Goal: Task Accomplishment & Management: Manage account settings

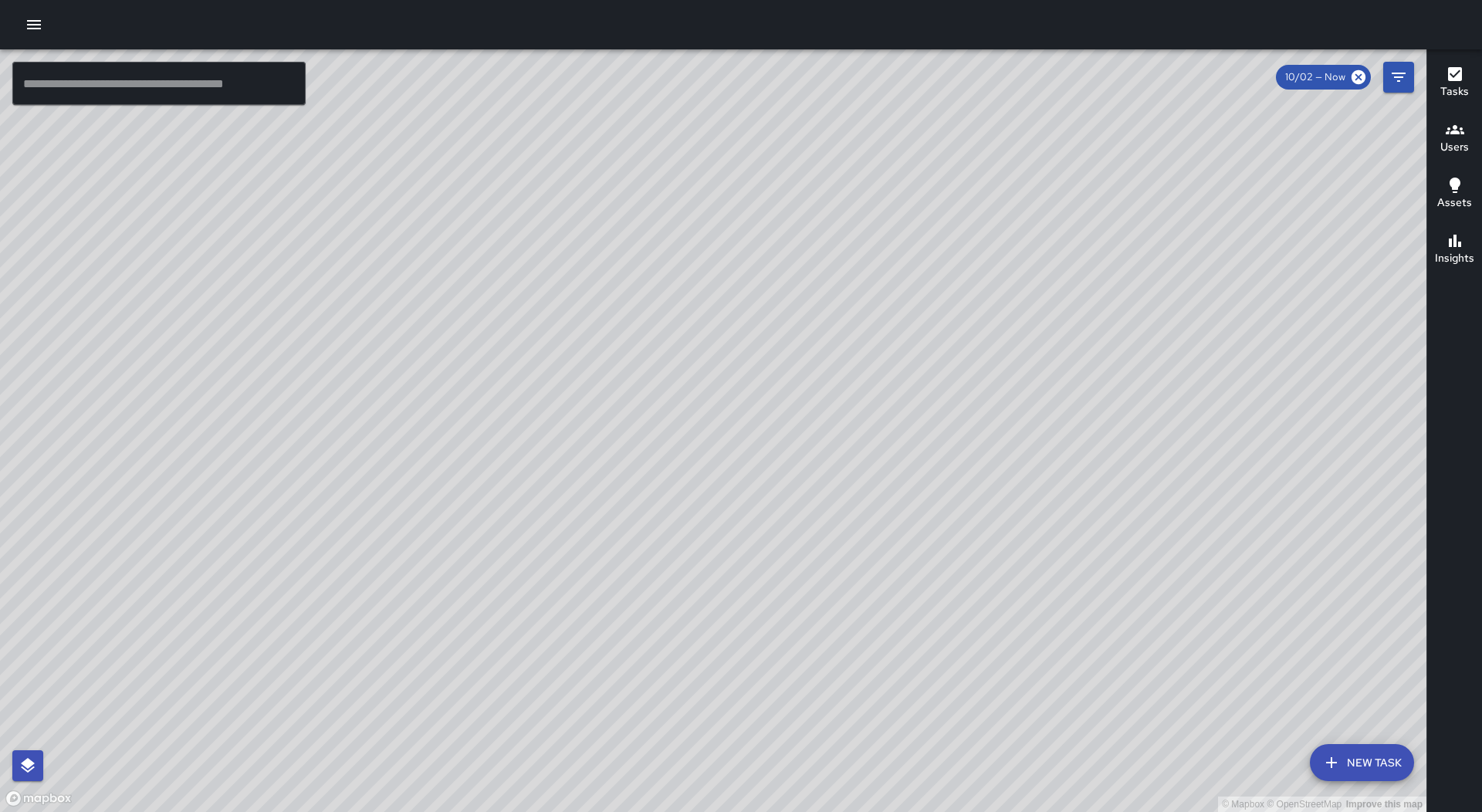
click at [46, 31] on button "button" at bounding box center [34, 24] width 31 height 31
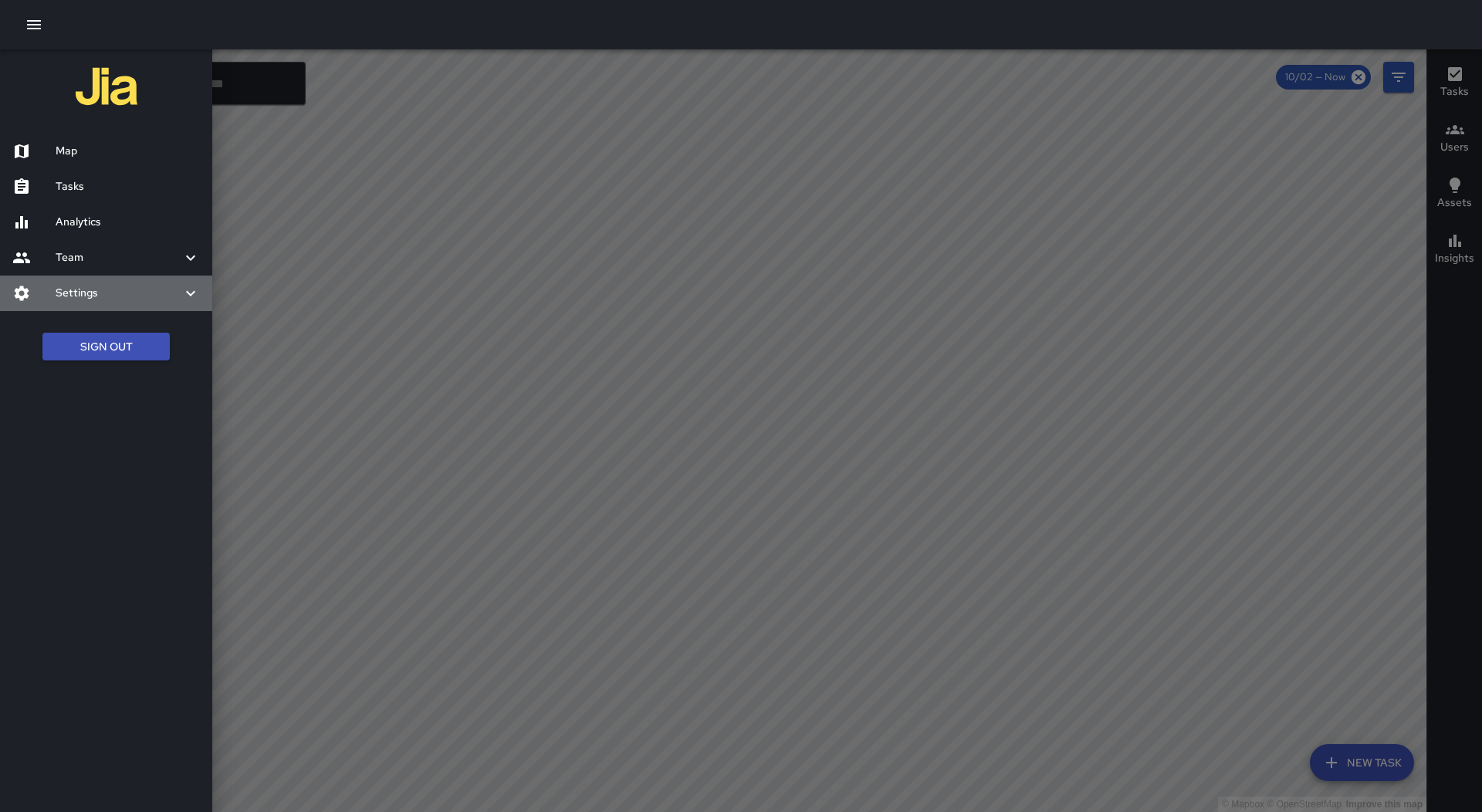
click at [168, 293] on h6 "Settings" at bounding box center [119, 292] width 126 height 17
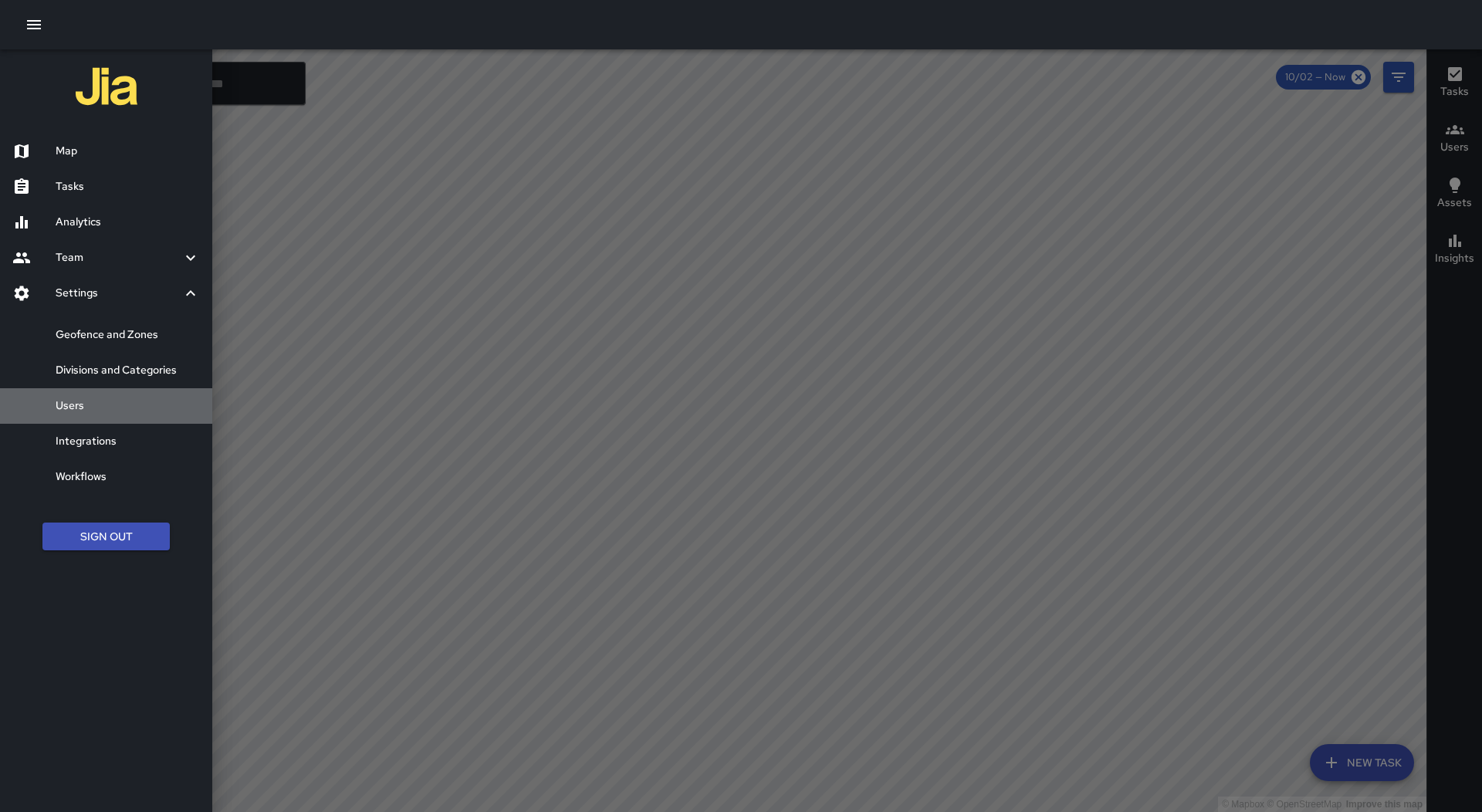
click at [157, 397] on div "Users" at bounding box center [106, 406] width 213 height 36
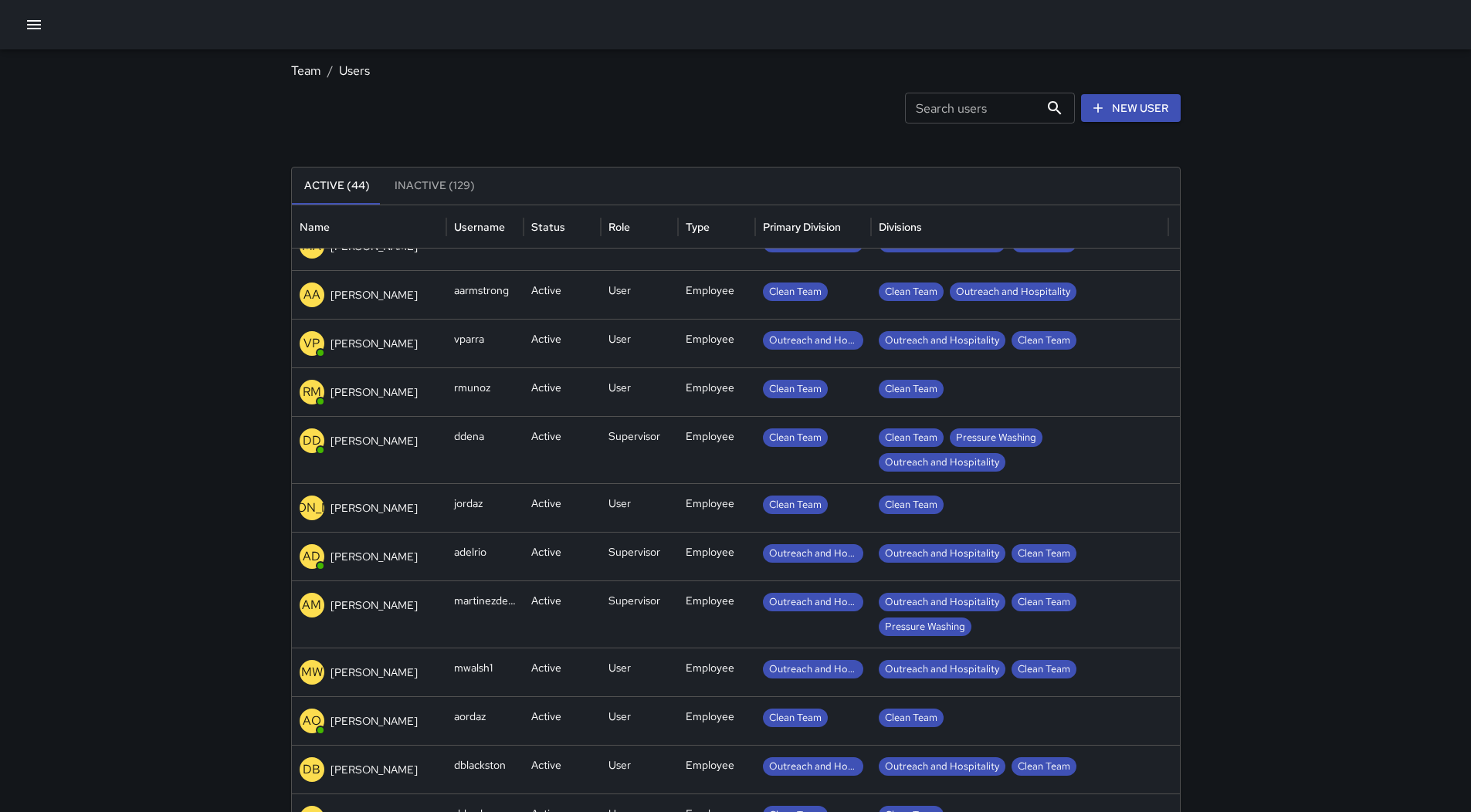
click at [361, 547] on div "AD [PERSON_NAME]" at bounding box center [369, 556] width 139 height 25
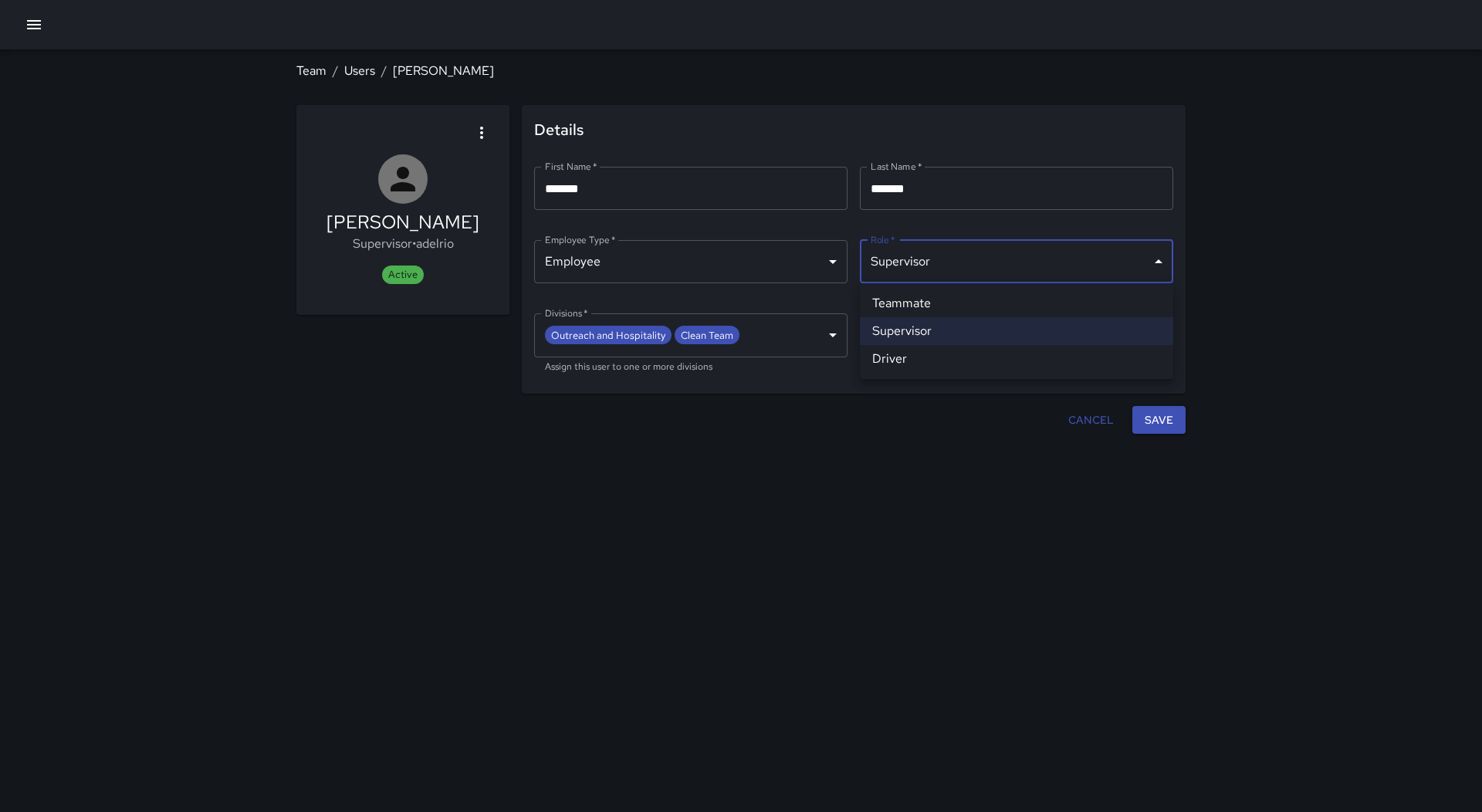
click at [954, 258] on body "**********" at bounding box center [741, 406] width 1482 height 812
click at [928, 305] on li "Teammate" at bounding box center [1017, 303] width 314 height 27
type input "********"
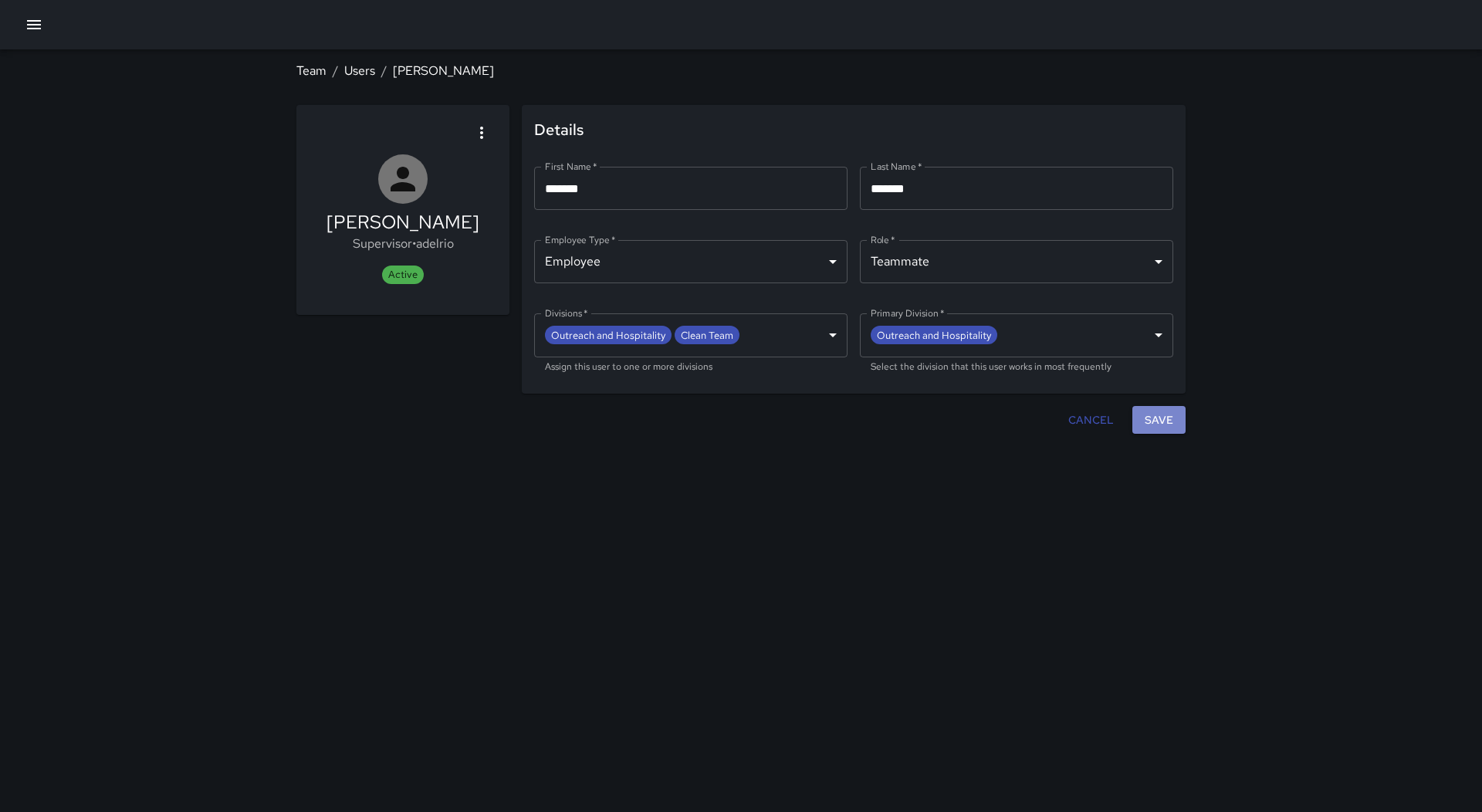
click at [1168, 418] on button "Save" at bounding box center [1159, 419] width 53 height 28
click at [33, 19] on icon "button" at bounding box center [34, 24] width 19 height 19
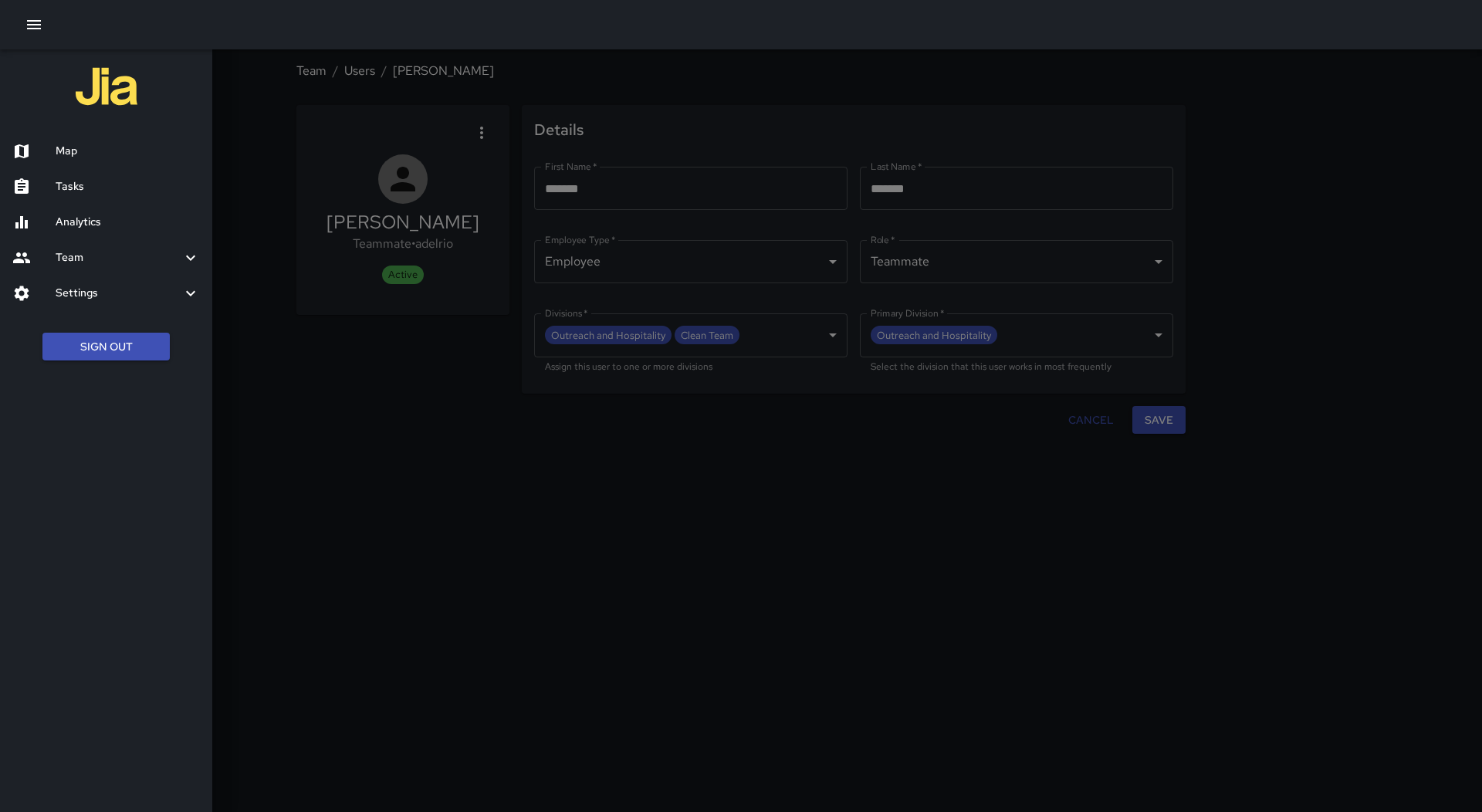
click at [163, 294] on h6 "Settings" at bounding box center [119, 292] width 126 height 17
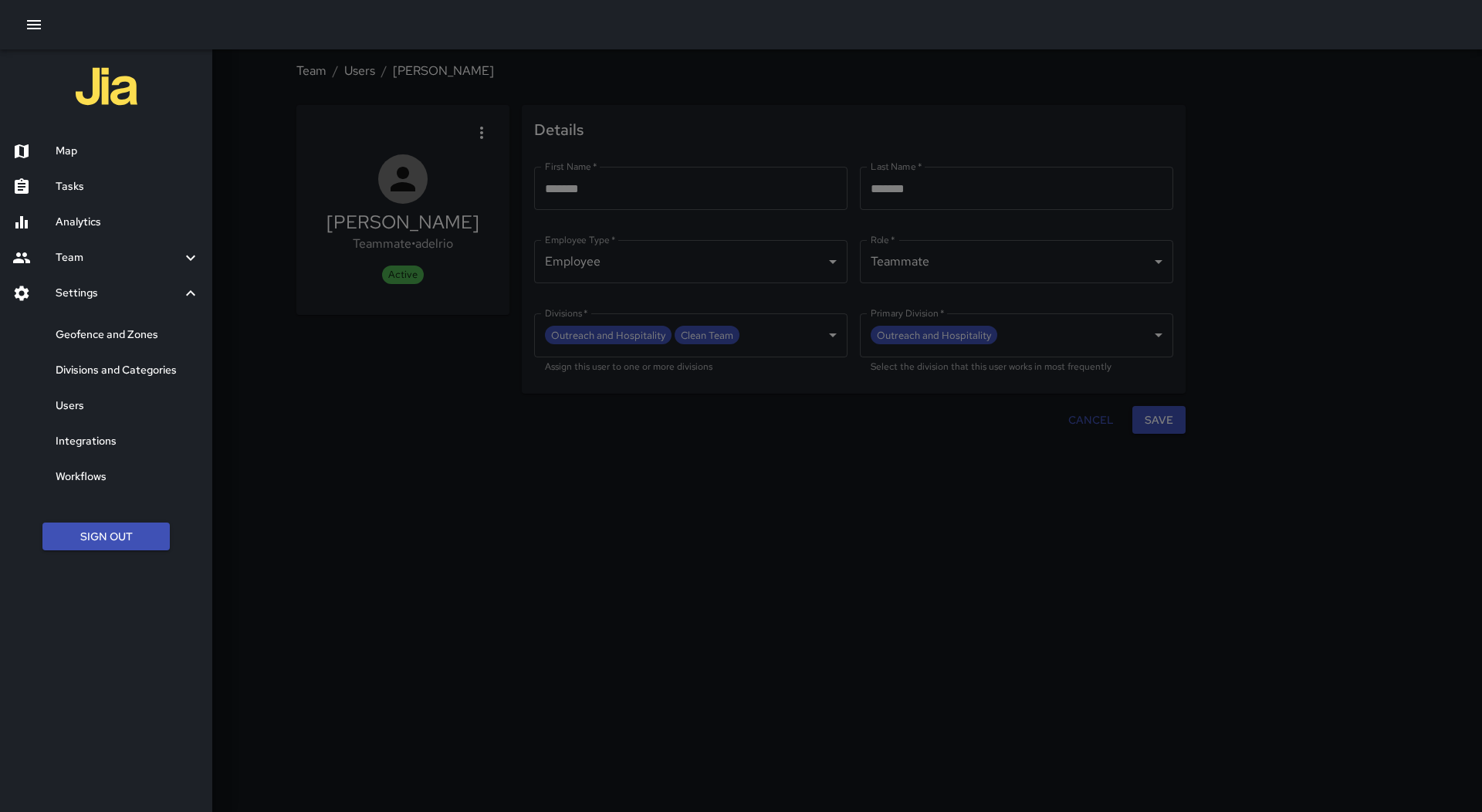
click at [146, 393] on div "Users" at bounding box center [106, 406] width 213 height 36
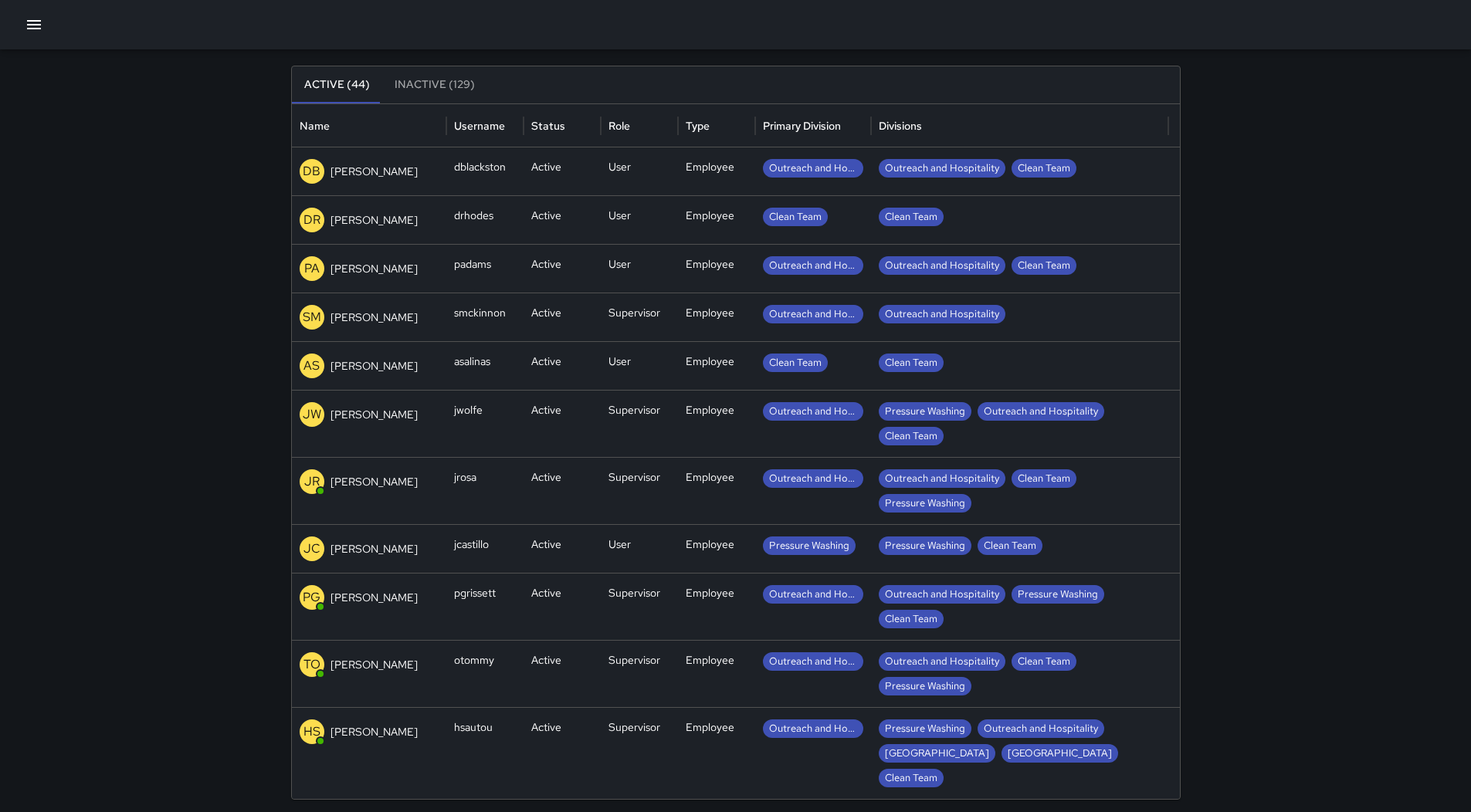
click at [403, 663] on div "TO [PERSON_NAME]" at bounding box center [369, 664] width 139 height 25
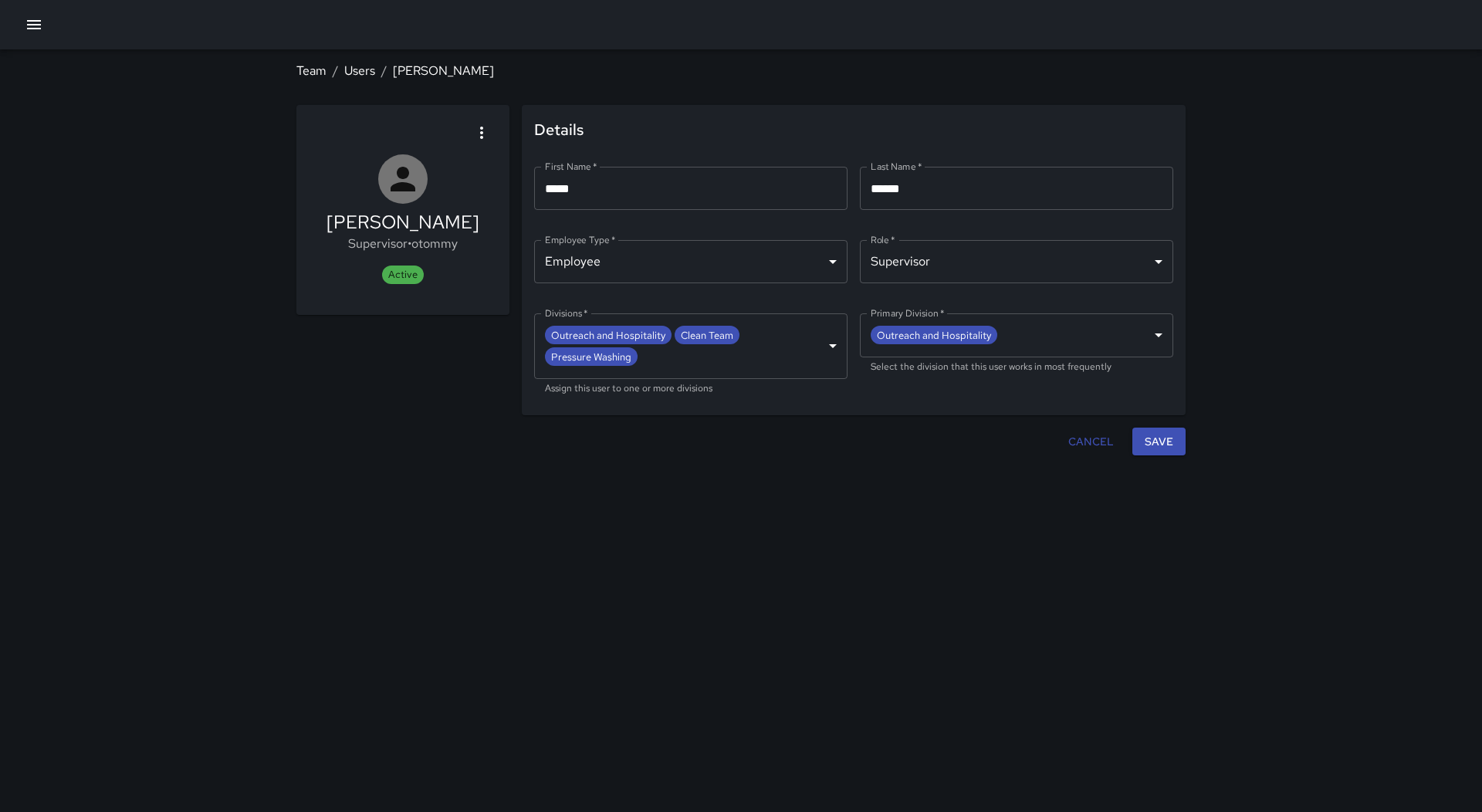
click at [964, 263] on body "**********" at bounding box center [741, 406] width 1482 height 812
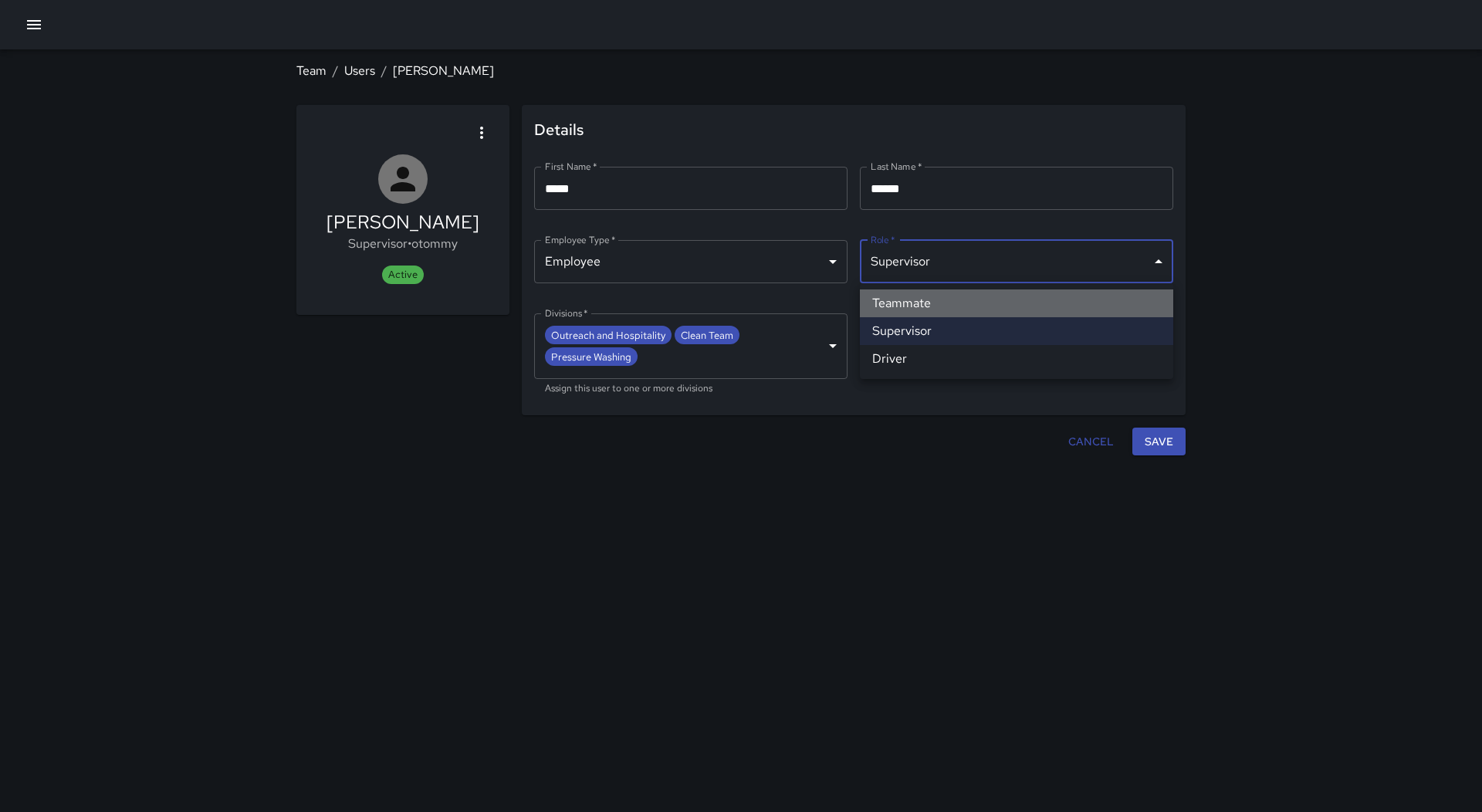
click at [915, 302] on li "Teammate" at bounding box center [1017, 303] width 314 height 27
type input "********"
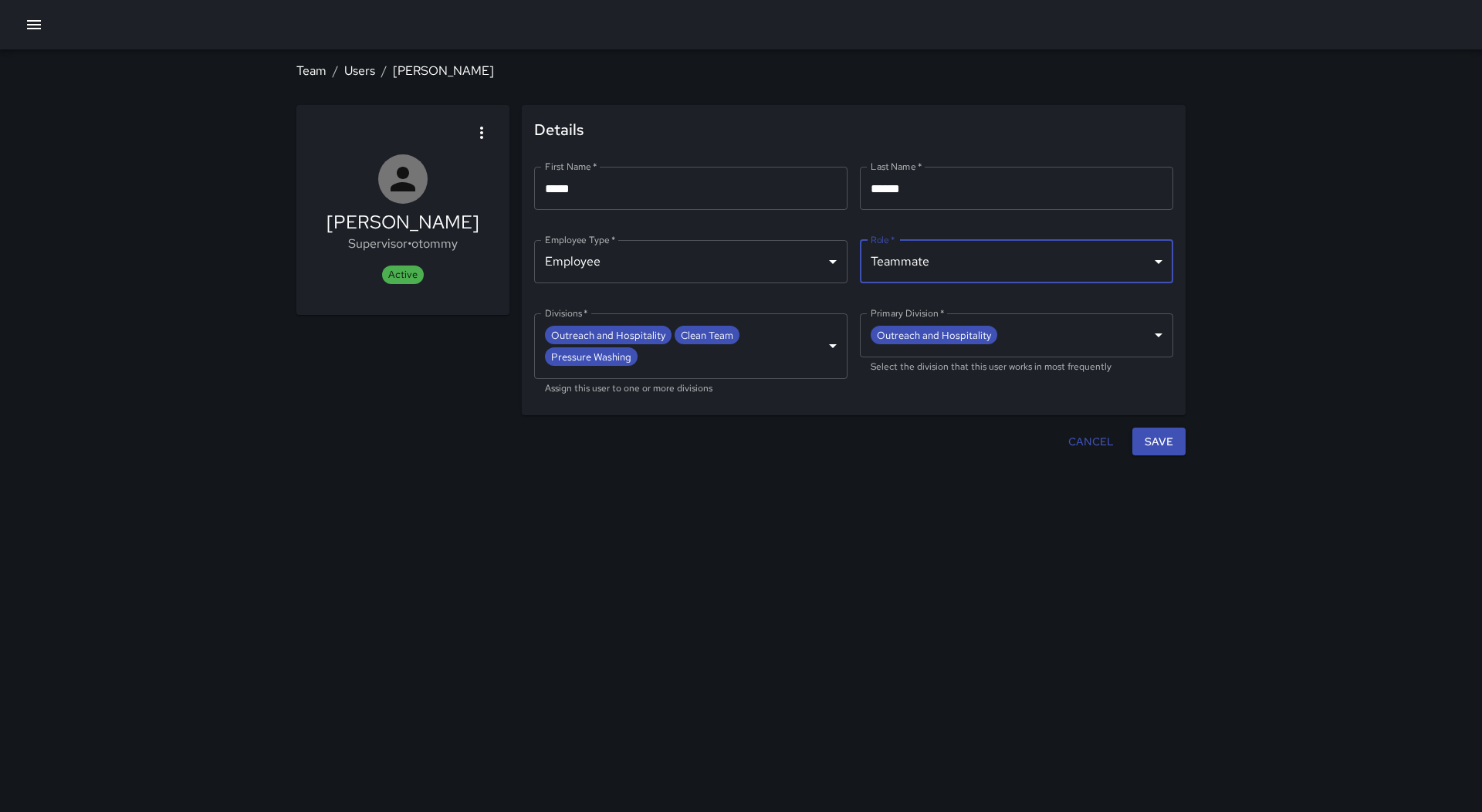
click at [831, 345] on body "**********" at bounding box center [741, 406] width 1482 height 812
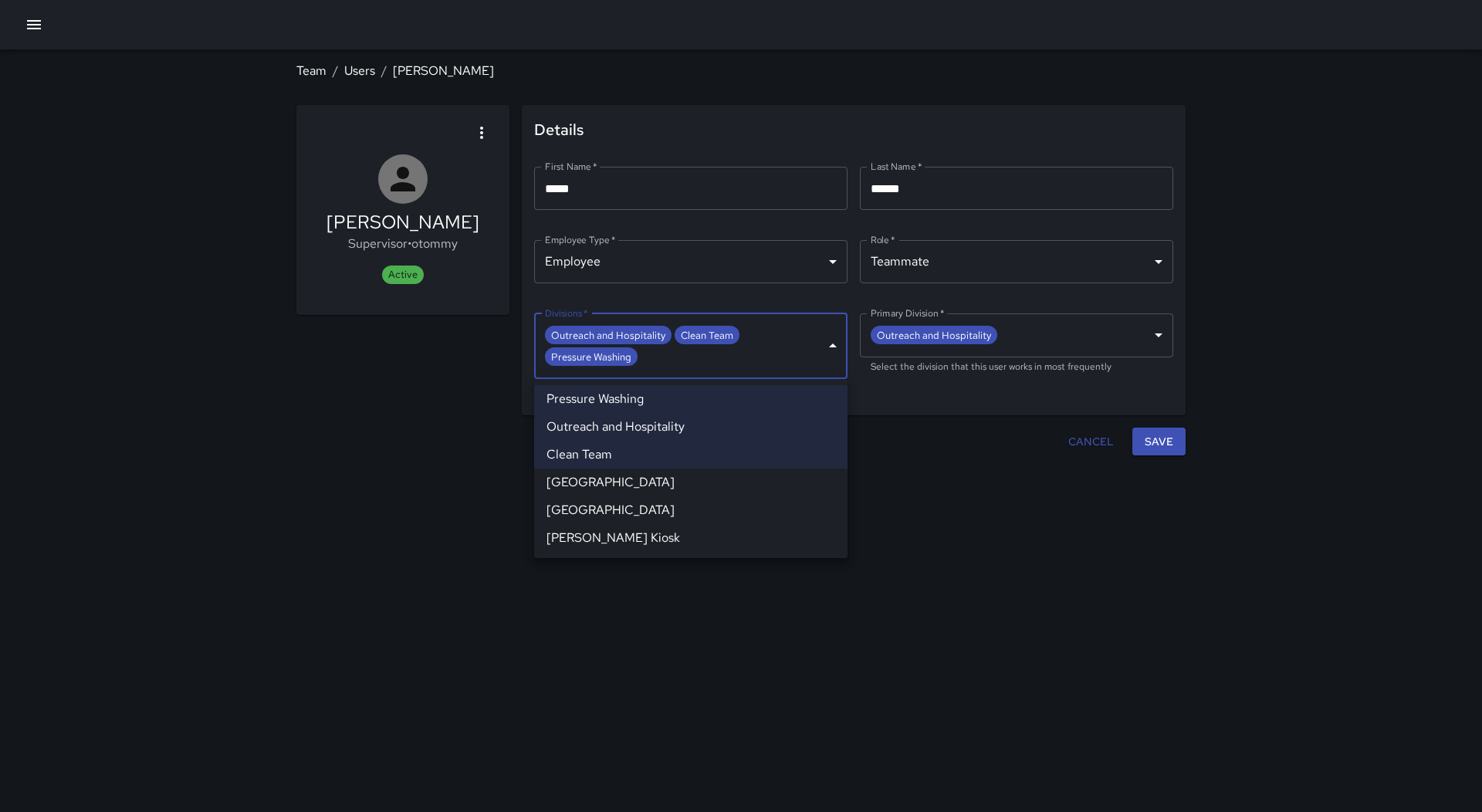
click at [671, 396] on li "Pressure Washing" at bounding box center [691, 399] width 314 height 27
type input "**********"
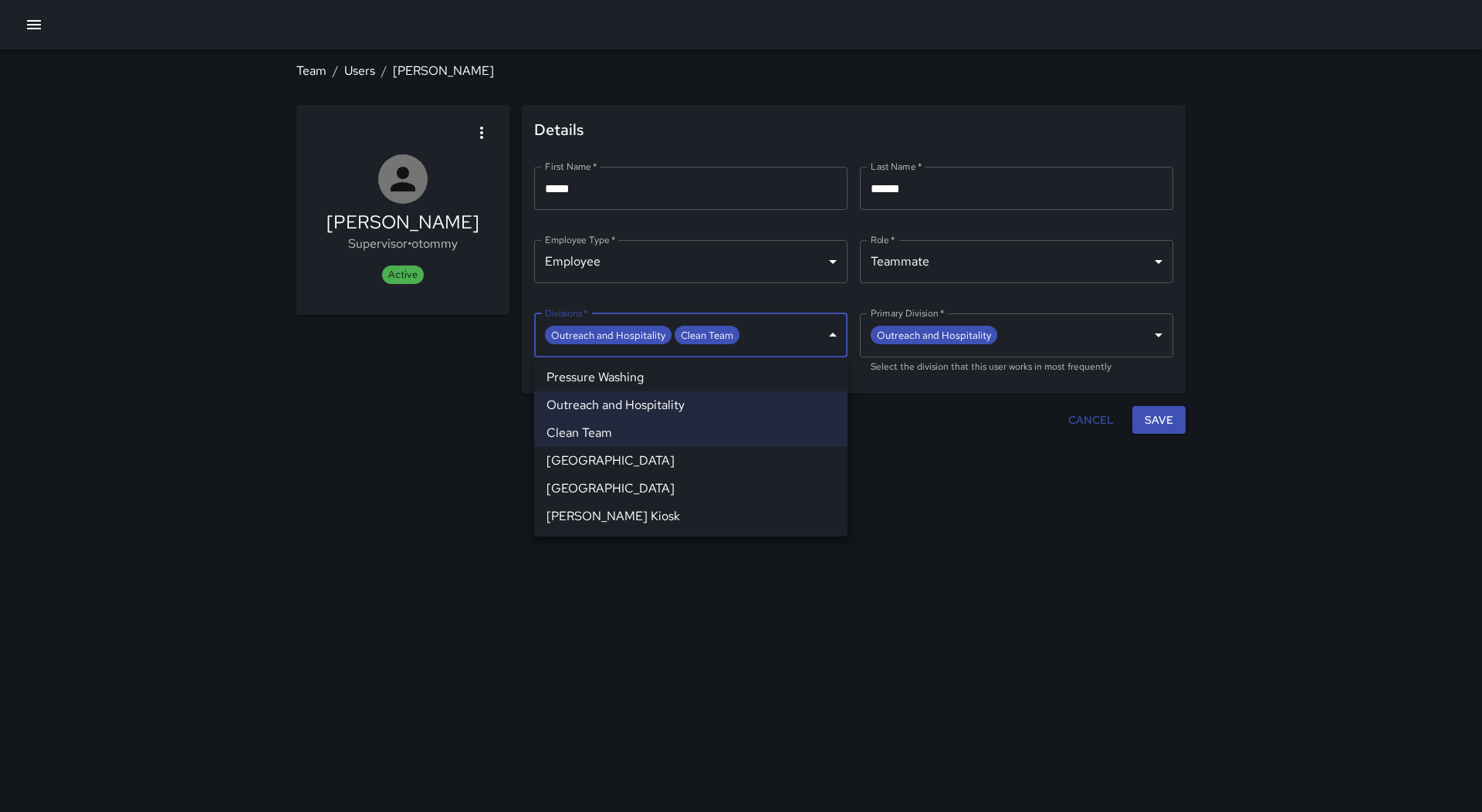
click at [1169, 424] on div at bounding box center [741, 406] width 1482 height 812
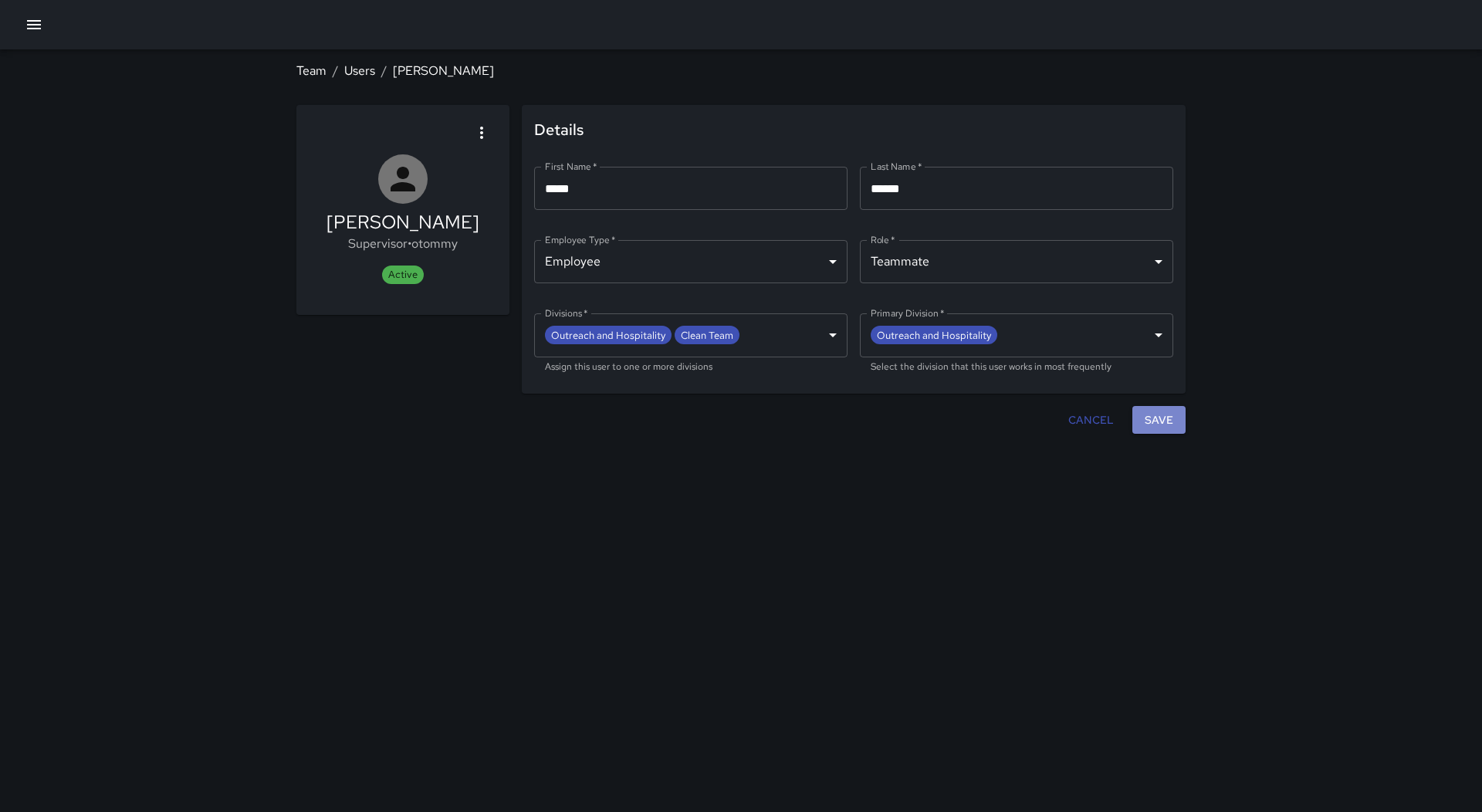
click at [1168, 426] on button "Save" at bounding box center [1159, 419] width 53 height 28
click at [32, 21] on icon "button" at bounding box center [33, 24] width 14 height 9
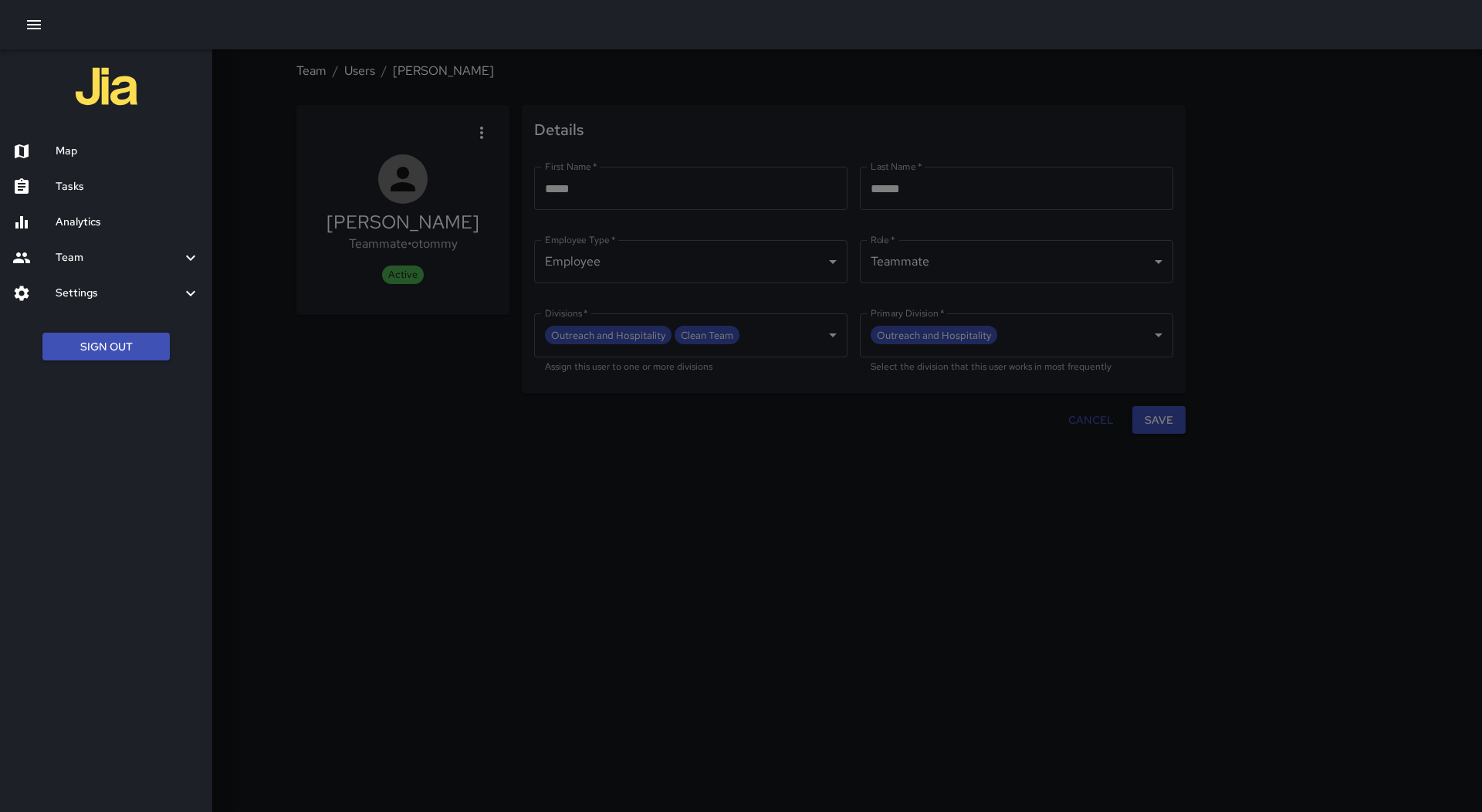
click at [127, 152] on h6 "Map" at bounding box center [128, 151] width 145 height 17
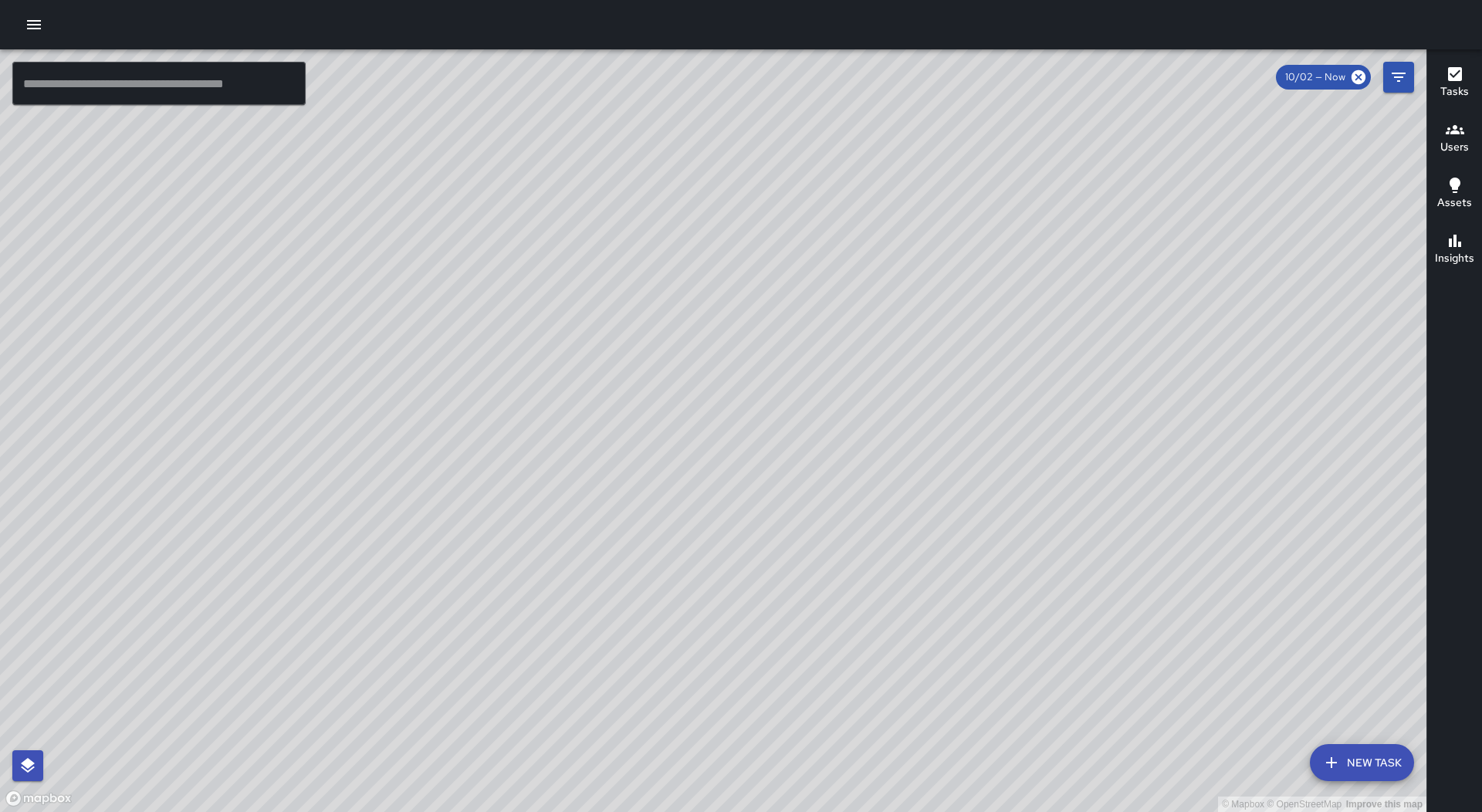
click at [31, 26] on icon "button" at bounding box center [34, 24] width 19 height 19
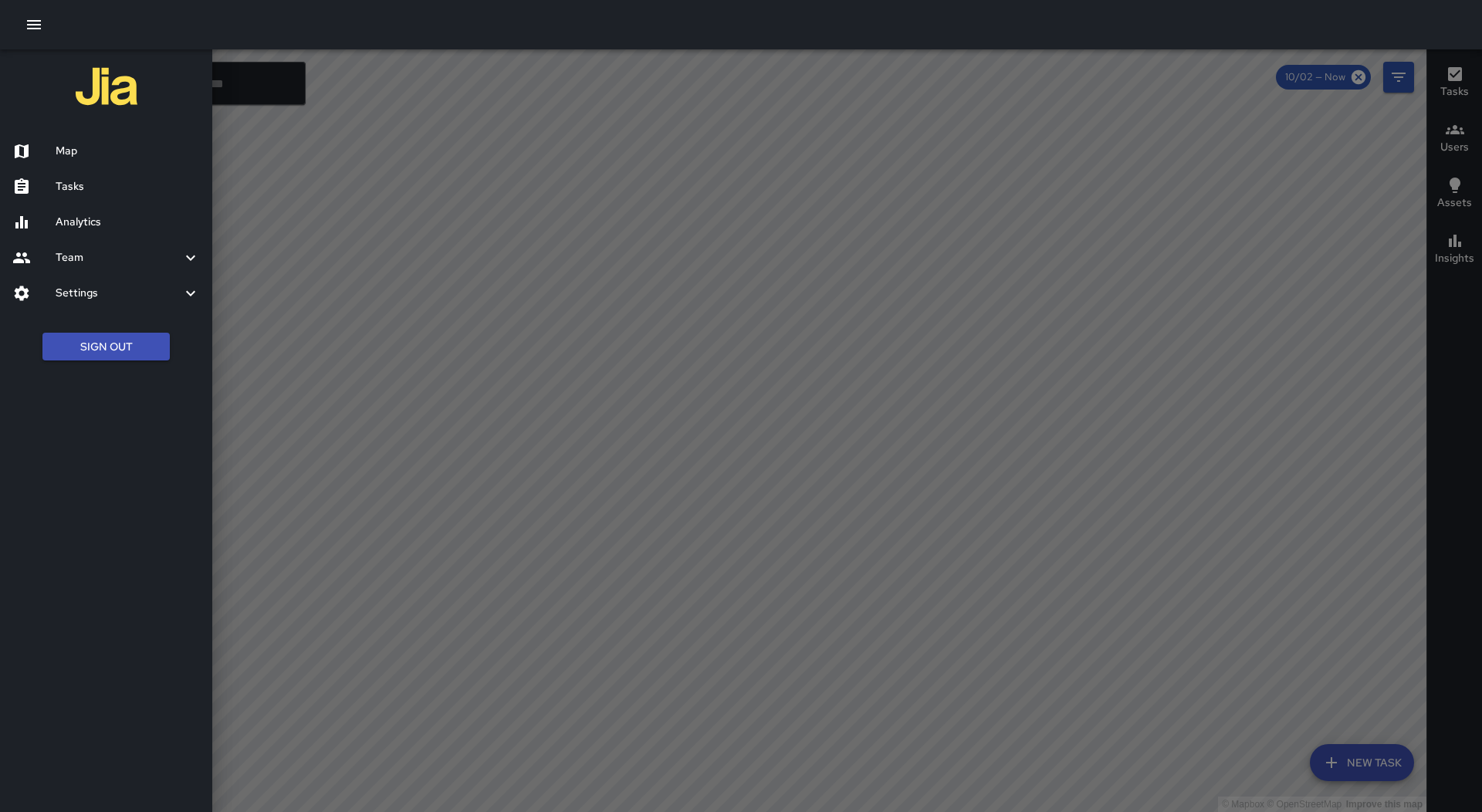
click at [64, 183] on h6 "Tasks" at bounding box center [128, 187] width 145 height 17
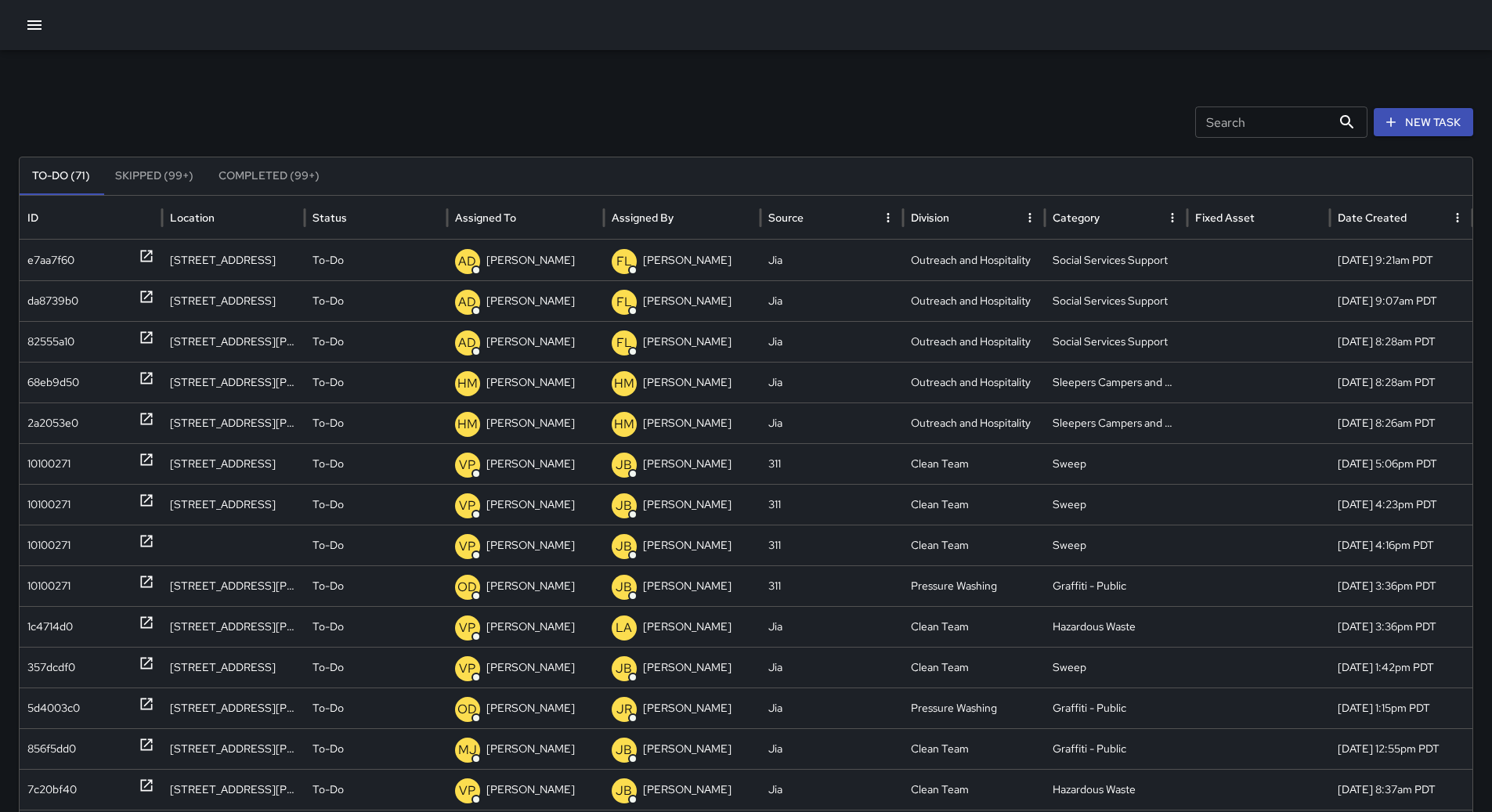
drag, startPoint x: 600, startPoint y: 203, endPoint x: 562, endPoint y: 211, distance: 38.8
click at [598, 203] on div "Assigned To" at bounding box center [525, 217] width 157 height 43
click at [529, 215] on icon "Sort" at bounding box center [528, 217] width 9 height 9
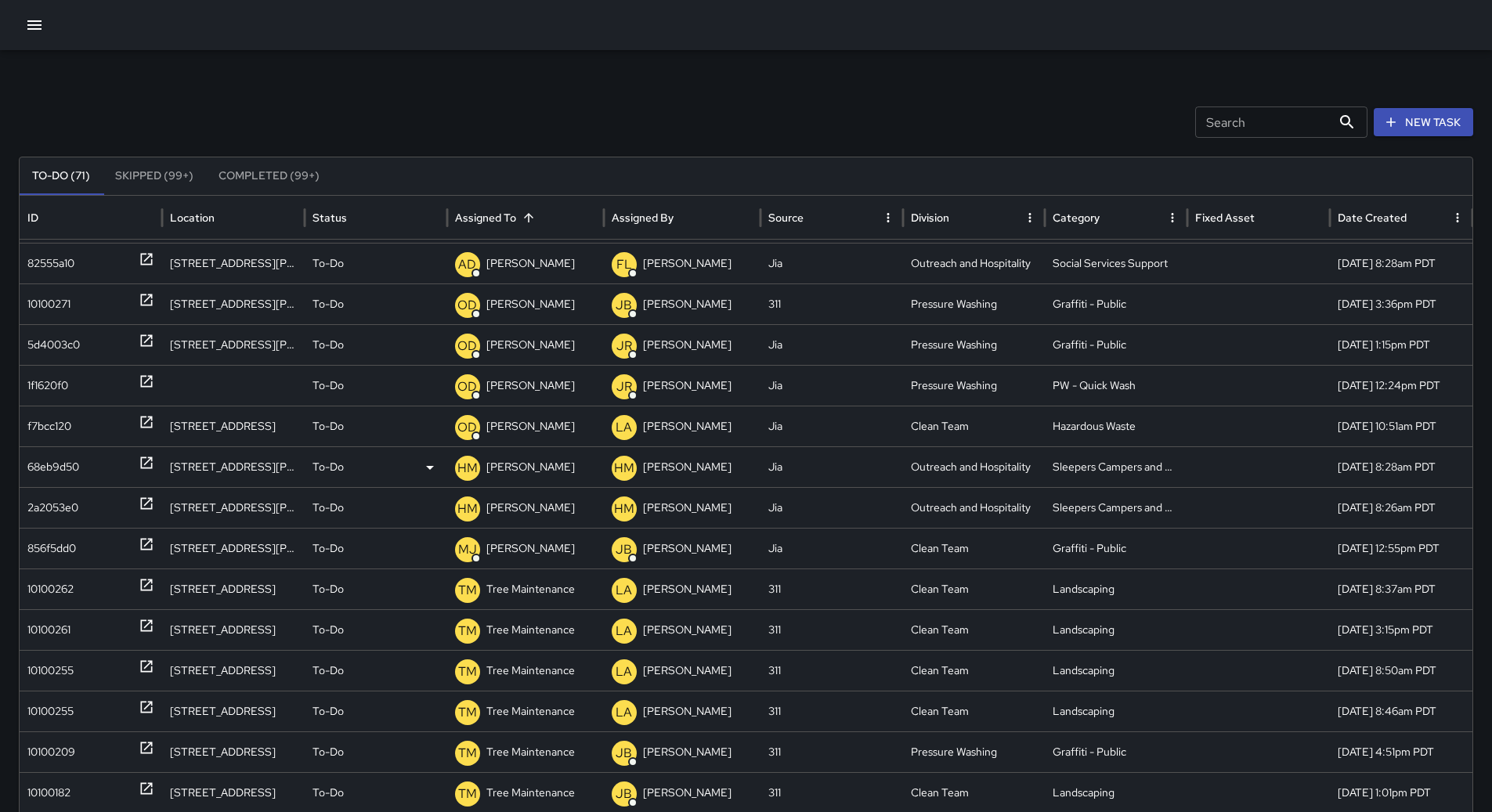
click at [51, 469] on div "68eb9d50" at bounding box center [52, 466] width 52 height 40
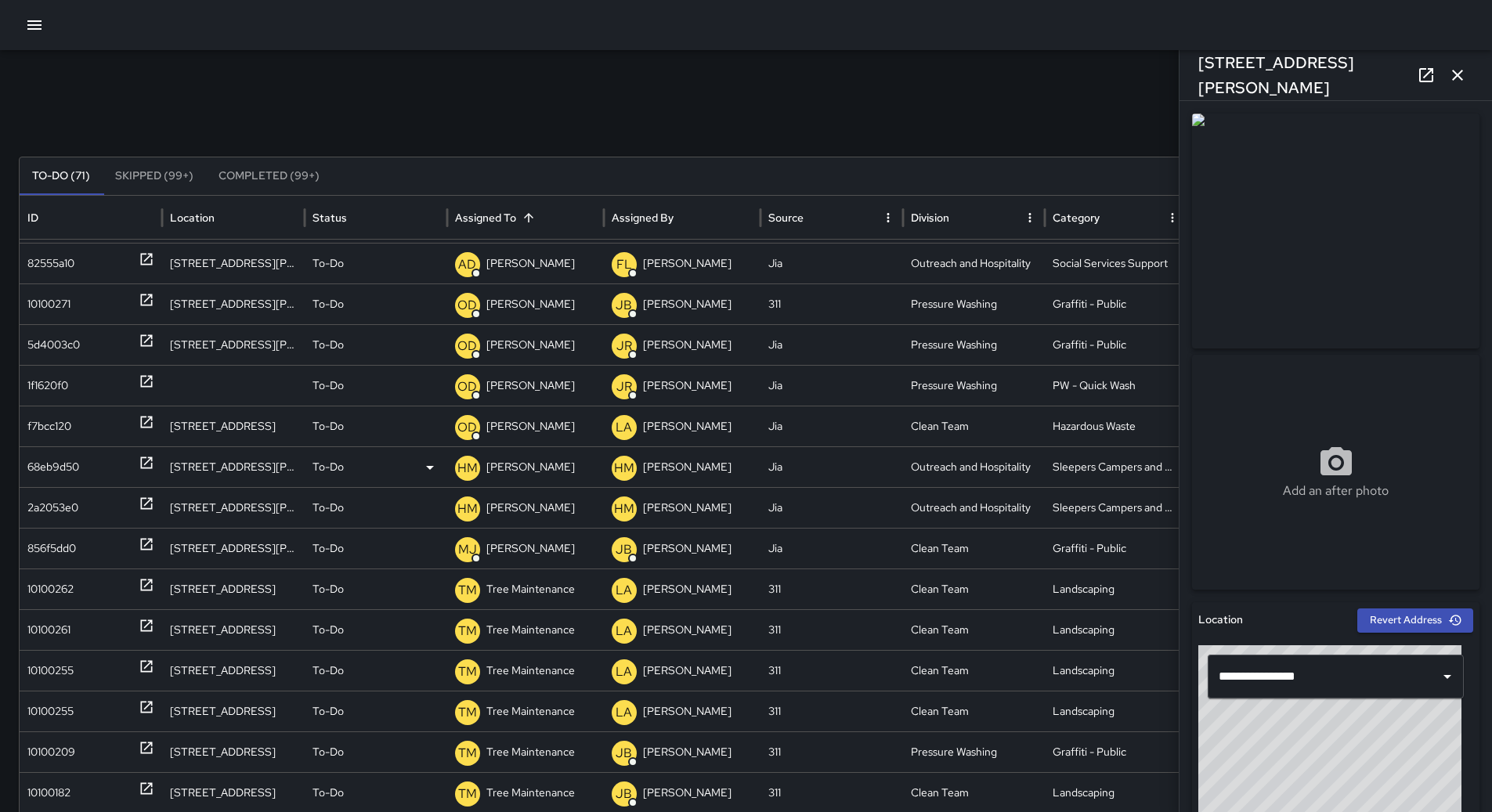
click at [574, 463] on div "HM [PERSON_NAME]" at bounding box center [525, 466] width 141 height 40
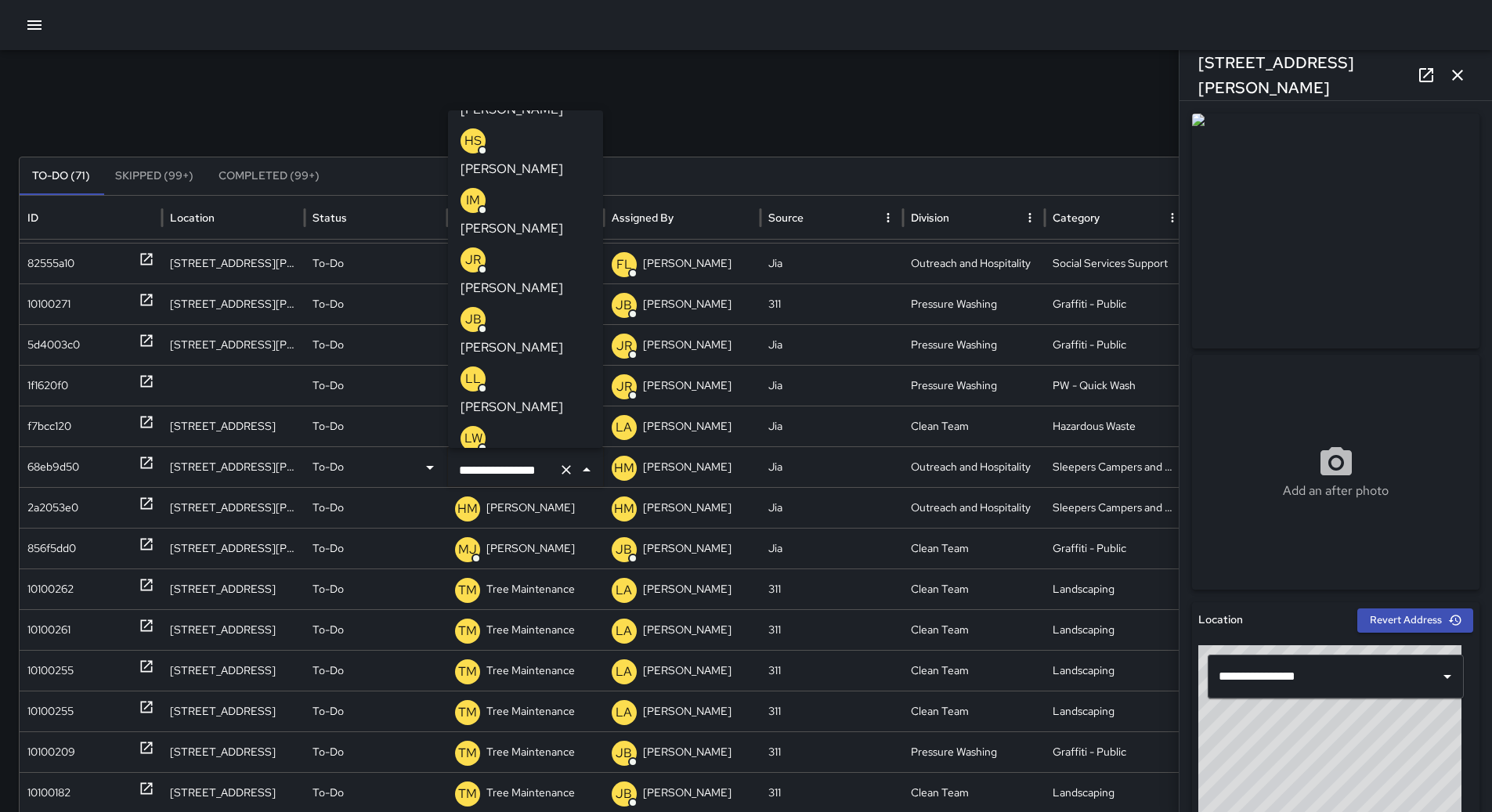
click at [547, 516] on p "[PERSON_NAME]" at bounding box center [512, 525] width 102 height 19
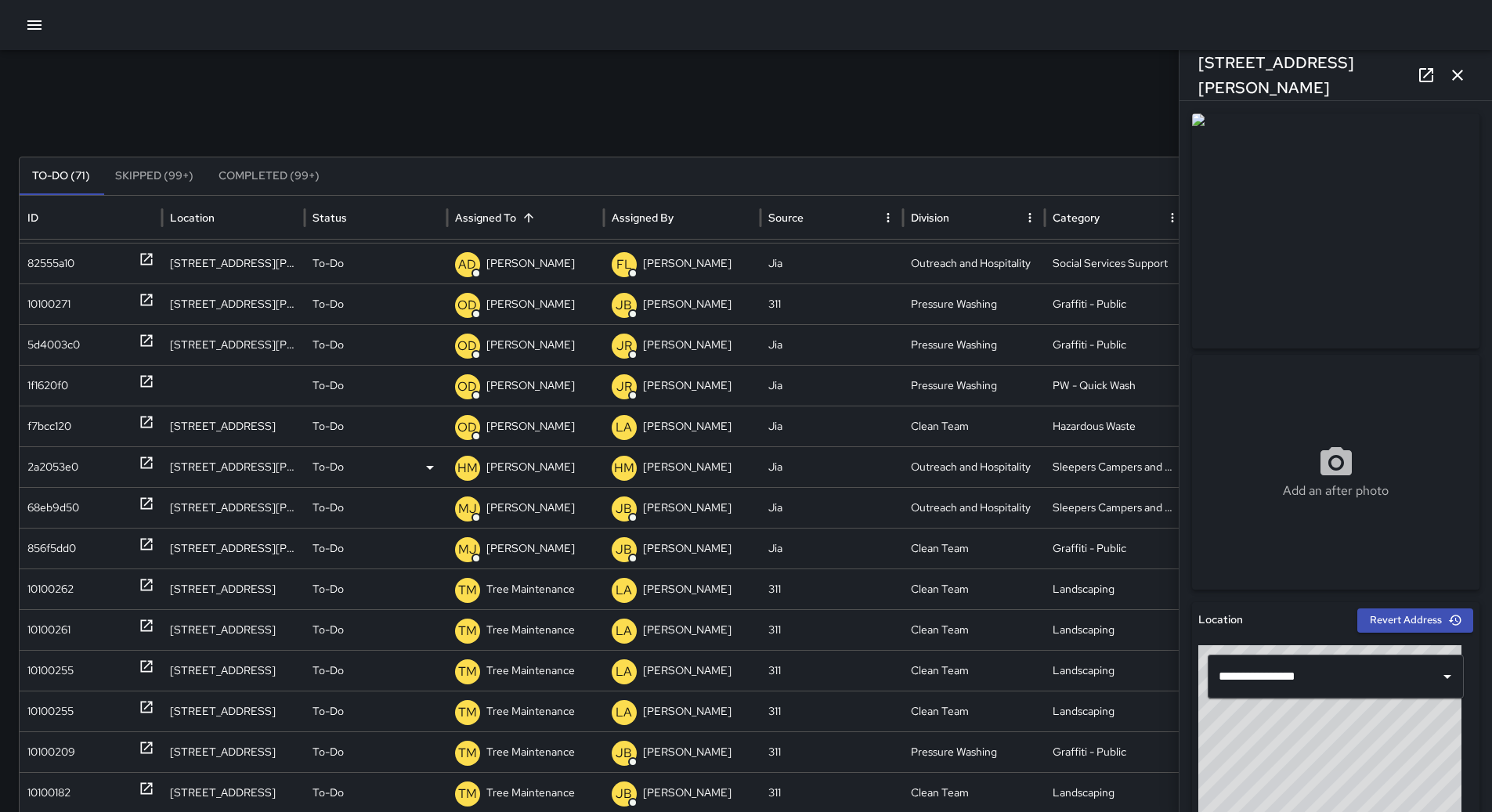
drag, startPoint x: 52, startPoint y: 467, endPoint x: 200, endPoint y: 464, distance: 148.0
click at [52, 466] on div "2a2053e0" at bounding box center [52, 466] width 51 height 40
click at [532, 467] on p "[PERSON_NAME]" at bounding box center [530, 466] width 89 height 40
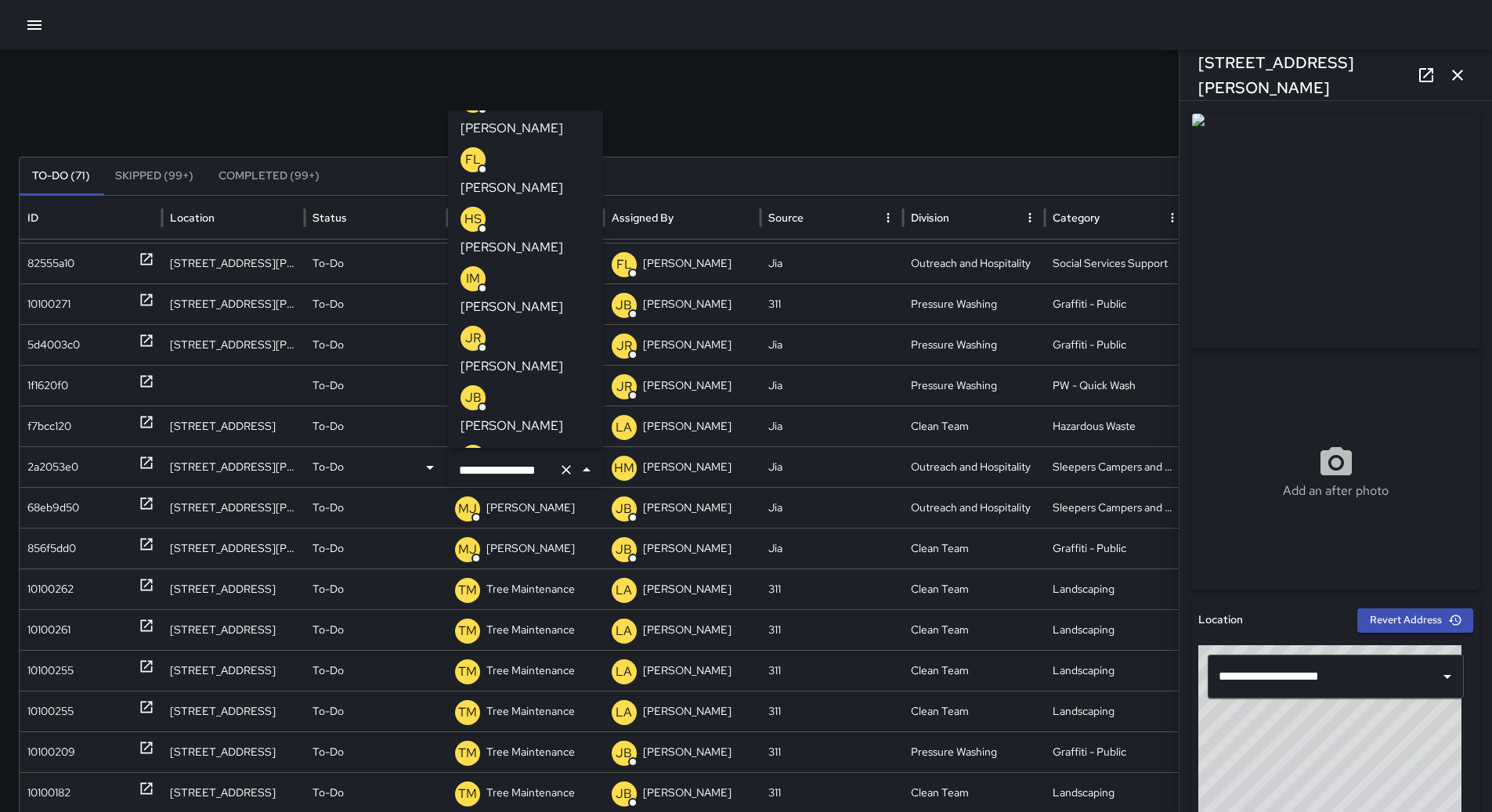
click at [534, 564] on div "MJ [PERSON_NAME]" at bounding box center [525, 588] width 130 height 50
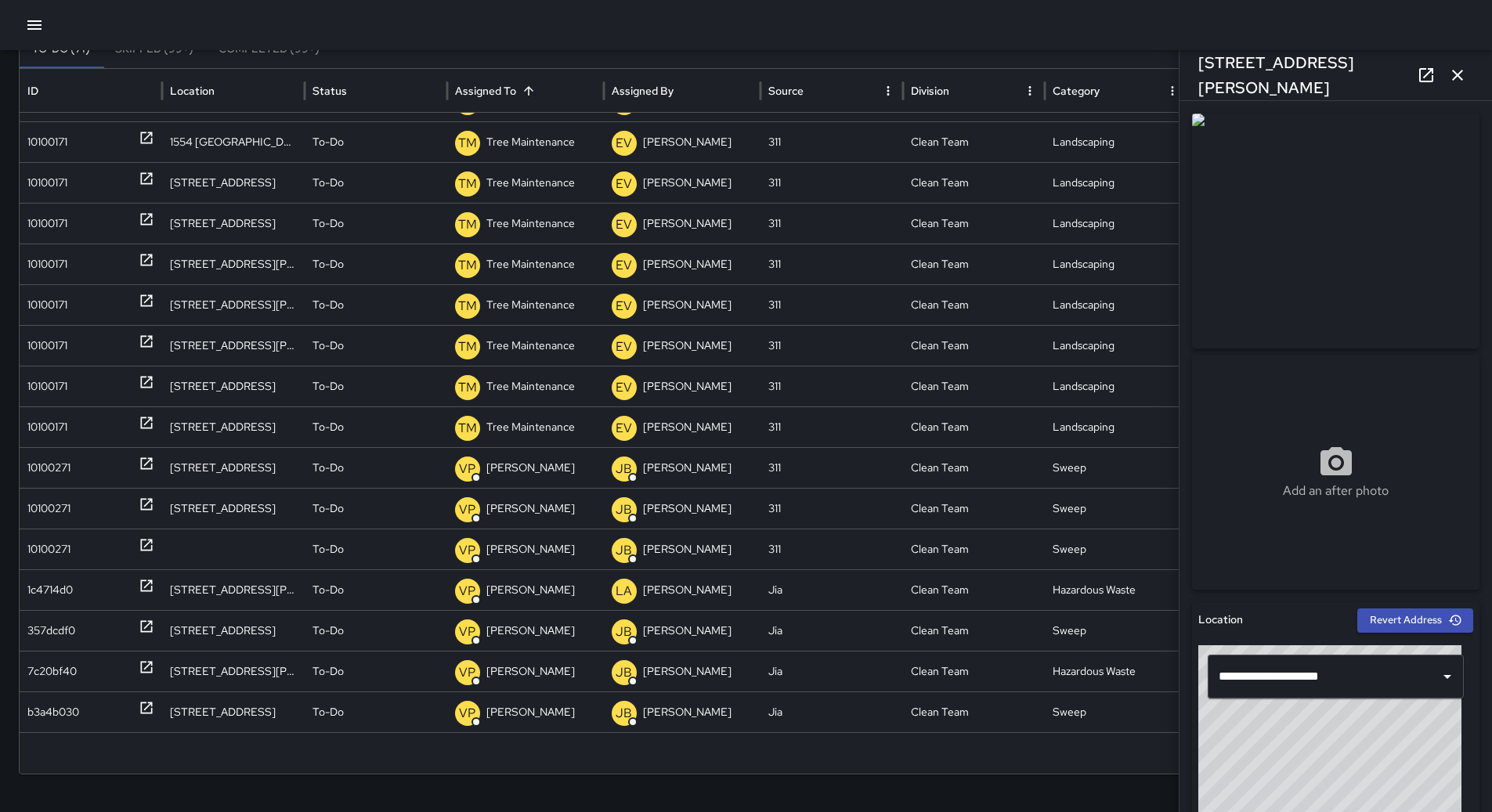
click at [1460, 70] on icon "button" at bounding box center [1457, 75] width 19 height 19
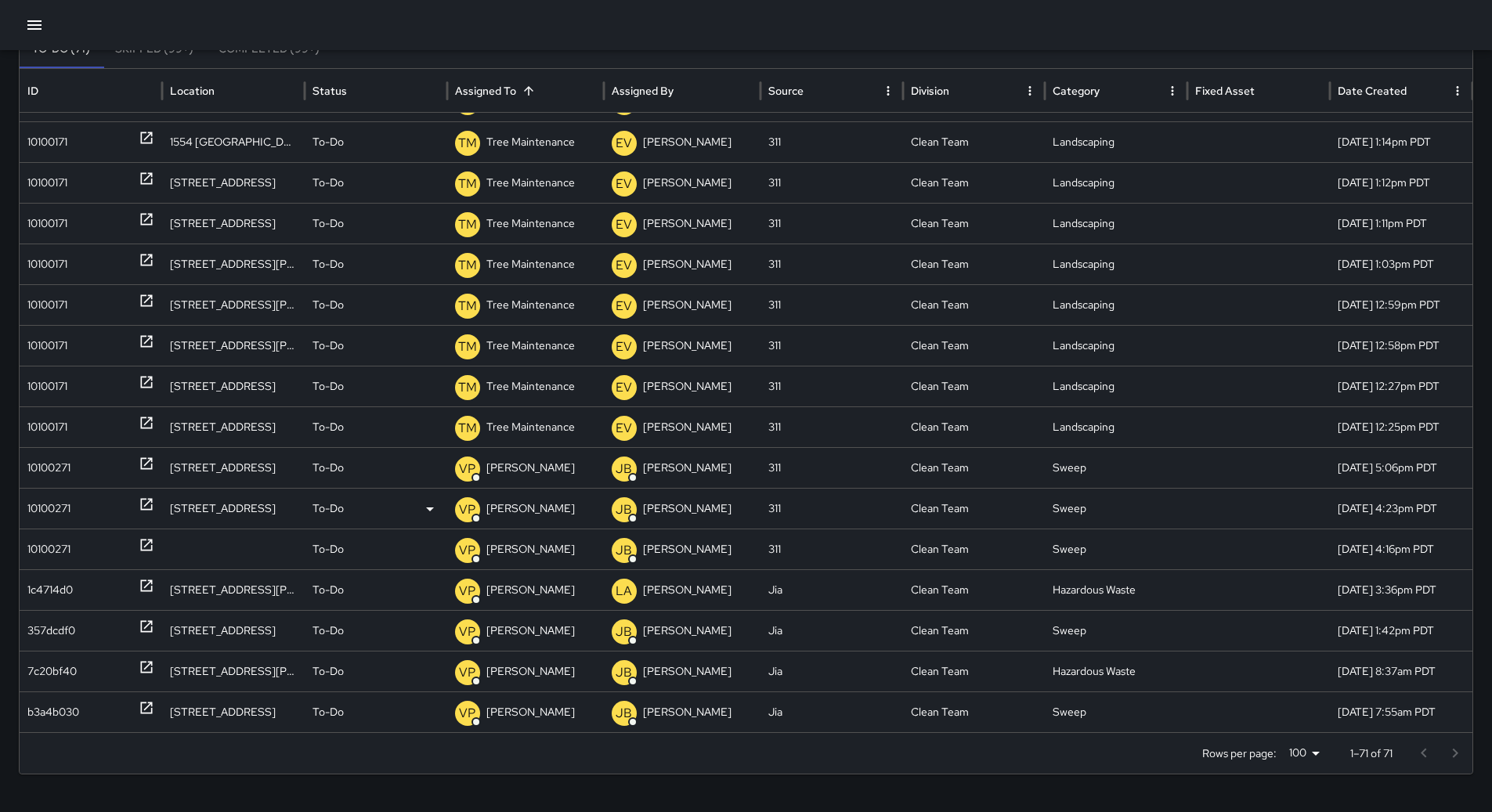
click at [48, 519] on div "10100271" at bounding box center [48, 508] width 43 height 40
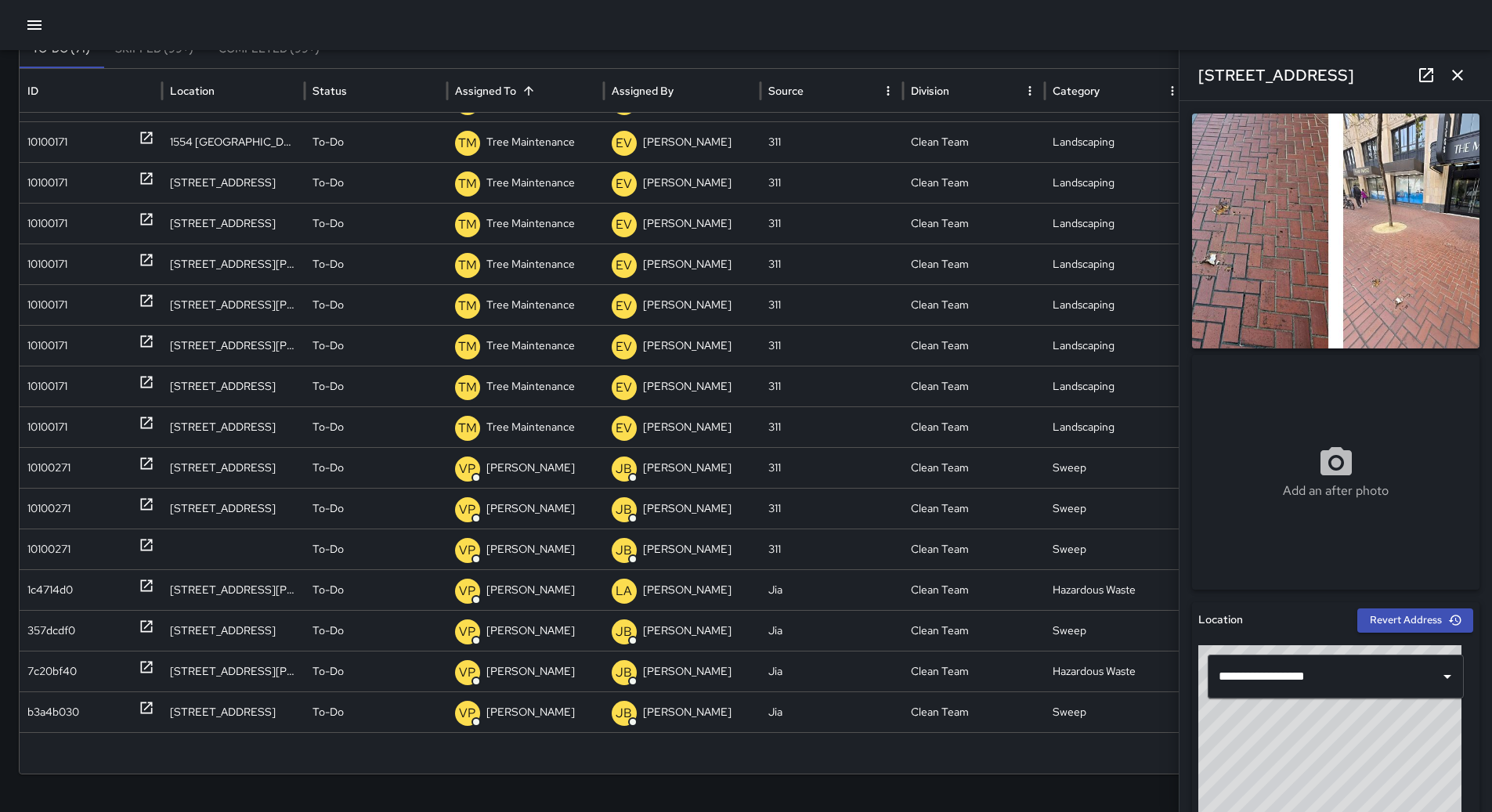
click at [1459, 80] on icon "button" at bounding box center [1457, 75] width 19 height 19
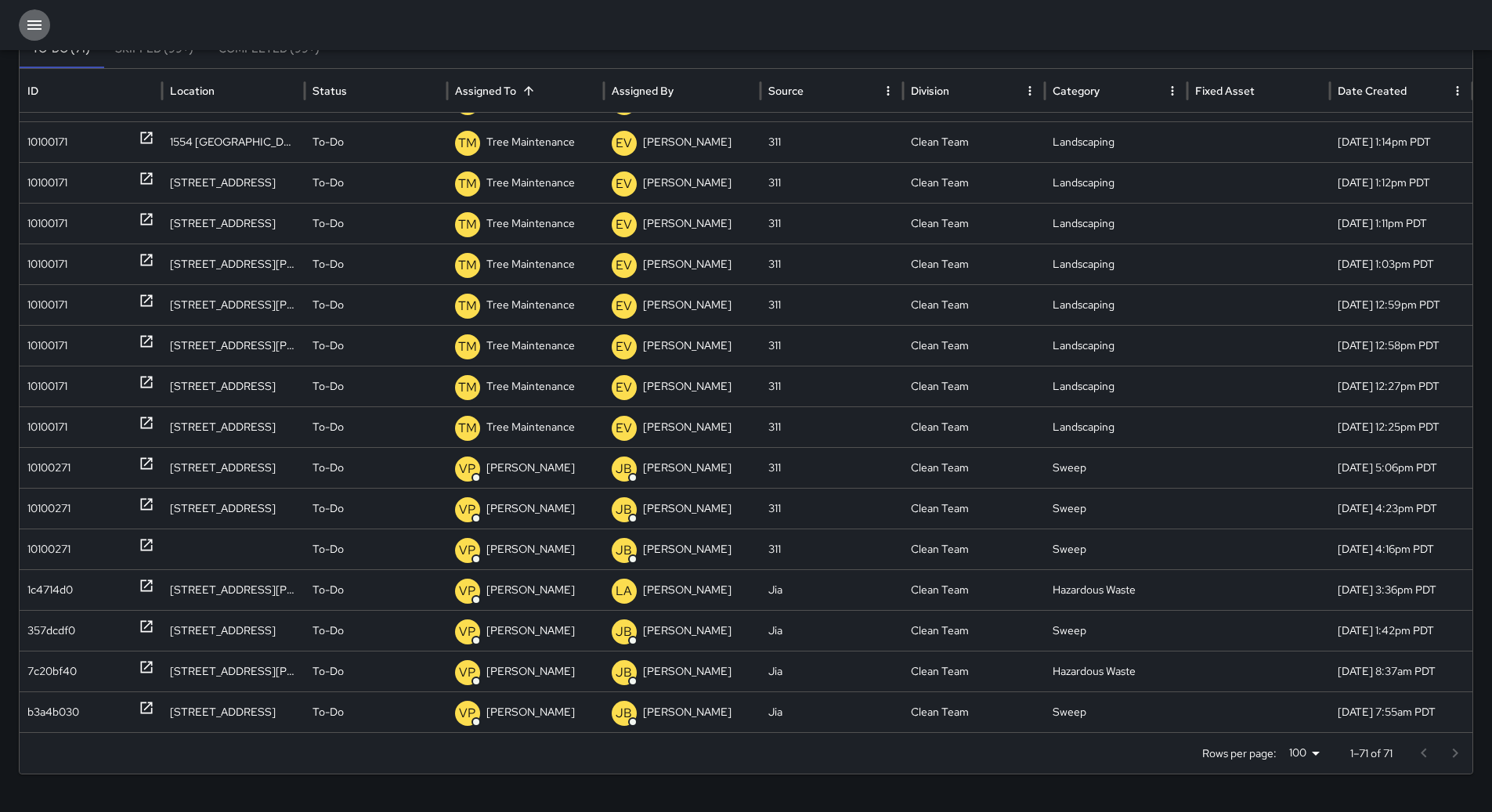
click at [43, 29] on icon "button" at bounding box center [34, 25] width 19 height 19
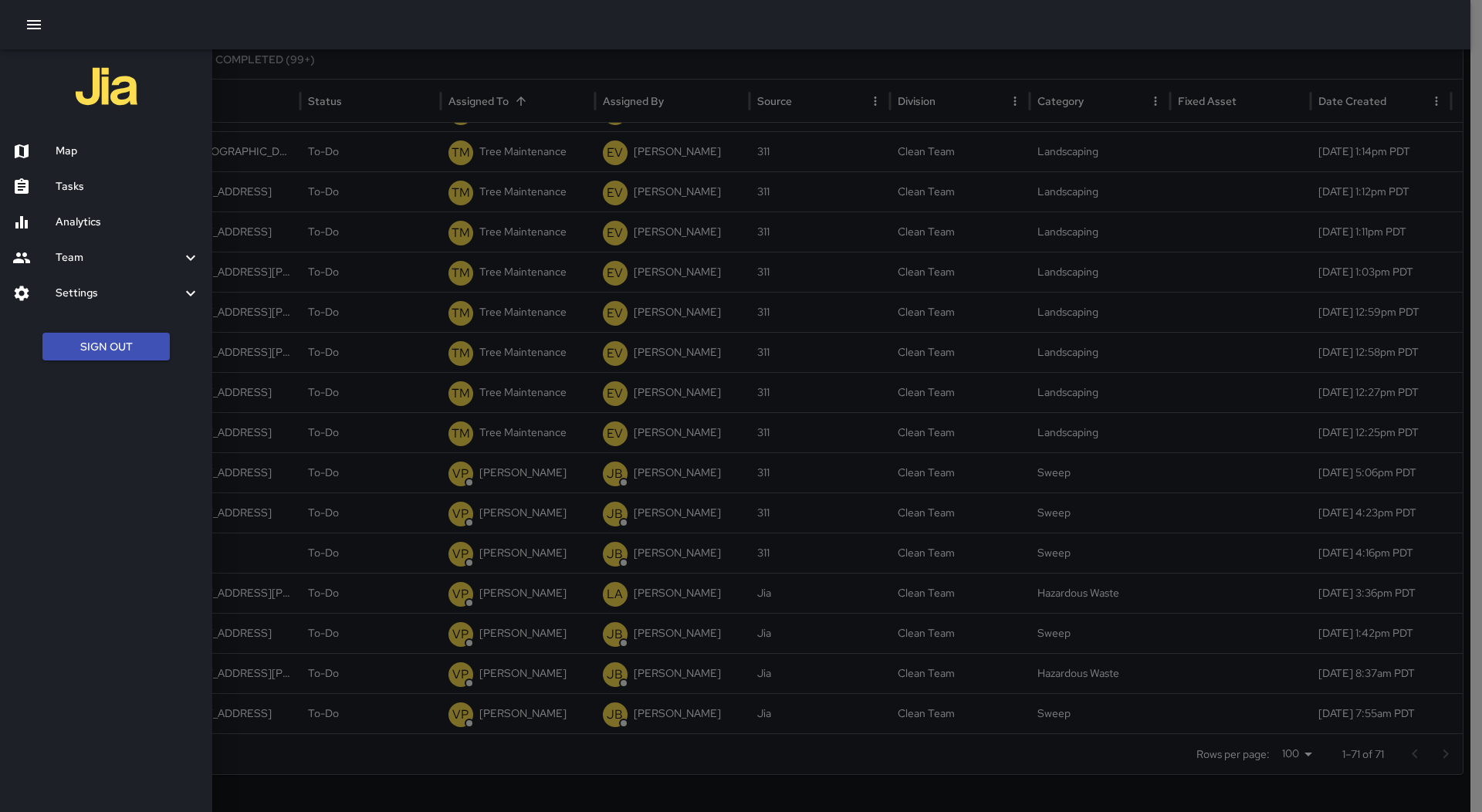
click at [69, 138] on div "Map" at bounding box center [106, 151] width 213 height 36
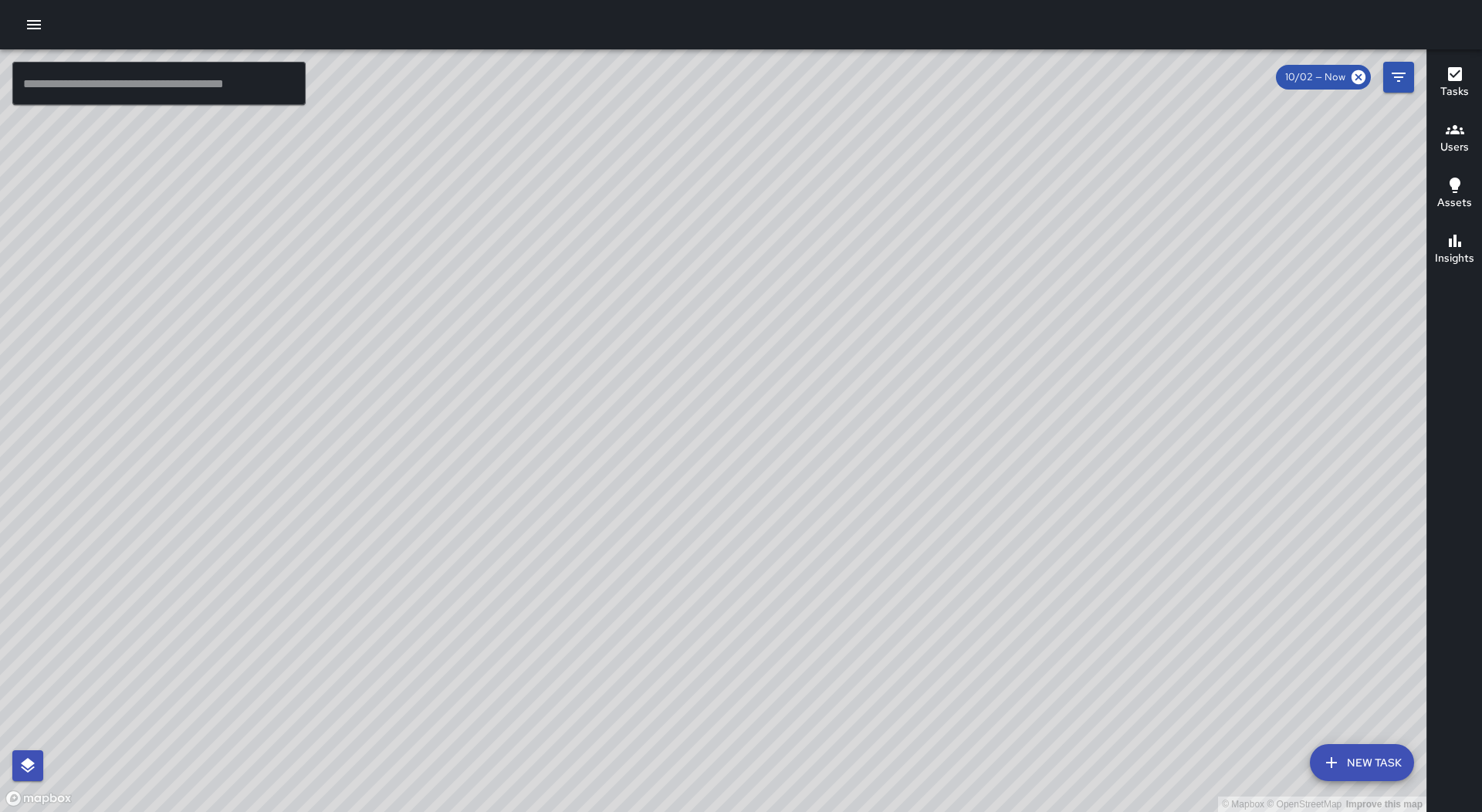
drag, startPoint x: 1169, startPoint y: 604, endPoint x: 519, endPoint y: 317, distance: 710.5
click at [519, 317] on div "© Mapbox © OpenStreetMap Improve this map" at bounding box center [713, 431] width 1426 height 763
drag, startPoint x: 1017, startPoint y: 292, endPoint x: 693, endPoint y: 328, distance: 326.0
click at [693, 328] on div "© Mapbox © OpenStreetMap Improve this map" at bounding box center [713, 431] width 1426 height 763
drag, startPoint x: 522, startPoint y: 295, endPoint x: 992, endPoint y: 282, distance: 470.2
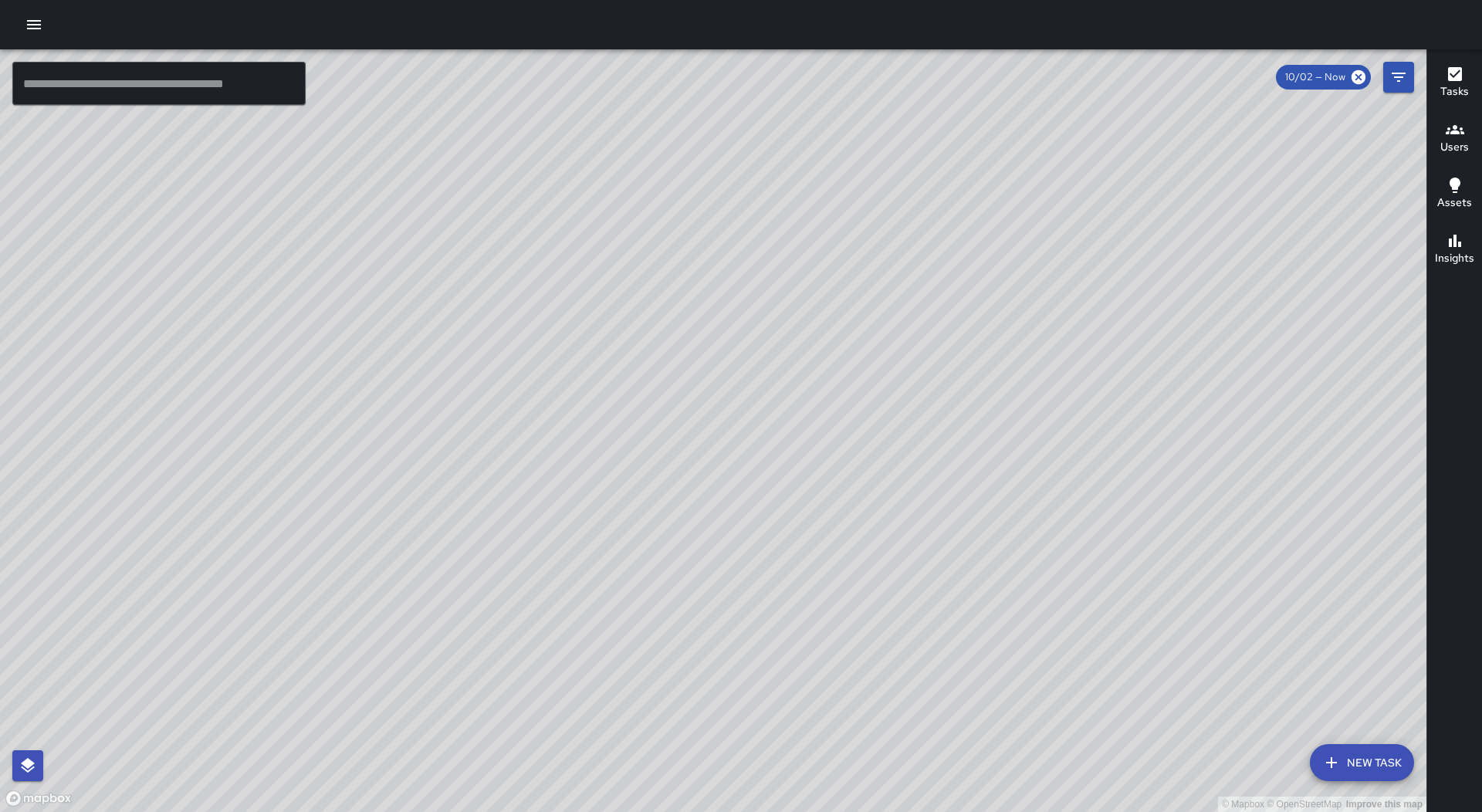
click at [992, 282] on div "© Mapbox © OpenStreetMap Improve this map" at bounding box center [713, 431] width 1426 height 763
click at [1439, 149] on button "Users" at bounding box center [1455, 139] width 55 height 56
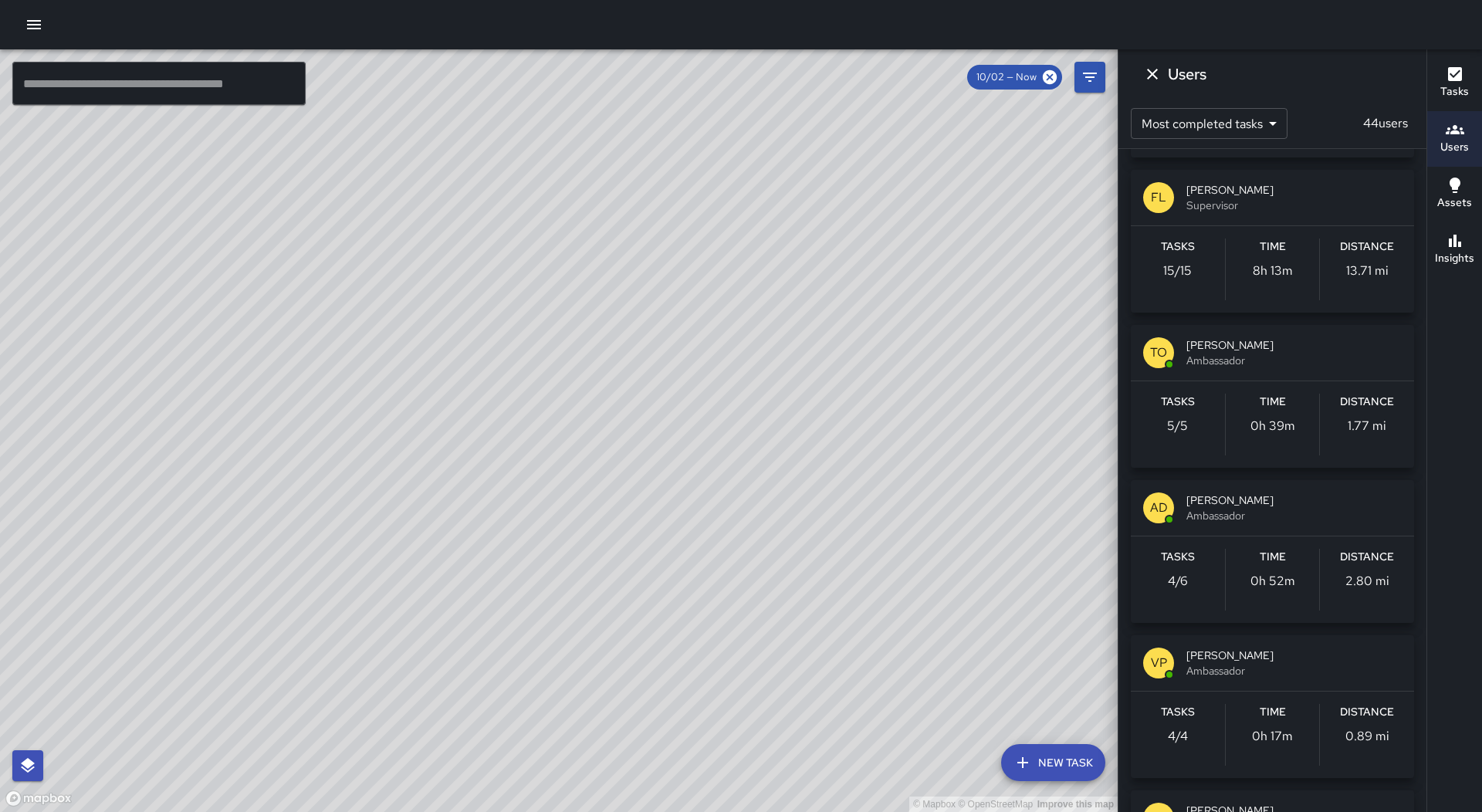
scroll to position [1543, 0]
click at [1297, 552] on div "Time 0h 52m" at bounding box center [1273, 578] width 95 height 61
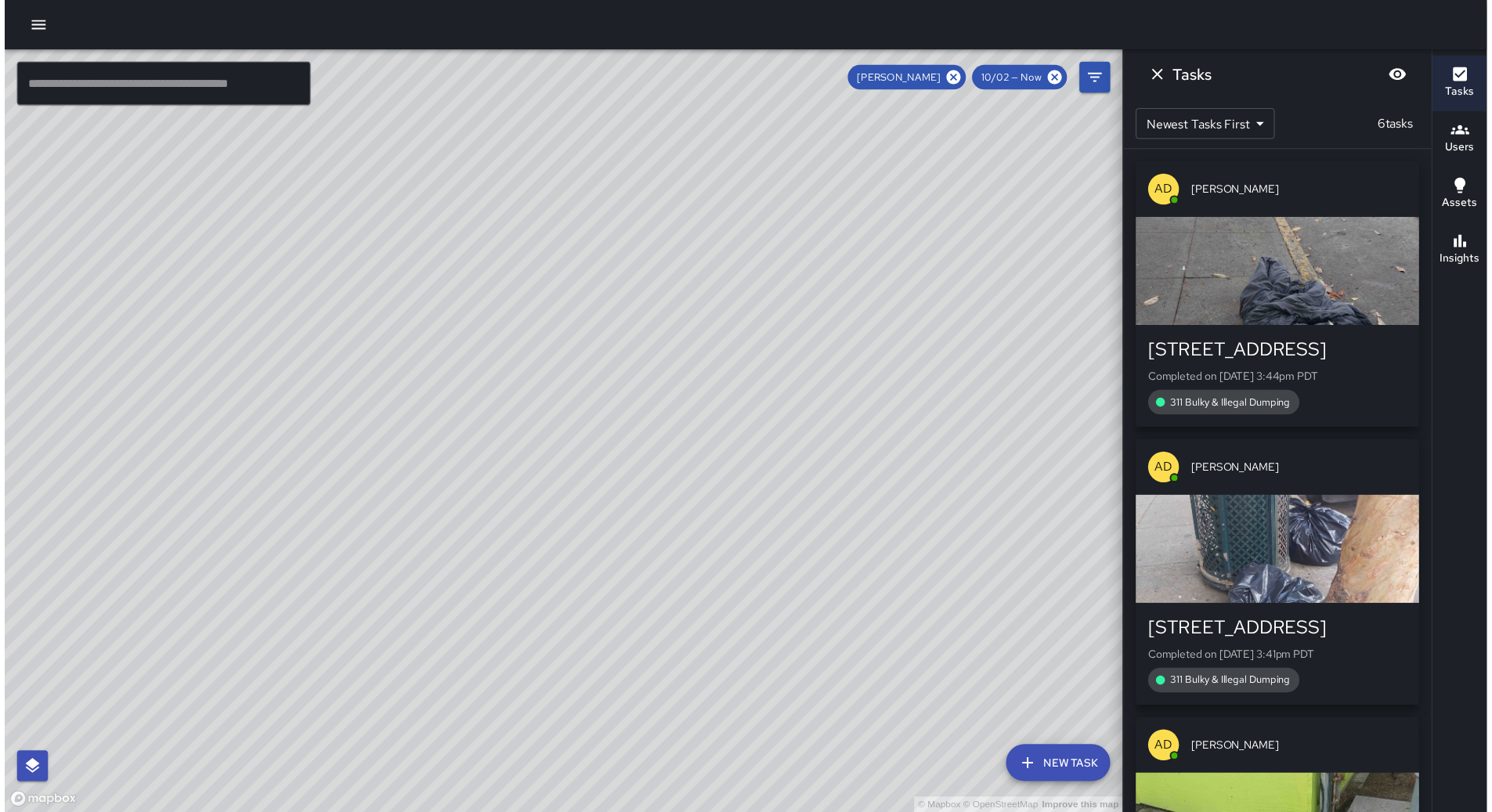
scroll to position [0, 0]
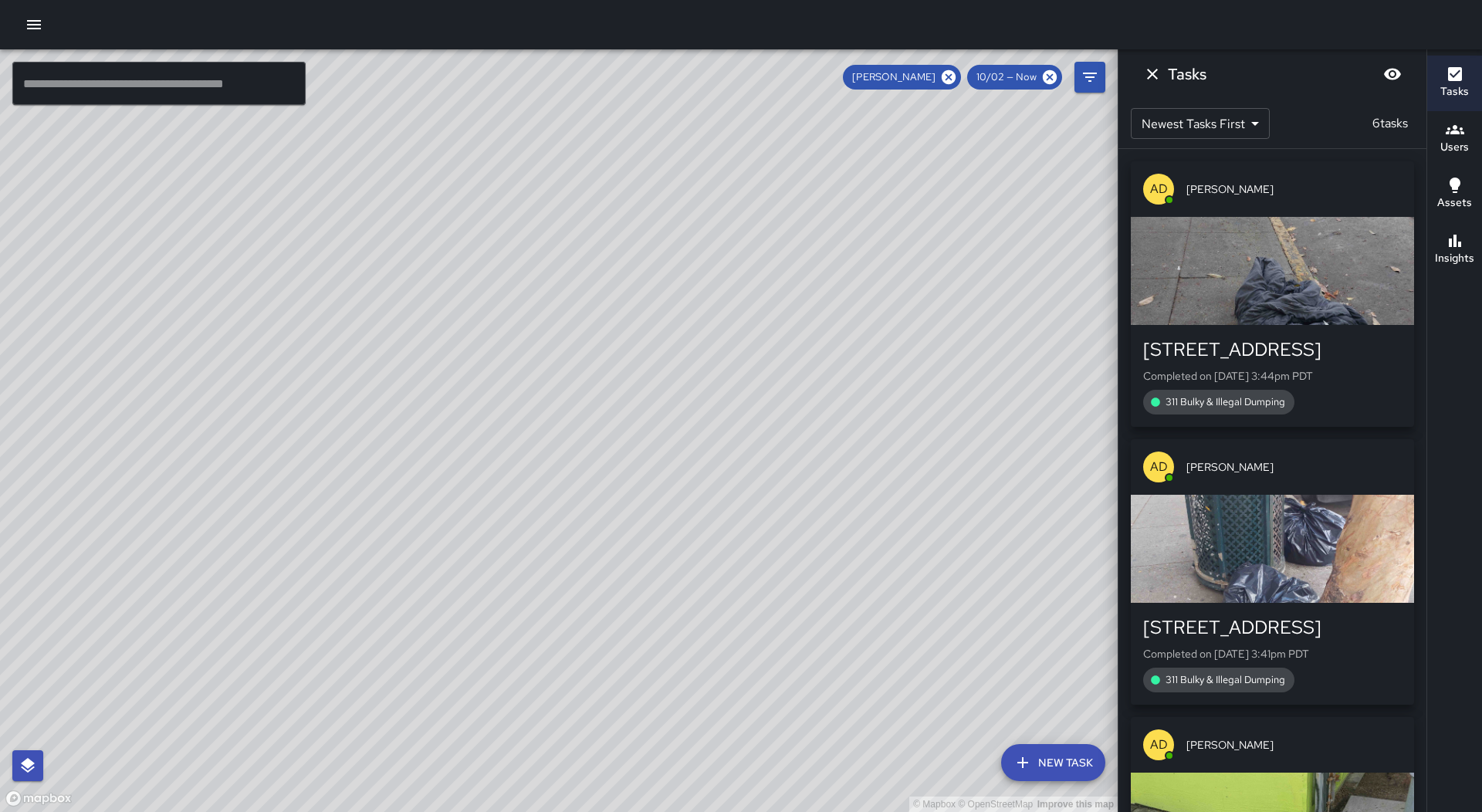
drag, startPoint x: 958, startPoint y: 461, endPoint x: 829, endPoint y: 462, distance: 129.0
click at [829, 462] on div "© Mapbox © OpenStreetMap Improve this map" at bounding box center [558, 431] width 1118 height 763
click at [1157, 74] on icon "Dismiss" at bounding box center [1152, 74] width 19 height 19
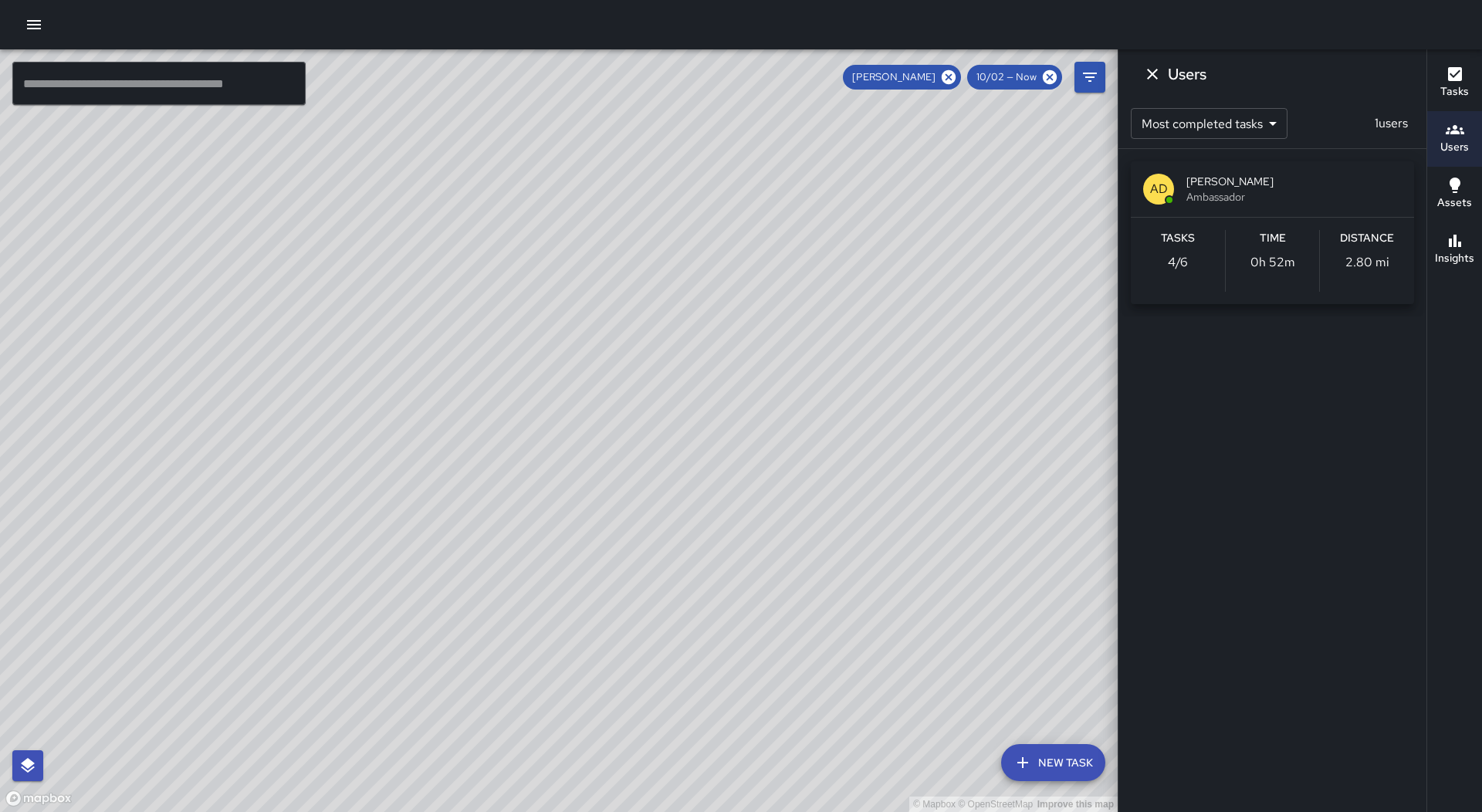
click at [950, 78] on icon at bounding box center [948, 77] width 17 height 17
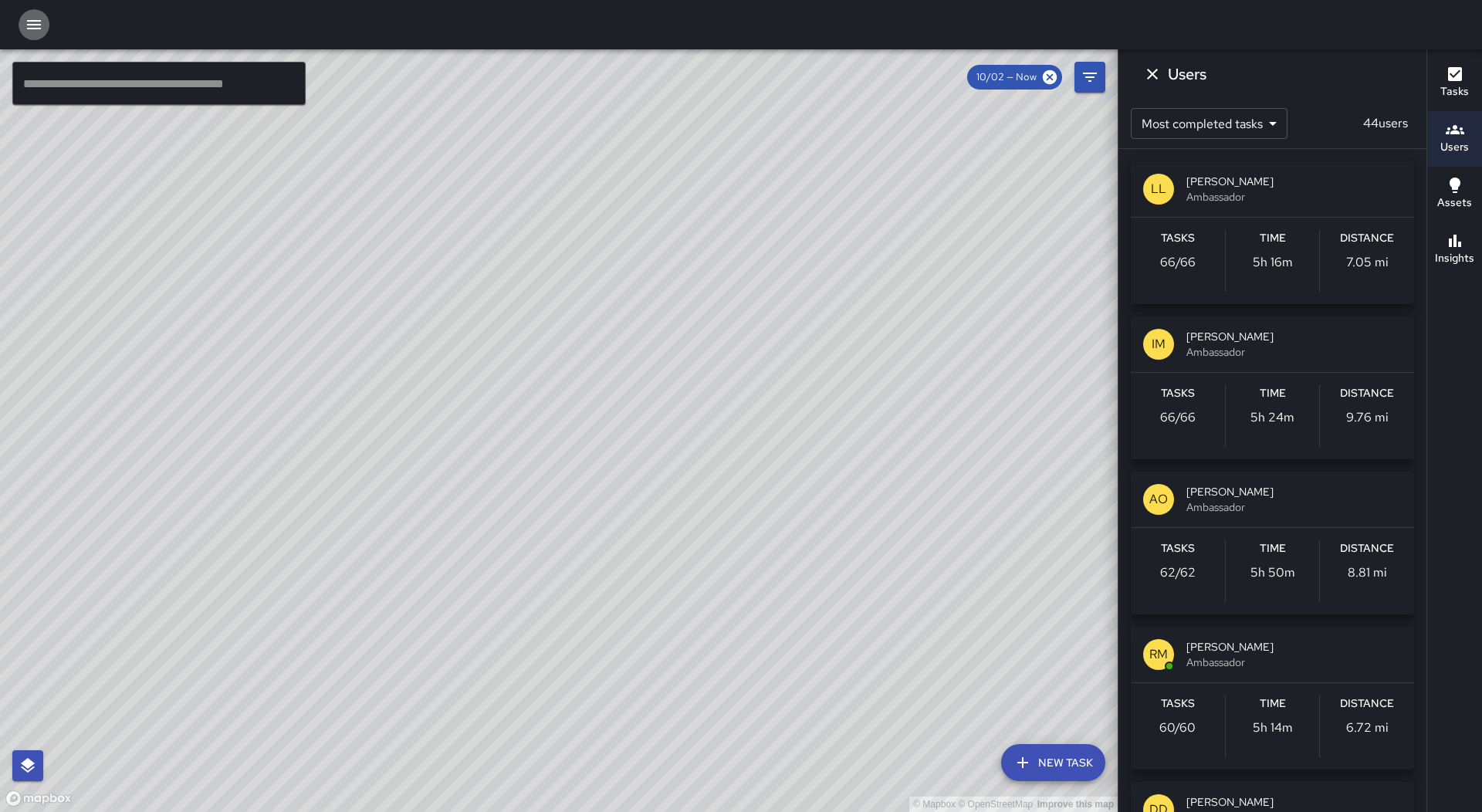
click at [42, 20] on icon "button" at bounding box center [34, 24] width 19 height 19
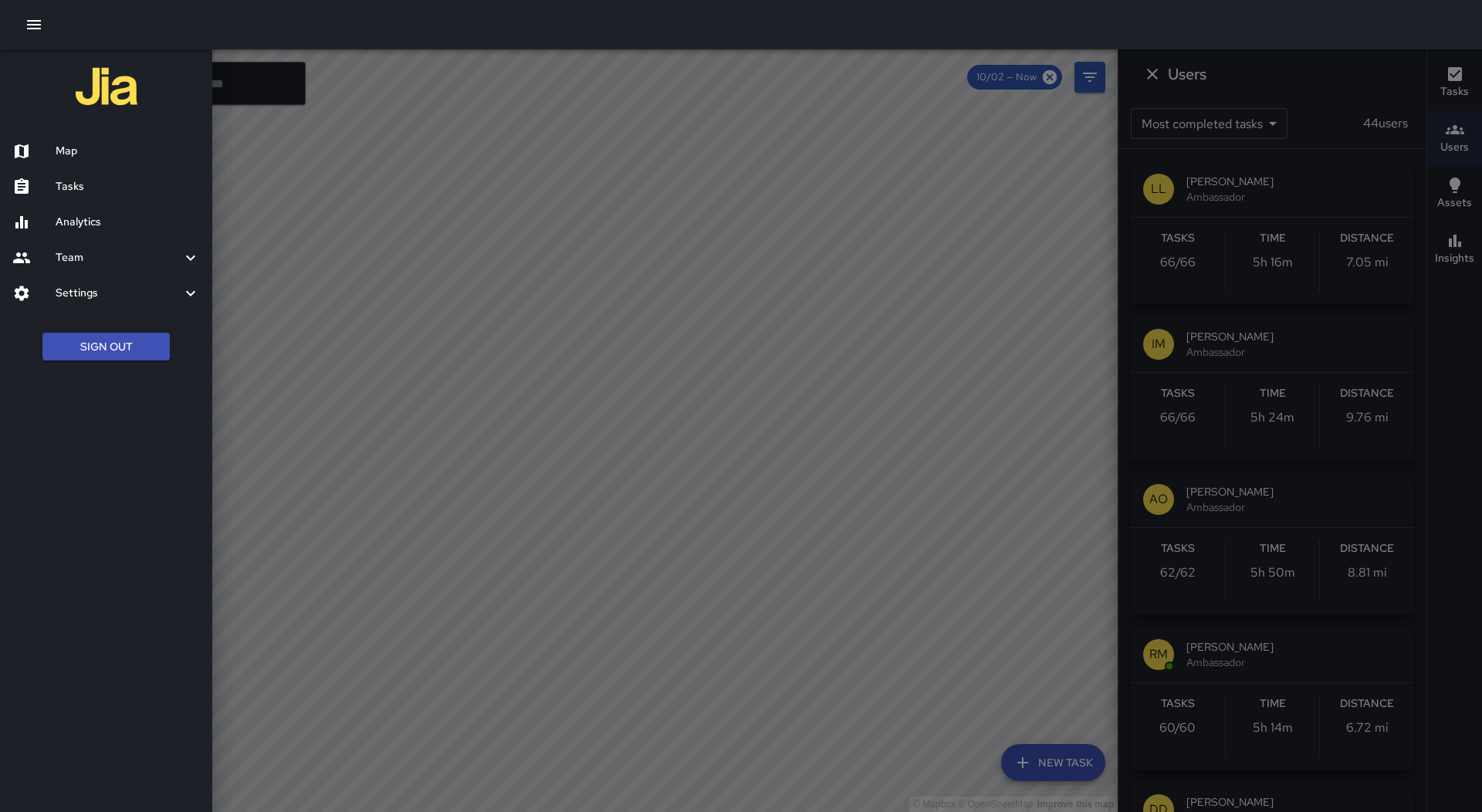
click at [89, 173] on div "Tasks" at bounding box center [106, 187] width 213 height 36
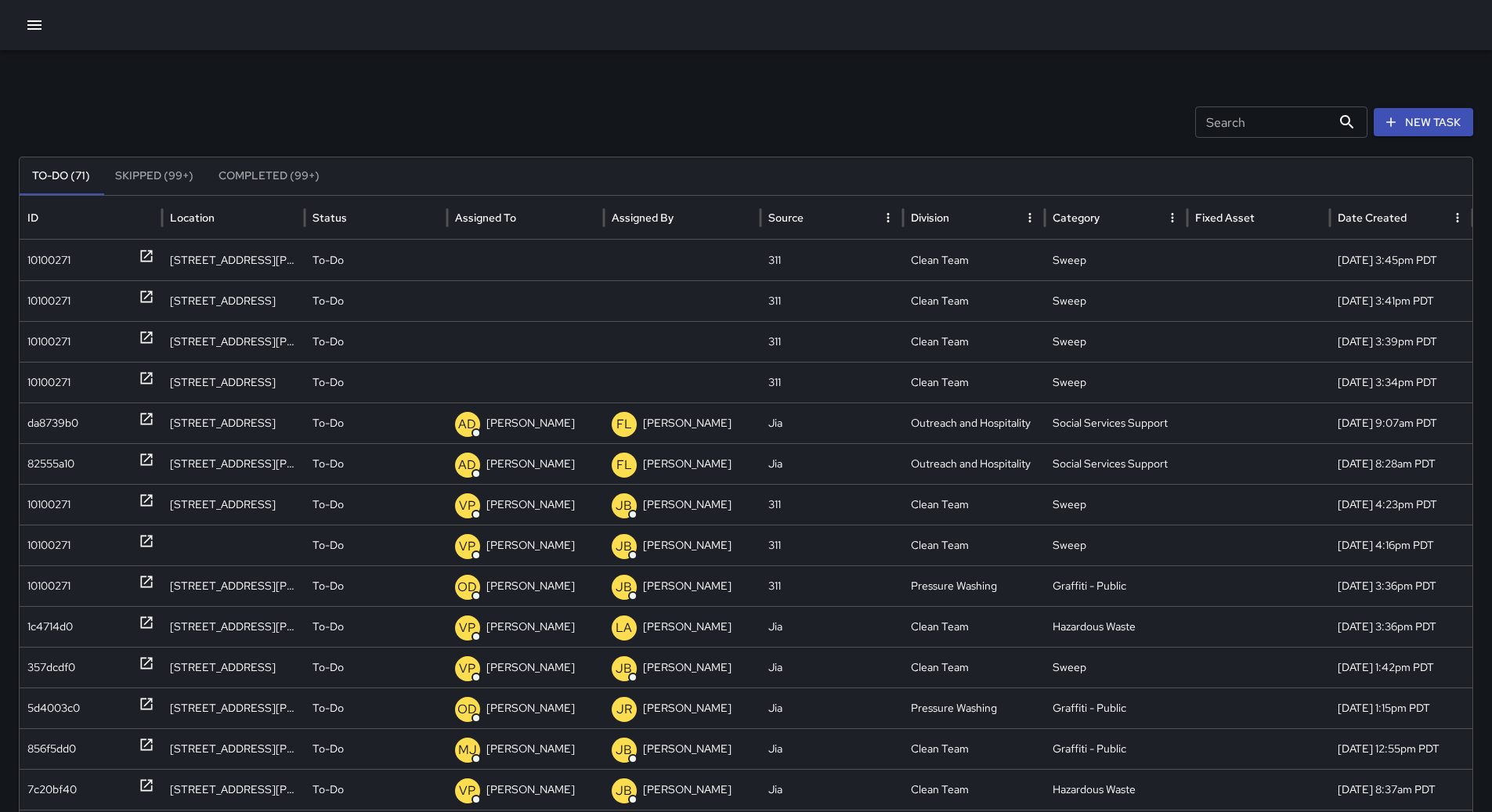
click at [517, 216] on button "Sort" at bounding box center [528, 217] width 22 height 22
click at [76, 263] on div "10100271" at bounding box center [90, 260] width 127 height 40
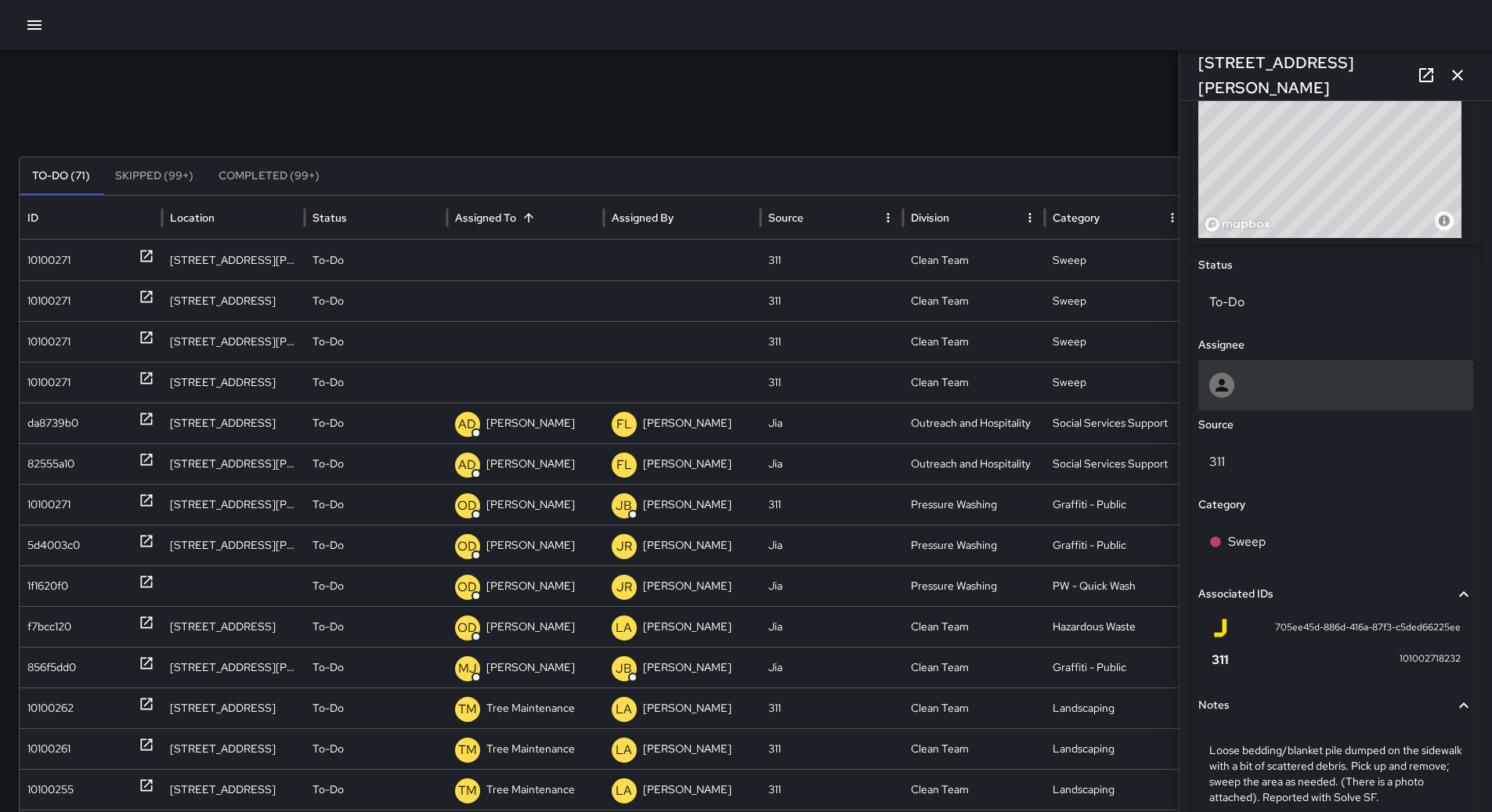
scroll to position [517, 0]
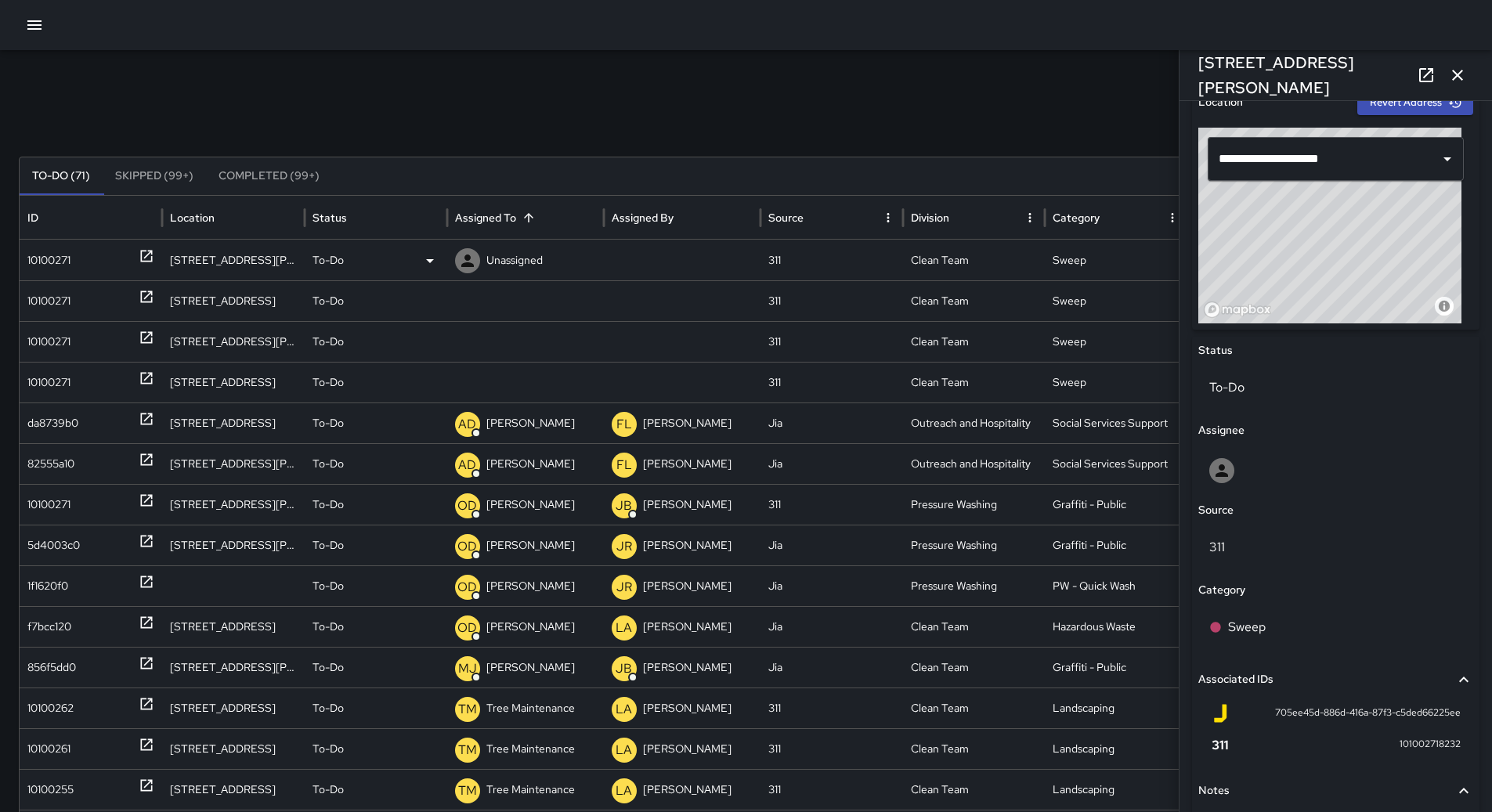
click at [509, 256] on p "Unassigned" at bounding box center [514, 260] width 57 height 40
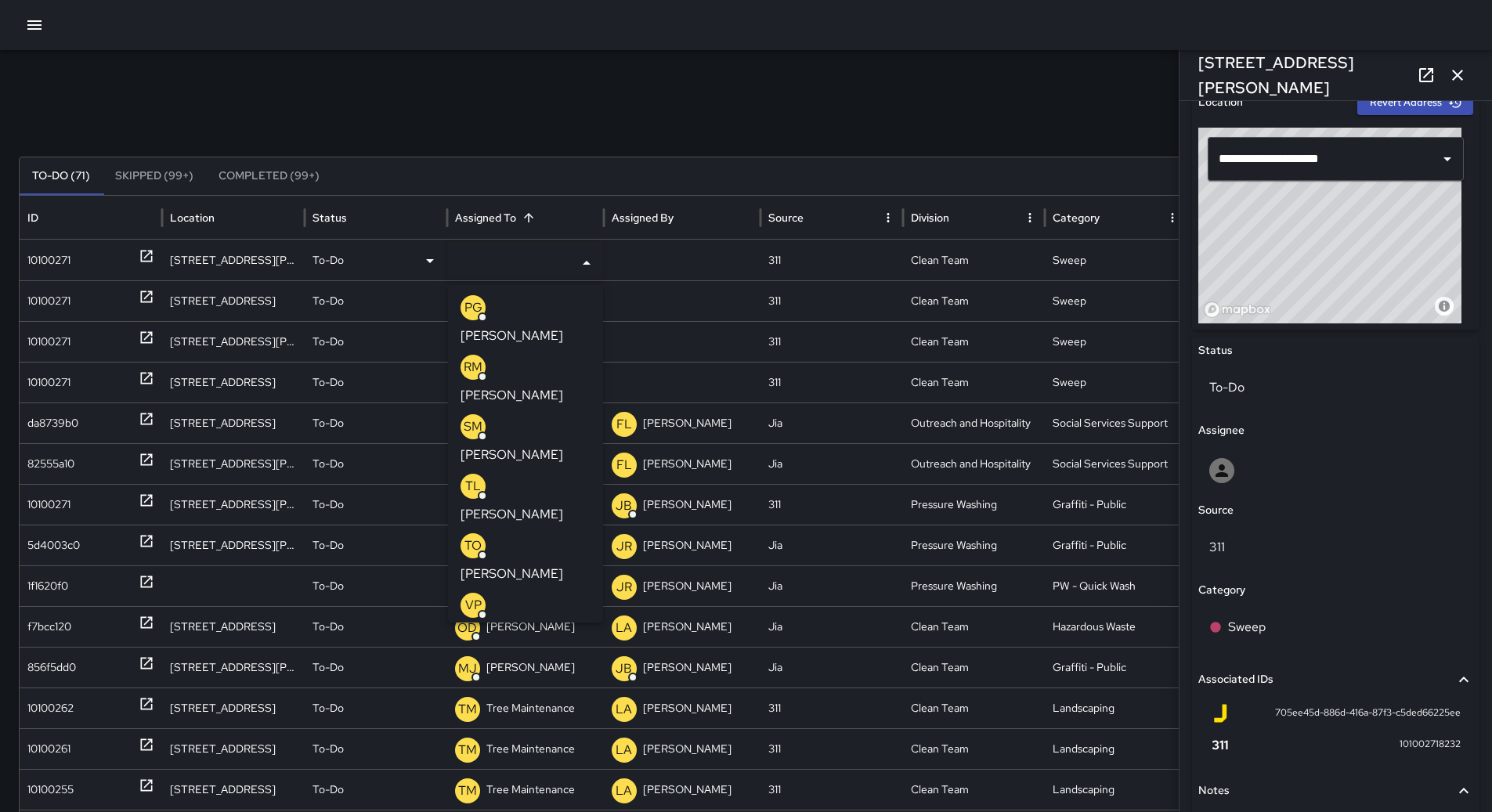
scroll to position [392, 0]
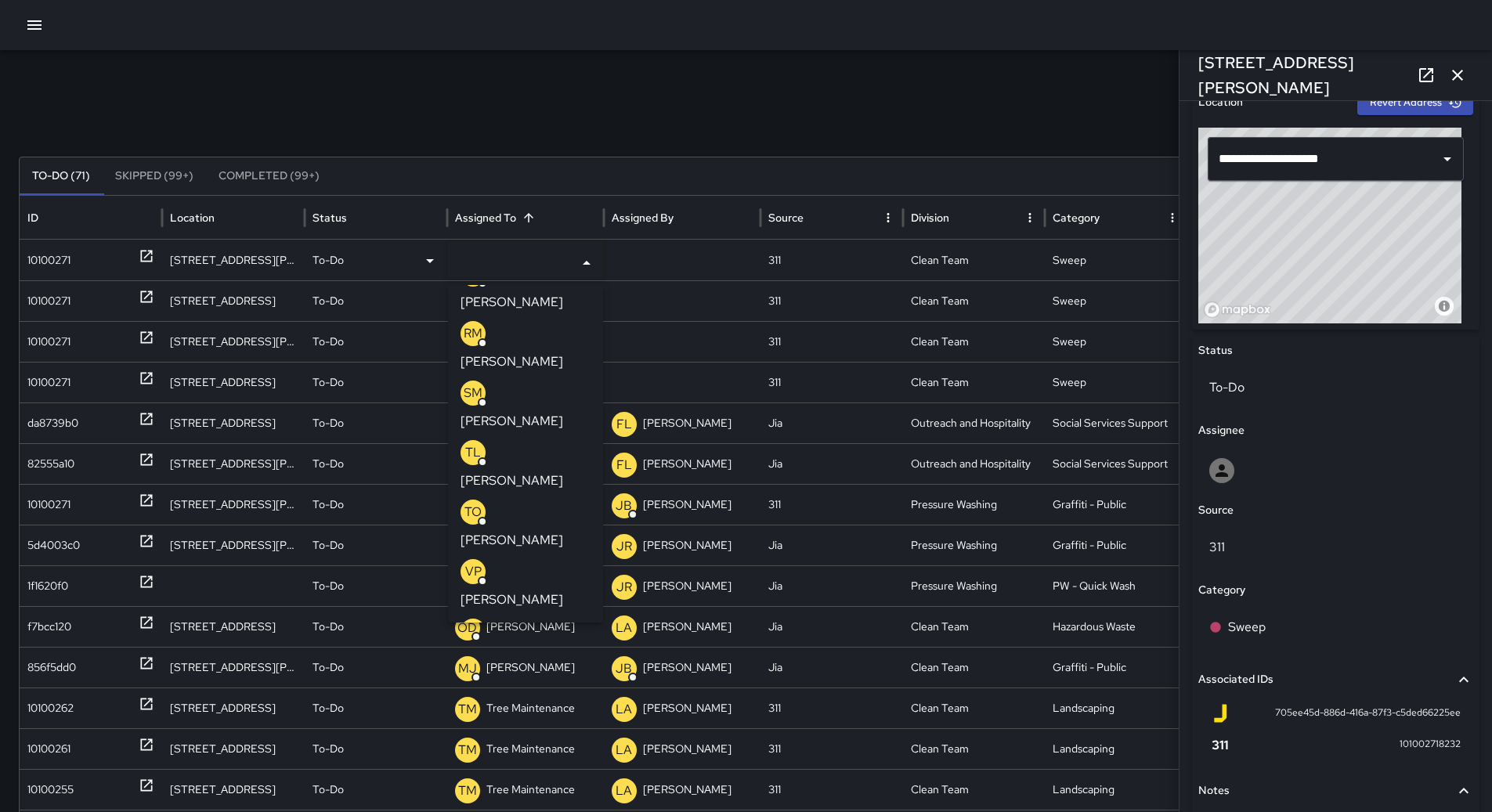
click at [533, 590] on p "[PERSON_NAME]" at bounding box center [512, 599] width 102 height 19
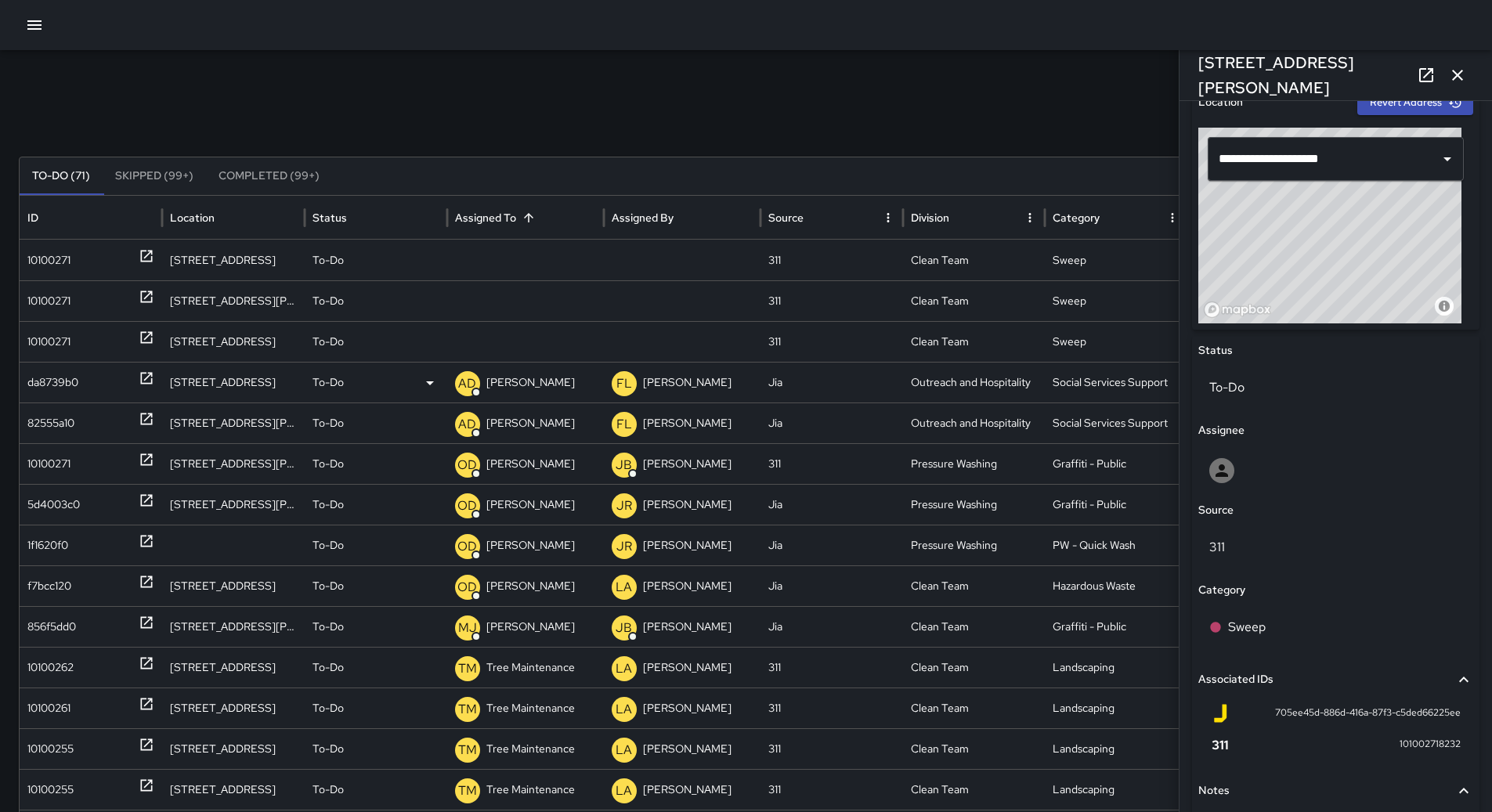
scroll to position [0, 0]
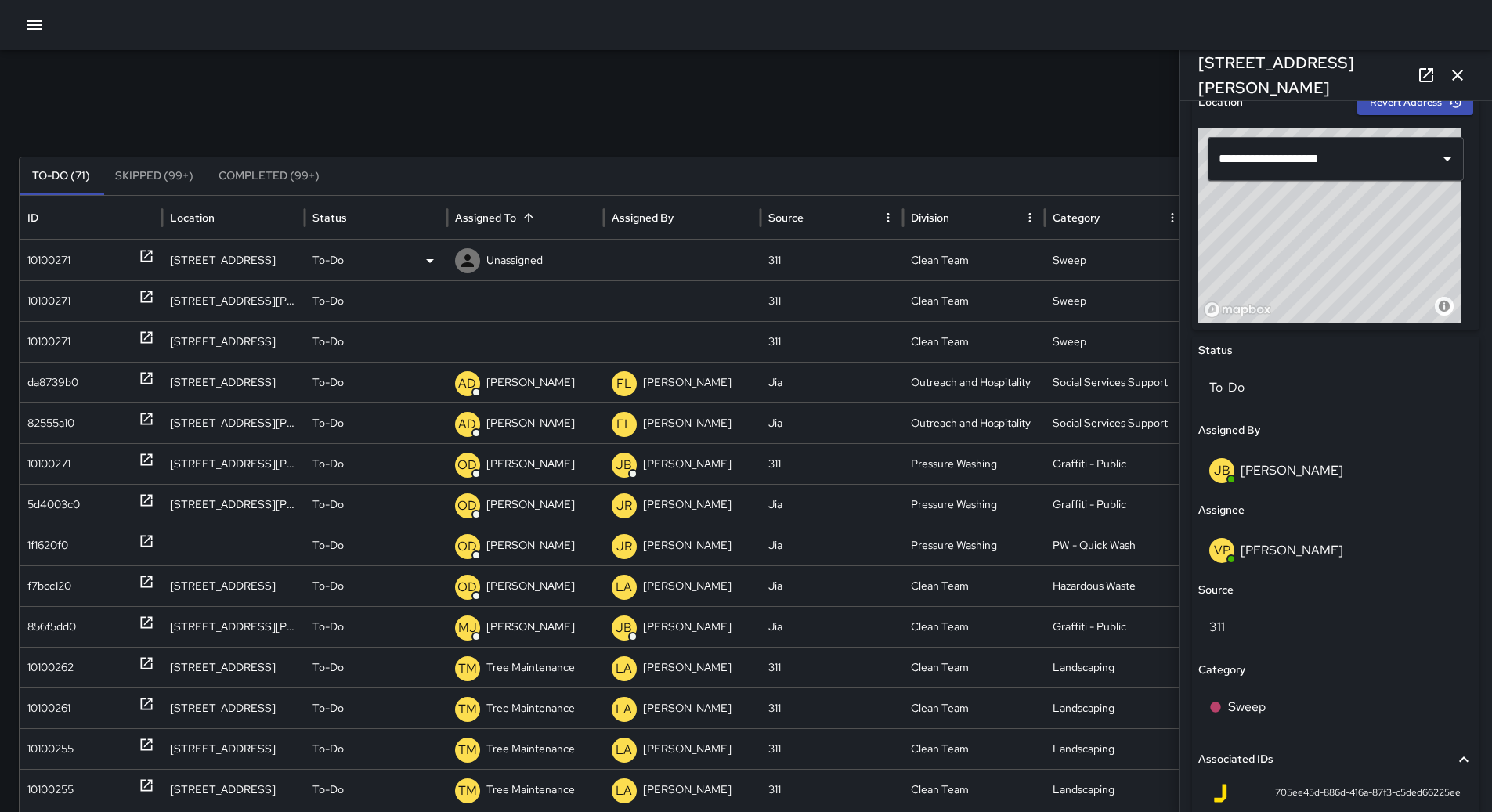
click at [95, 272] on div "10100271" at bounding box center [90, 260] width 127 height 40
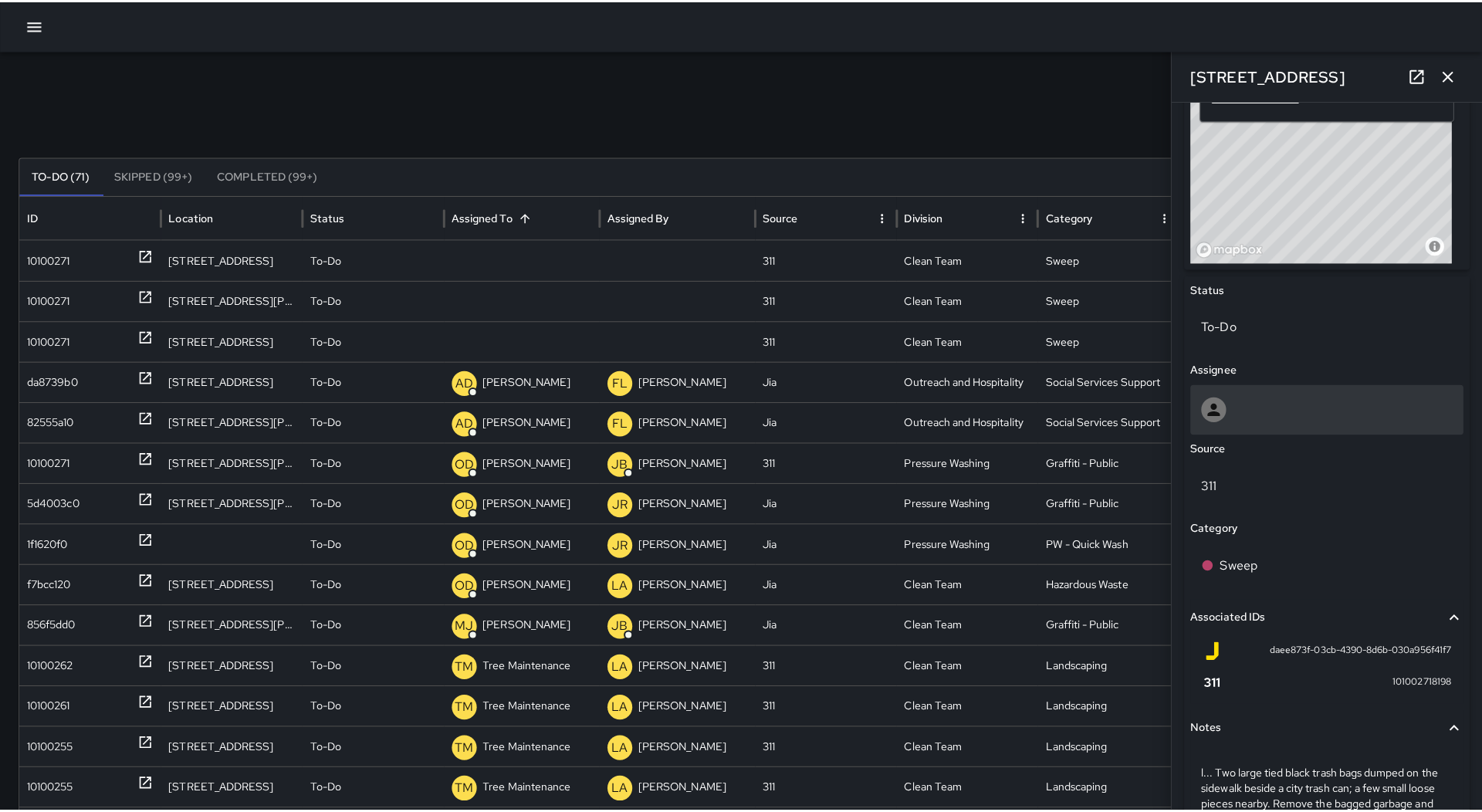
scroll to position [680, 0]
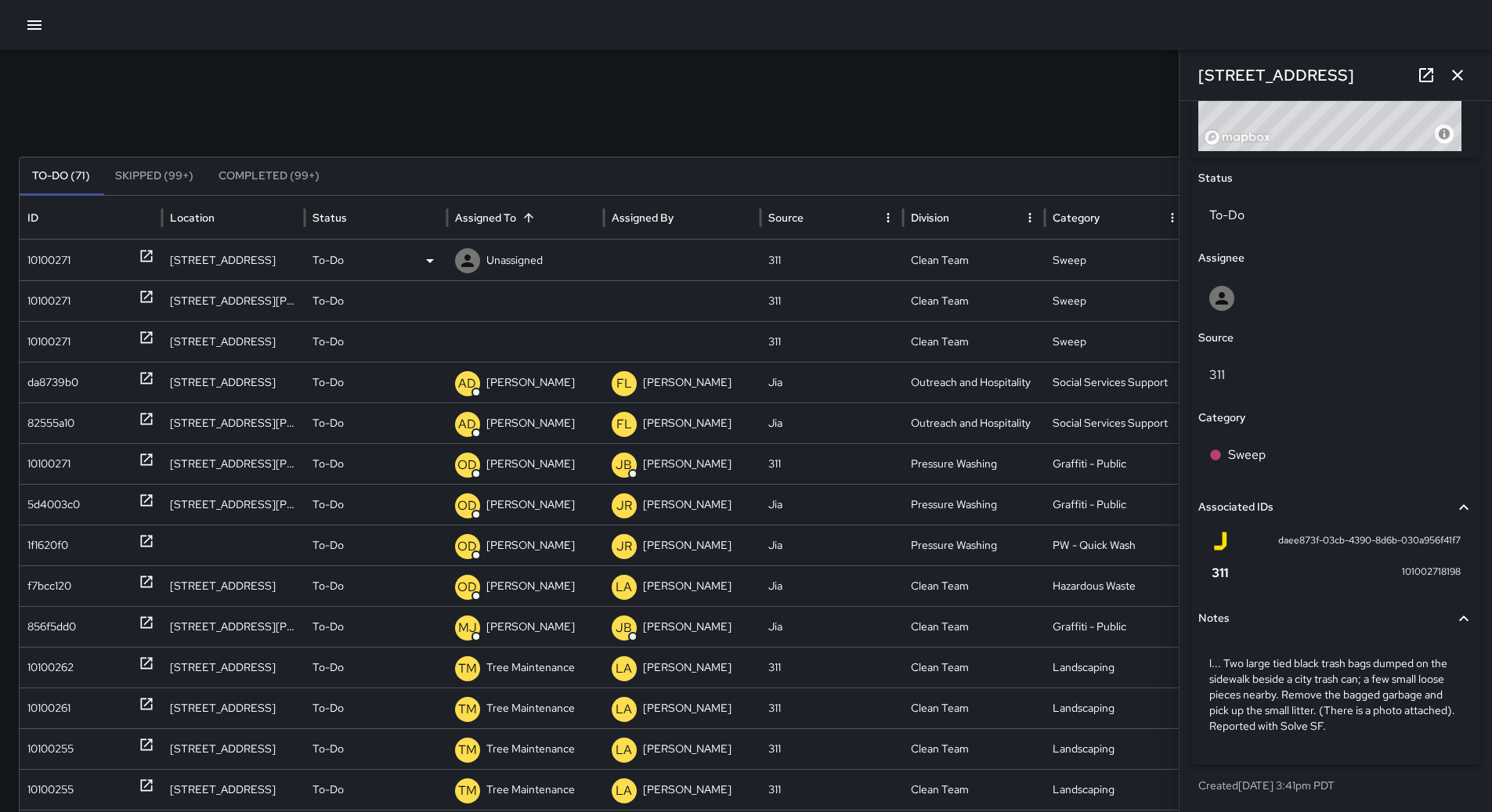
click at [416, 245] on div "To-Do" at bounding box center [375, 260] width 127 height 40
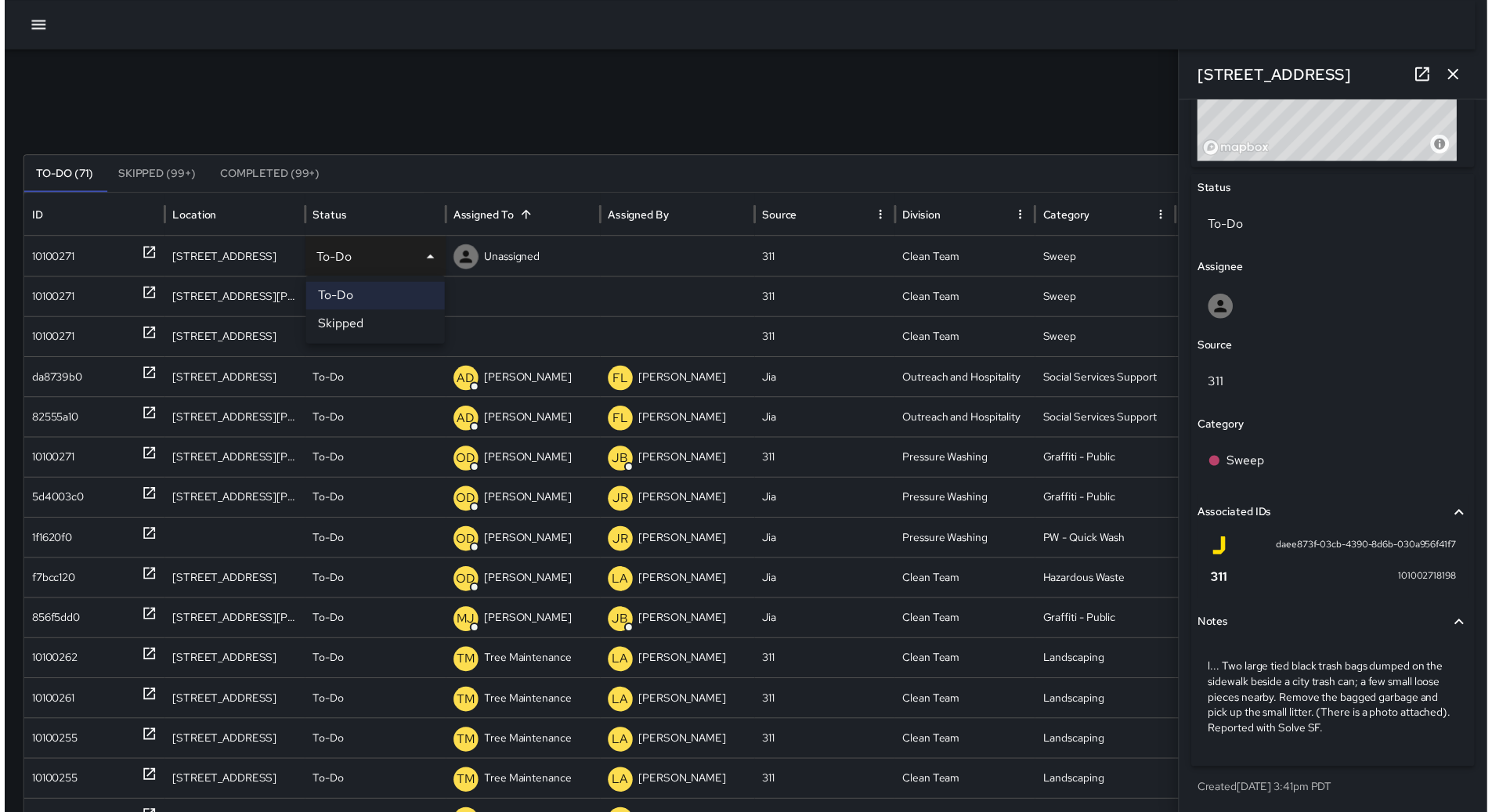
scroll to position [678, 0]
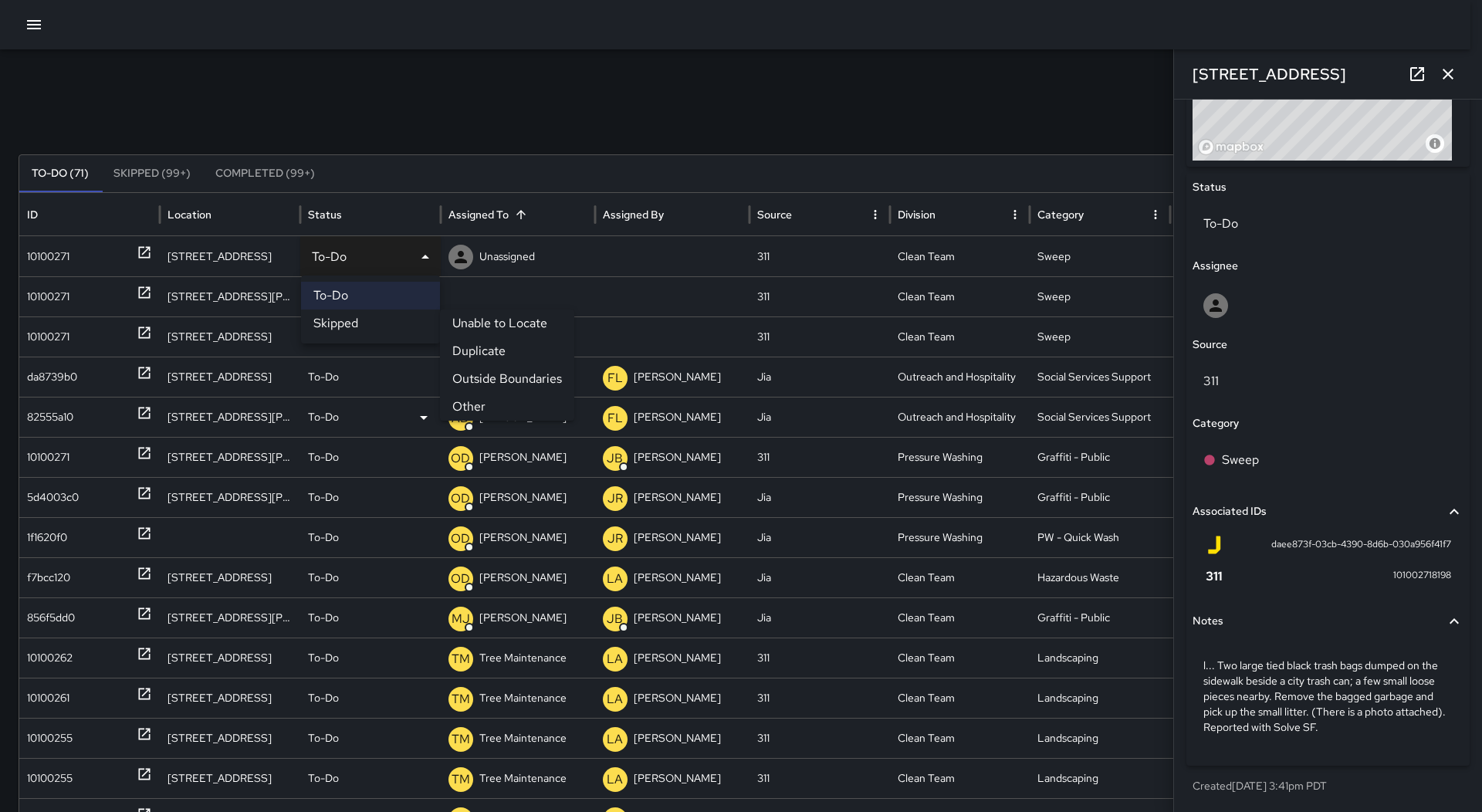
click at [493, 397] on li "Other" at bounding box center [507, 406] width 134 height 27
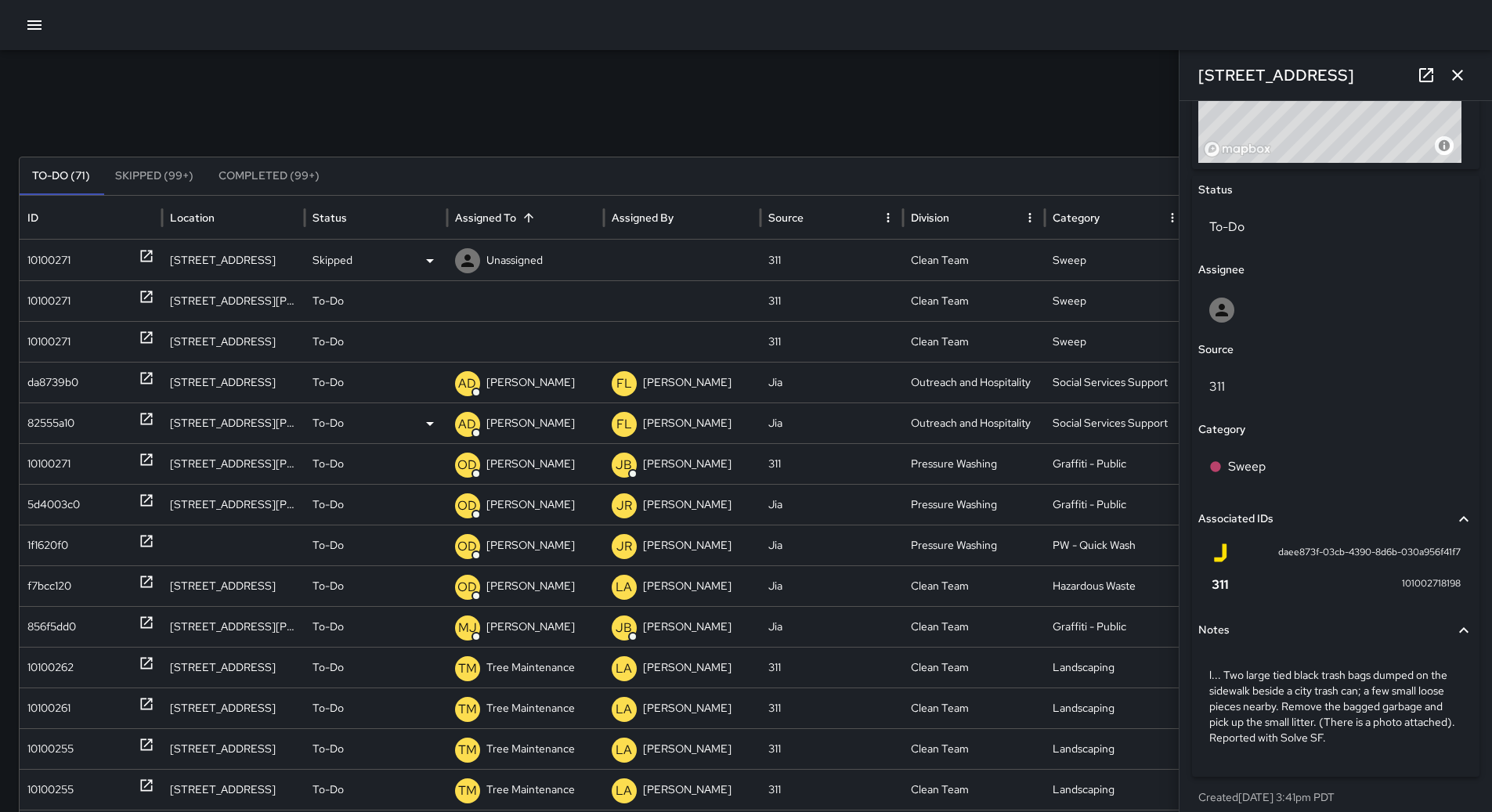
scroll to position [690, 0]
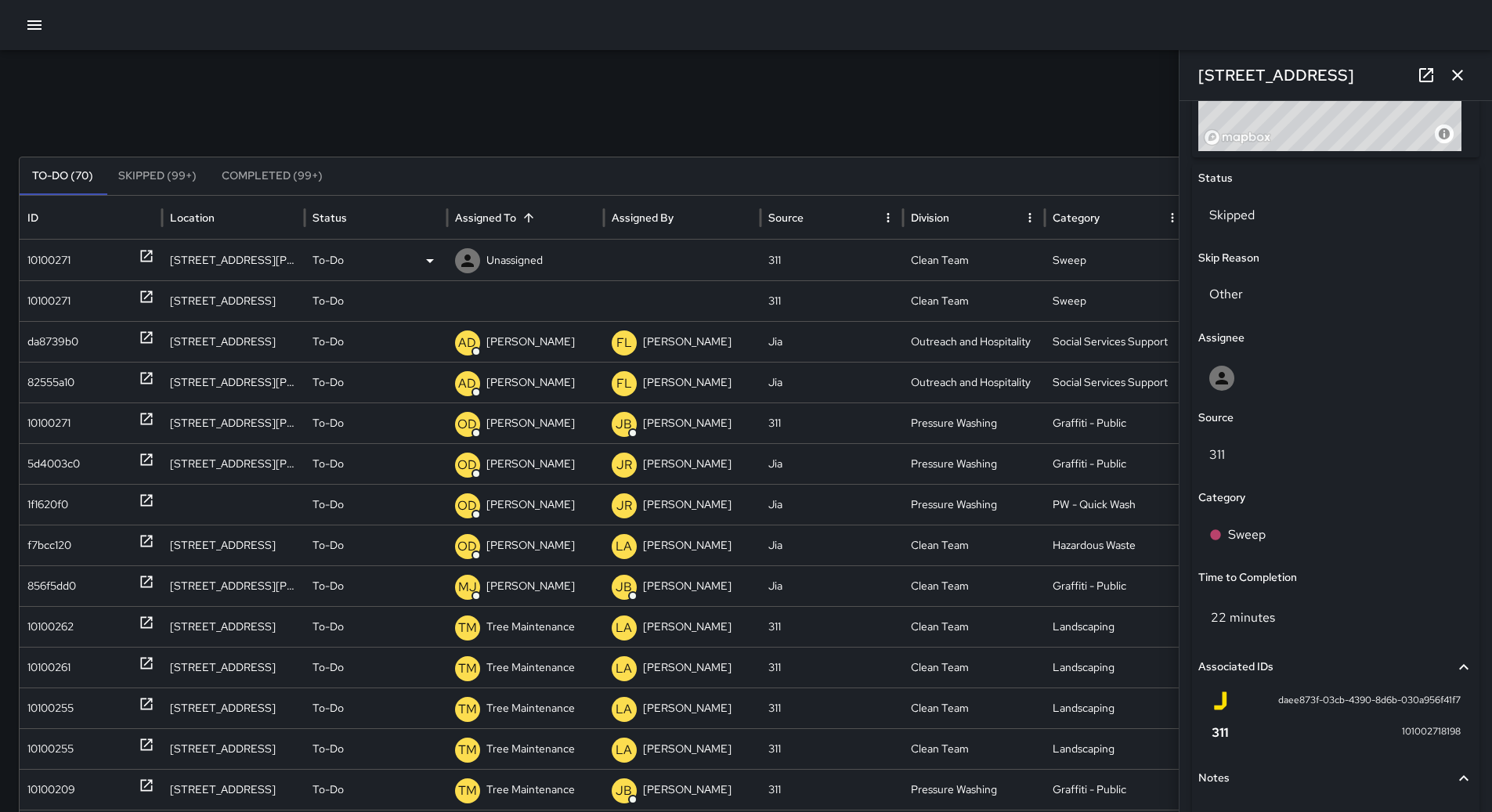
click at [57, 255] on div "10100271" at bounding box center [48, 260] width 43 height 40
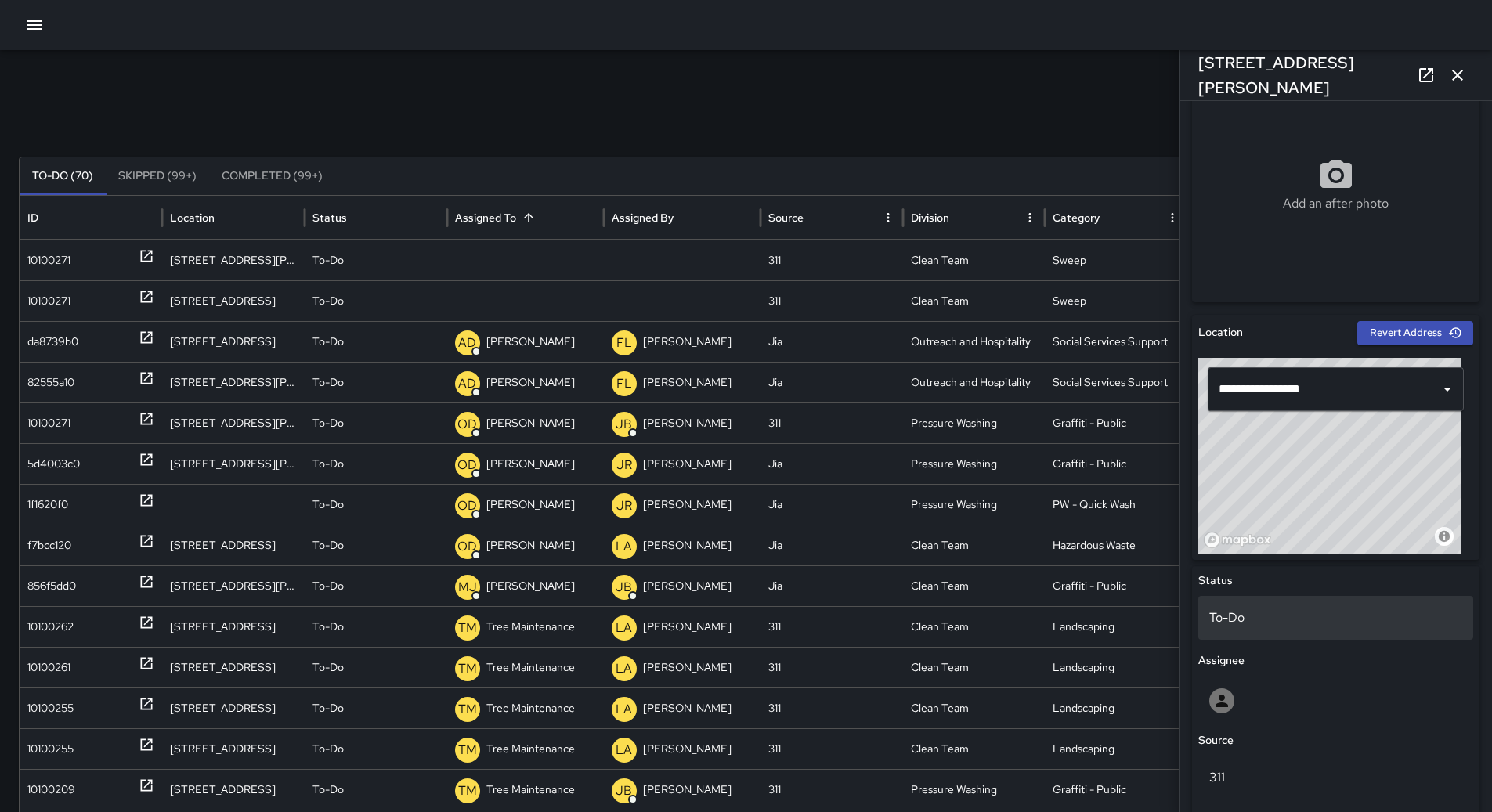
scroll to position [626, 0]
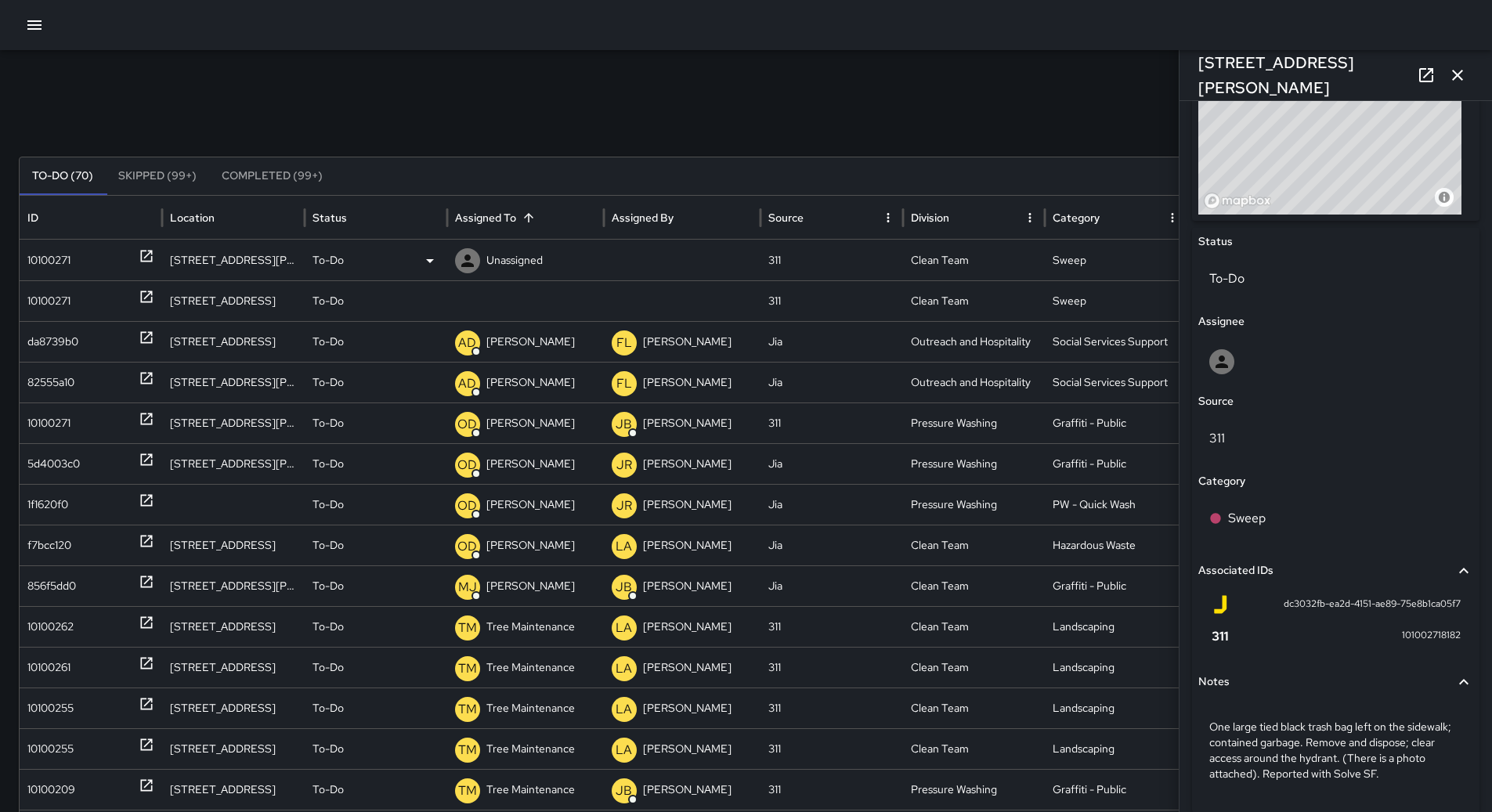
click at [403, 258] on div "To-Do" at bounding box center [375, 260] width 127 height 40
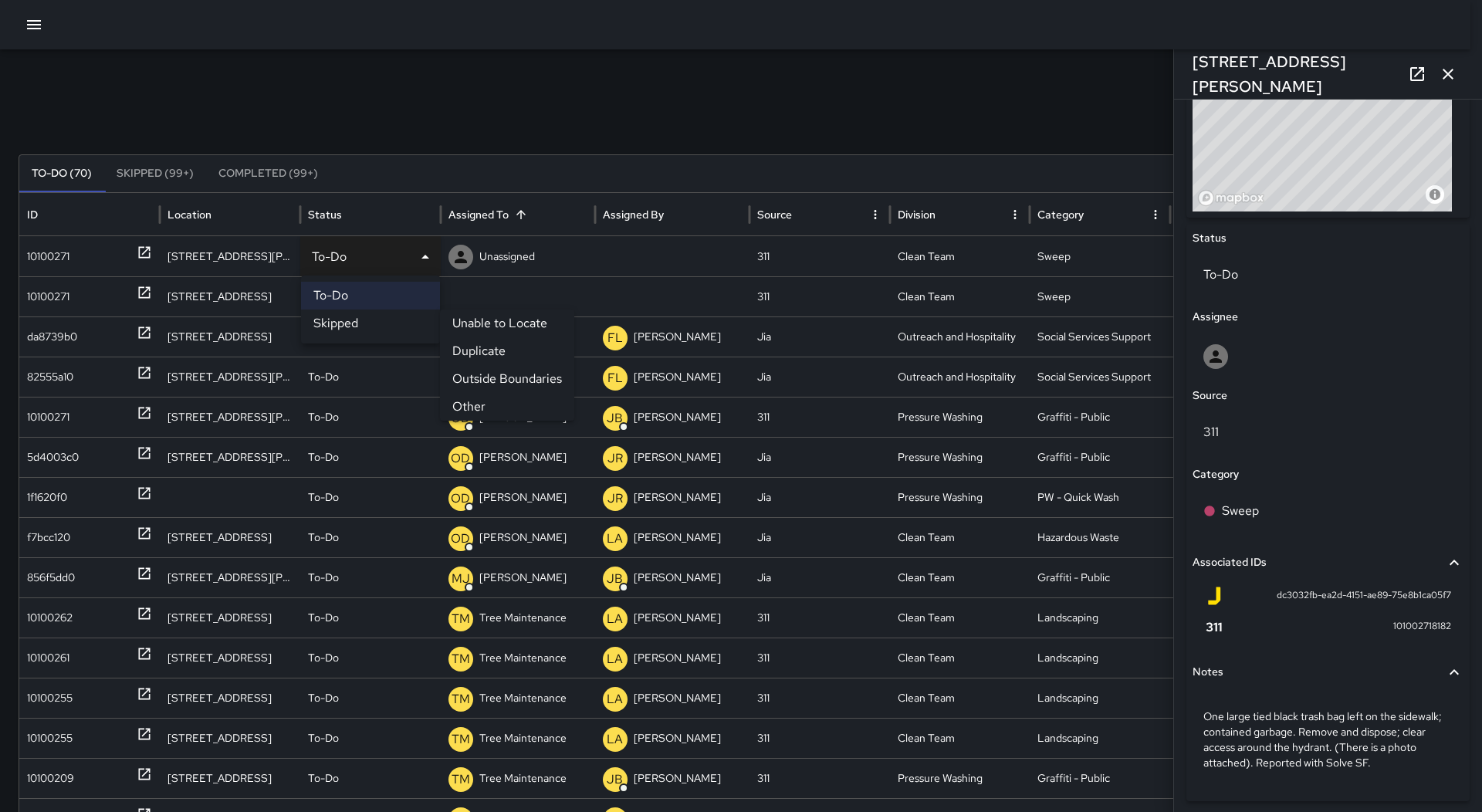
click at [504, 402] on li "Other" at bounding box center [507, 406] width 134 height 27
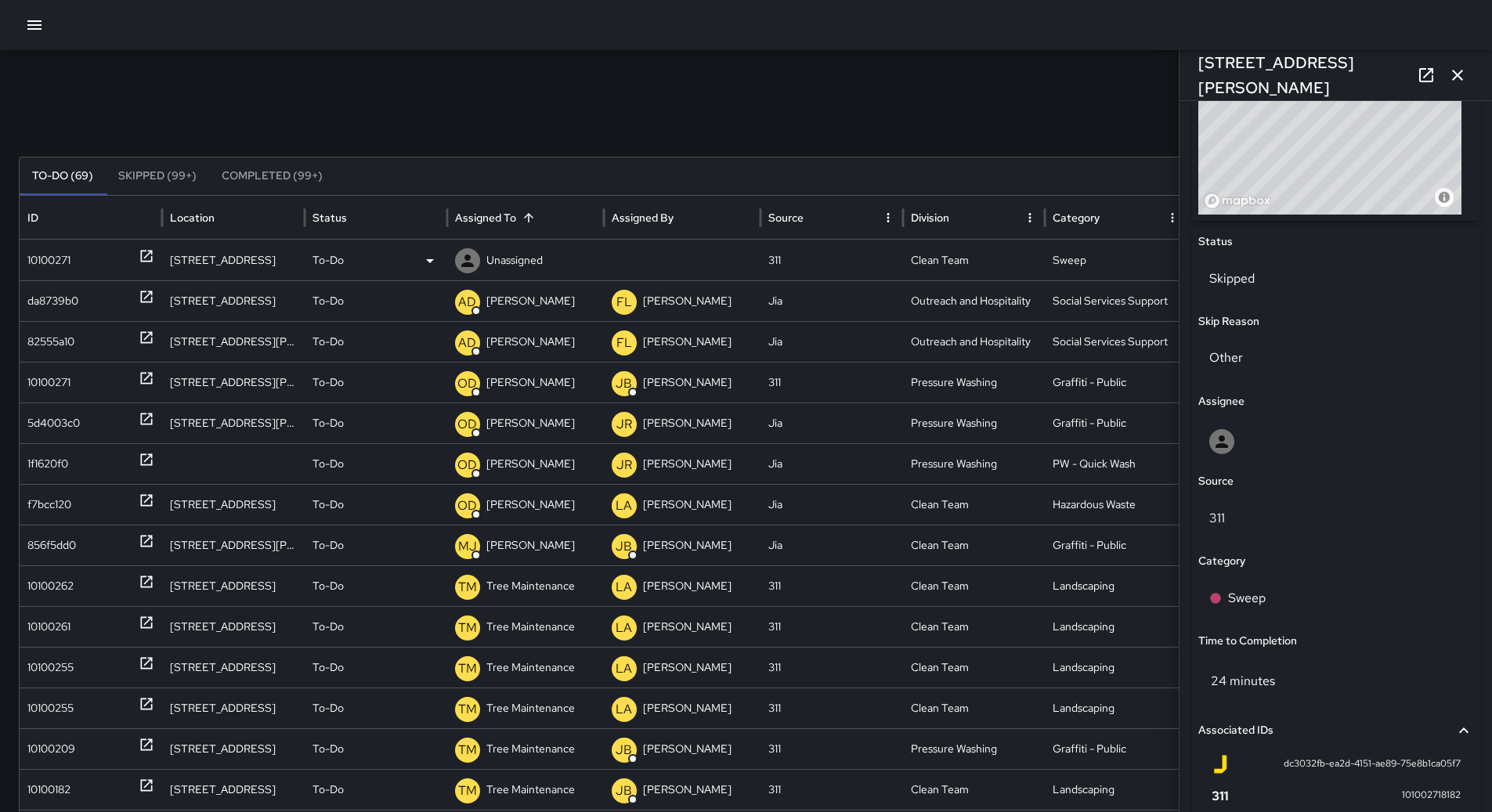
click at [94, 253] on div "10100271" at bounding box center [90, 260] width 127 height 40
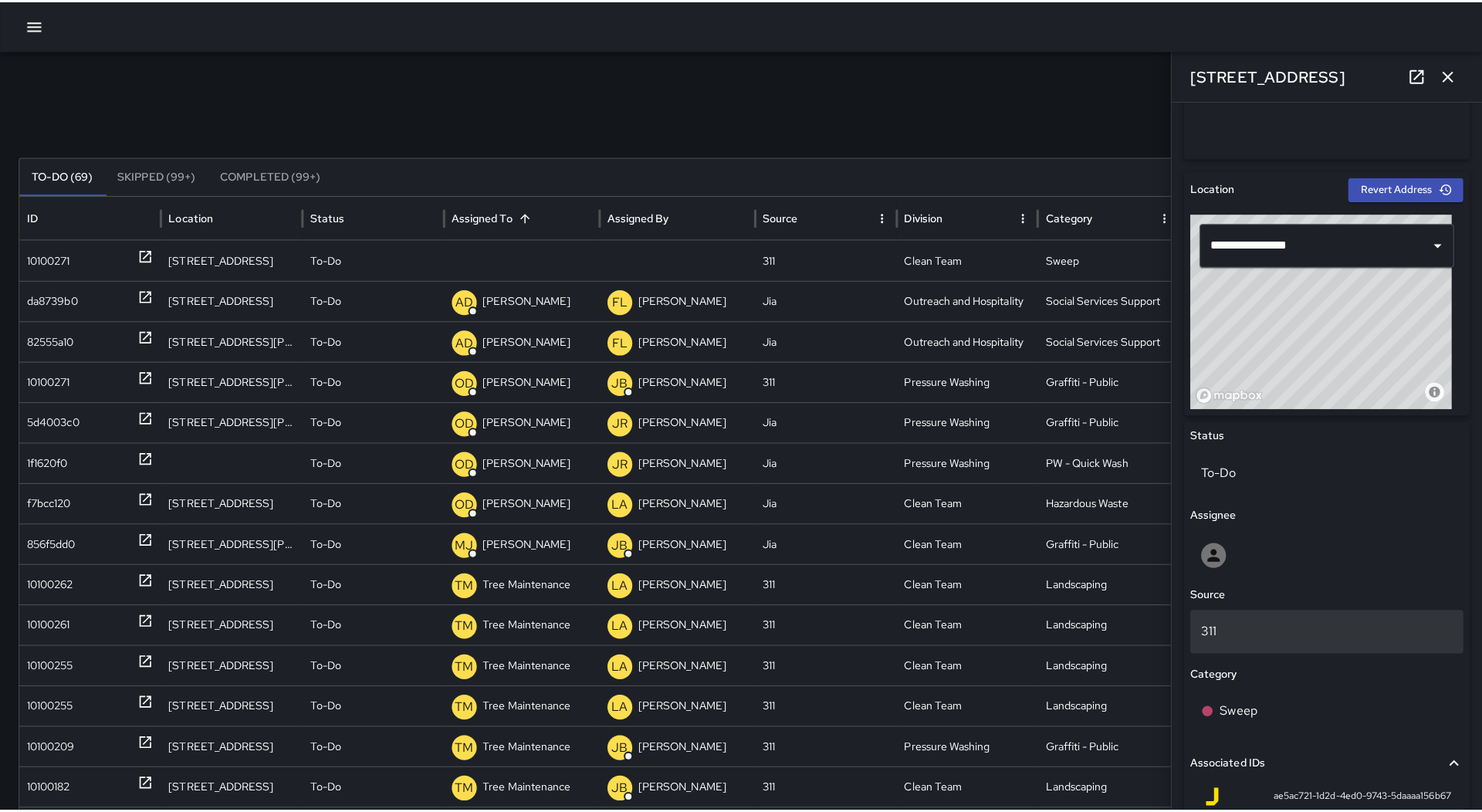
scroll to position [618, 0]
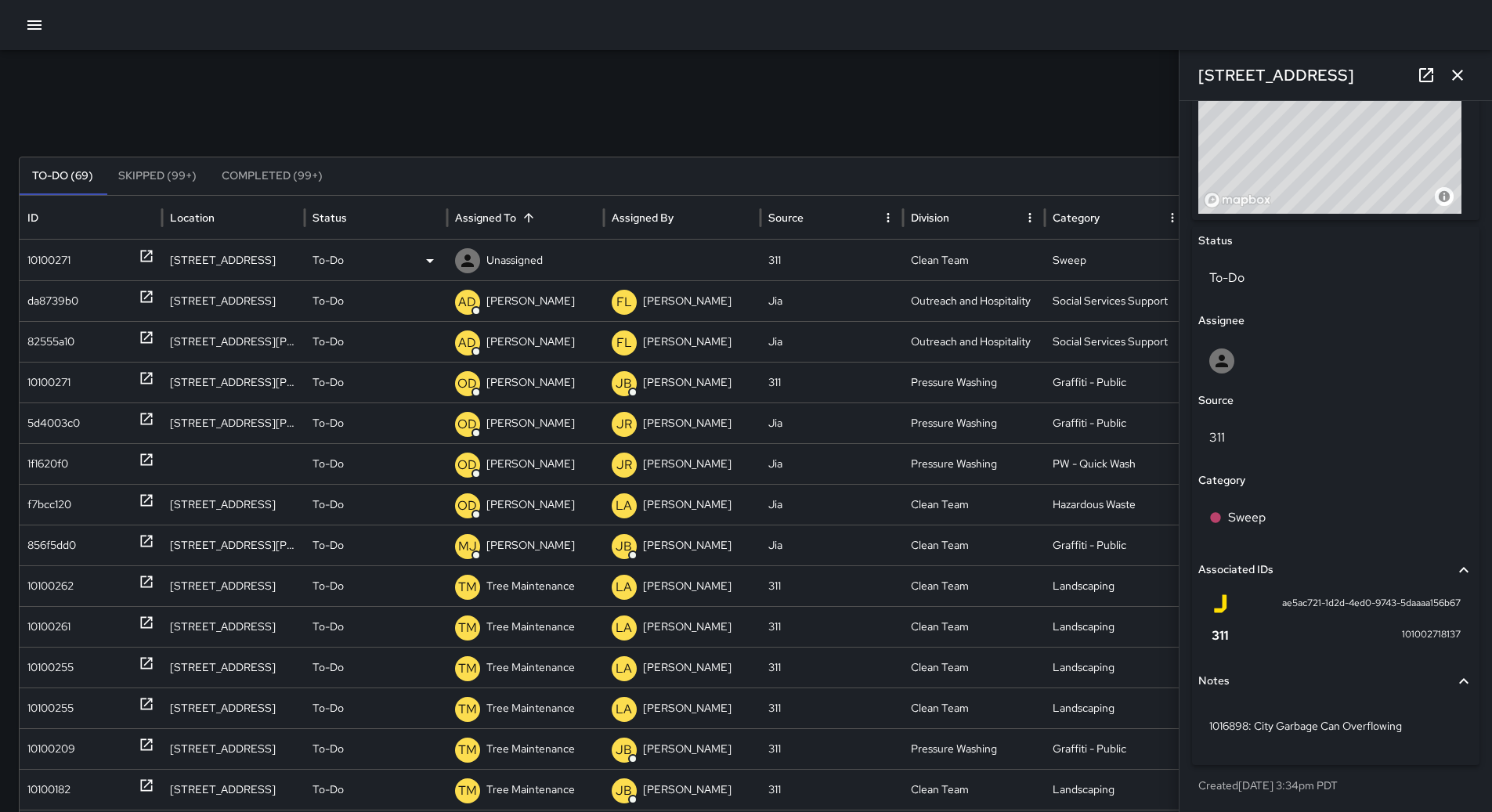
click at [423, 260] on icon at bounding box center [430, 261] width 19 height 19
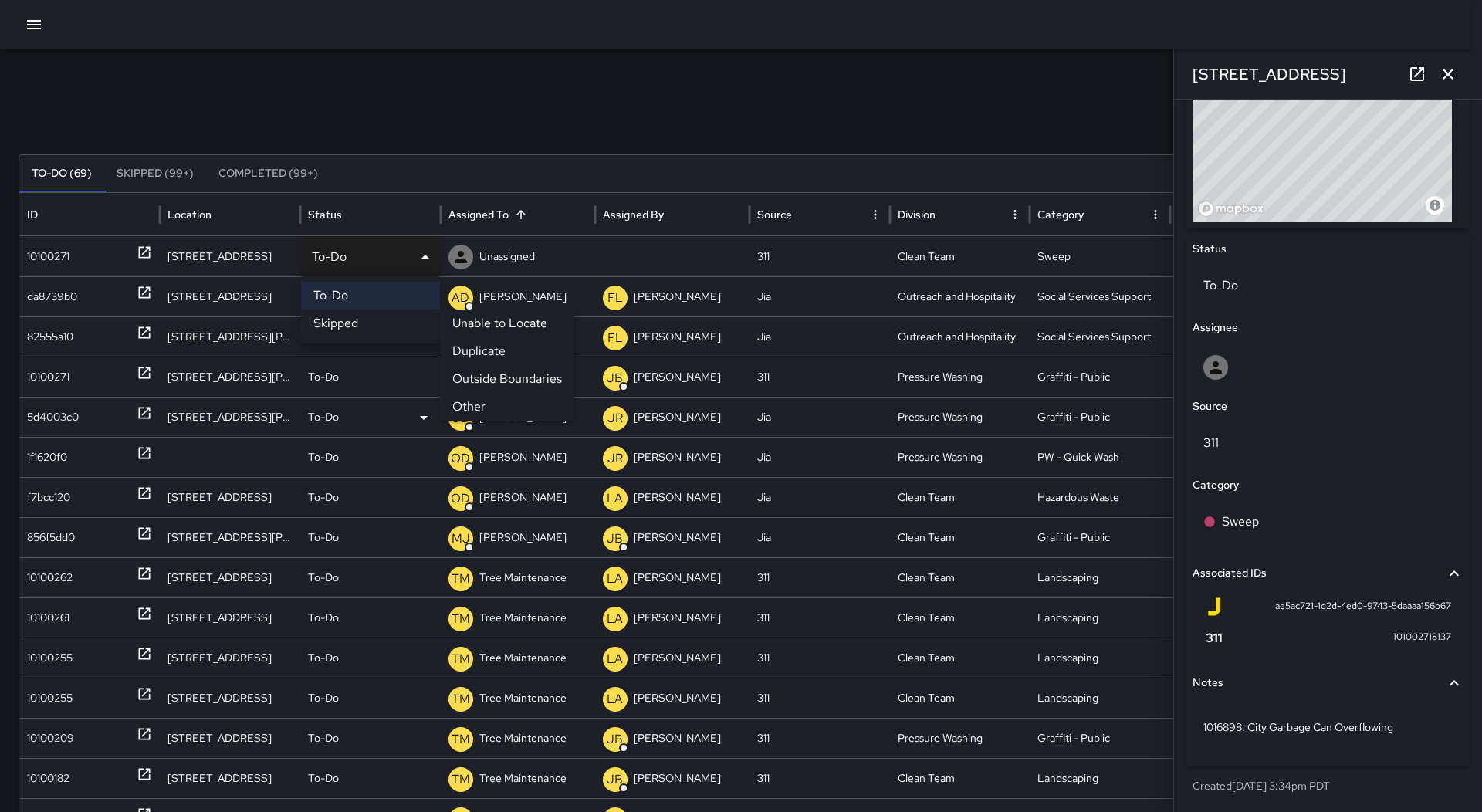
click at [493, 402] on li "Other" at bounding box center [507, 406] width 134 height 27
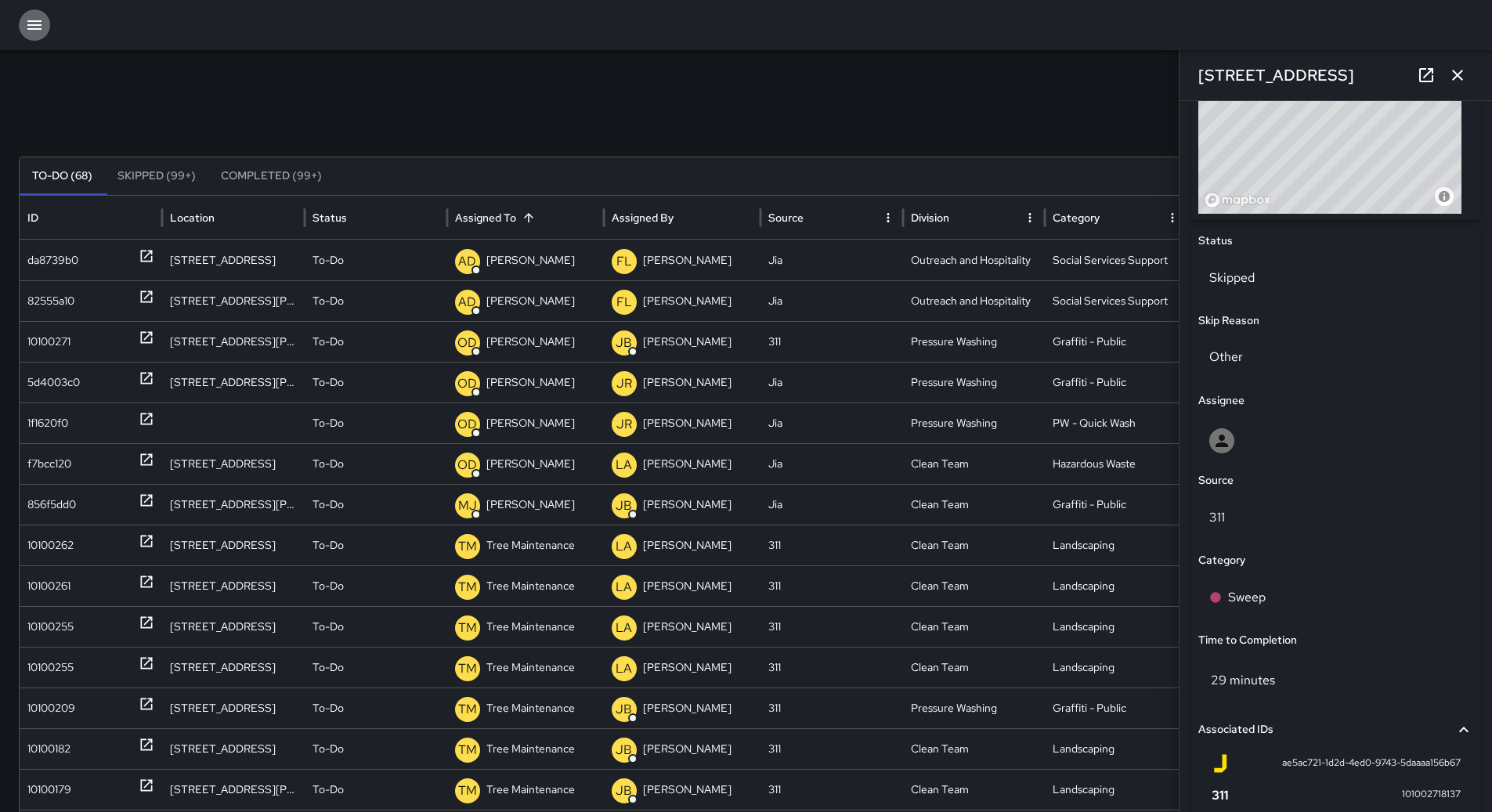
click at [43, 26] on icon "button" at bounding box center [34, 25] width 19 height 19
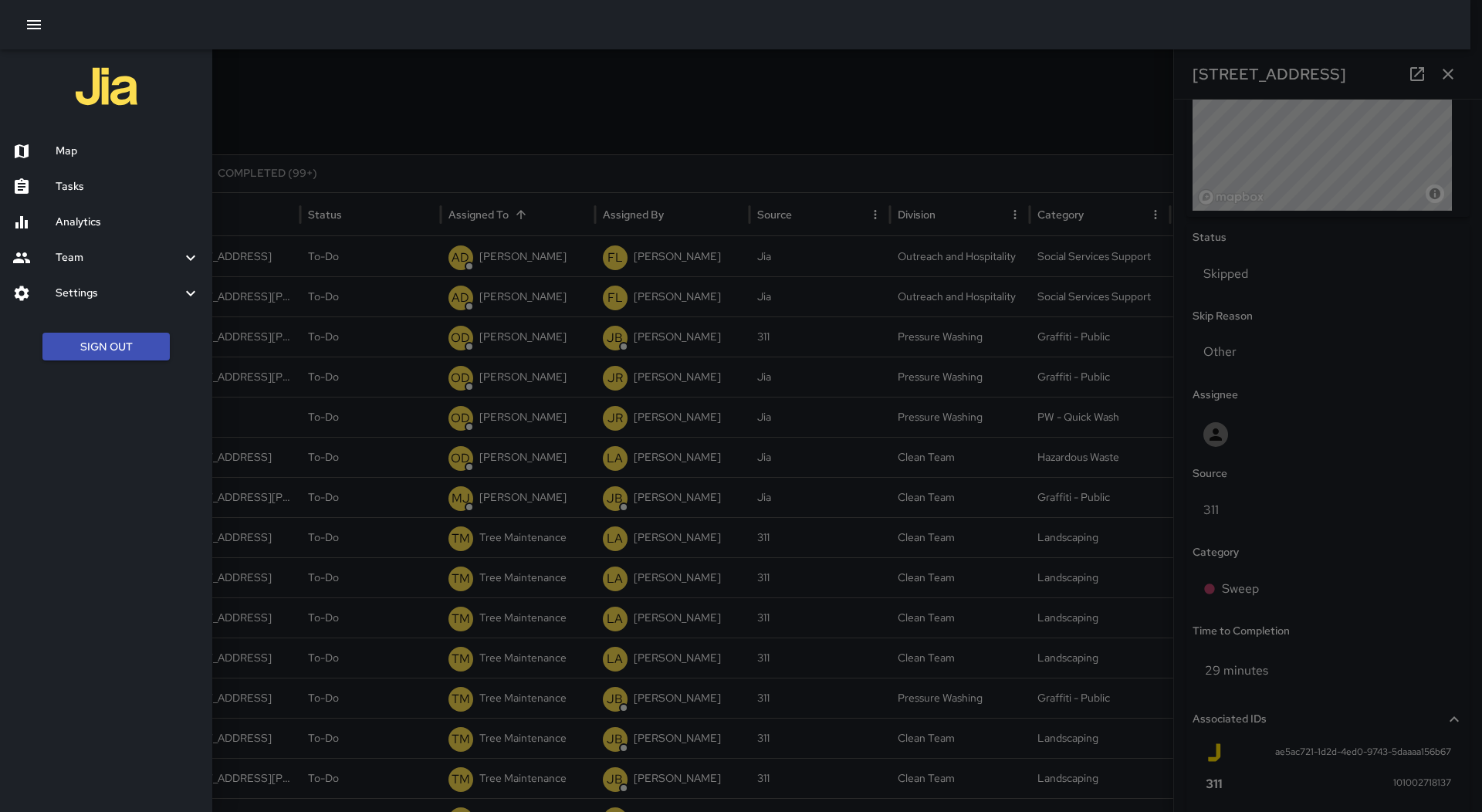
click at [89, 136] on div "Map" at bounding box center [106, 151] width 213 height 36
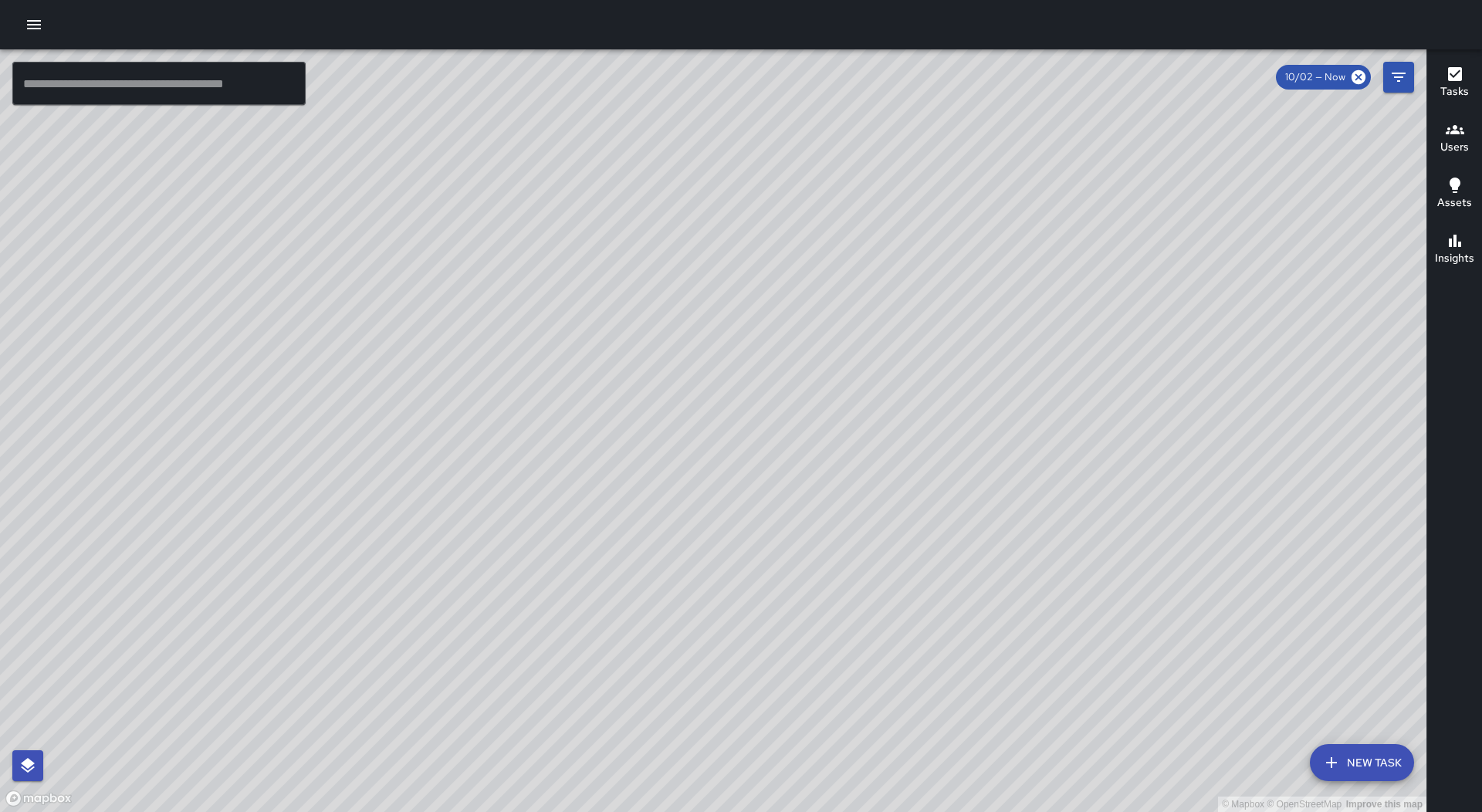
drag, startPoint x: 413, startPoint y: 283, endPoint x: 684, endPoint y: 367, distance: 283.7
click at [684, 367] on div "© Mapbox © OpenStreetMap Improve this map" at bounding box center [713, 431] width 1426 height 763
drag, startPoint x: 563, startPoint y: 550, endPoint x: 595, endPoint y: 377, distance: 175.9
click at [618, 368] on div "© Mapbox © OpenStreetMap Improve this map" at bounding box center [713, 431] width 1426 height 763
drag, startPoint x: 589, startPoint y: 503, endPoint x: 433, endPoint y: 709, distance: 258.4
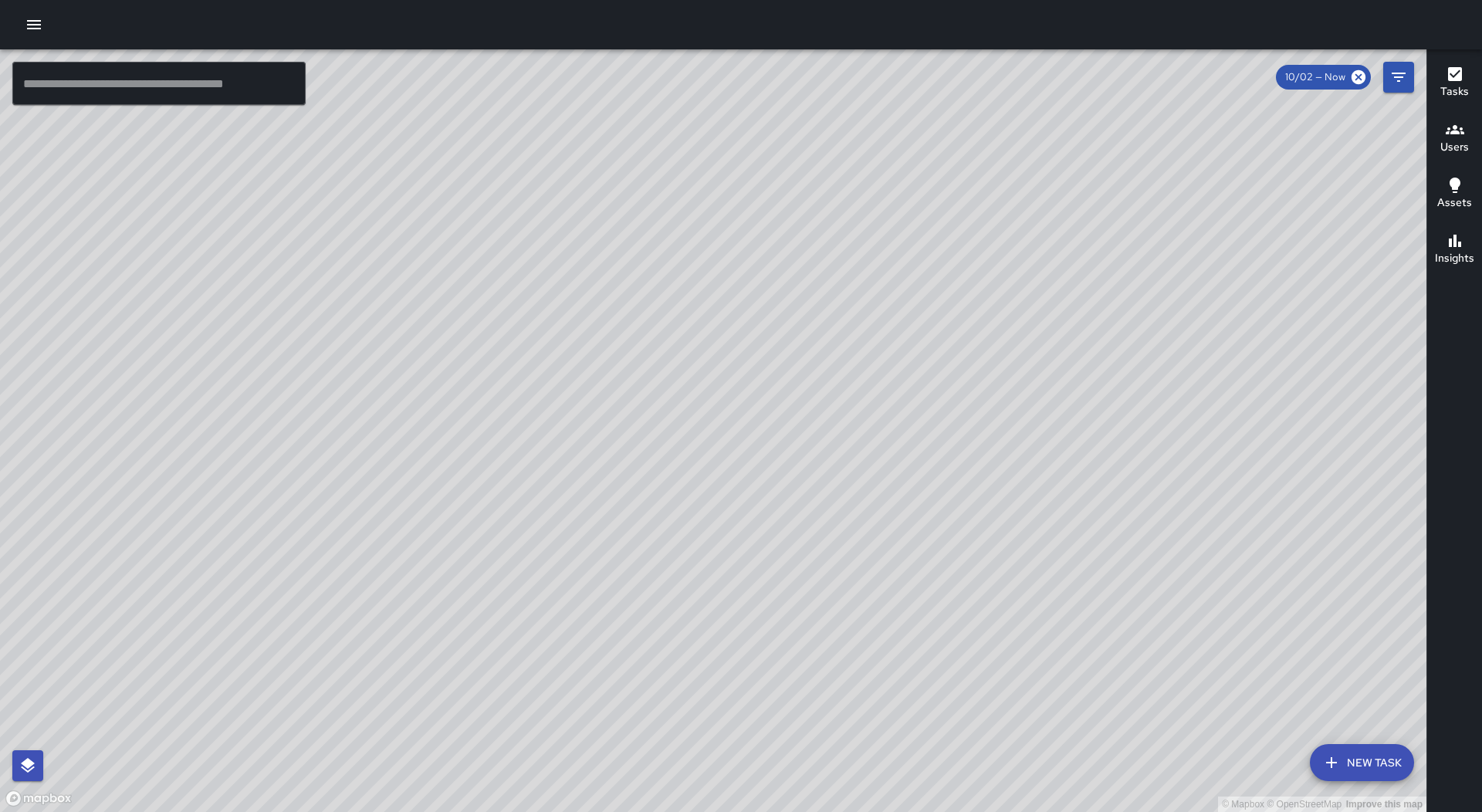
click at [433, 709] on div "© Mapbox © OpenStreetMap Improve this map" at bounding box center [713, 431] width 1426 height 763
drag, startPoint x: 508, startPoint y: 360, endPoint x: 562, endPoint y: 386, distance: 59.9
click at [562, 386] on div "© Mapbox © OpenStreetMap Improve this map" at bounding box center [713, 431] width 1426 height 763
drag, startPoint x: 638, startPoint y: 667, endPoint x: 920, endPoint y: 439, distance: 362.6
click at [920, 439] on div "© Mapbox © OpenStreetMap Improve this map" at bounding box center [713, 431] width 1426 height 763
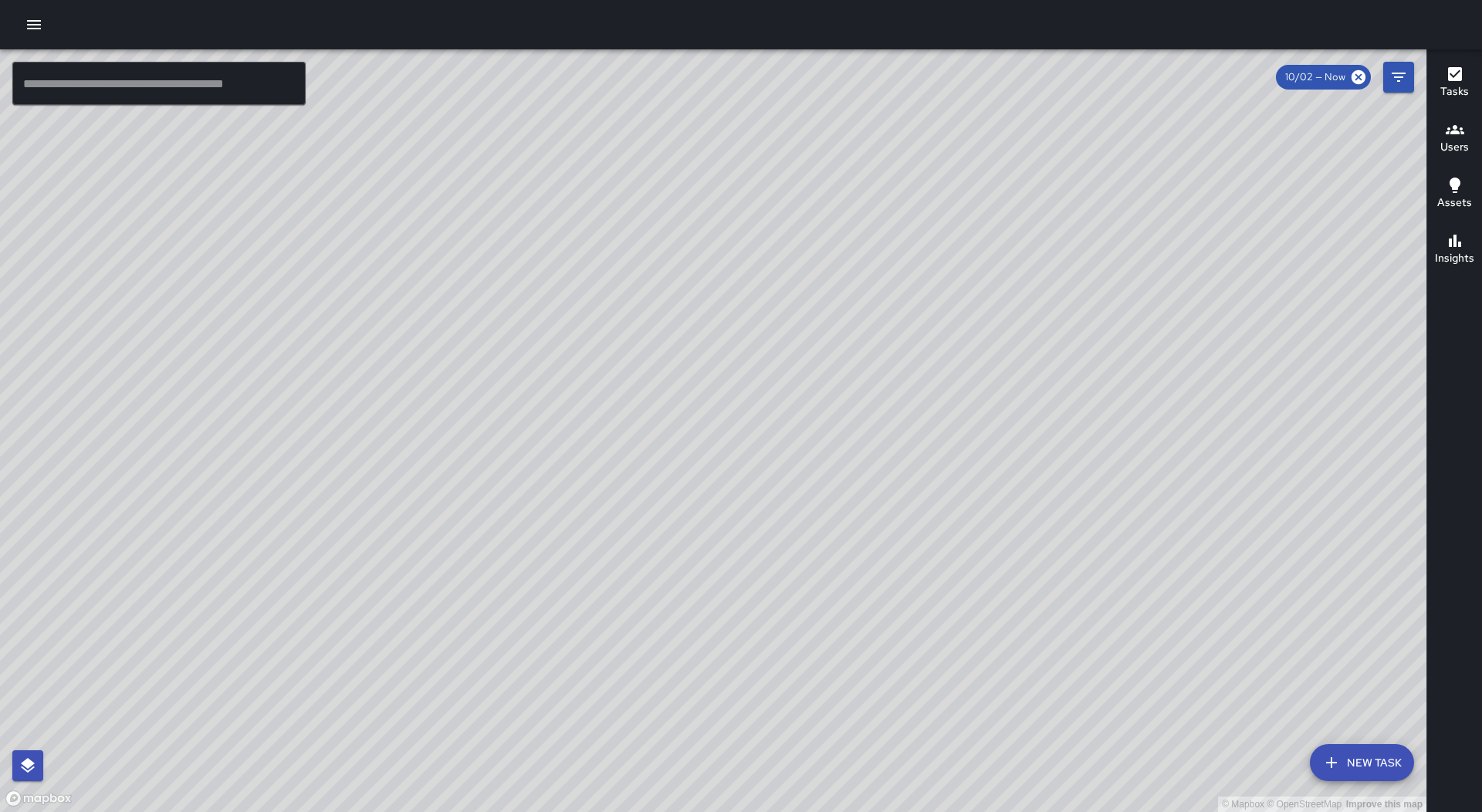
drag, startPoint x: 611, startPoint y: 683, endPoint x: 715, endPoint y: 541, distance: 176.0
click at [715, 541] on div "© Mapbox © OpenStreetMap Improve this map" at bounding box center [713, 431] width 1426 height 763
drag, startPoint x: 714, startPoint y: 727, endPoint x: 692, endPoint y: 766, distance: 44.8
click at [692, 766] on div "© Mapbox © OpenStreetMap Improve this map" at bounding box center [713, 431] width 1426 height 763
drag, startPoint x: 488, startPoint y: 695, endPoint x: 759, endPoint y: 487, distance: 341.6
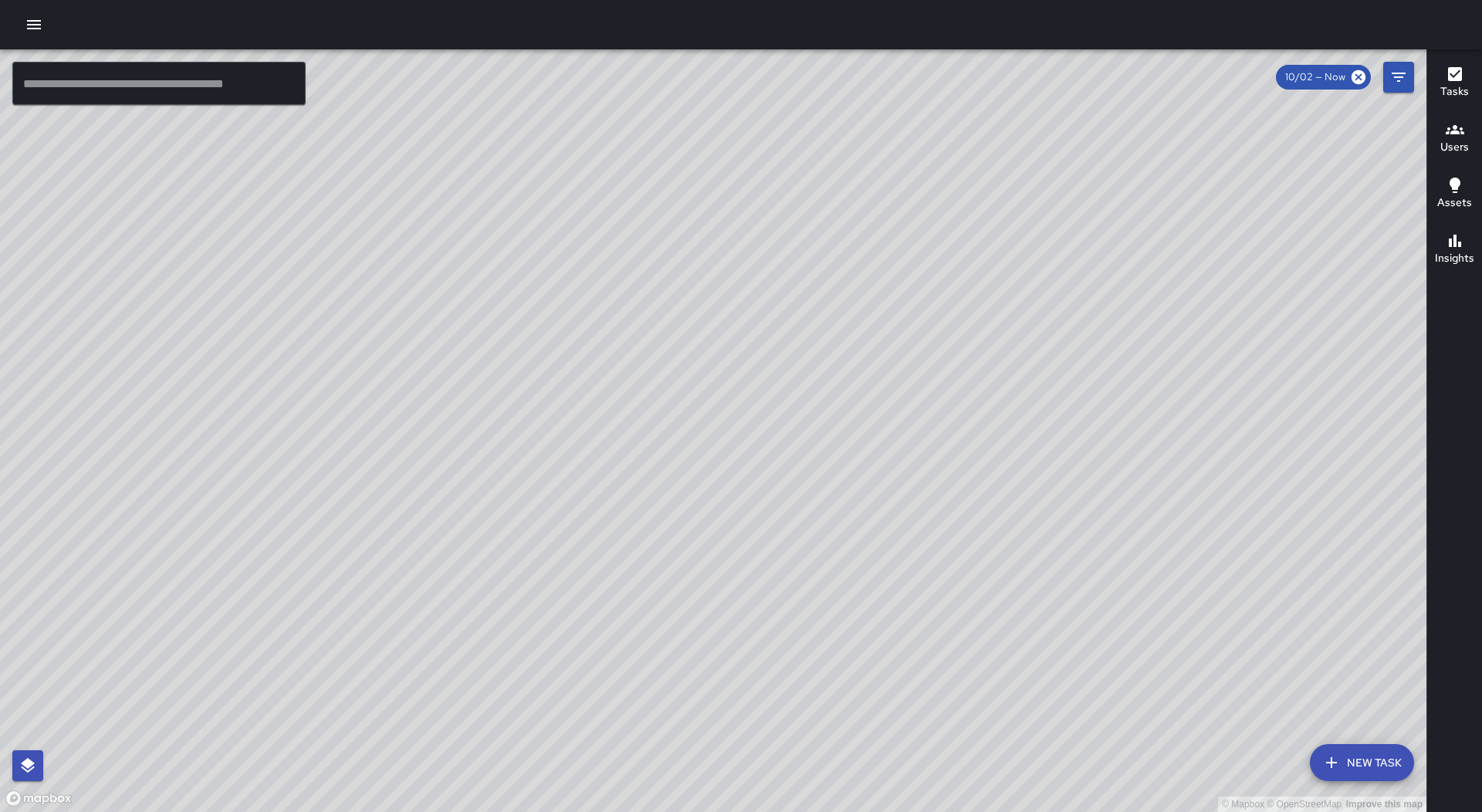
click at [759, 487] on div "© Mapbox © OpenStreetMap Improve this map" at bounding box center [713, 431] width 1426 height 763
drag, startPoint x: 678, startPoint y: 676, endPoint x: 722, endPoint y: 544, distance: 139.1
click at [722, 545] on div "© Mapbox © OpenStreetMap Improve this map" at bounding box center [713, 431] width 1426 height 763
drag, startPoint x: 874, startPoint y: 621, endPoint x: 789, endPoint y: 564, distance: 102.3
click at [789, 609] on div "© Mapbox © OpenStreetMap Improve this map" at bounding box center [713, 431] width 1426 height 763
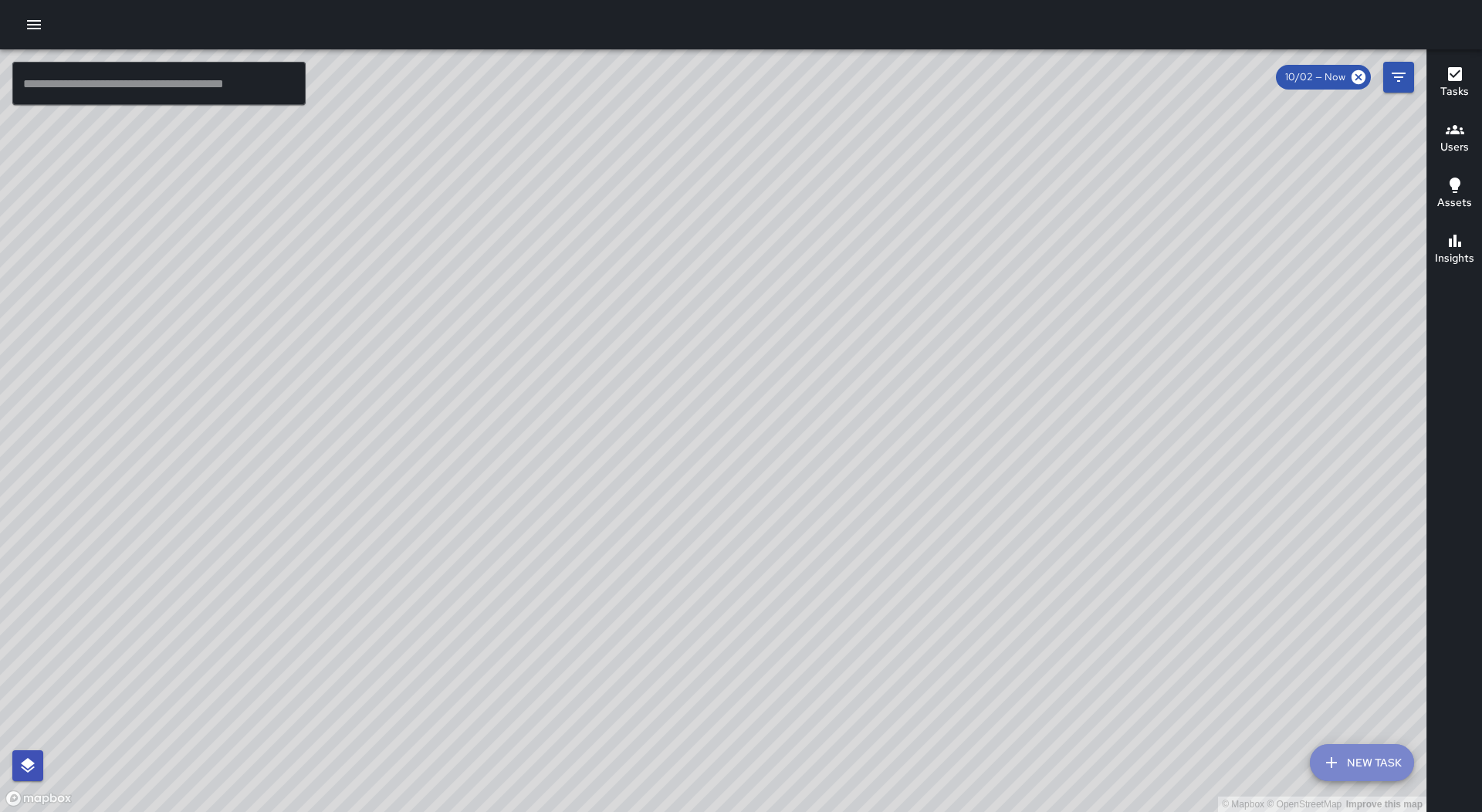
click at [1354, 755] on button "New Task" at bounding box center [1362, 763] width 104 height 37
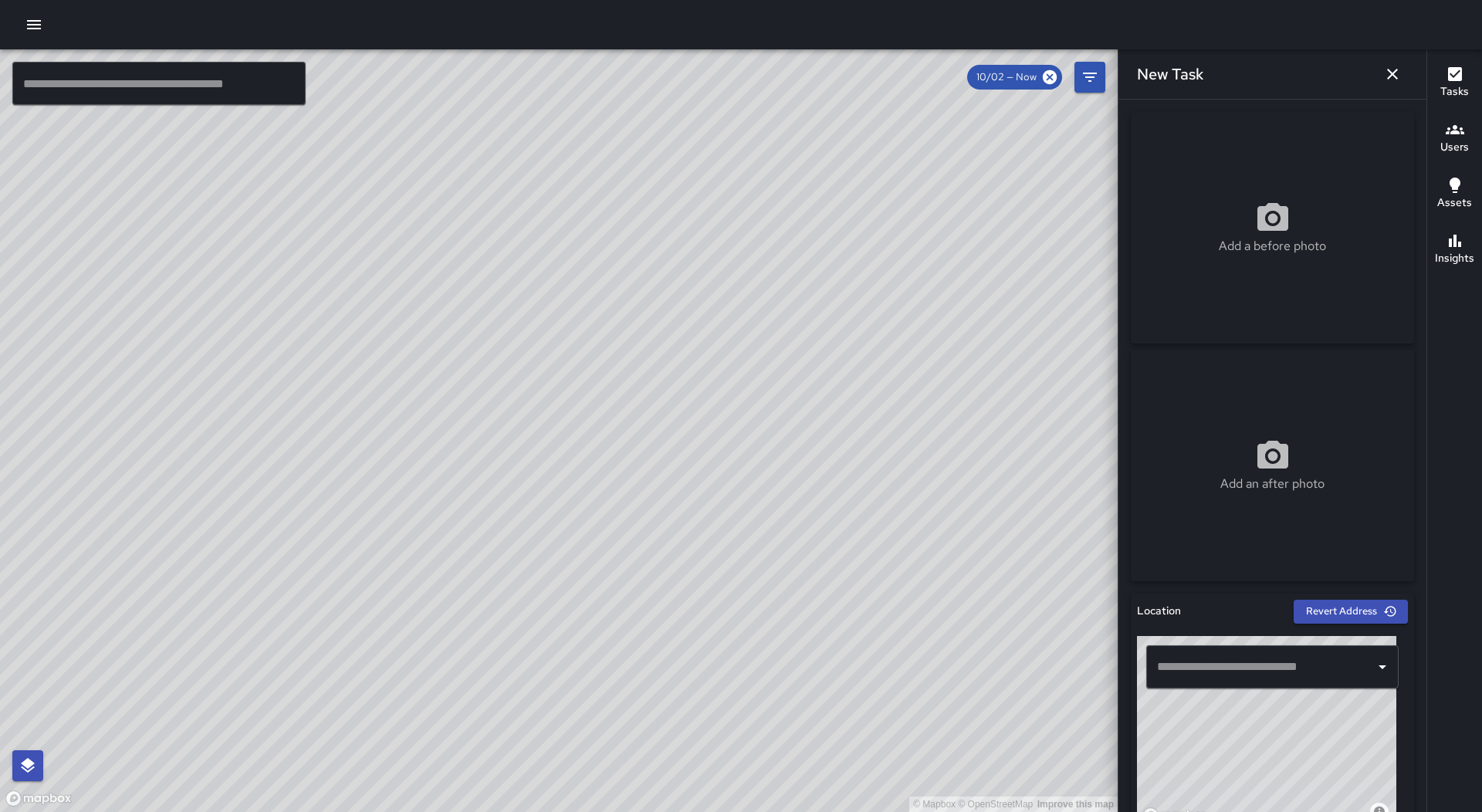
click at [1273, 668] on input "text" at bounding box center [1261, 667] width 215 height 29
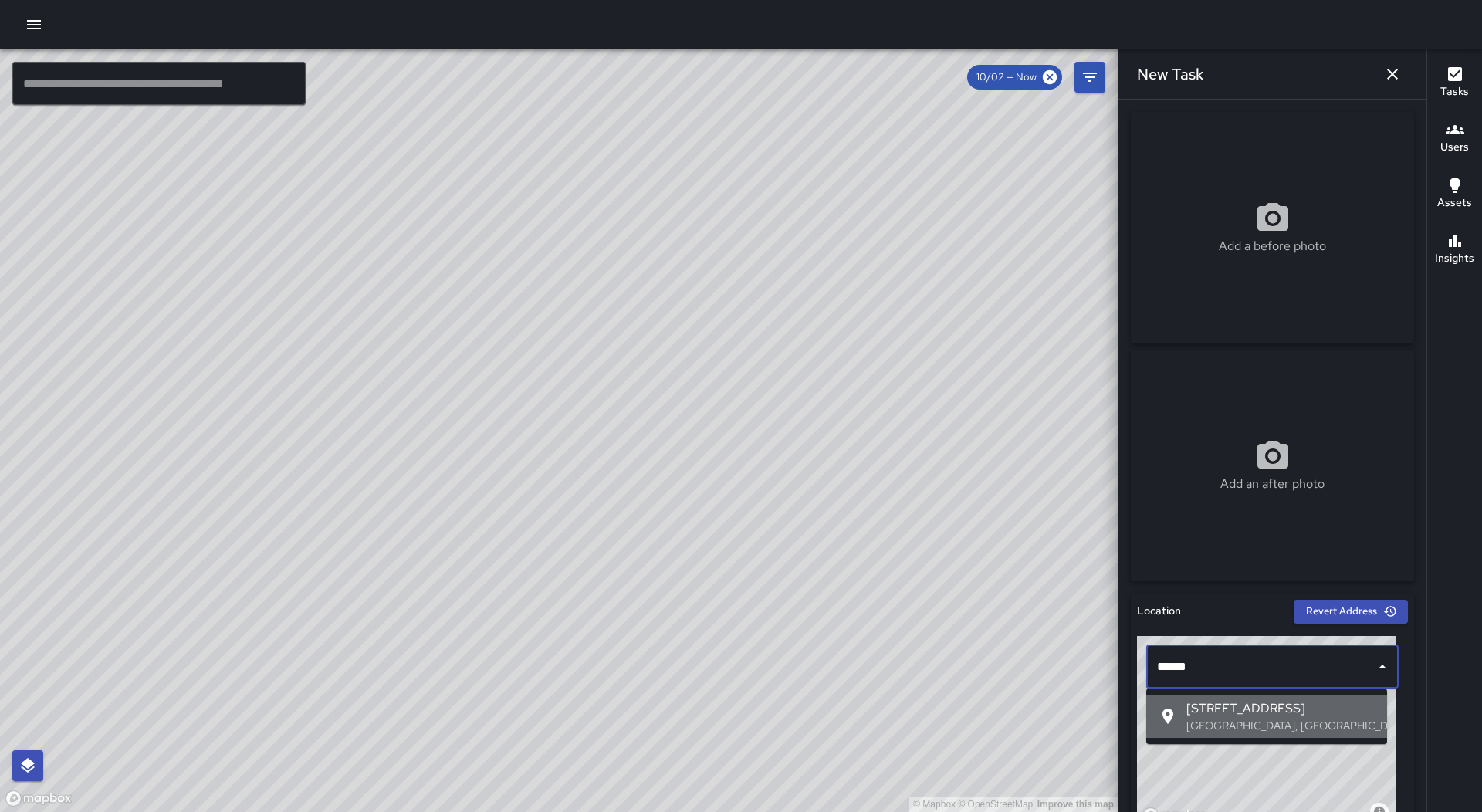
click at [1326, 702] on span "[STREET_ADDRESS]" at bounding box center [1280, 708] width 188 height 19
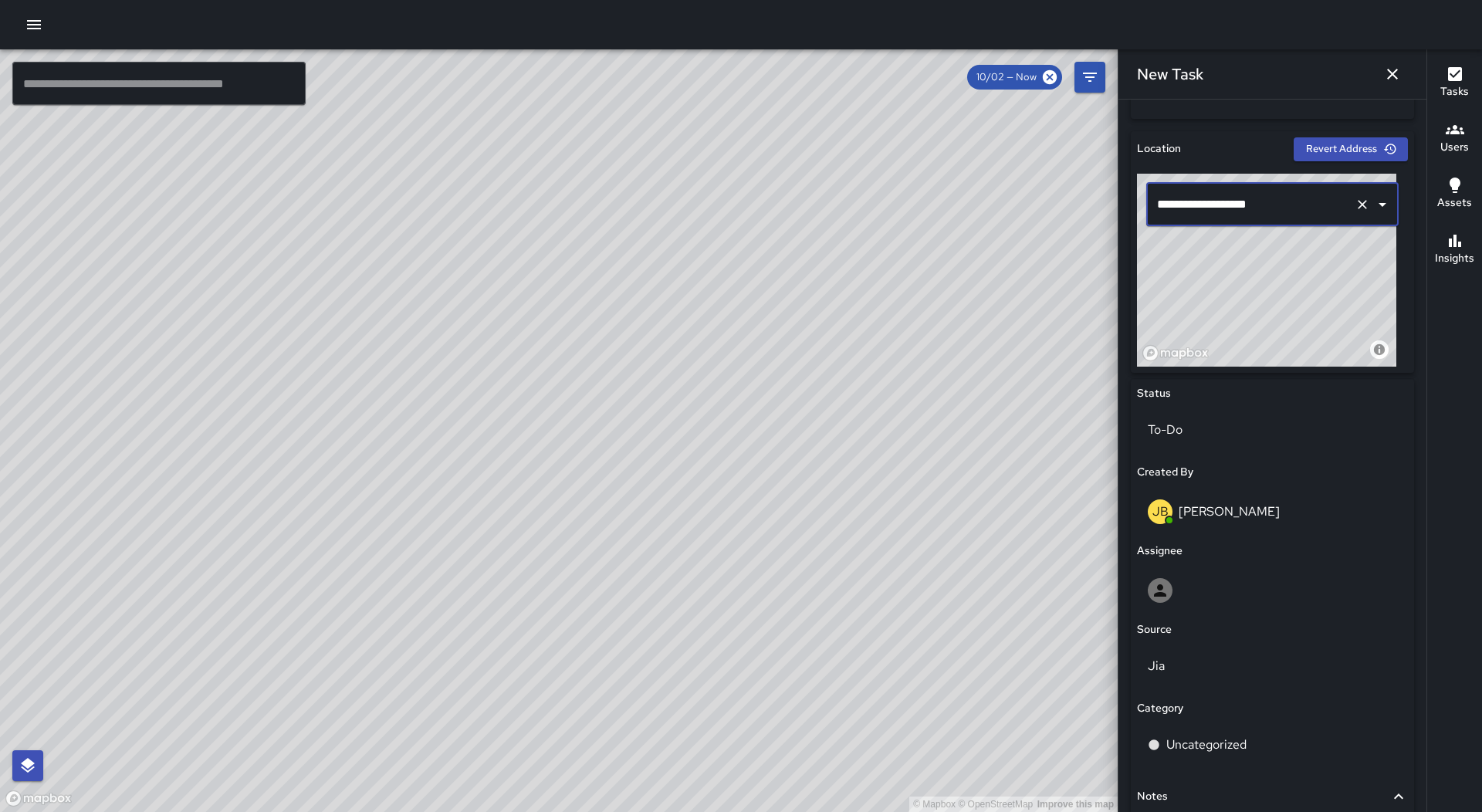
scroll to position [463, 0]
type input "**********"
click at [1239, 591] on div at bounding box center [1272, 589] width 250 height 25
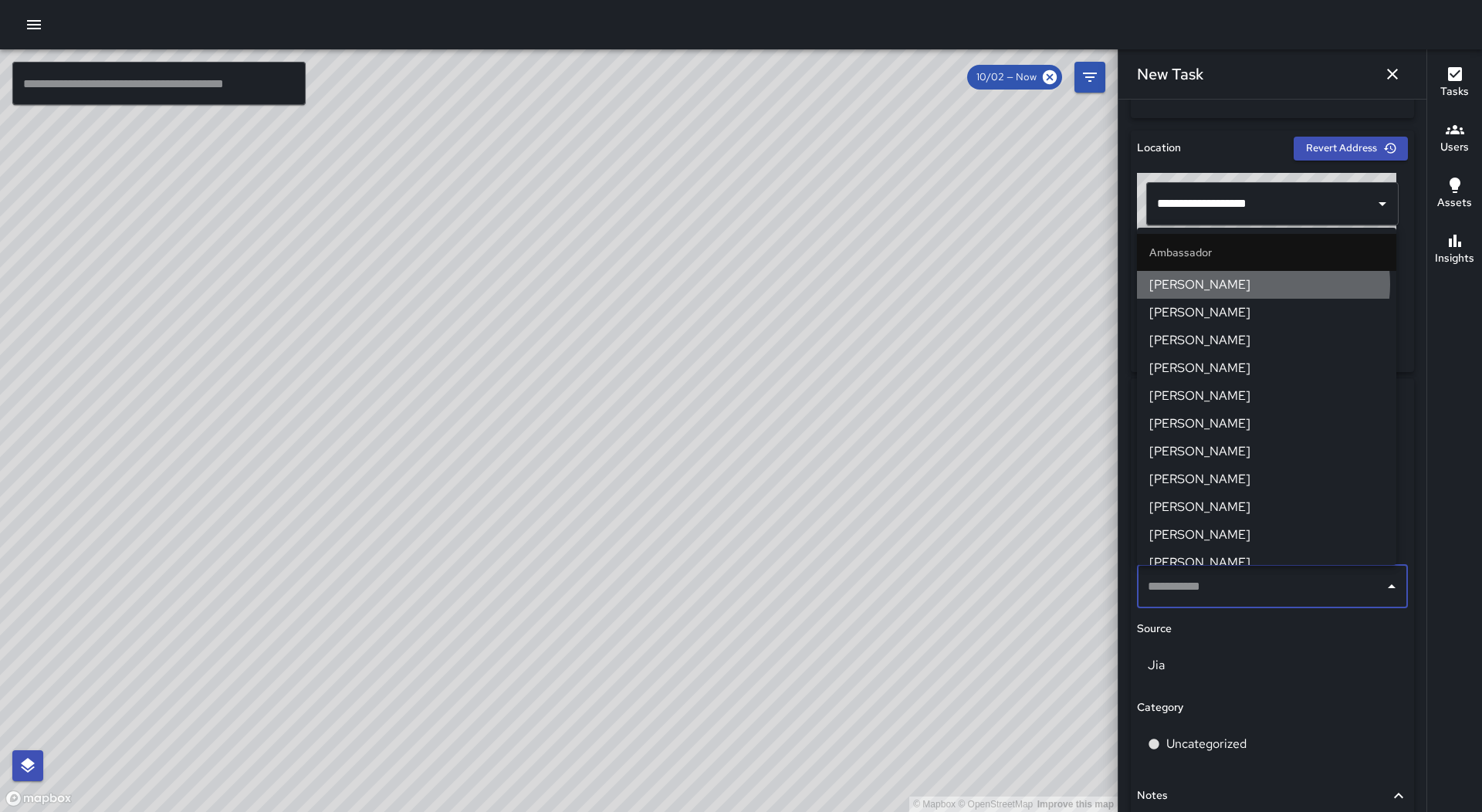
click at [1263, 284] on span "[PERSON_NAME]" at bounding box center [1266, 284] width 234 height 19
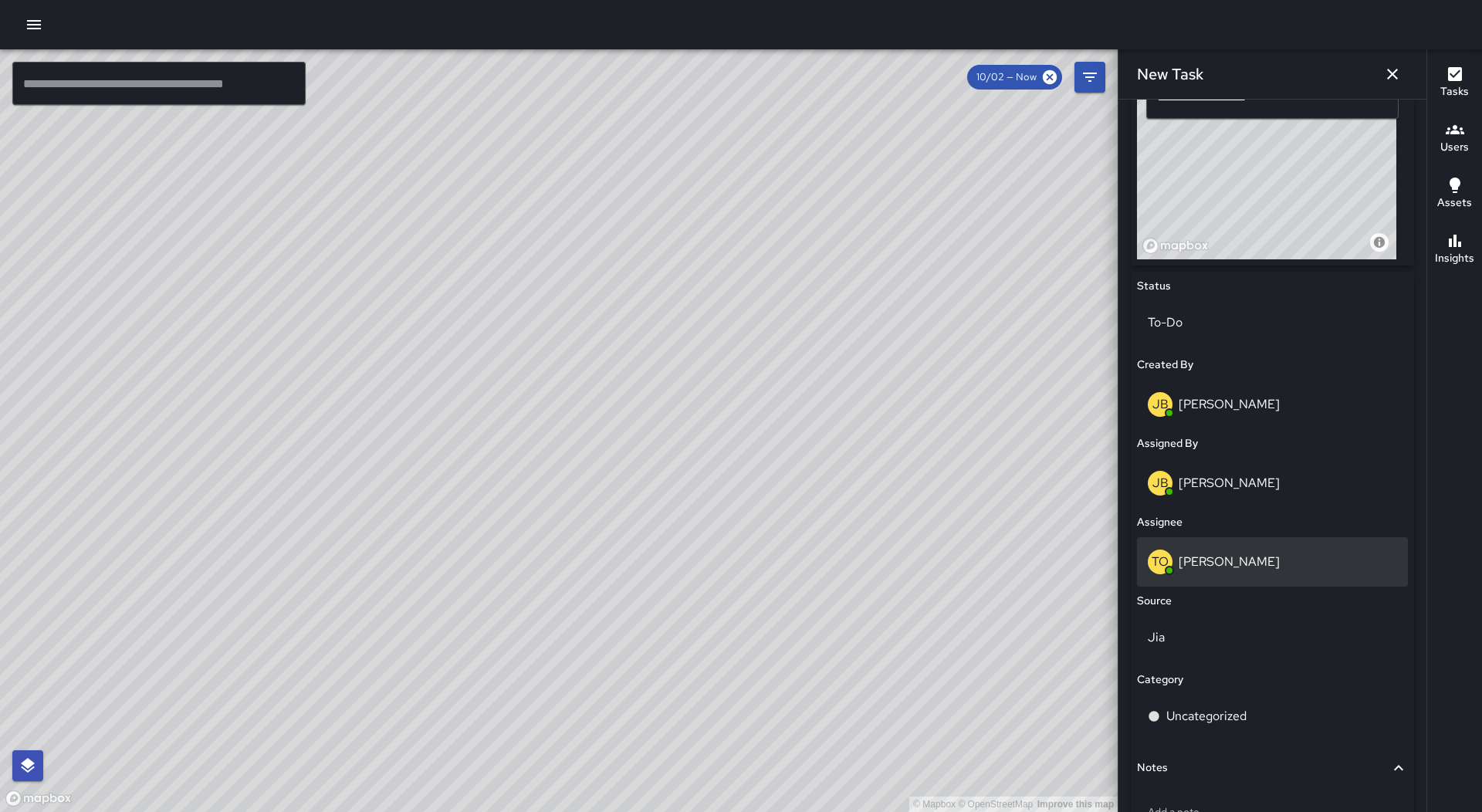
scroll to position [679, 0]
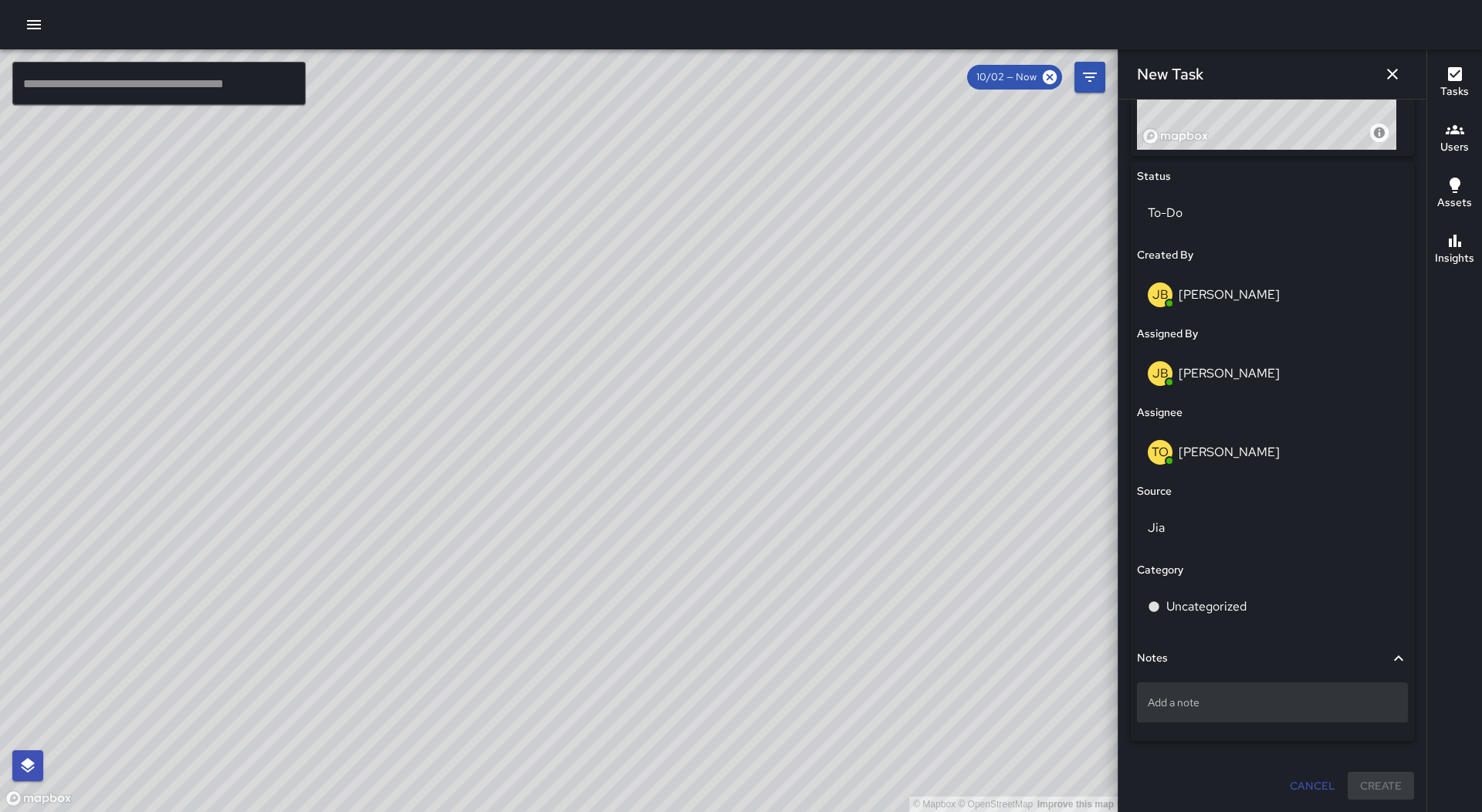
click at [1232, 691] on div "Add a note" at bounding box center [1272, 702] width 271 height 40
type textarea "**********"
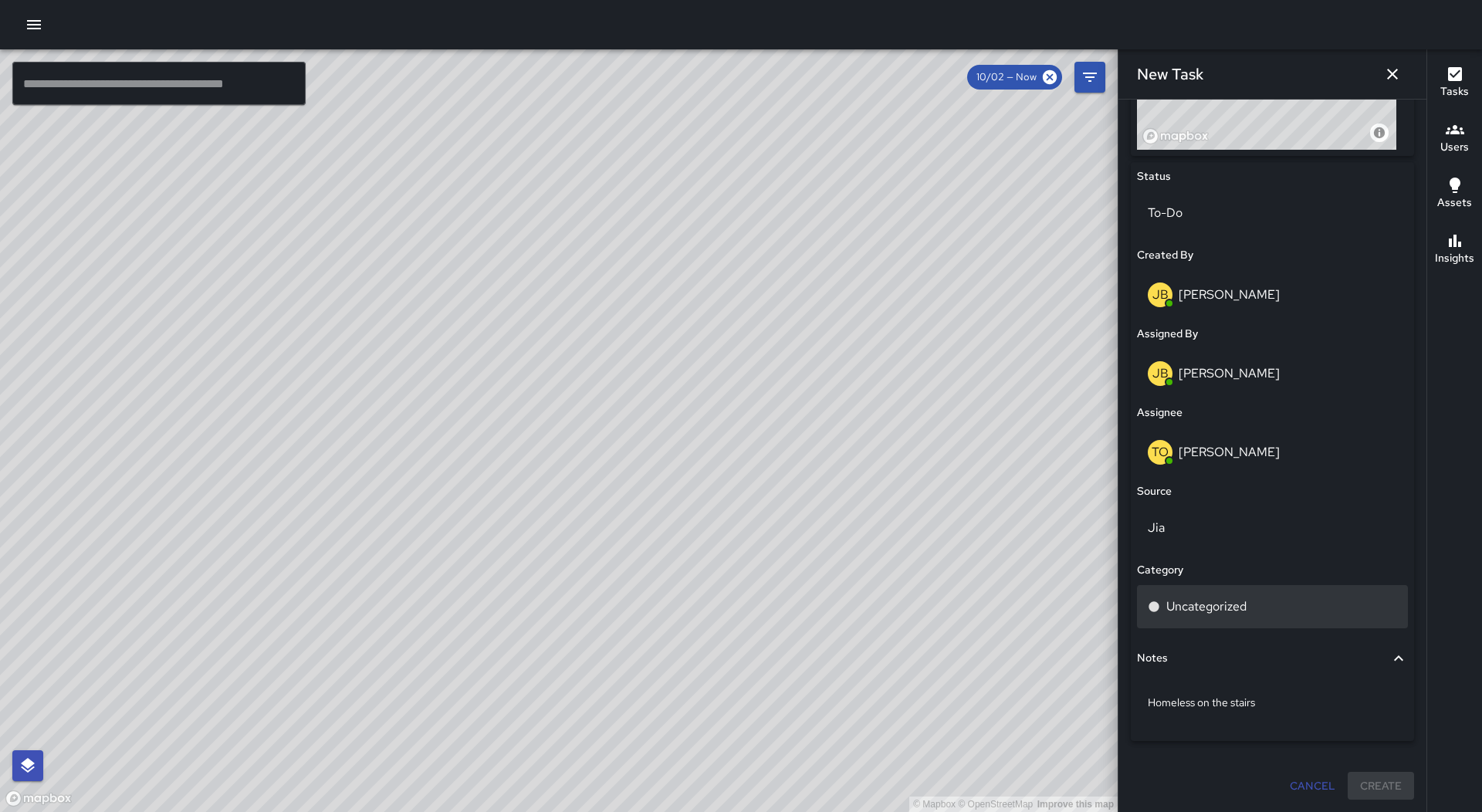
click at [1265, 605] on div "Uncategorized" at bounding box center [1272, 606] width 250 height 19
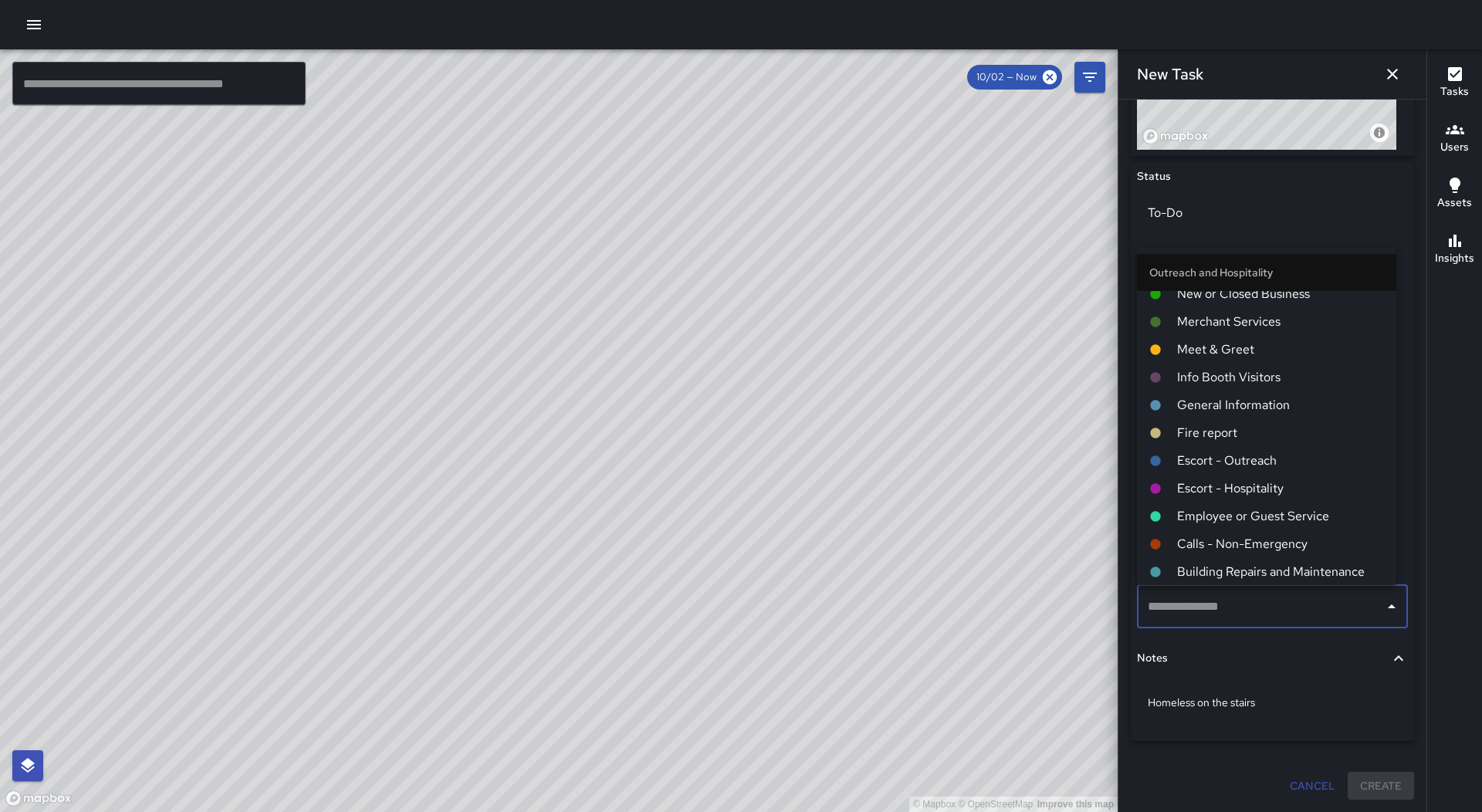
scroll to position [541, 0]
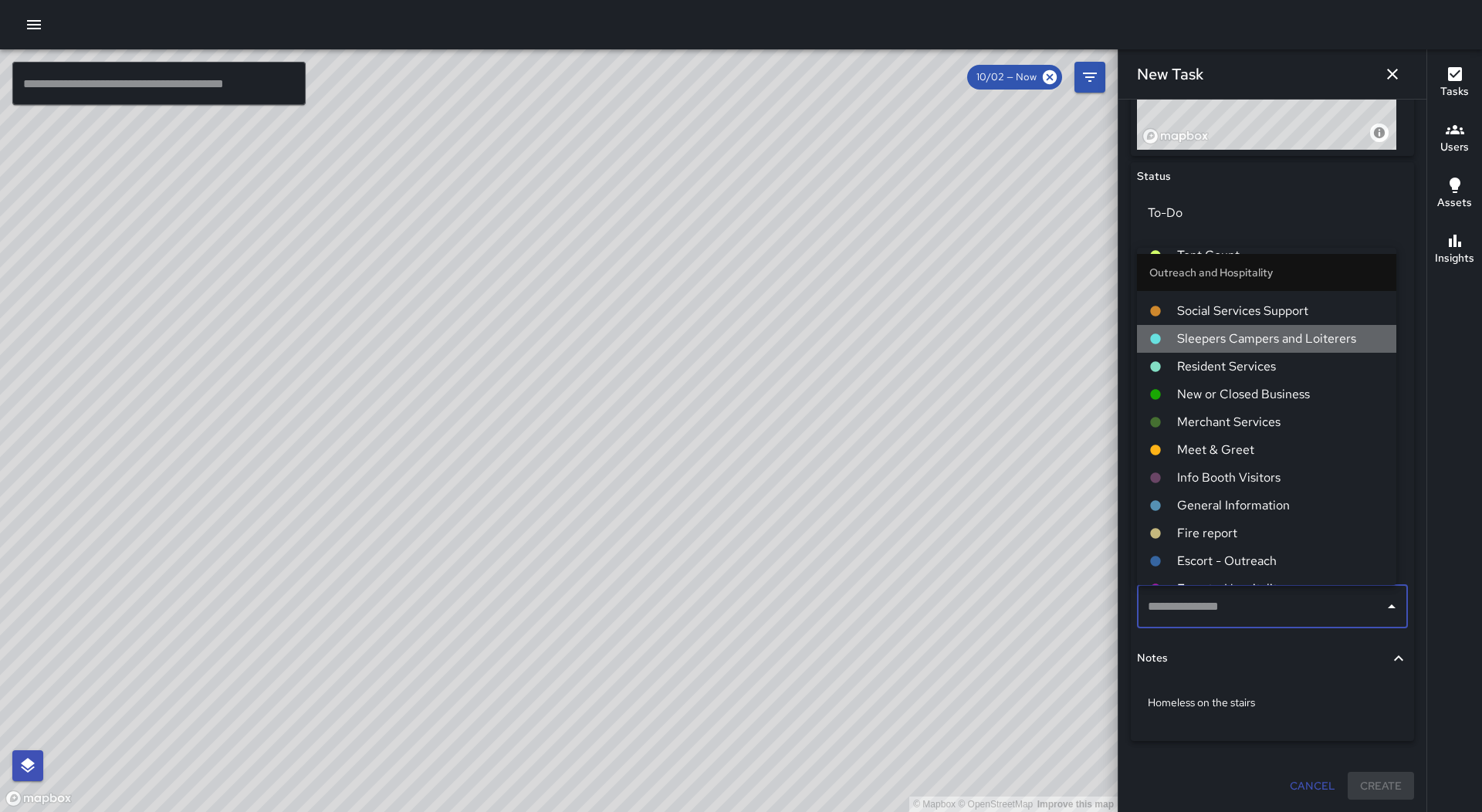
click at [1293, 340] on span "Sleepers Campers and Loiterers" at bounding box center [1281, 339] width 207 height 19
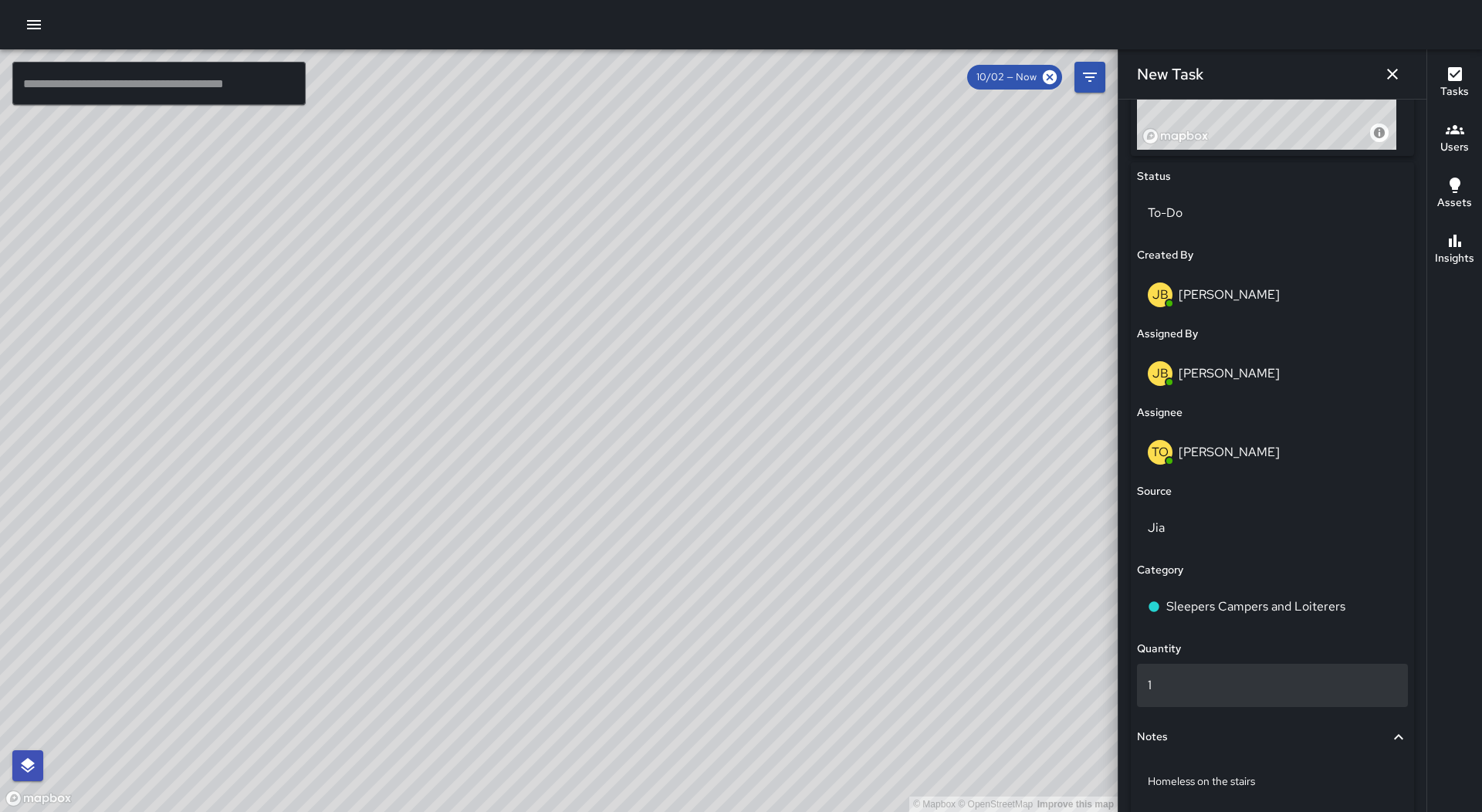
scroll to position [758, 0]
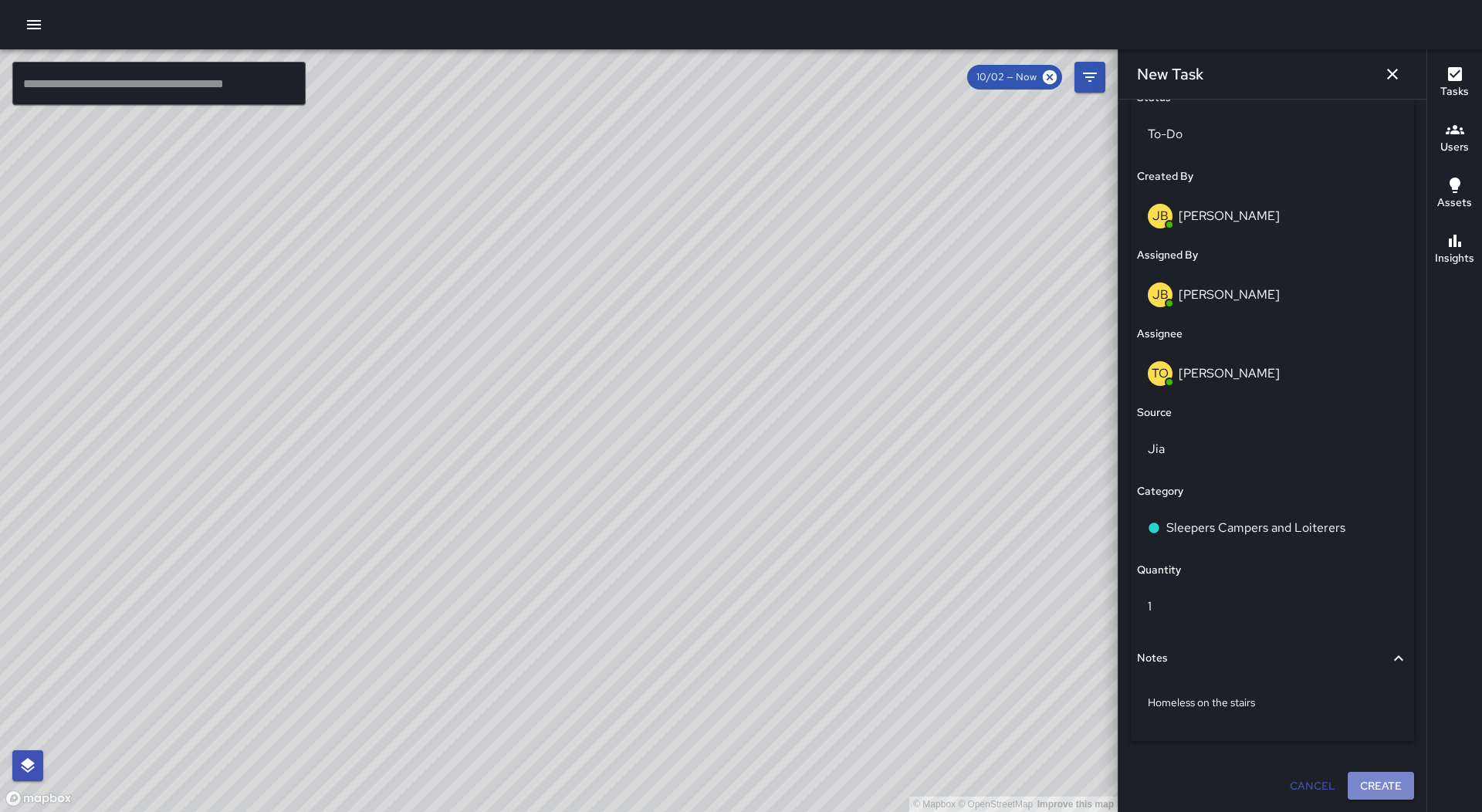
click at [1383, 772] on button "Create" at bounding box center [1381, 785] width 66 height 28
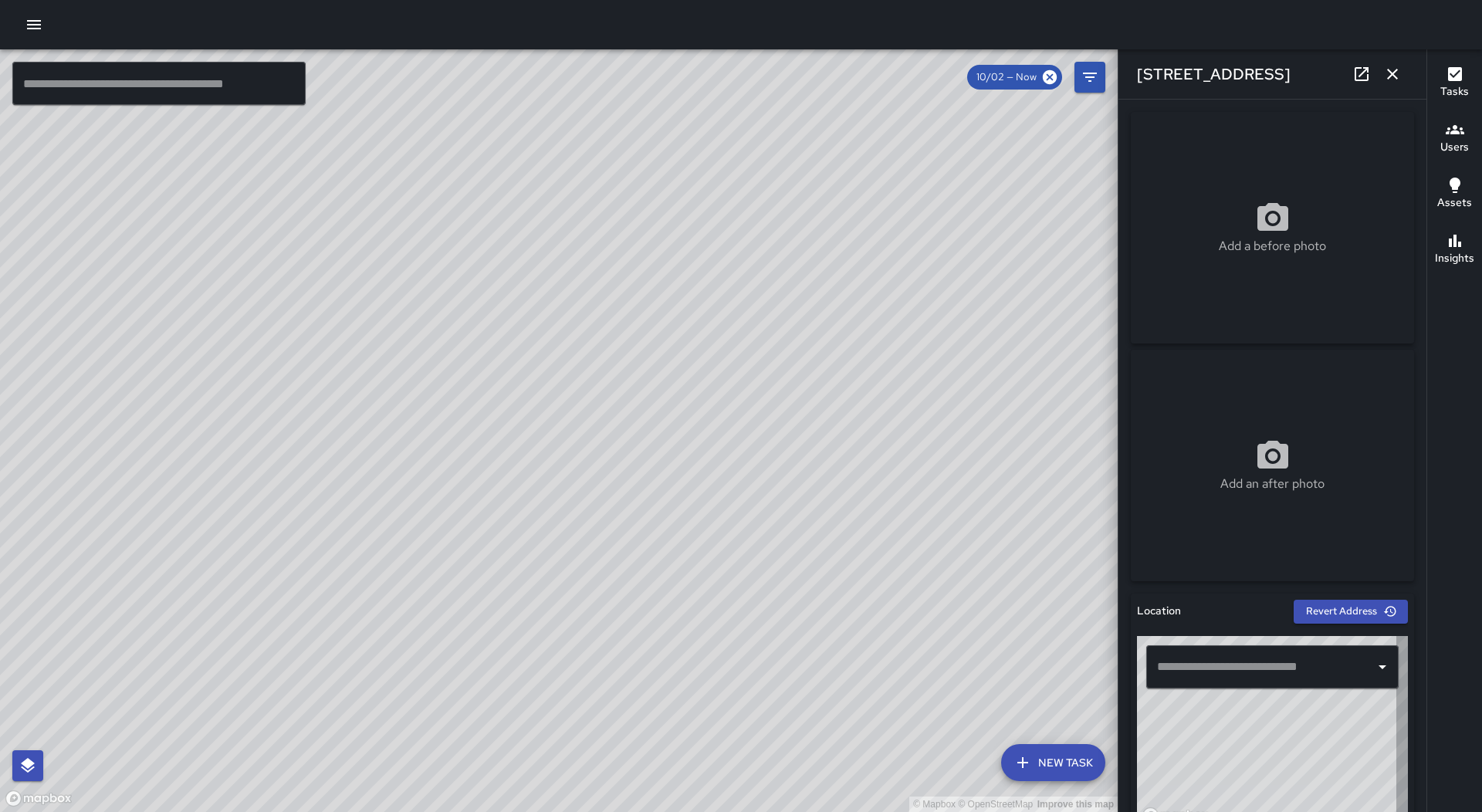
type input "**********"
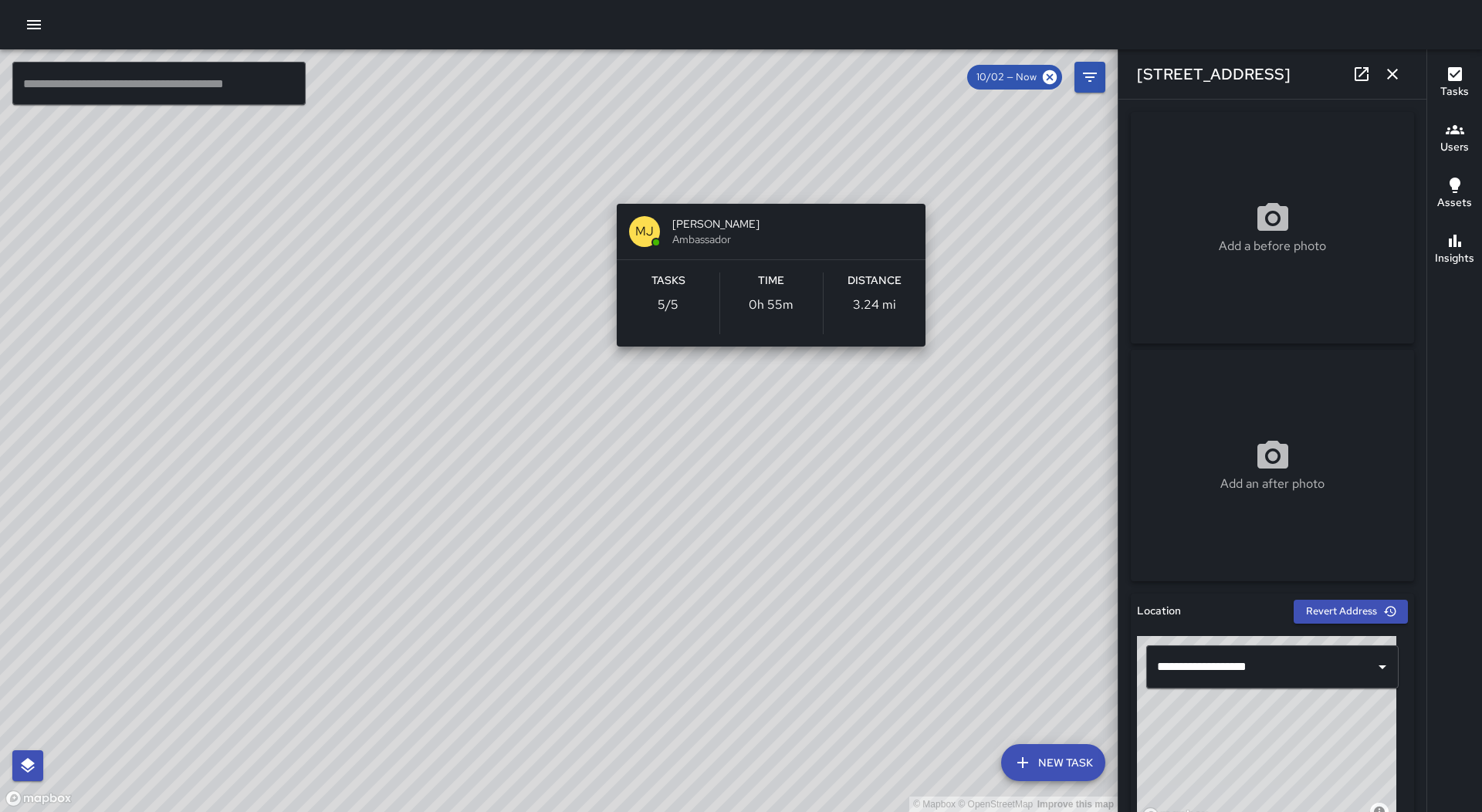
click at [768, 179] on div "© Mapbox © OpenStreetMap Improve this map [PERSON_NAME] [PERSON_NAME] Ambassado…" at bounding box center [558, 431] width 1118 height 763
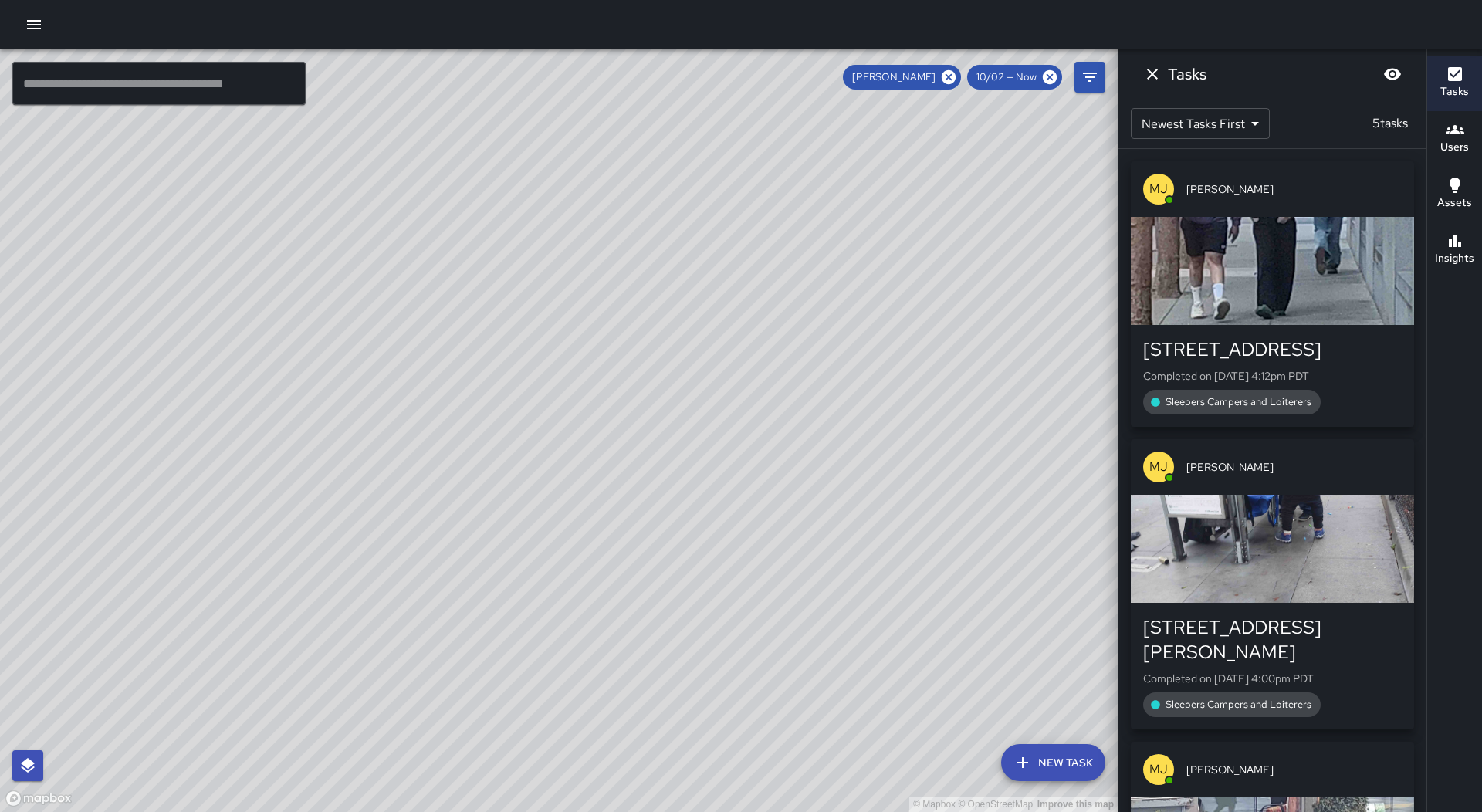
click at [1341, 296] on div "button" at bounding box center [1272, 271] width 284 height 108
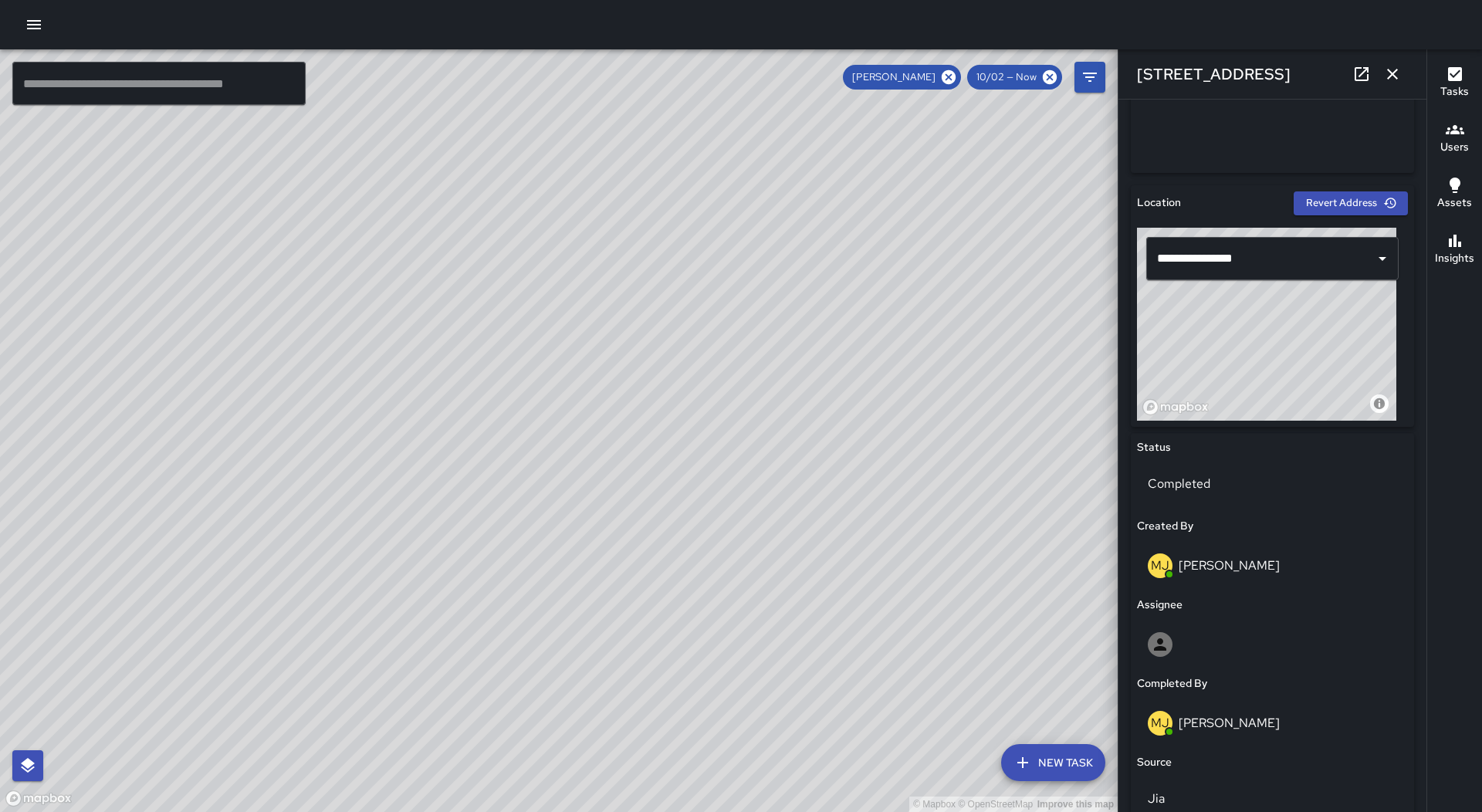
scroll to position [0, 0]
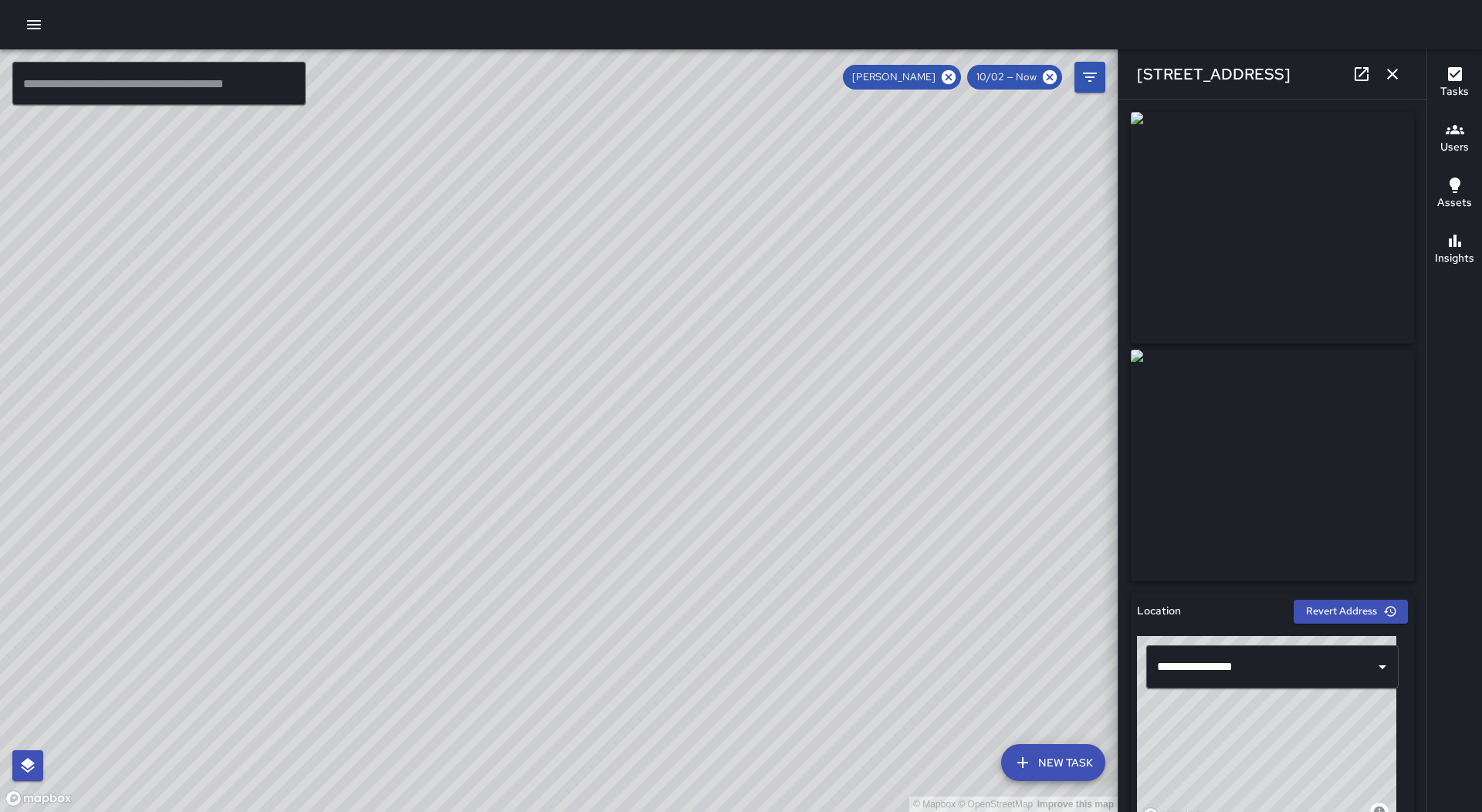
click at [1393, 78] on icon "button" at bounding box center [1392, 74] width 19 height 19
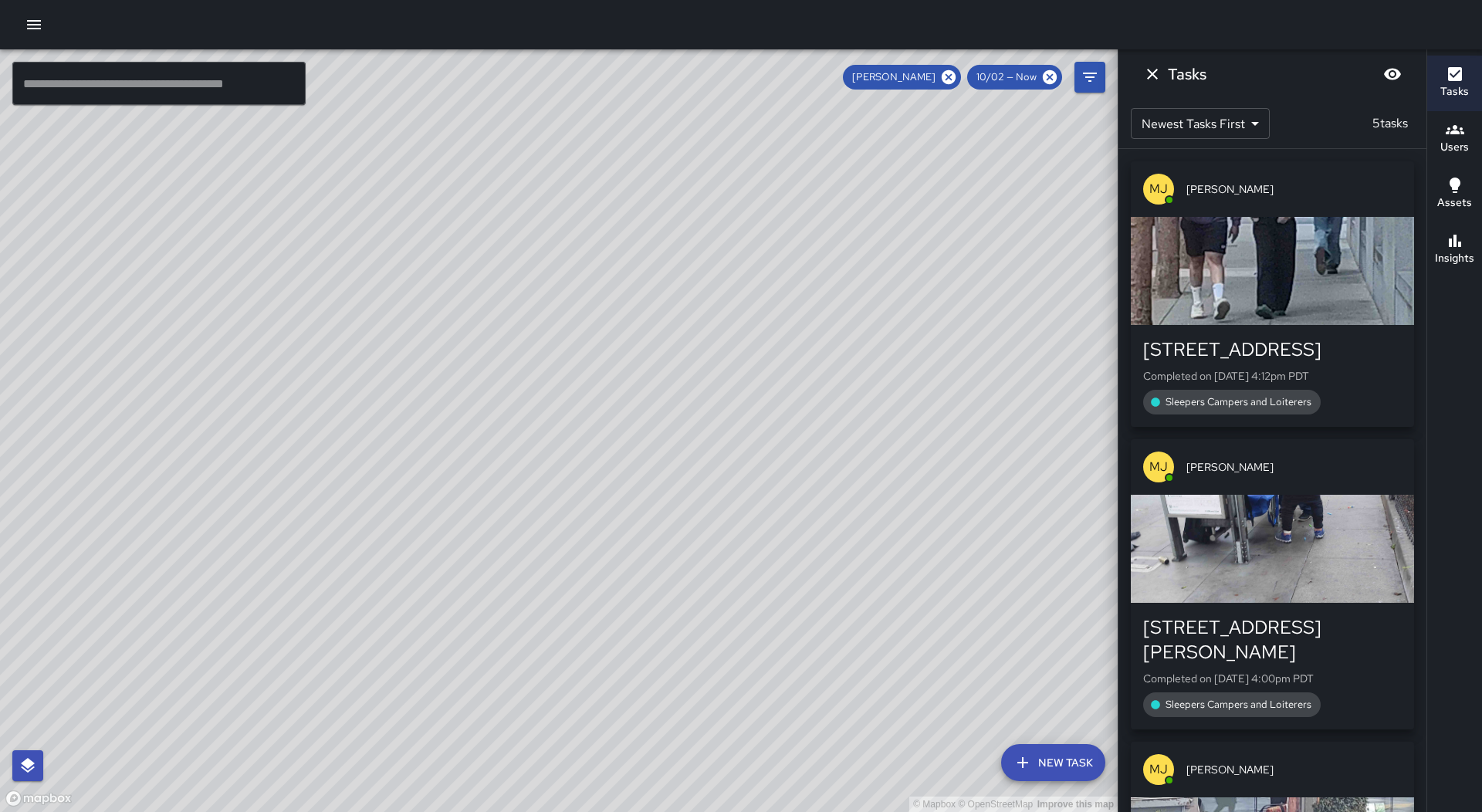
click at [1314, 465] on span "[PERSON_NAME]" at bounding box center [1294, 466] width 215 height 15
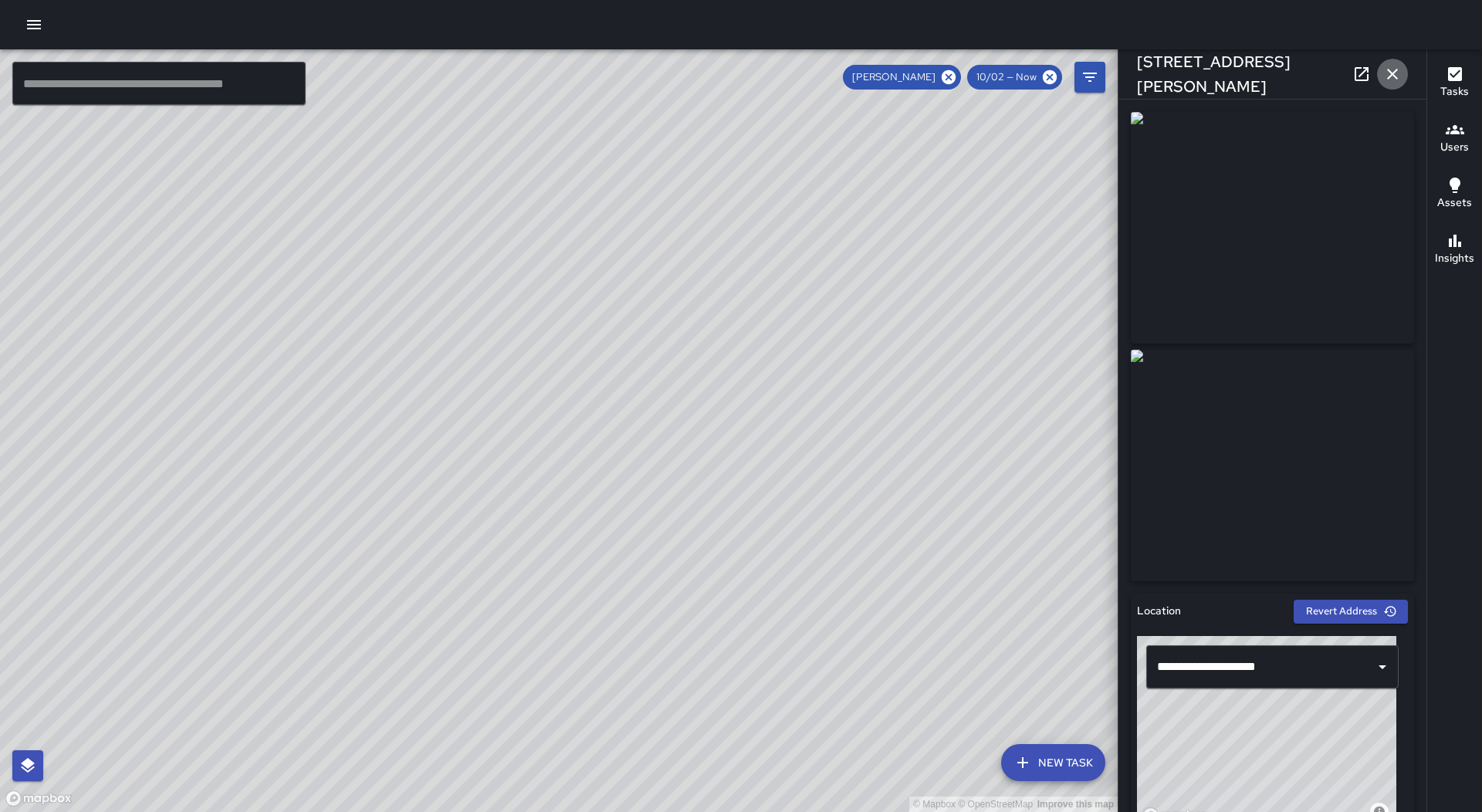
click at [1398, 77] on icon "button" at bounding box center [1392, 74] width 19 height 19
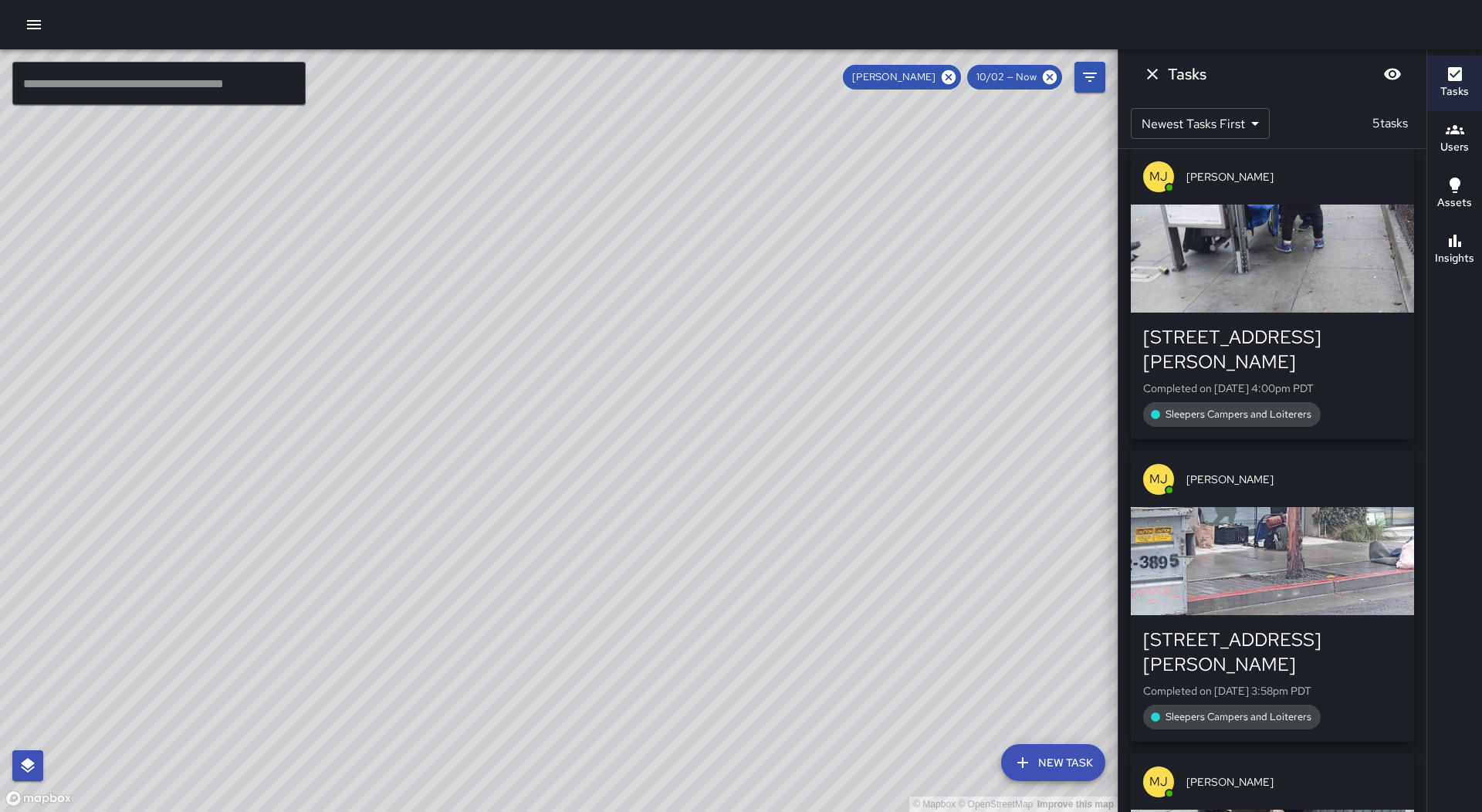
scroll to position [309, 0]
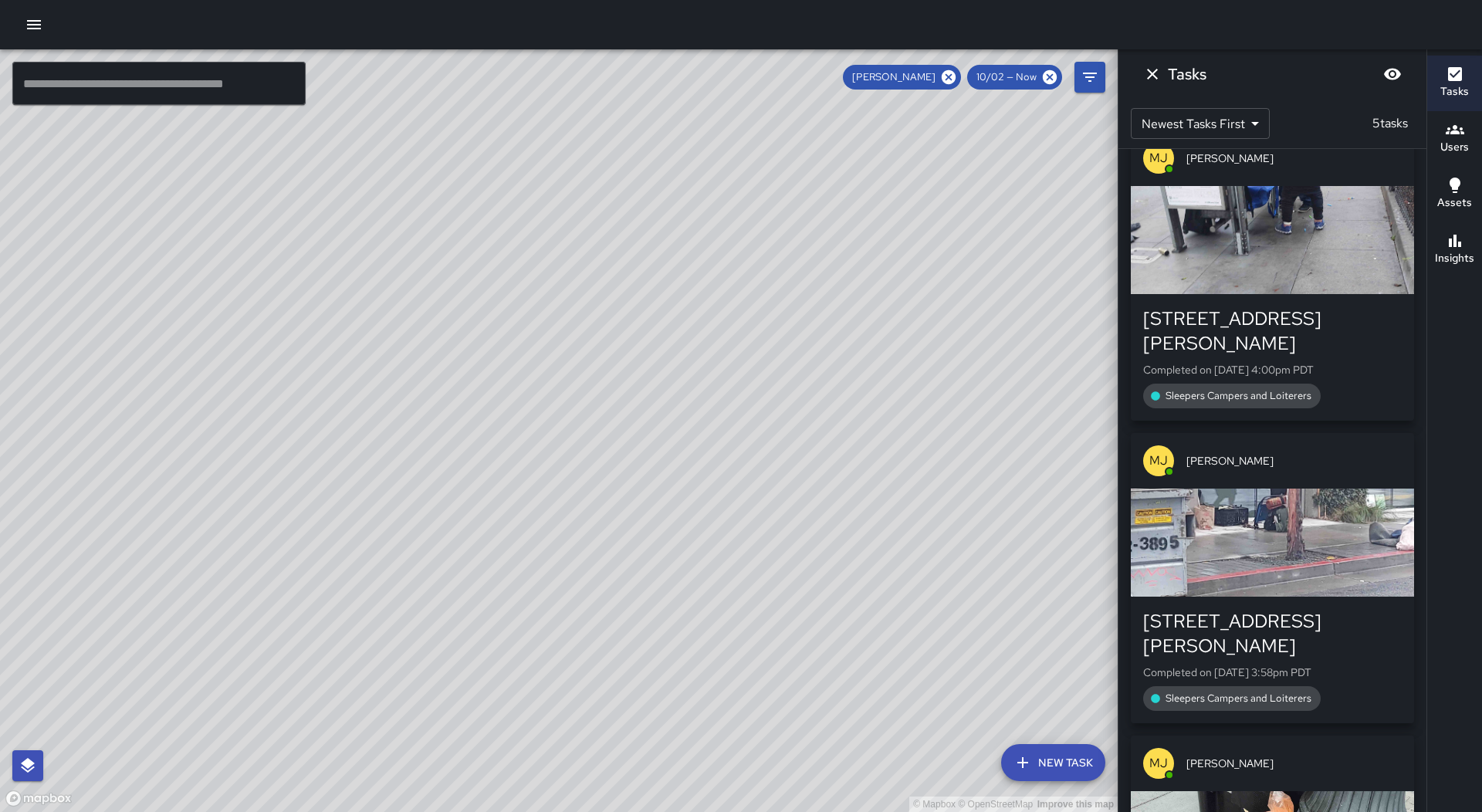
click at [1296, 513] on div "button" at bounding box center [1272, 543] width 284 height 108
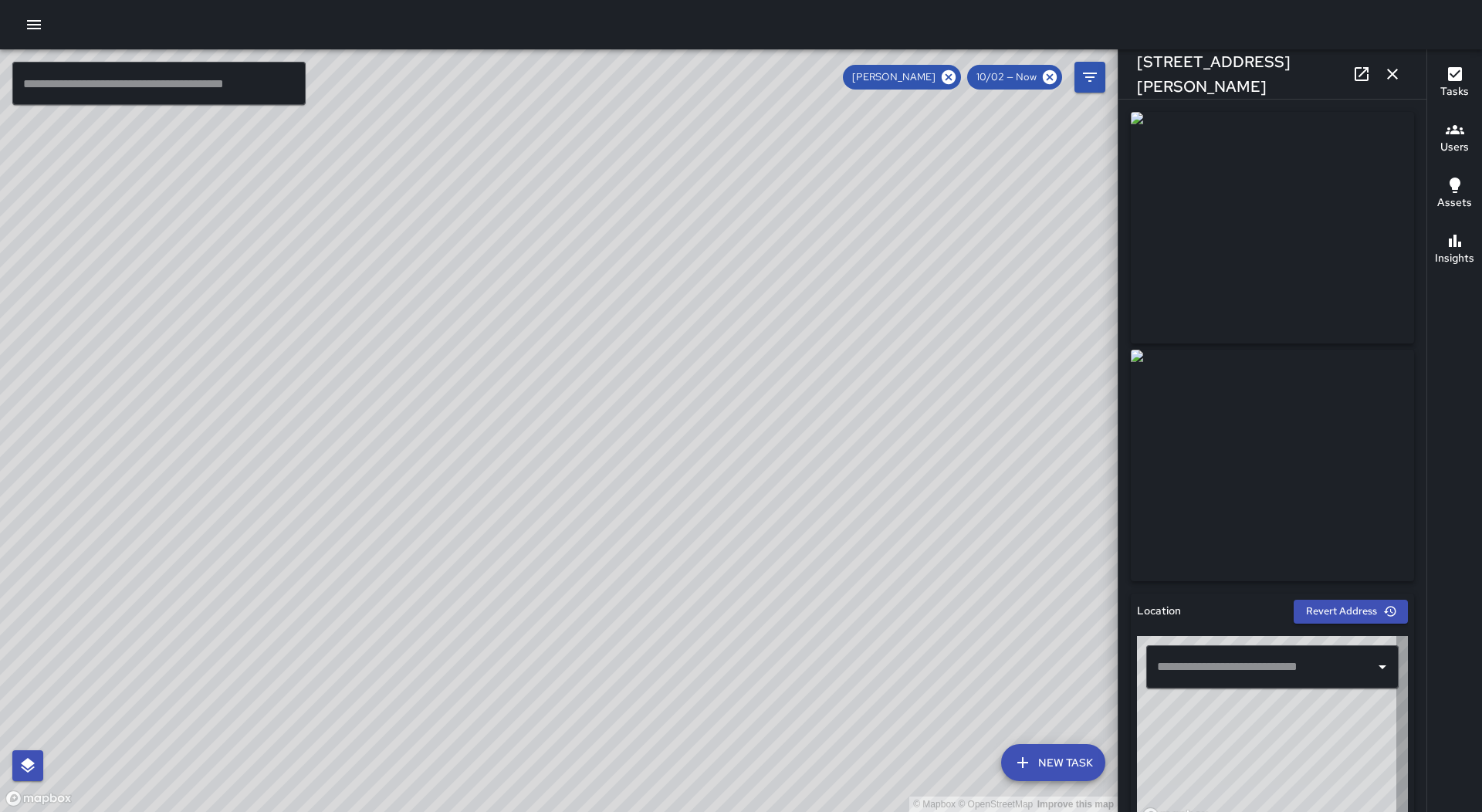
type input "**********"
click at [1388, 68] on icon "button" at bounding box center [1392, 74] width 19 height 19
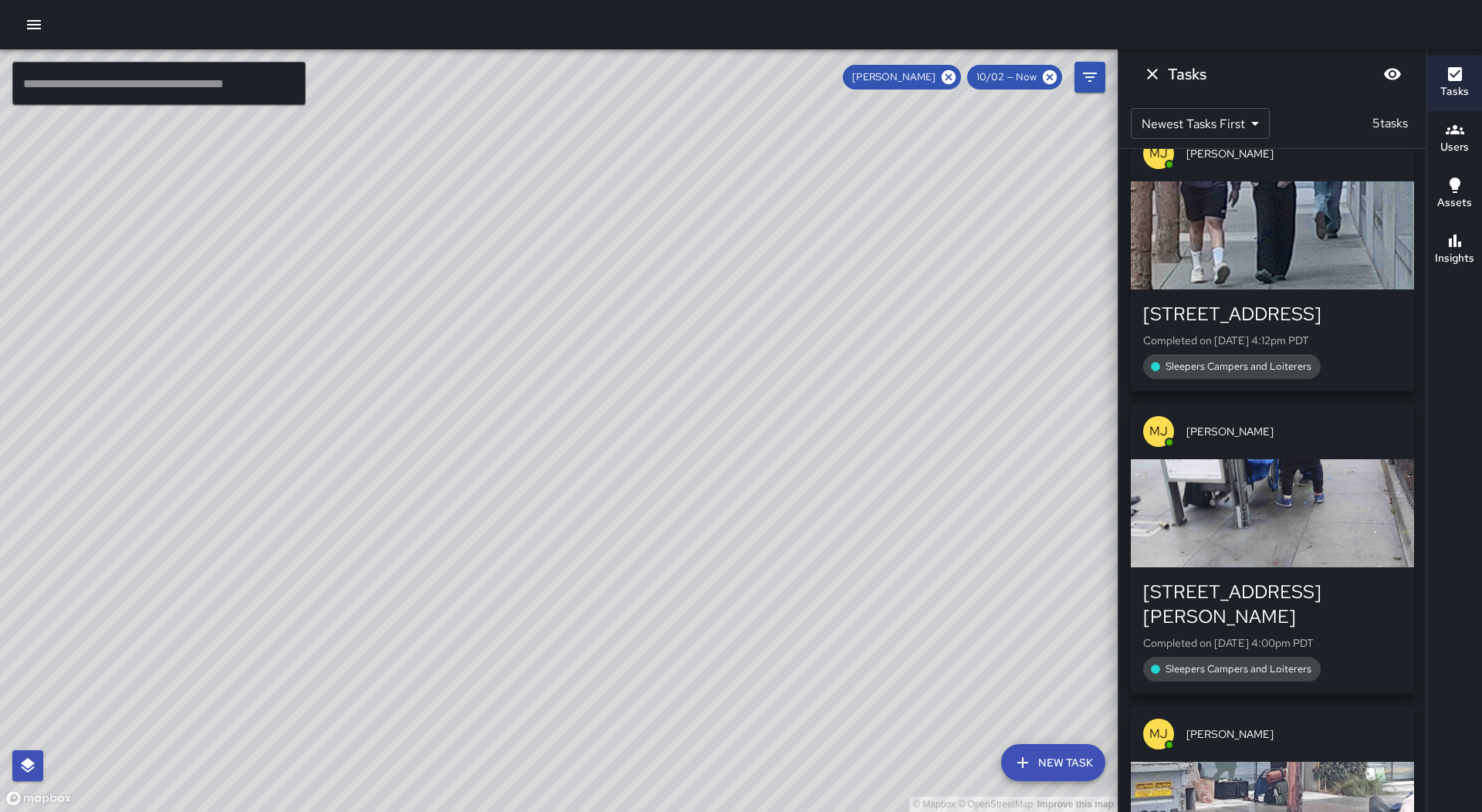
scroll to position [0, 0]
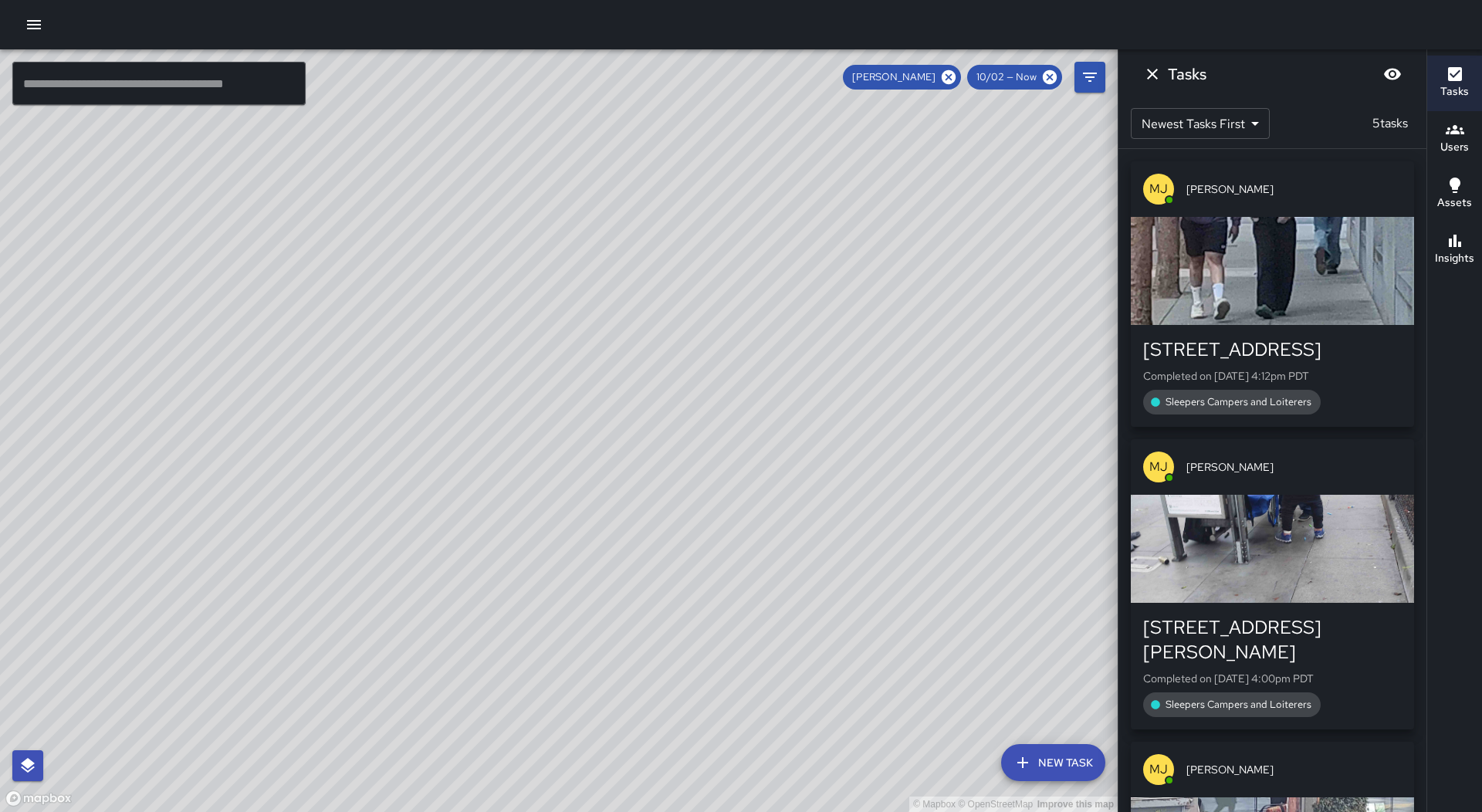
click at [1295, 318] on div "button" at bounding box center [1272, 271] width 284 height 108
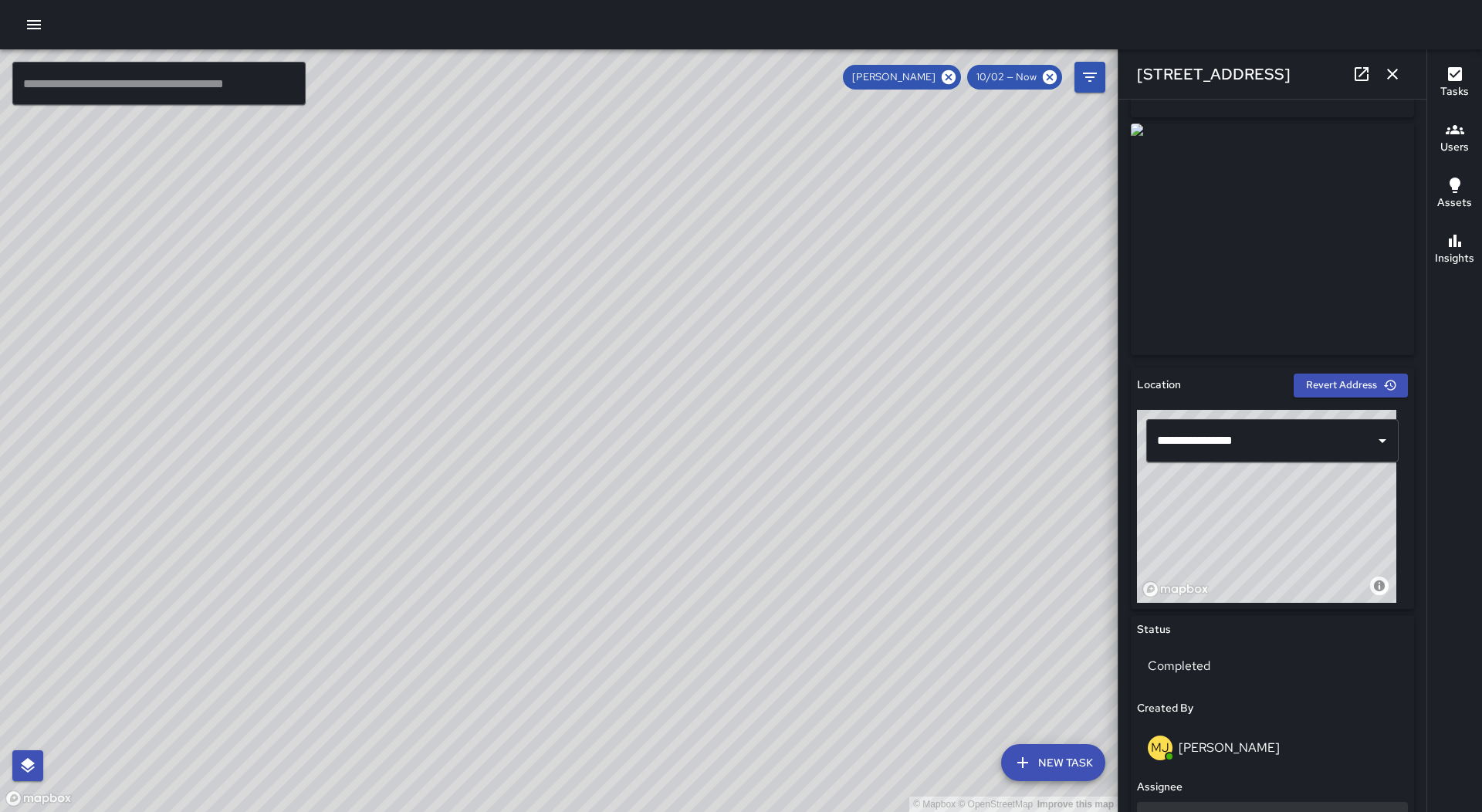
scroll to position [617, 0]
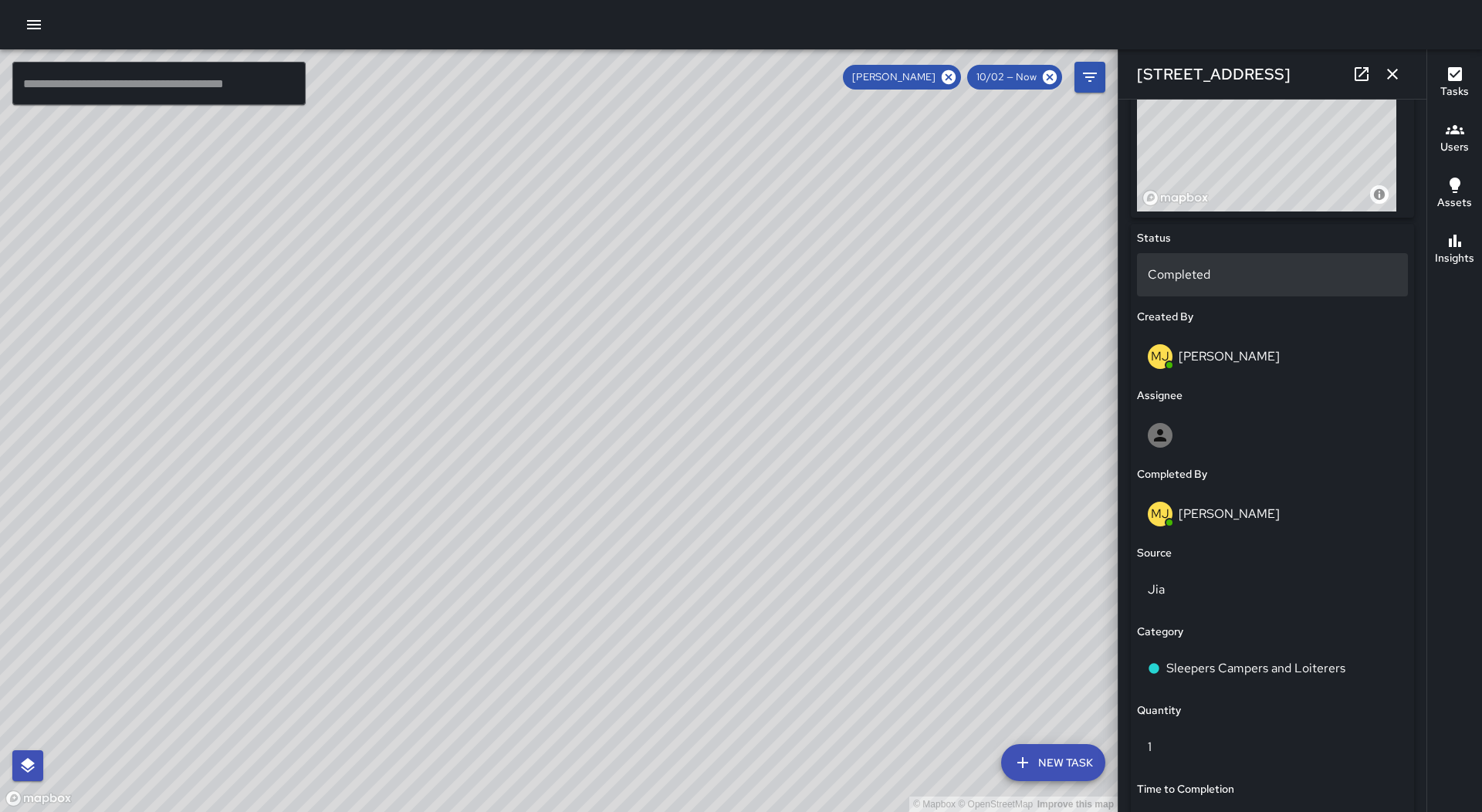
click at [1215, 287] on div "Completed" at bounding box center [1272, 274] width 271 height 43
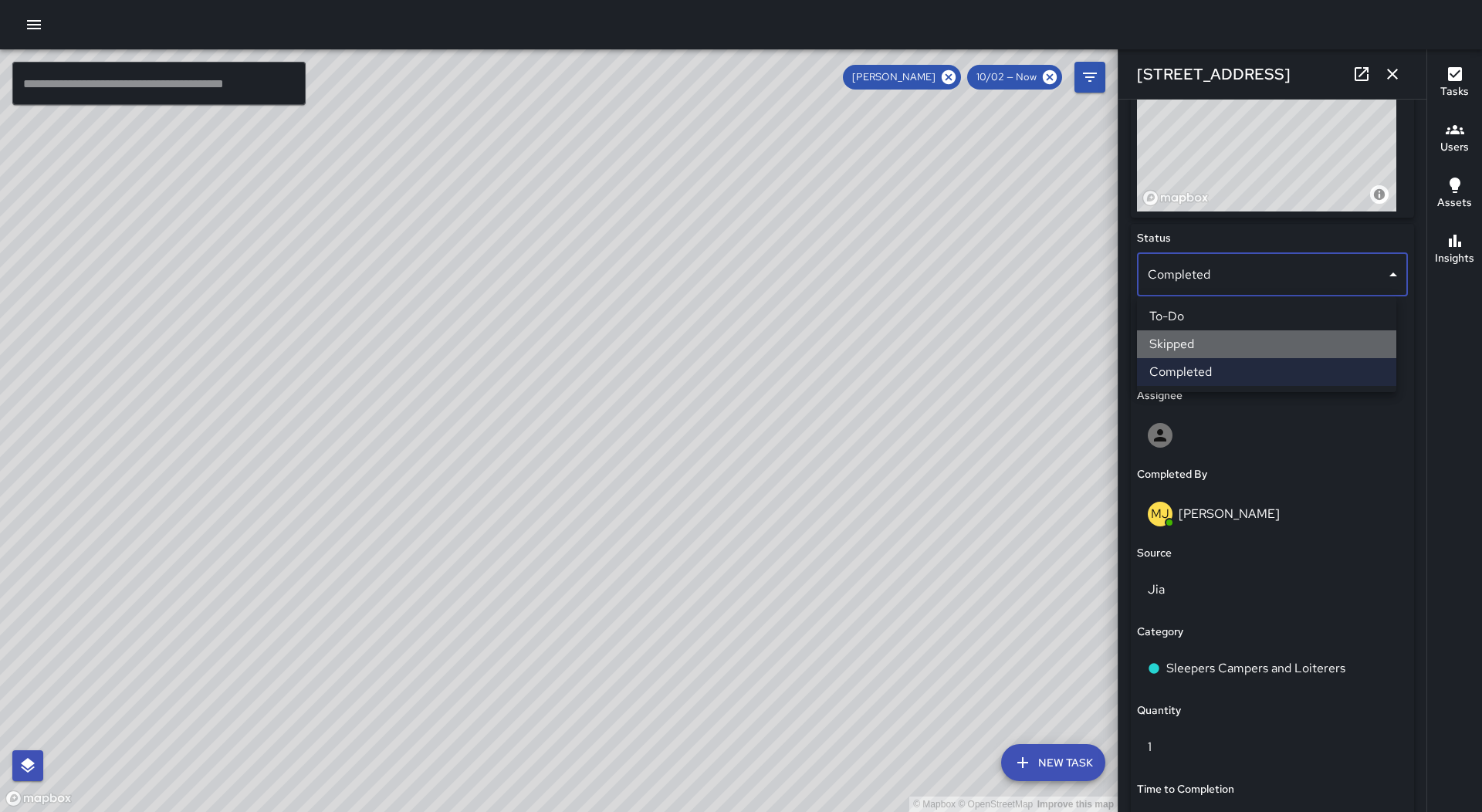
click at [1210, 338] on li "Skipped" at bounding box center [1266, 344] width 259 height 27
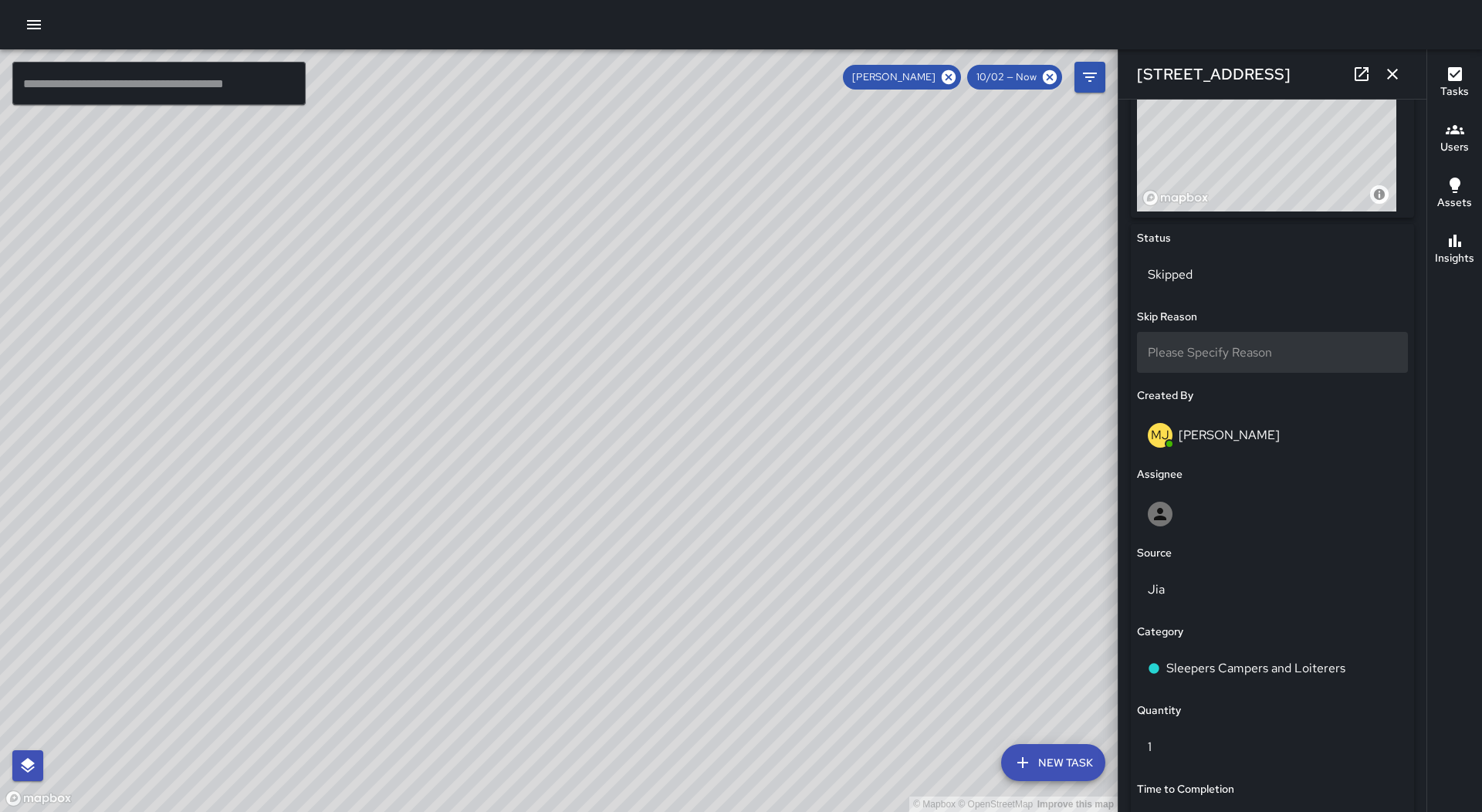
click at [1283, 339] on div "Please Specify Reason" at bounding box center [1272, 352] width 271 height 41
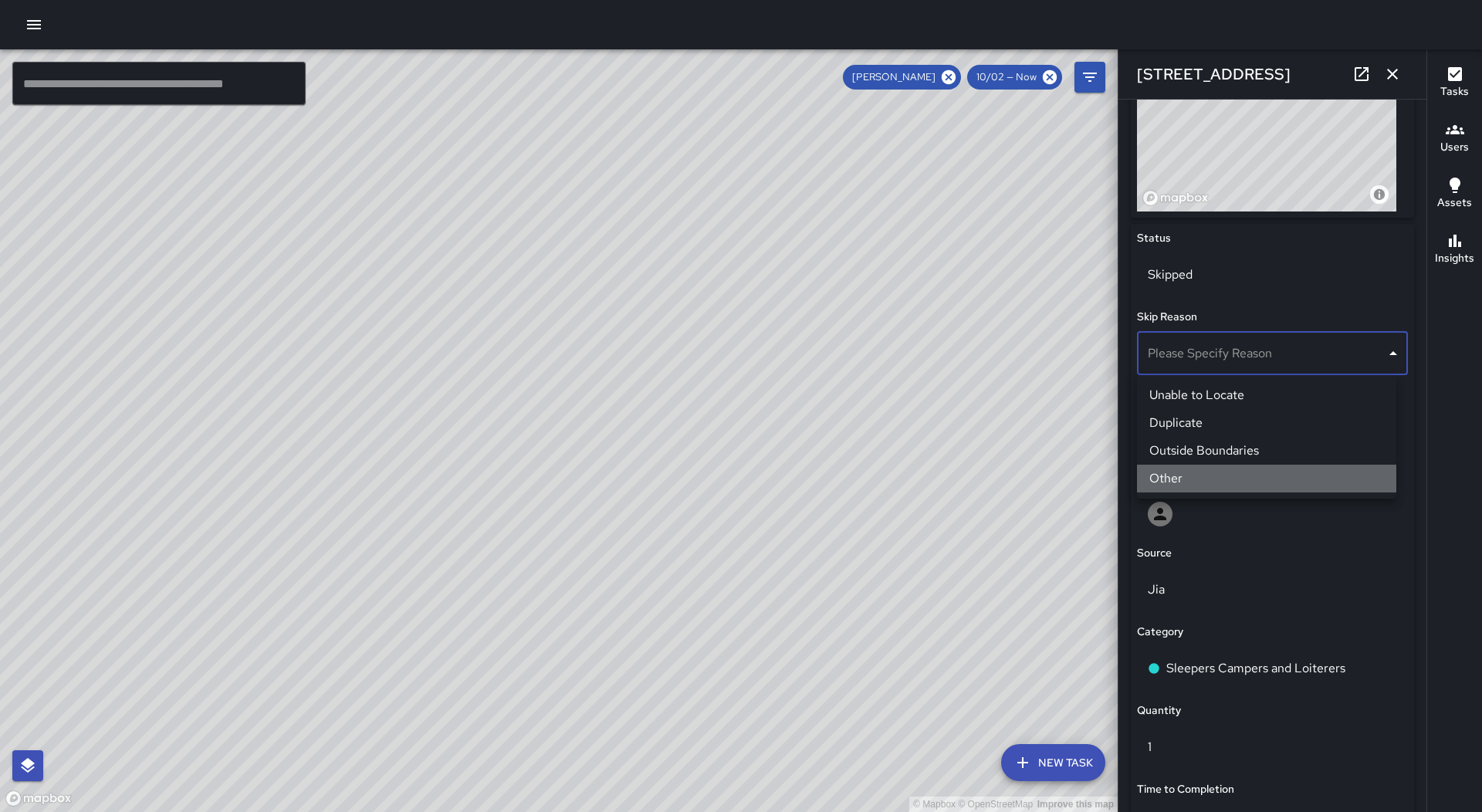
click at [1231, 473] on li "Other" at bounding box center [1266, 478] width 259 height 27
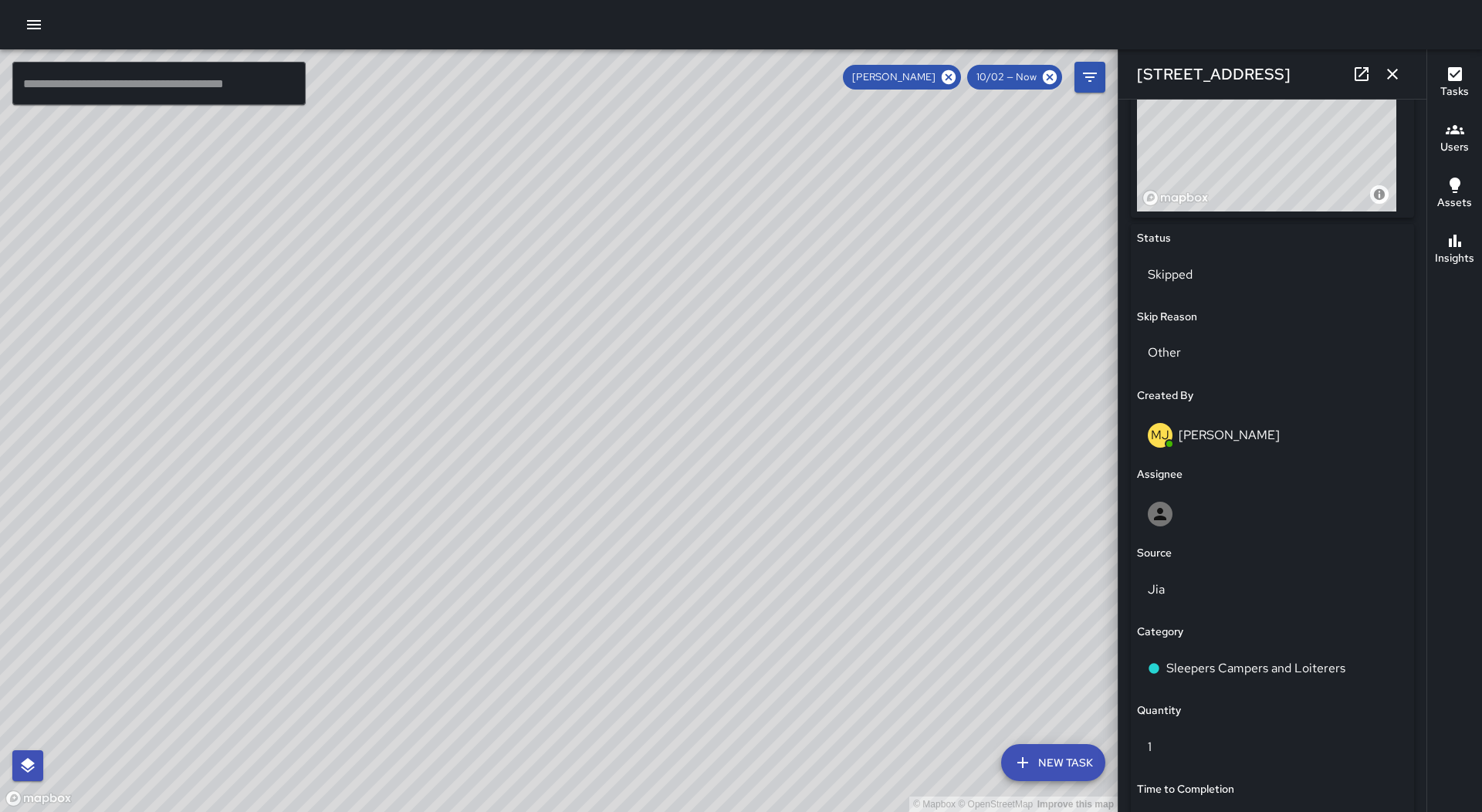
click at [1391, 81] on icon "button" at bounding box center [1392, 74] width 19 height 19
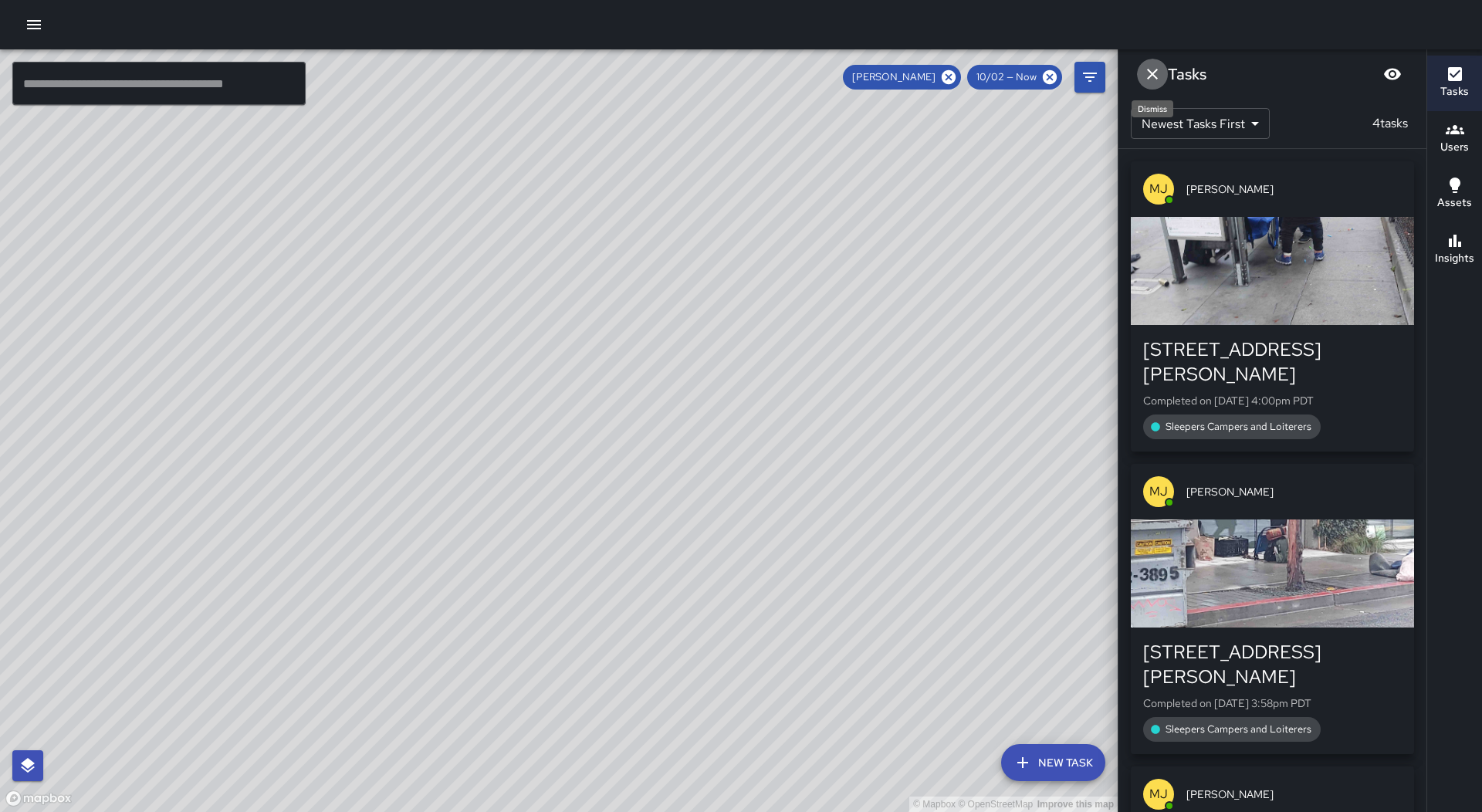
click at [1157, 71] on icon "Dismiss" at bounding box center [1152, 74] width 19 height 19
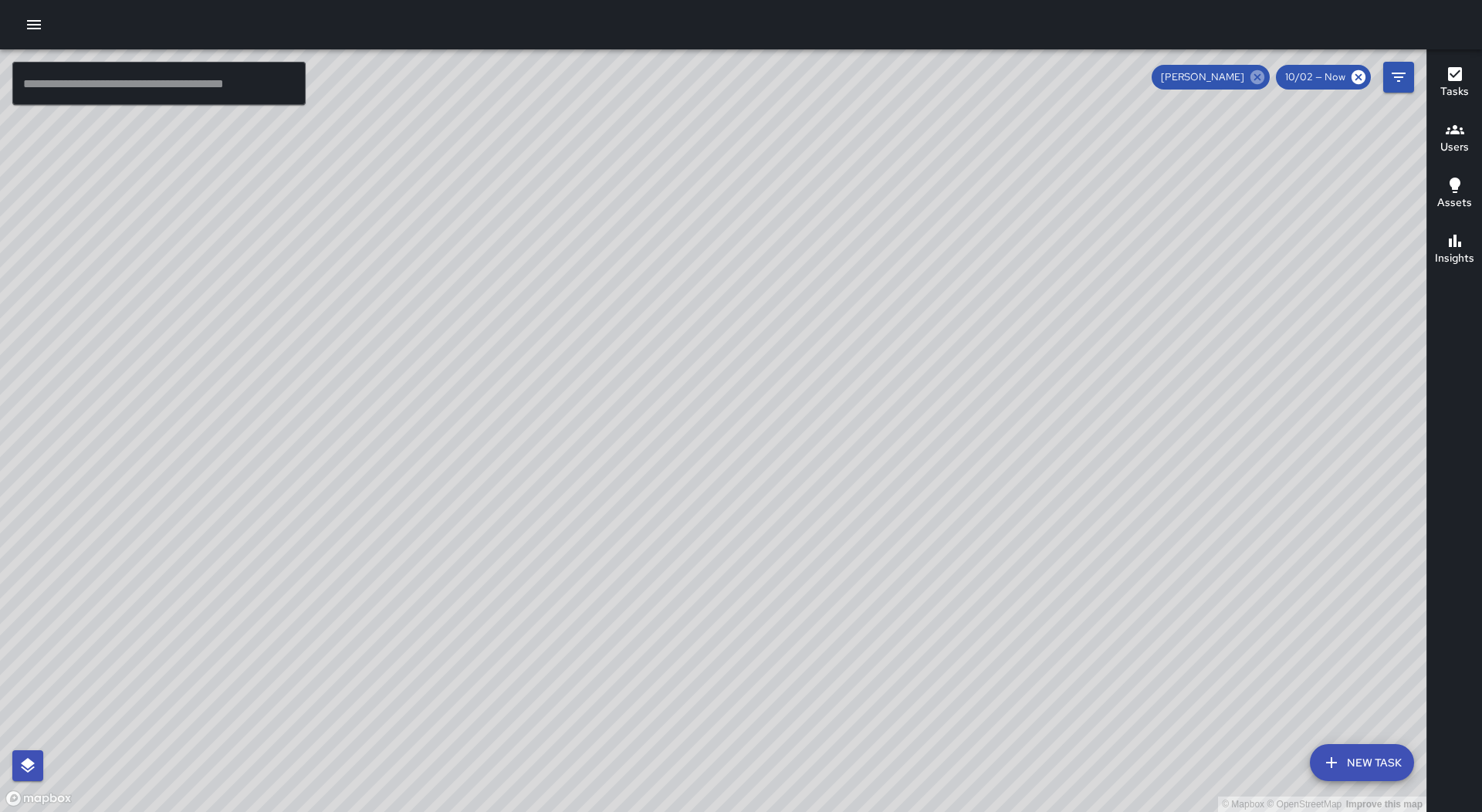
click at [1260, 80] on icon at bounding box center [1257, 77] width 14 height 14
click at [863, 124] on div "© Mapbox © OpenStreetMap Improve this map [PERSON_NAME] [PERSON_NAME] Ambassado…" at bounding box center [713, 431] width 1426 height 763
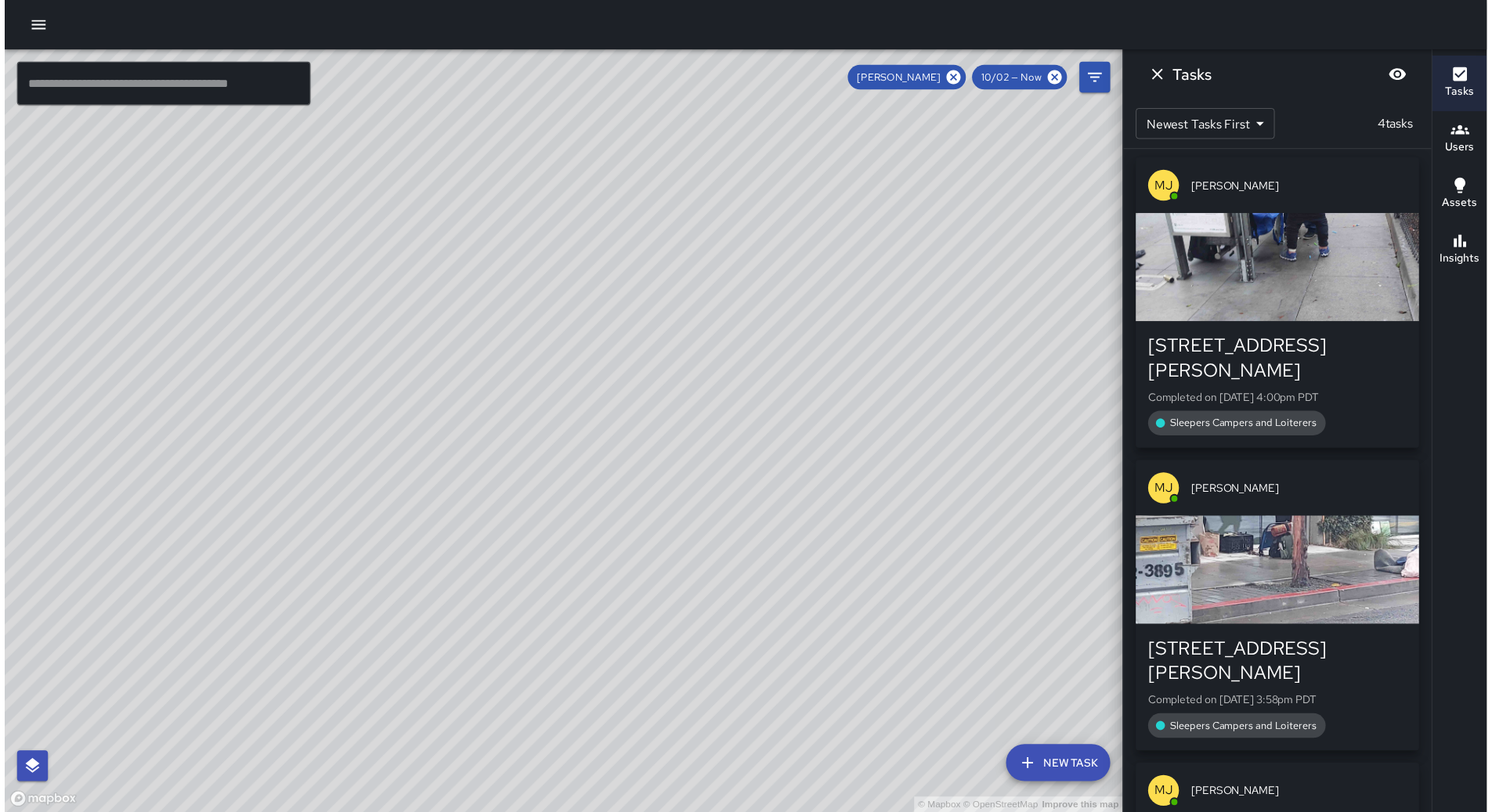
scroll to position [0, 0]
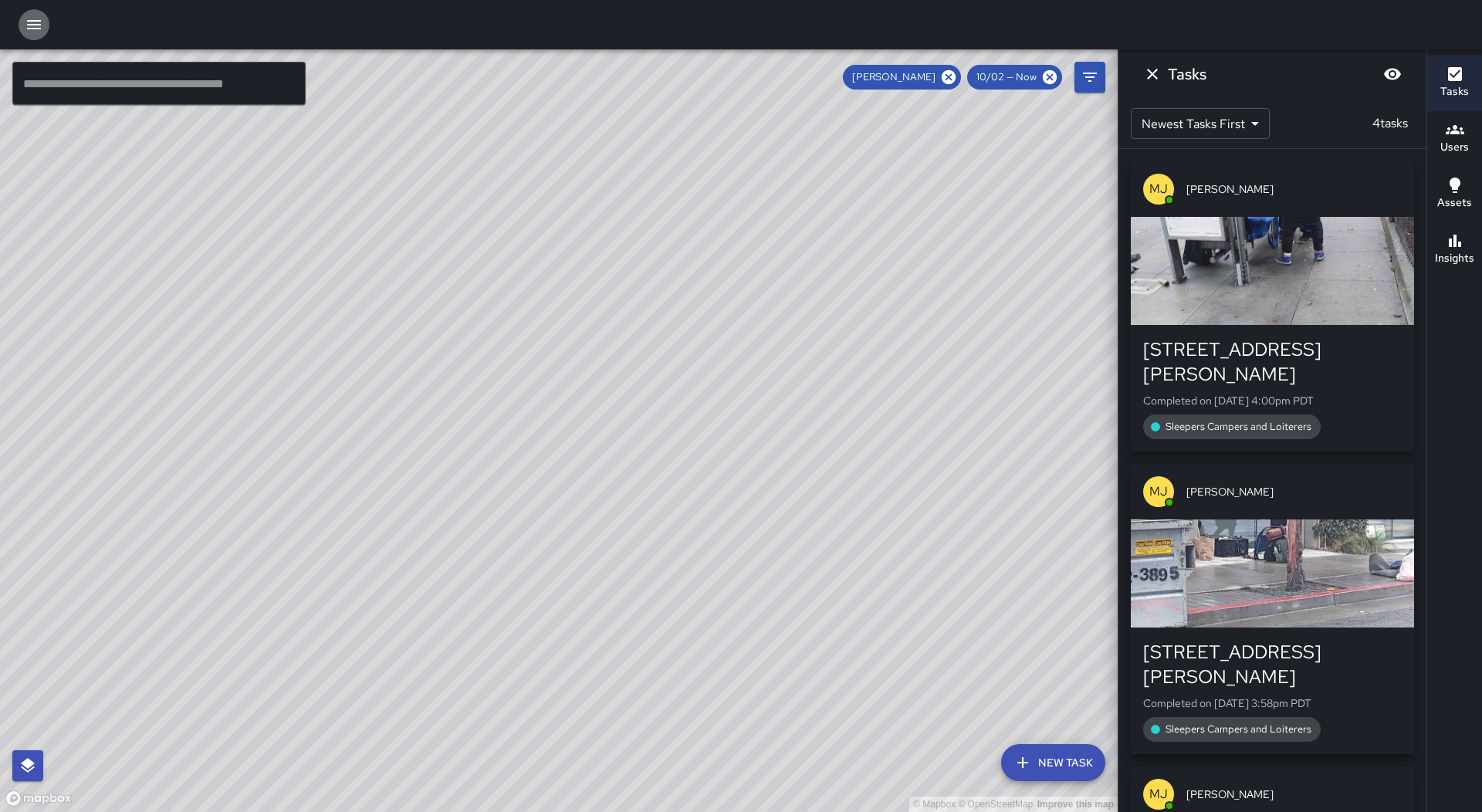
click at [38, 22] on icon "button" at bounding box center [33, 24] width 14 height 9
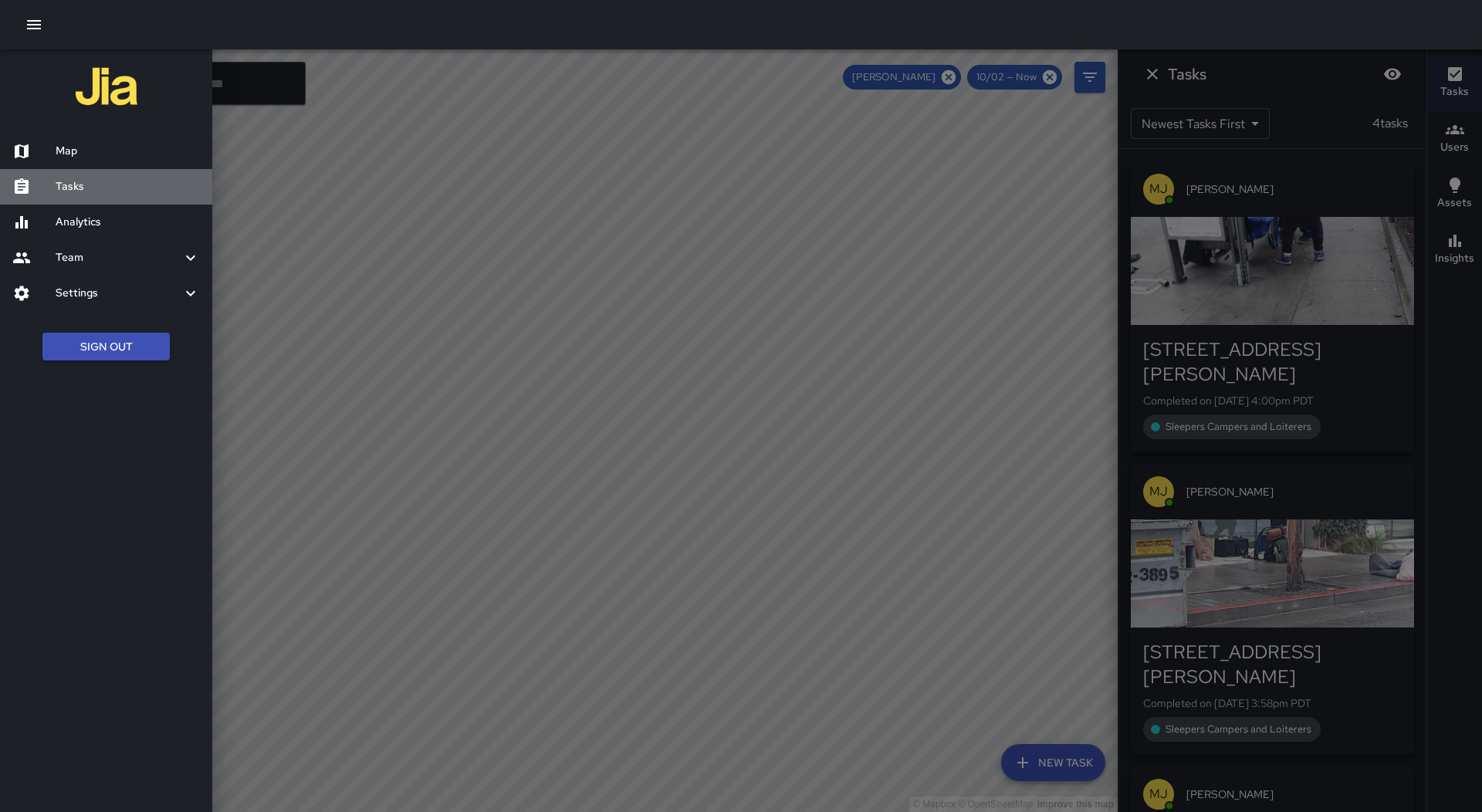
click at [124, 187] on h6 "Tasks" at bounding box center [128, 187] width 145 height 17
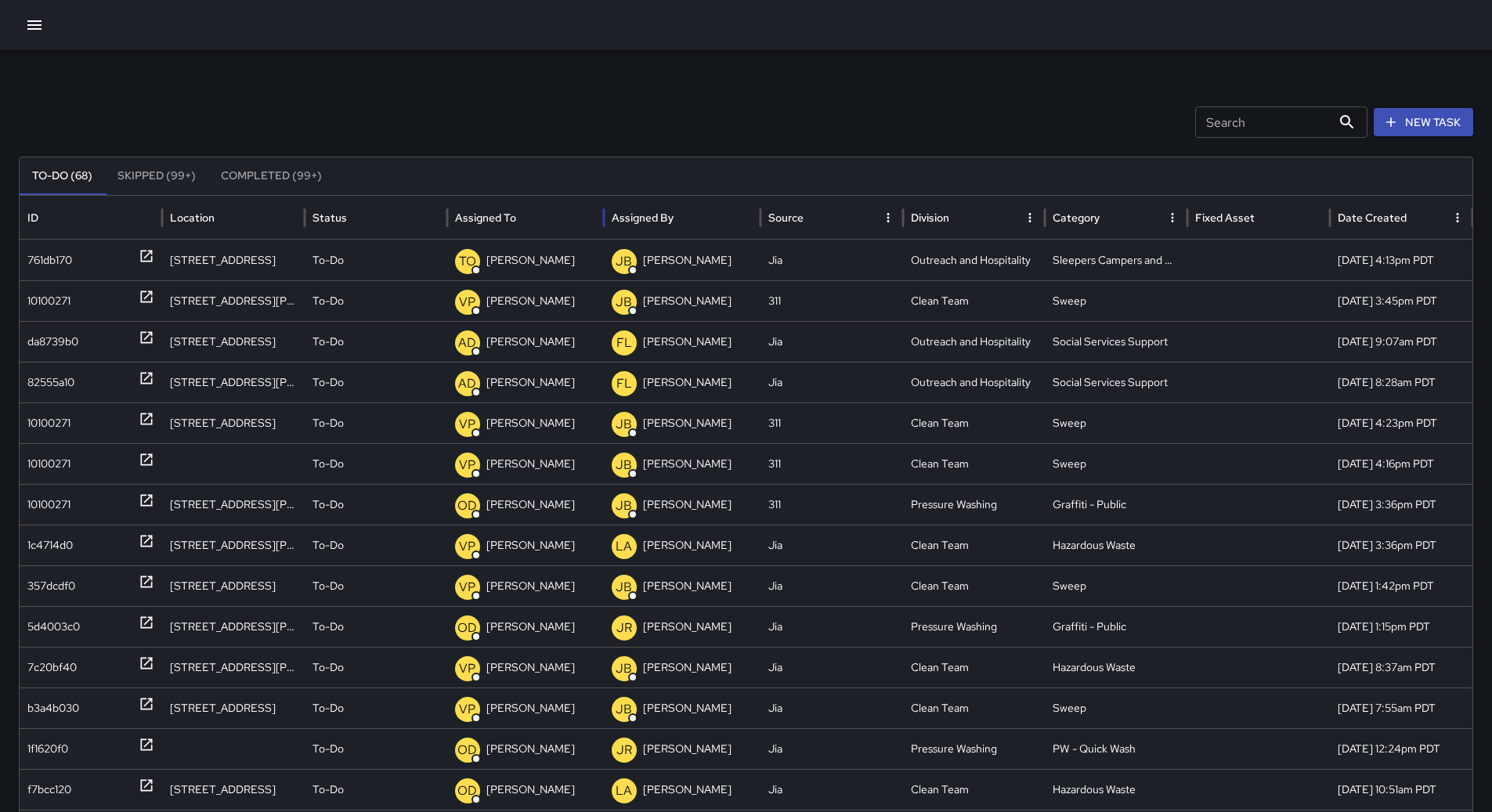
click at [557, 215] on div "Assigned To" at bounding box center [525, 217] width 141 height 43
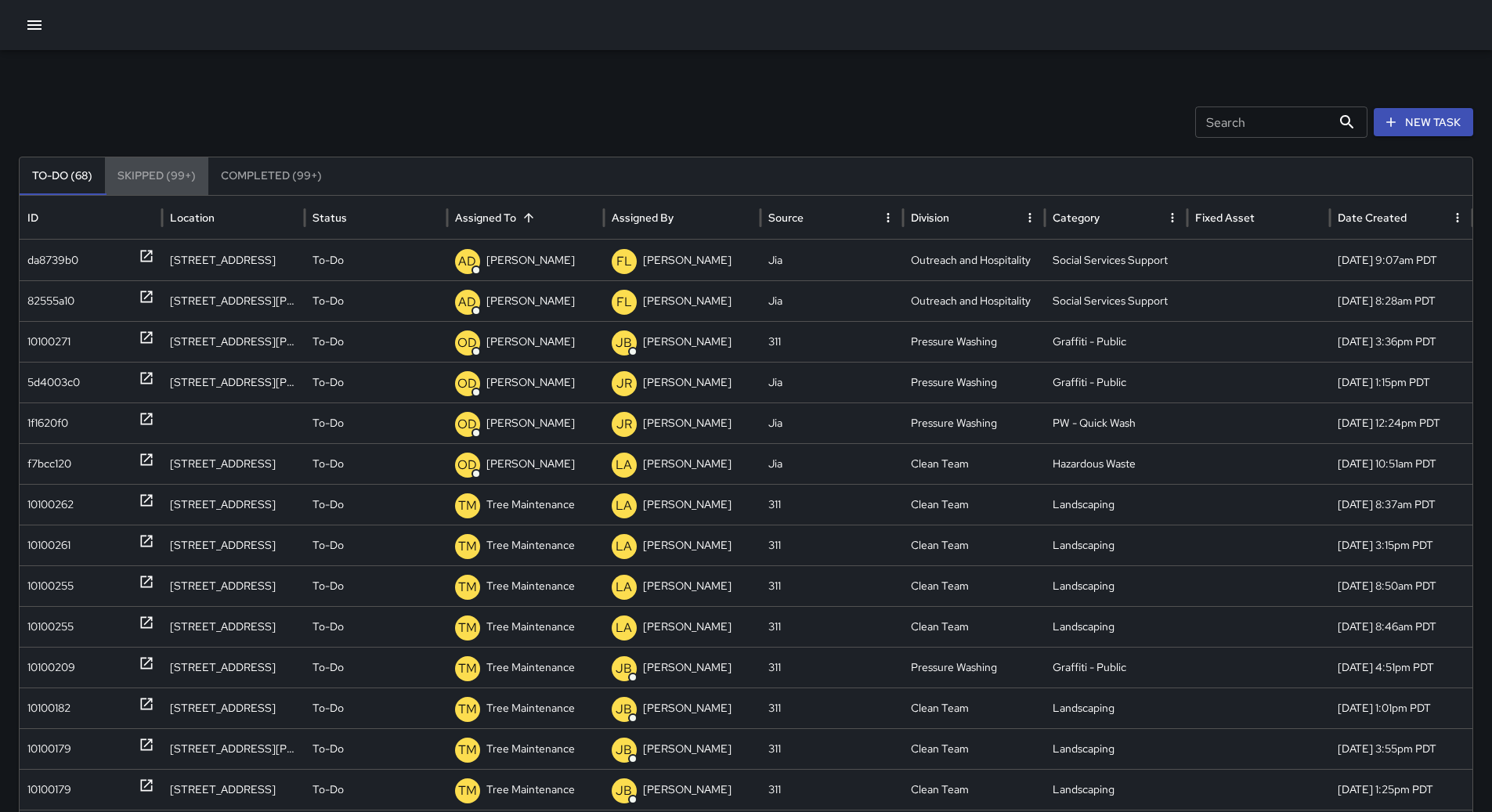
click at [173, 175] on button "Skipped (99+)" at bounding box center [157, 176] width 103 height 38
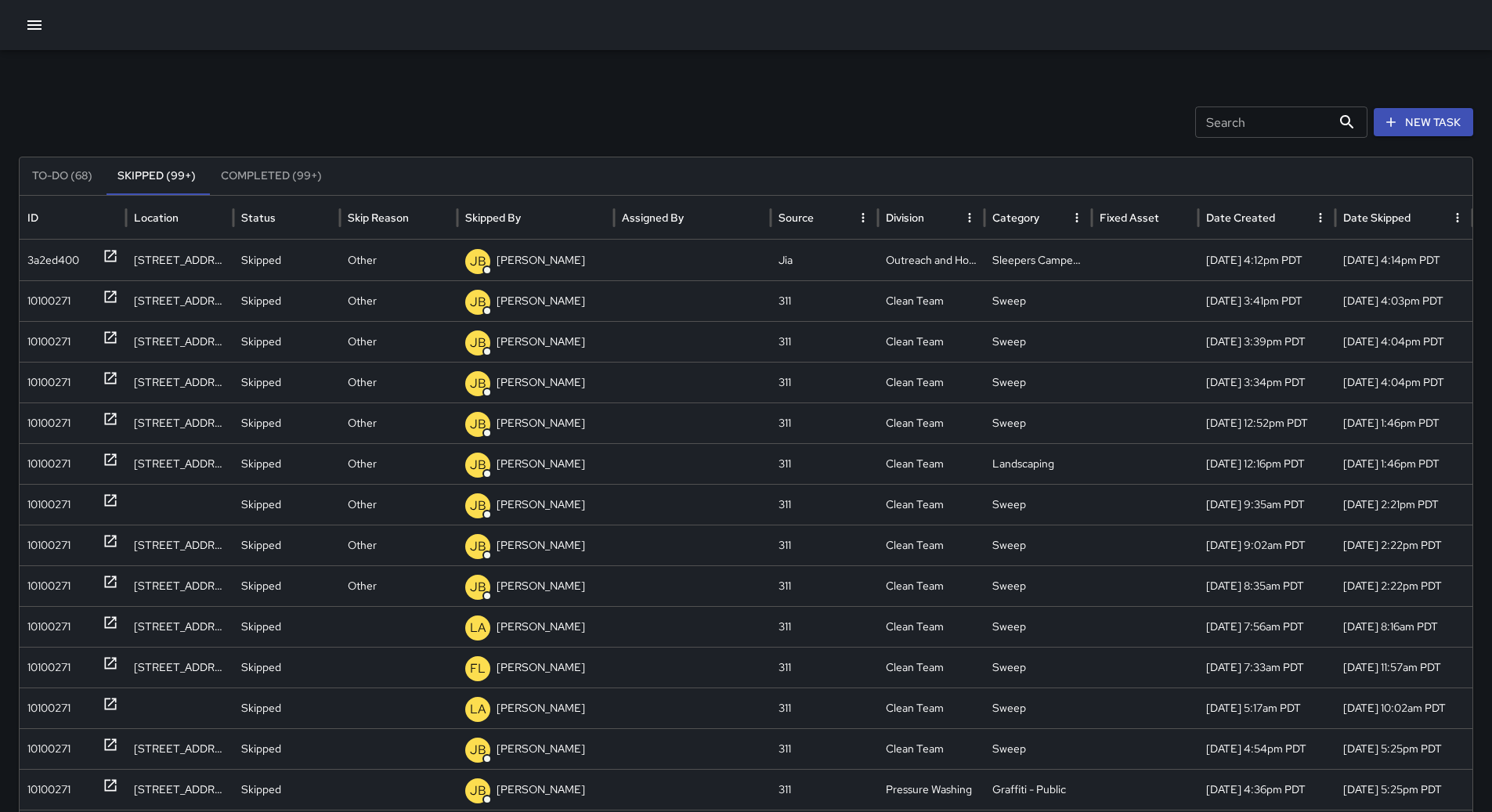
click at [80, 166] on button "To-Do (68)" at bounding box center [62, 176] width 85 height 38
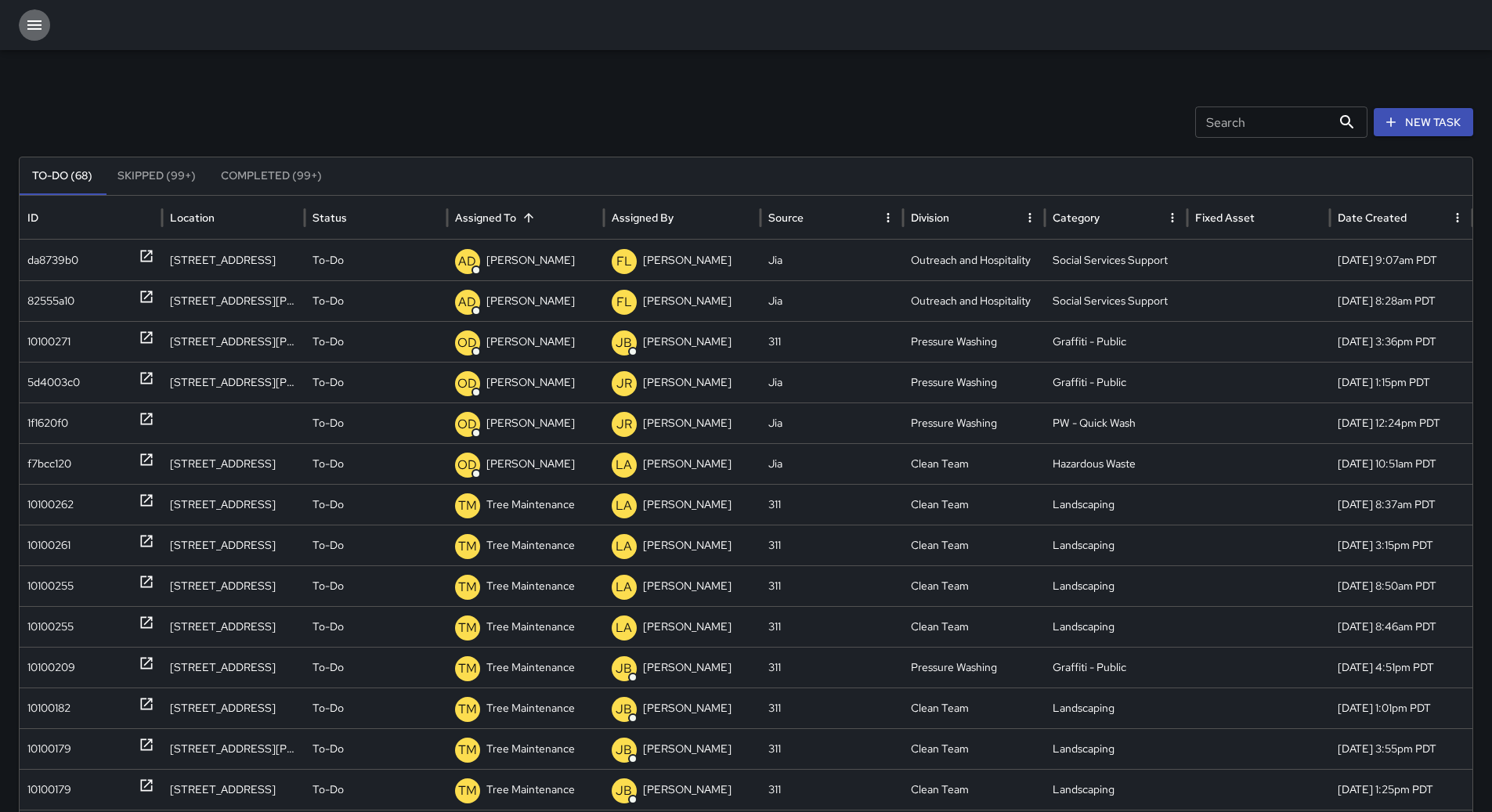
click at [25, 15] on button "button" at bounding box center [34, 25] width 31 height 31
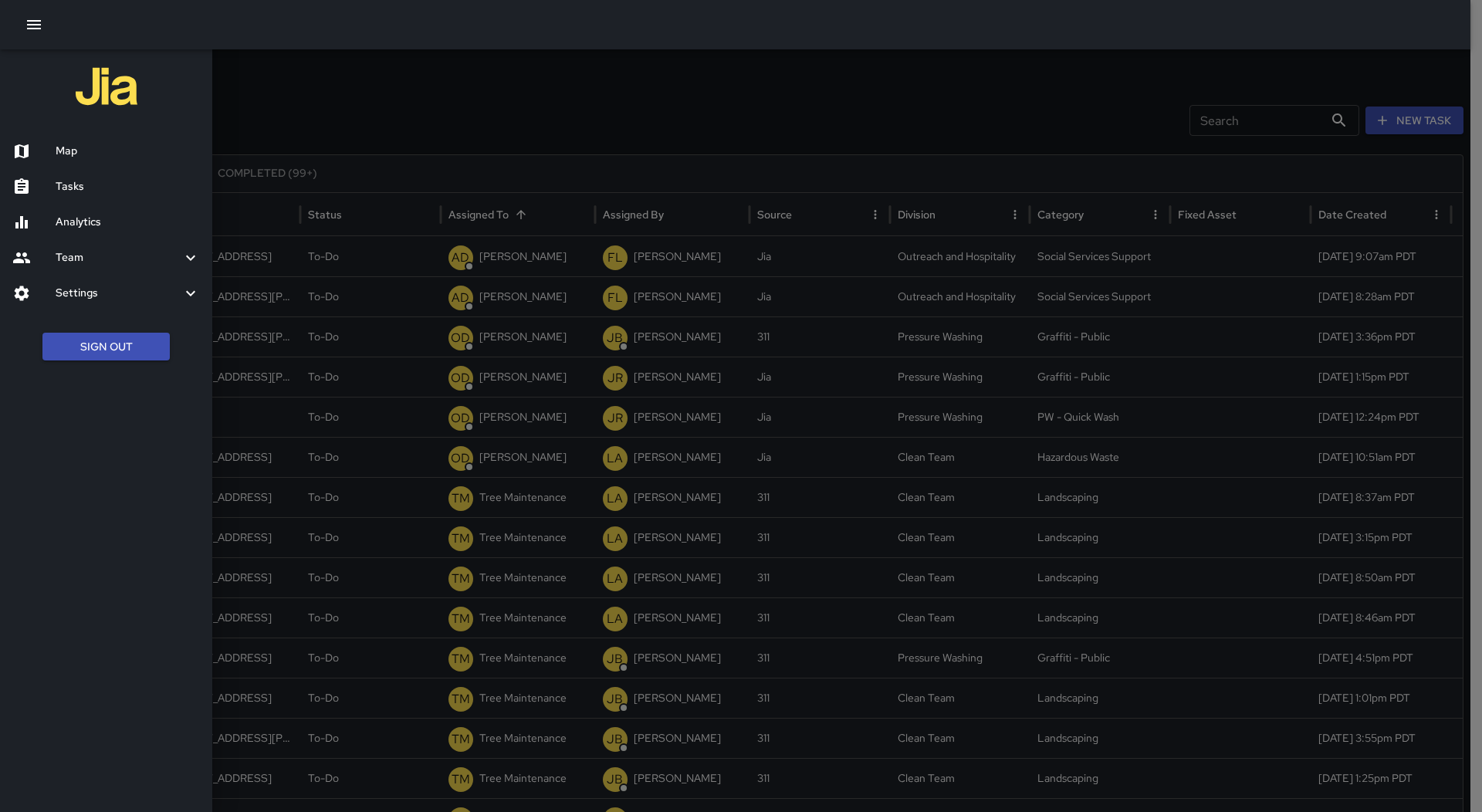
click at [110, 146] on h6 "Map" at bounding box center [128, 151] width 145 height 17
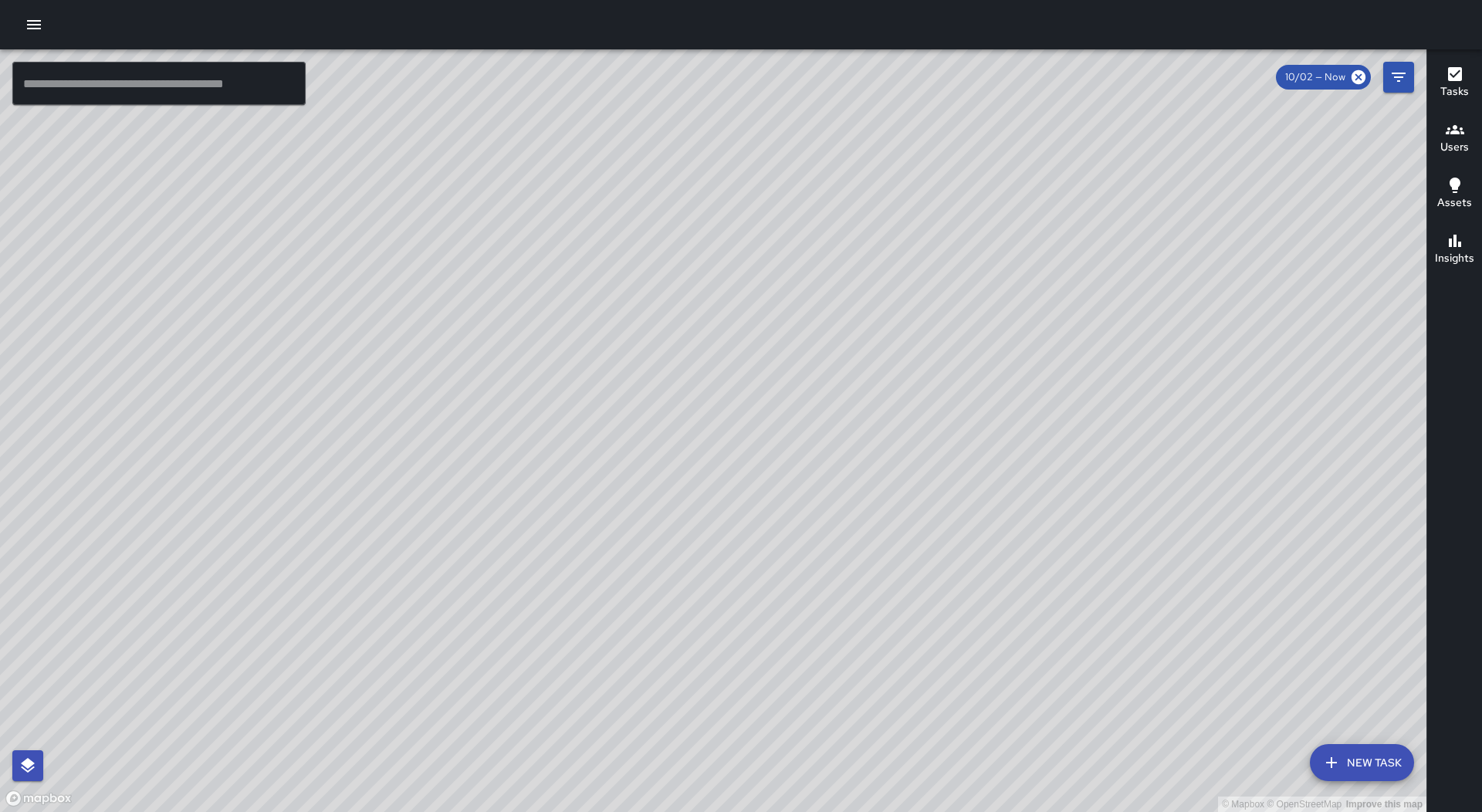
drag, startPoint x: 836, startPoint y: 362, endPoint x: 794, endPoint y: 538, distance: 180.9
click at [794, 538] on div "© Mapbox © OpenStreetMap Improve this map" at bounding box center [713, 431] width 1426 height 763
drag, startPoint x: 838, startPoint y: 577, endPoint x: 853, endPoint y: 535, distance: 44.6
click at [853, 535] on div "© Mapbox © OpenStreetMap Improve this map" at bounding box center [713, 431] width 1426 height 763
drag, startPoint x: 664, startPoint y: 621, endPoint x: 670, endPoint y: 557, distance: 64.3
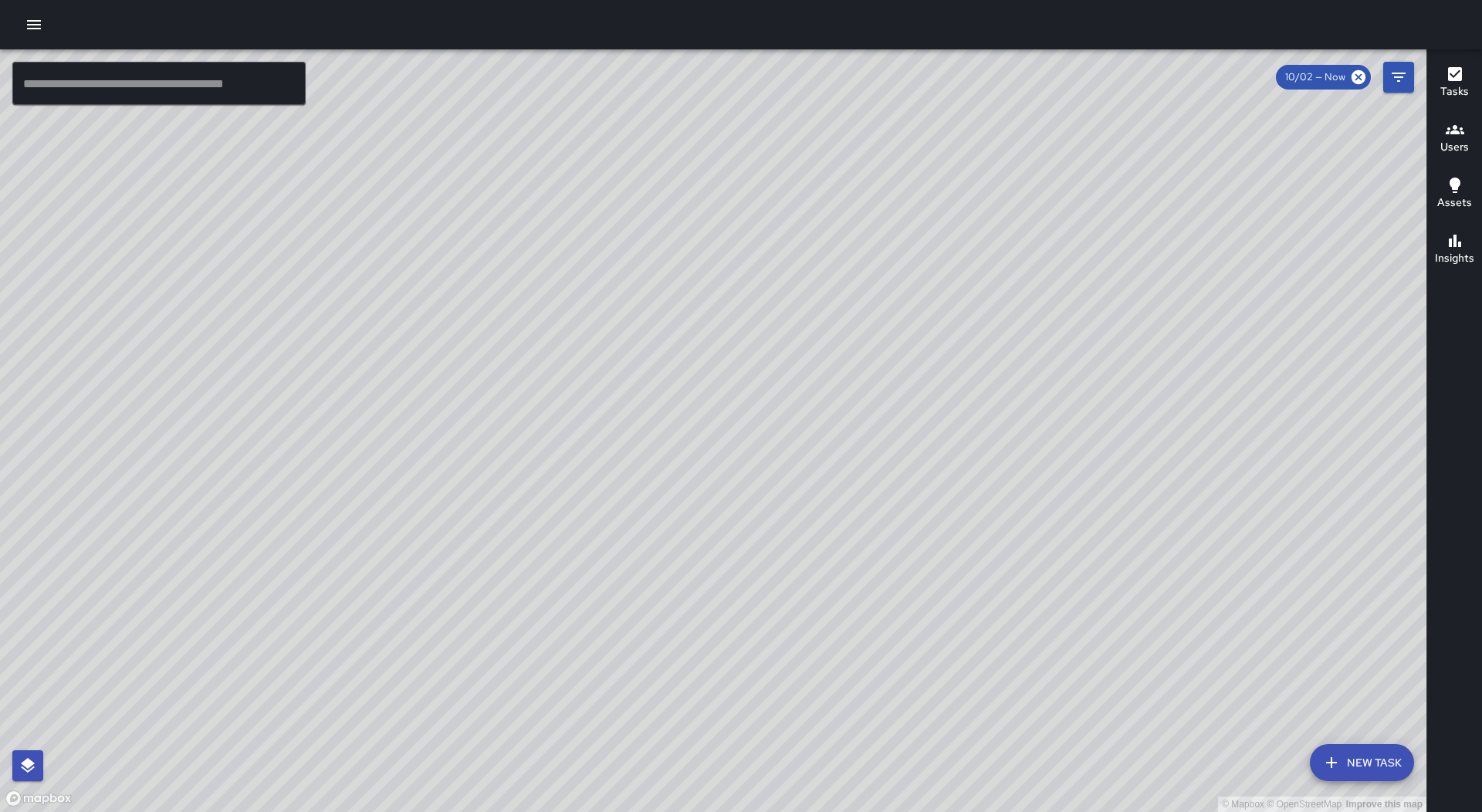
click at [743, 545] on div "© Mapbox © OpenStreetMap Improve this map" at bounding box center [713, 431] width 1426 height 763
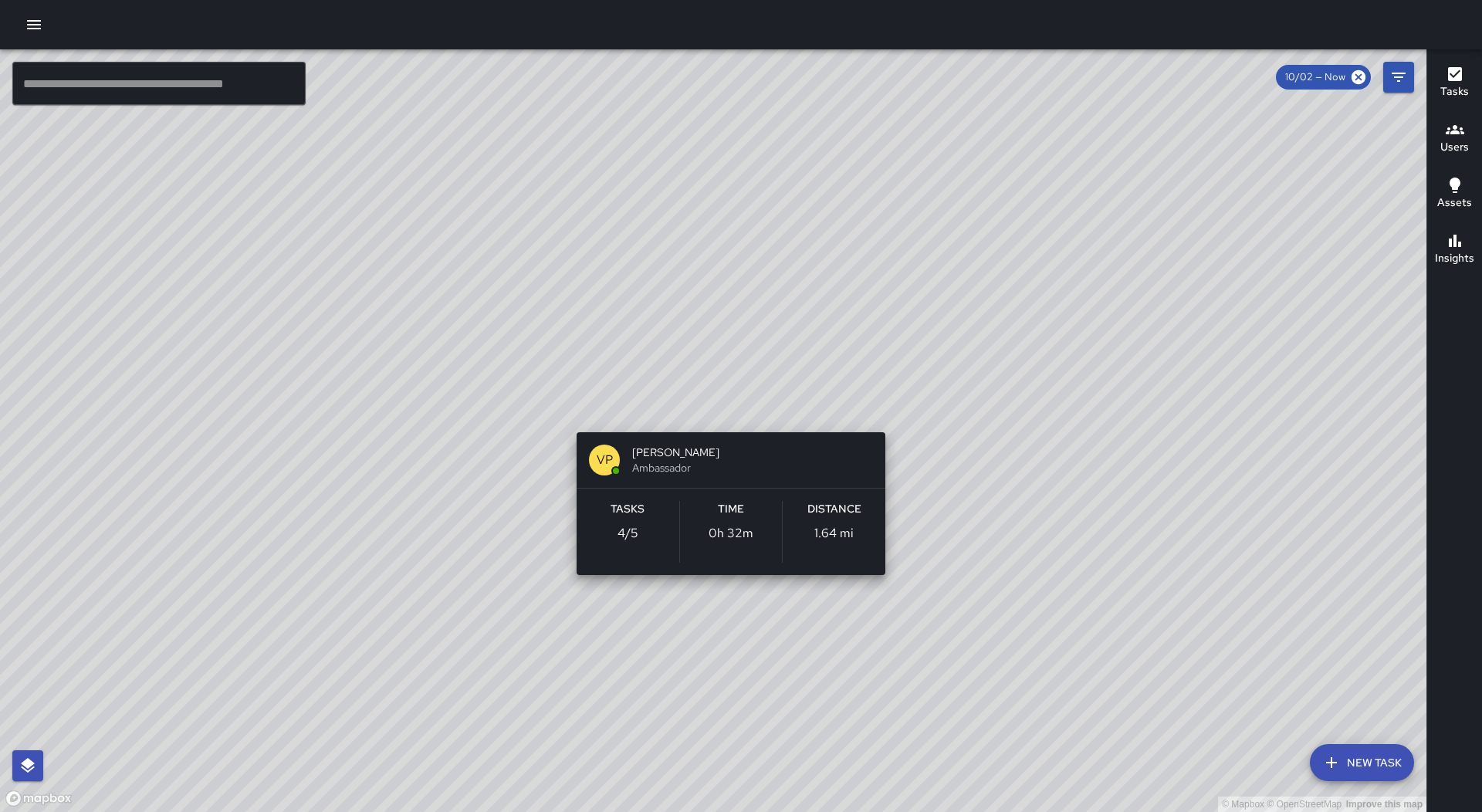
click at [717, 409] on div "© Mapbox © OpenStreetMap Improve this map VP [PERSON_NAME] Ambassador Tasks 4 /…" at bounding box center [713, 431] width 1426 height 763
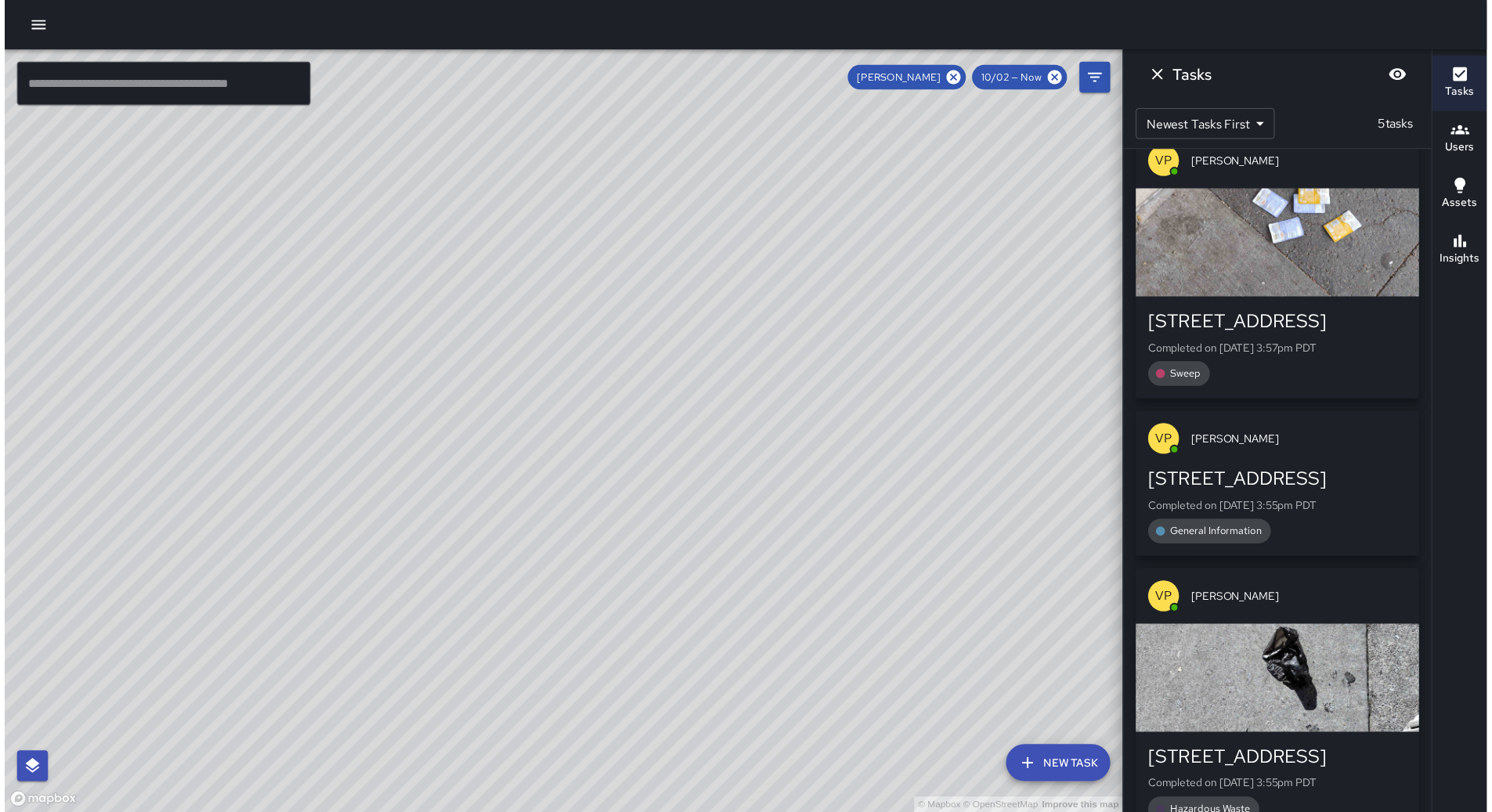
scroll to position [530, 0]
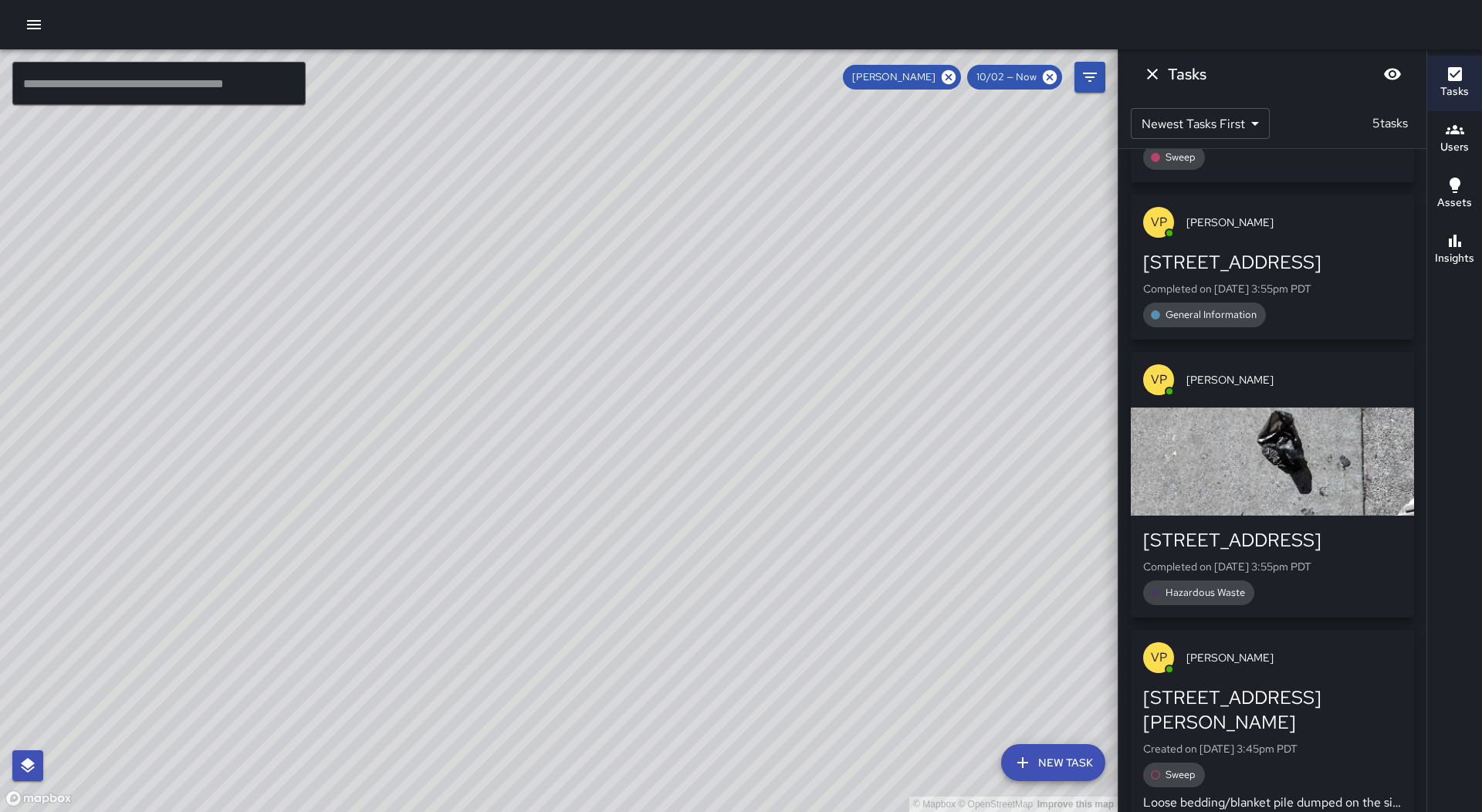
click at [34, 22] on icon "button" at bounding box center [33, 24] width 14 height 9
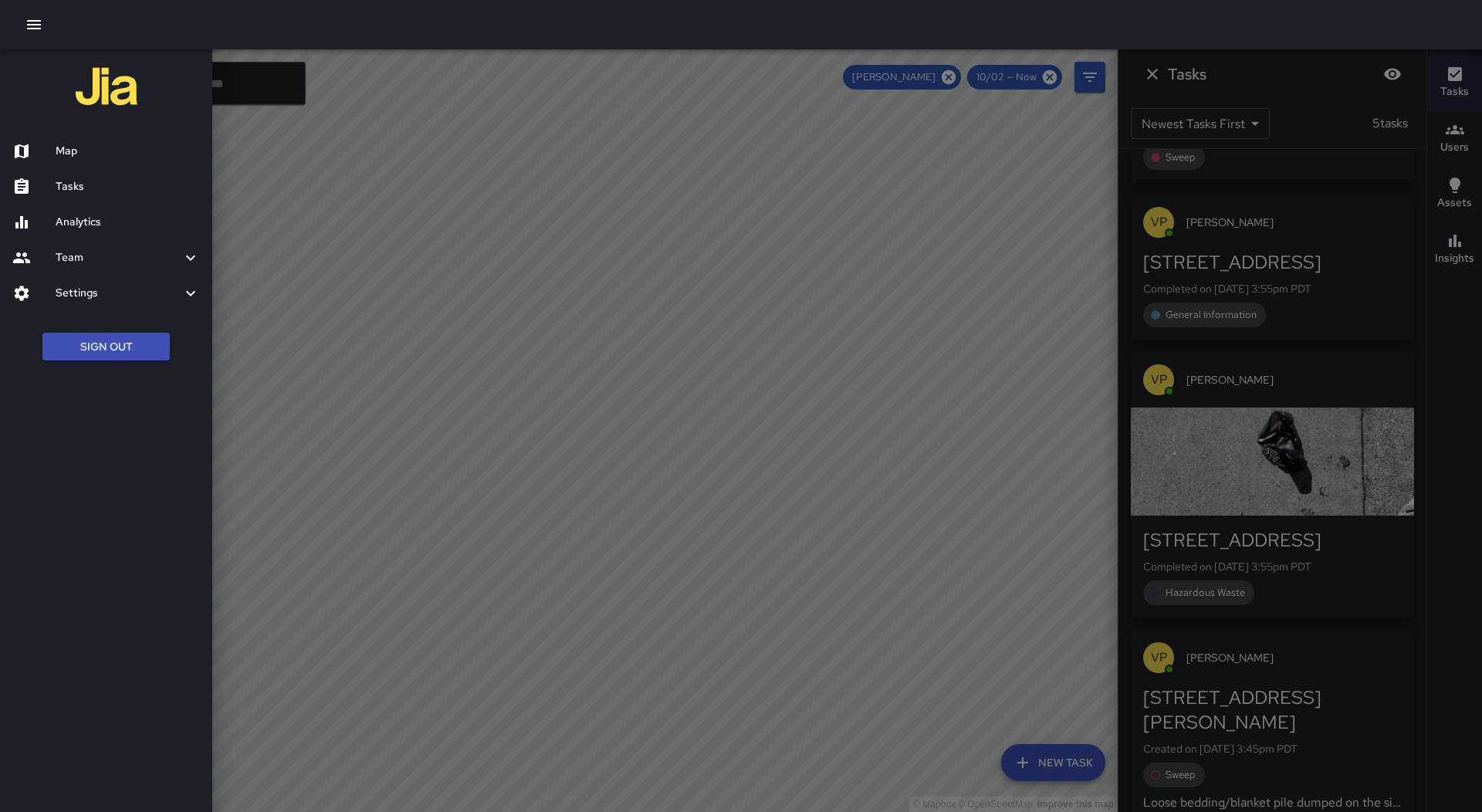
click at [95, 186] on h6 "Tasks" at bounding box center [128, 187] width 145 height 17
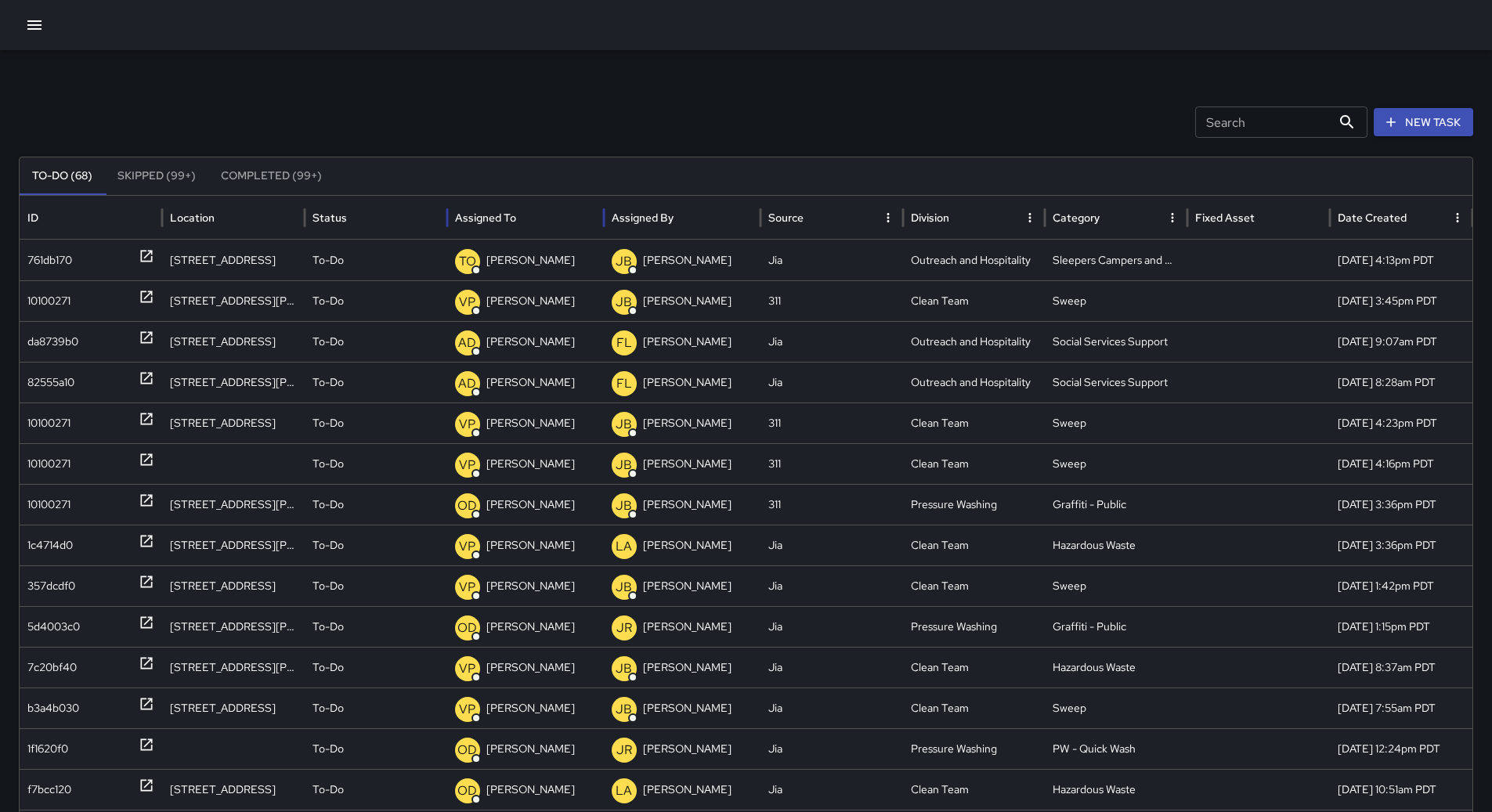
click at [503, 215] on div "Assigned To" at bounding box center [485, 217] width 61 height 14
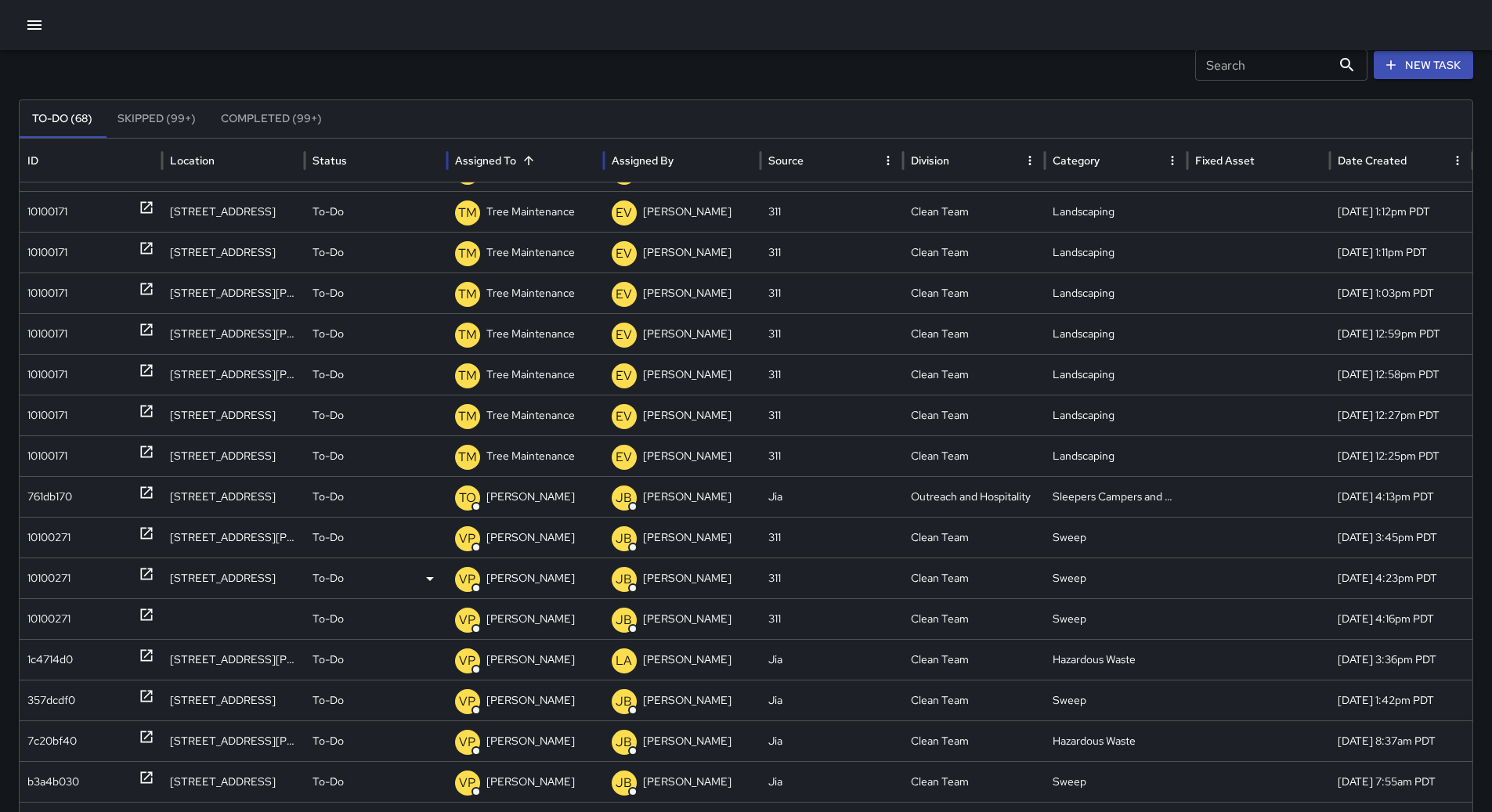
scroll to position [127, 0]
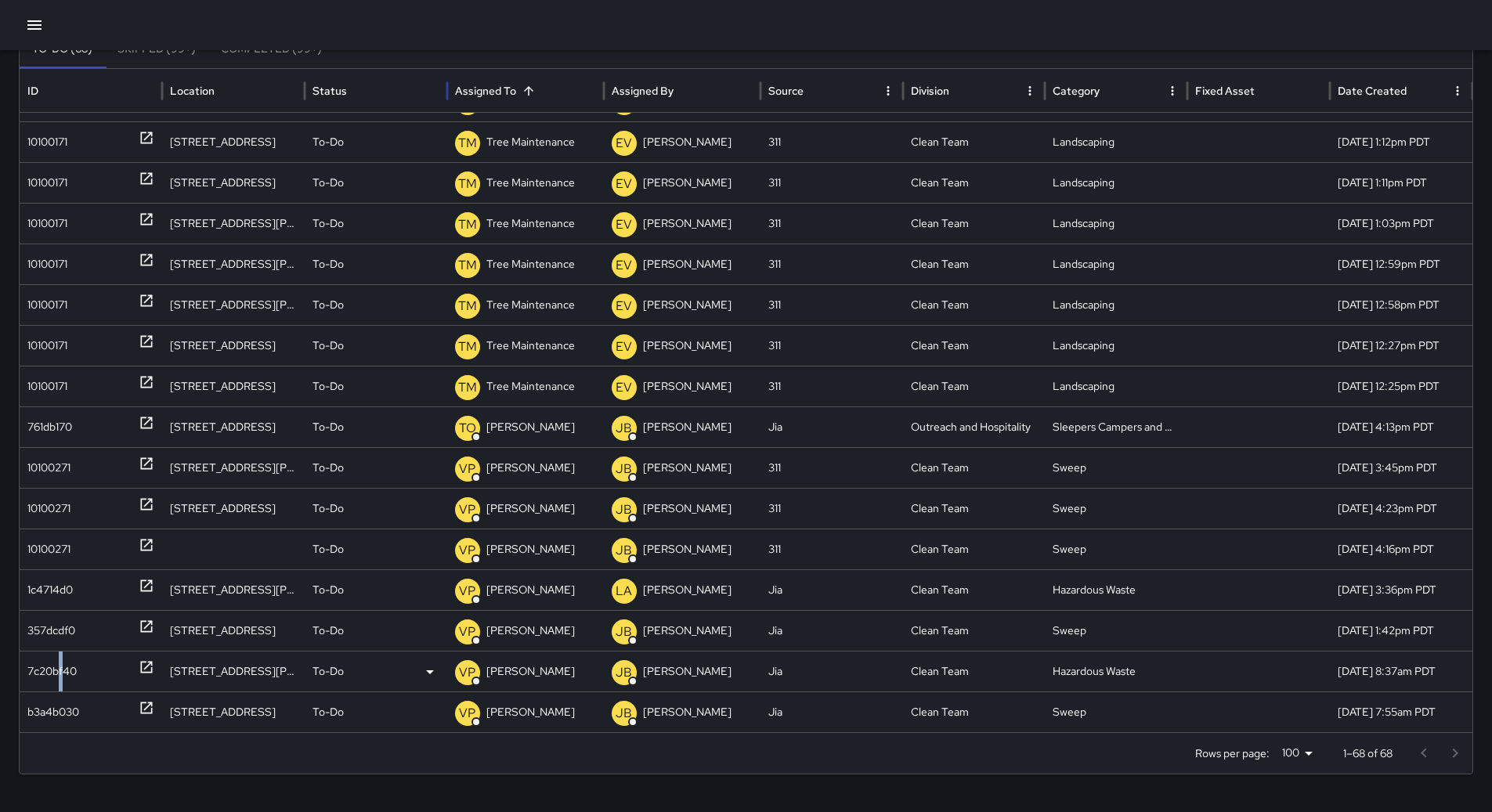
click at [61, 655] on div "7c20bf40" at bounding box center [52, 671] width 49 height 40
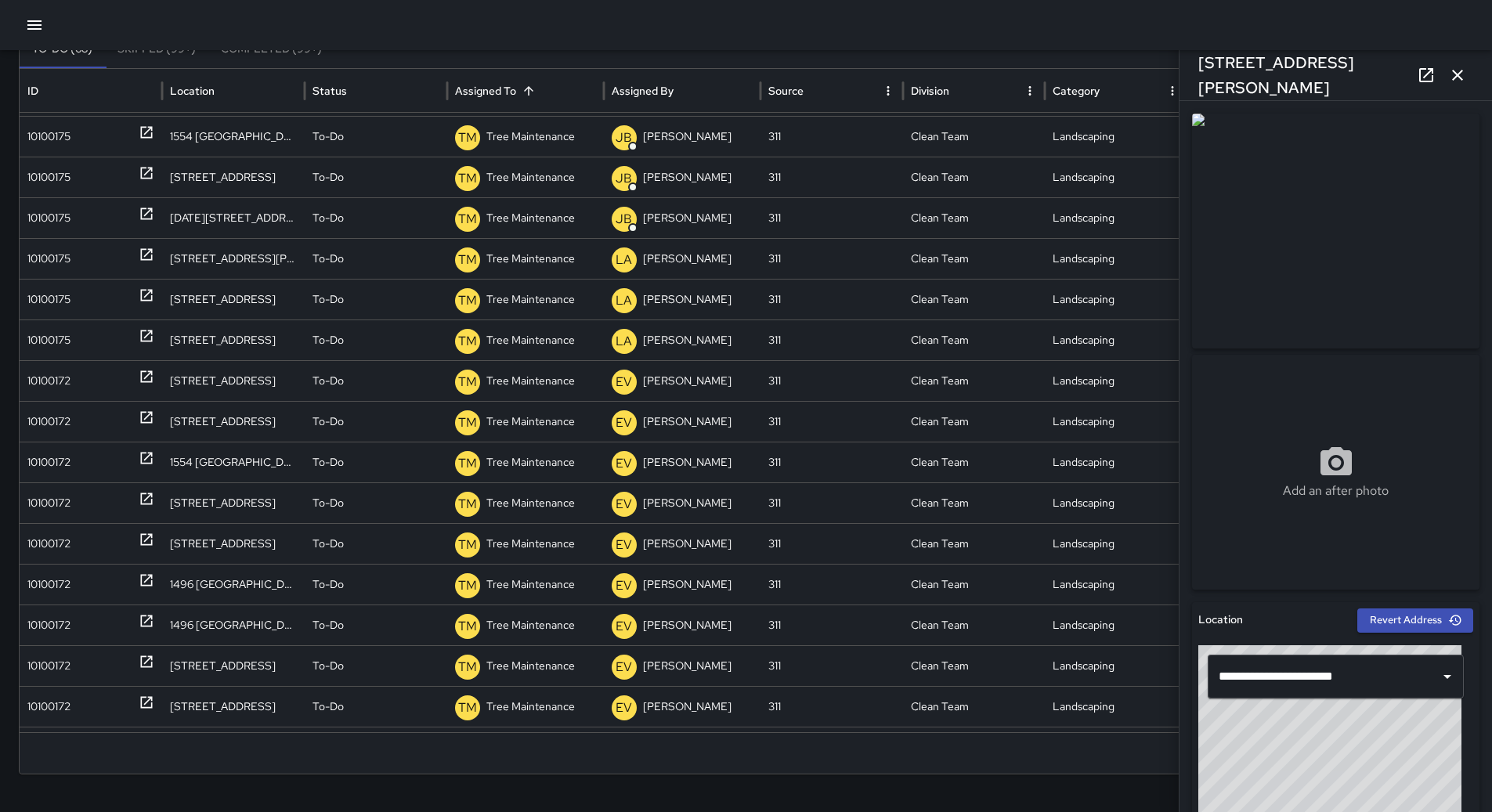
scroll to position [1444, 0]
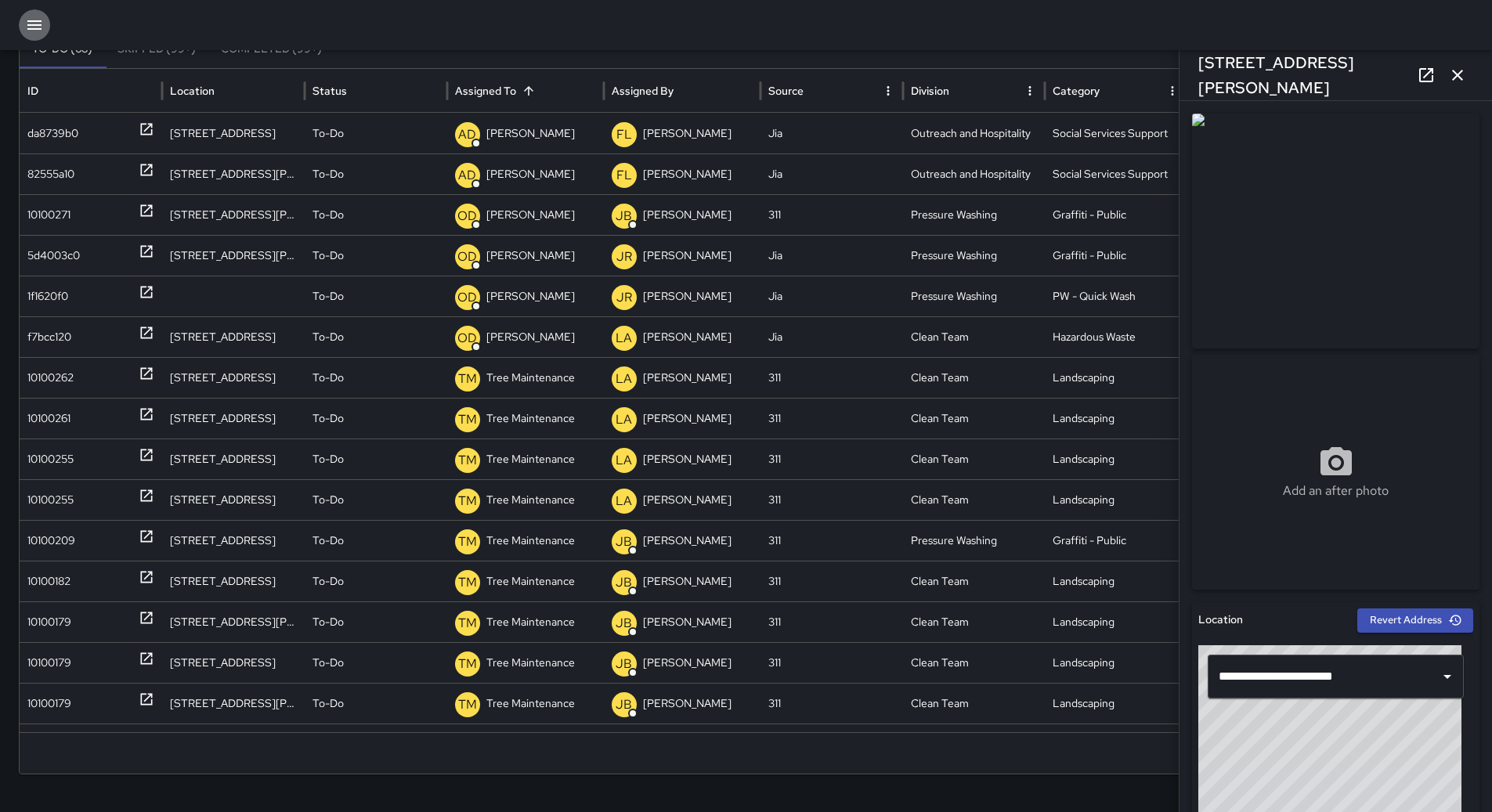
click at [35, 16] on icon "button" at bounding box center [34, 25] width 19 height 19
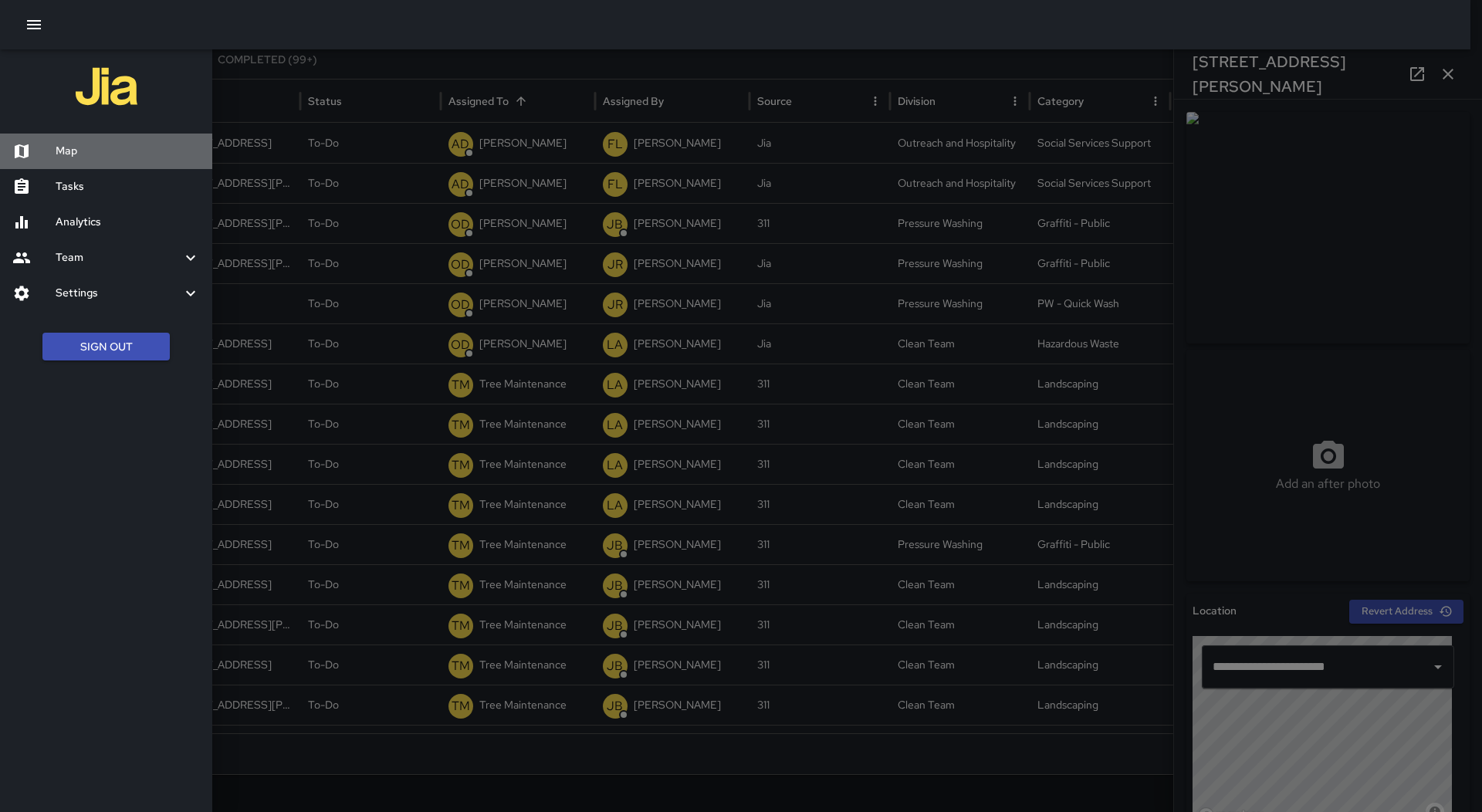
click at [112, 163] on div "Map" at bounding box center [106, 151] width 213 height 36
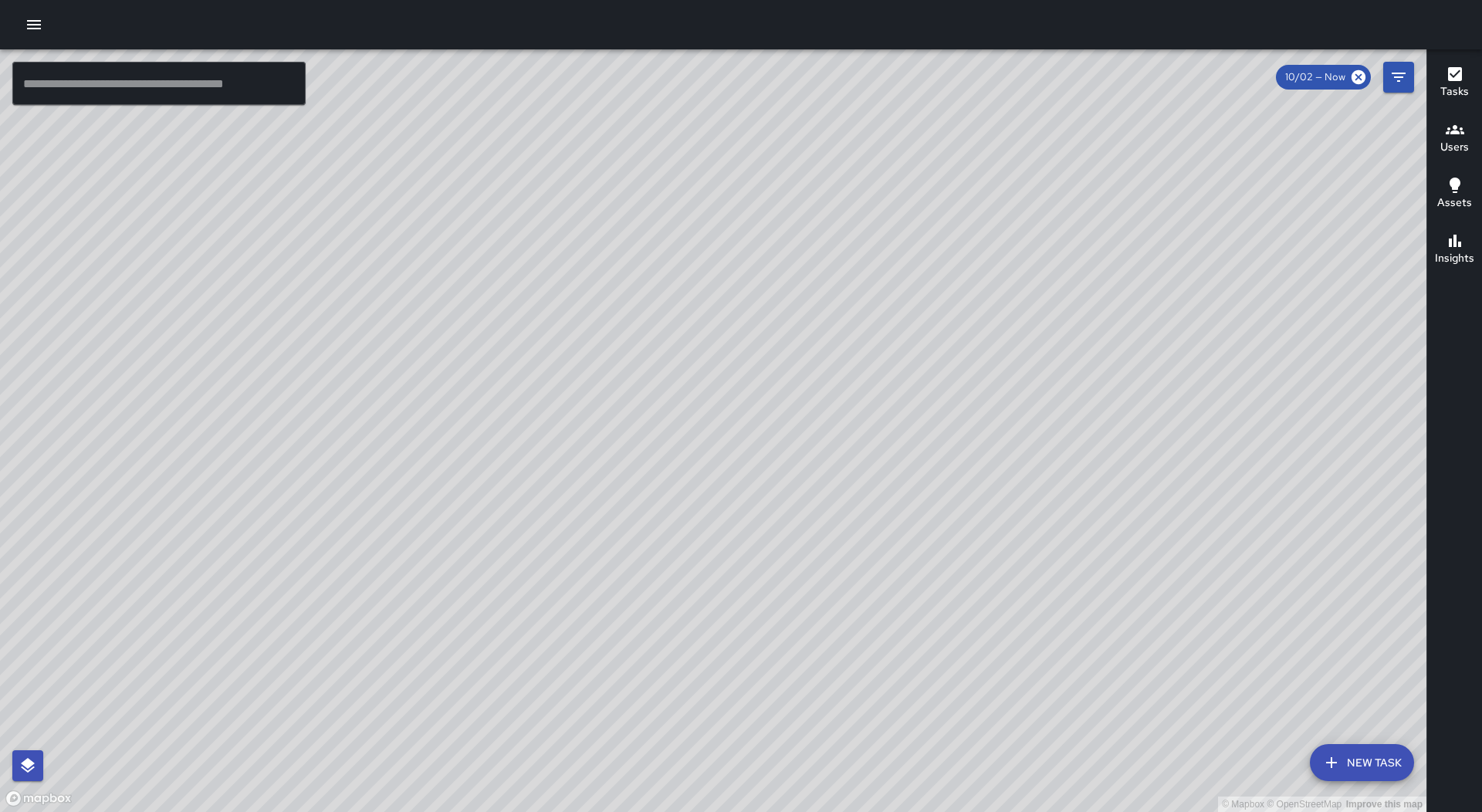
drag, startPoint x: 638, startPoint y: 658, endPoint x: 668, endPoint y: 524, distance: 137.3
click at [667, 533] on div "© Mapbox © OpenStreetMap Improve this map" at bounding box center [713, 431] width 1426 height 763
click at [37, 36] on button "button" at bounding box center [34, 24] width 31 height 31
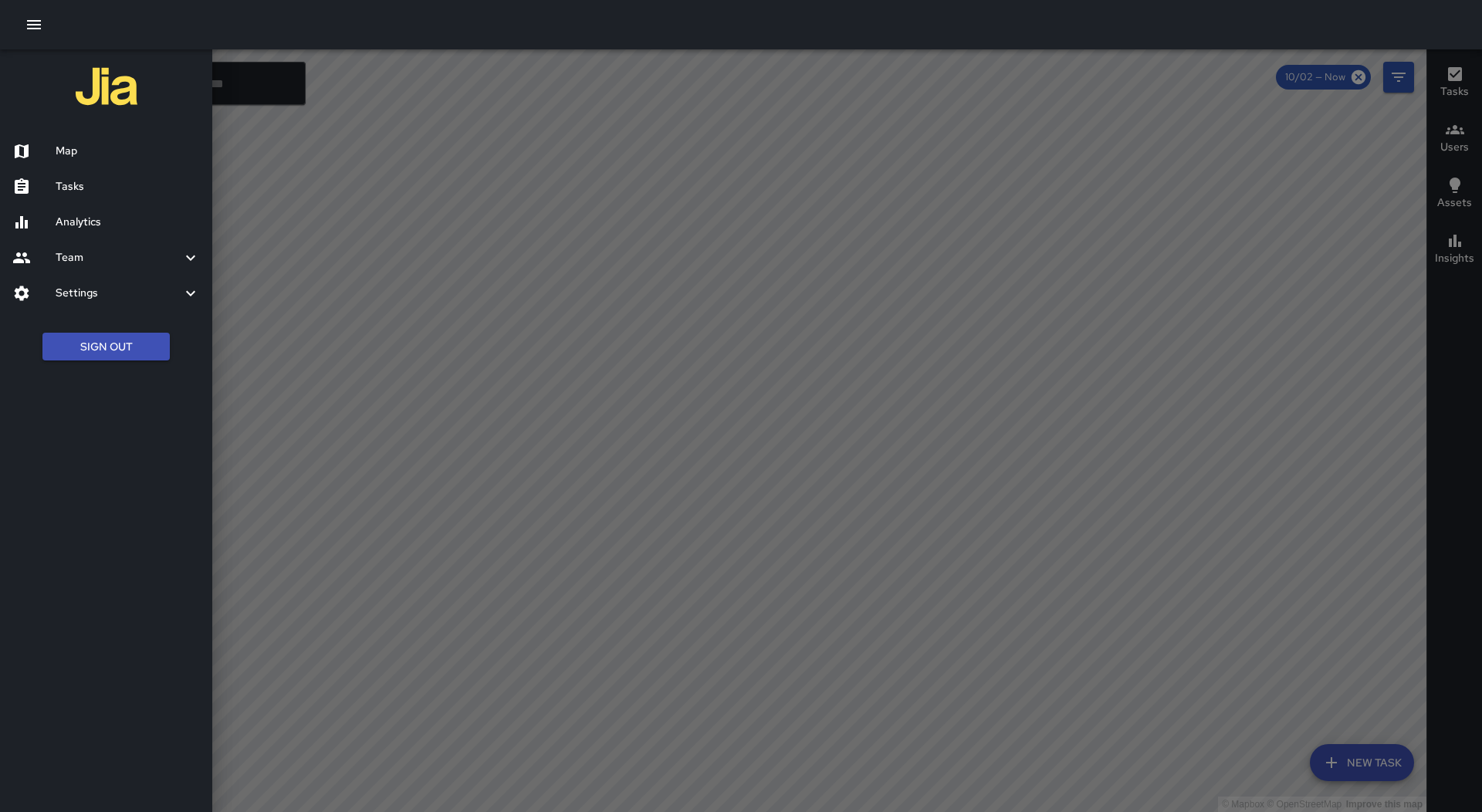
click at [96, 183] on h6 "Tasks" at bounding box center [128, 187] width 145 height 17
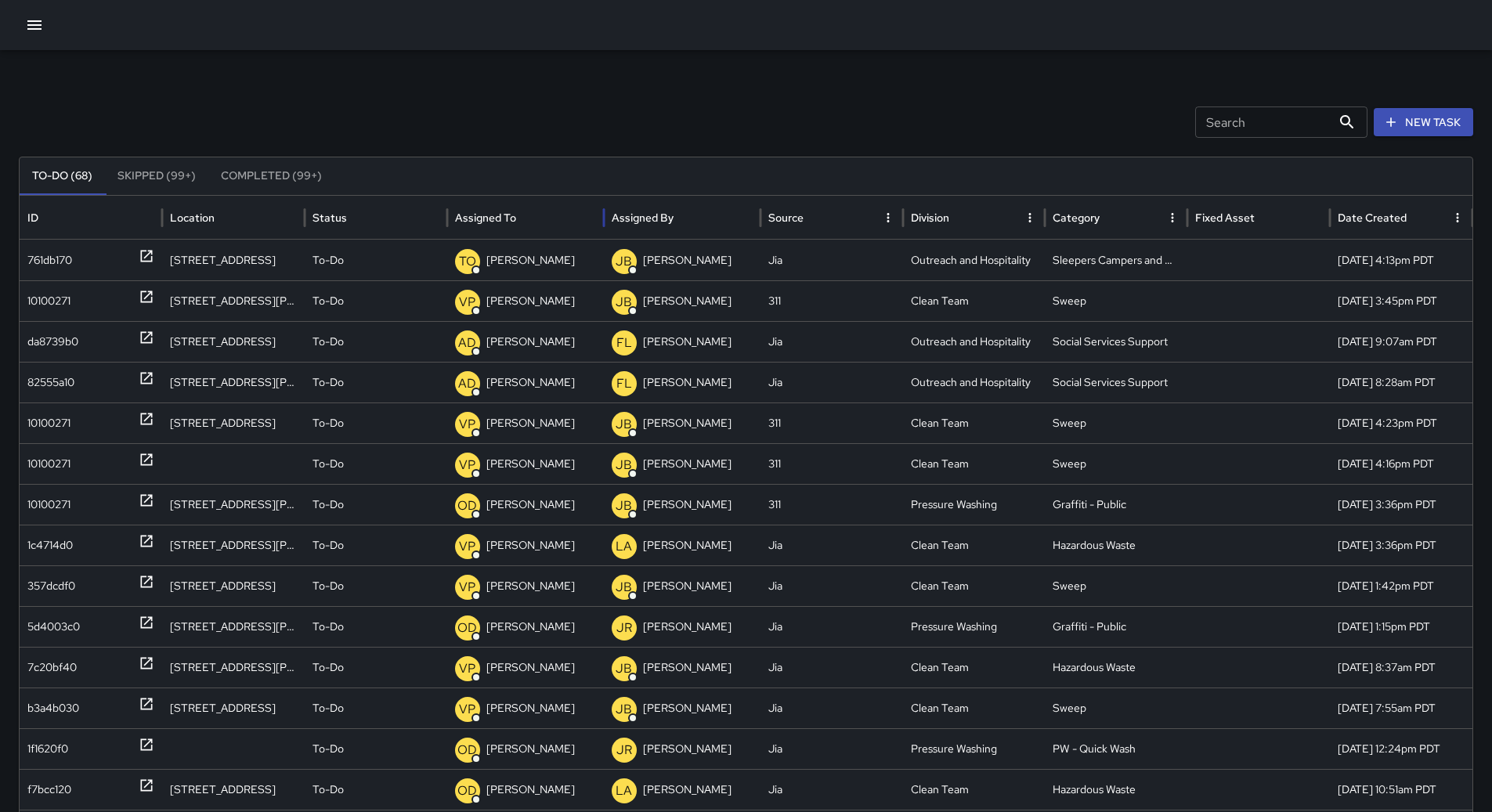
click at [549, 224] on div "Assigned To" at bounding box center [525, 217] width 141 height 43
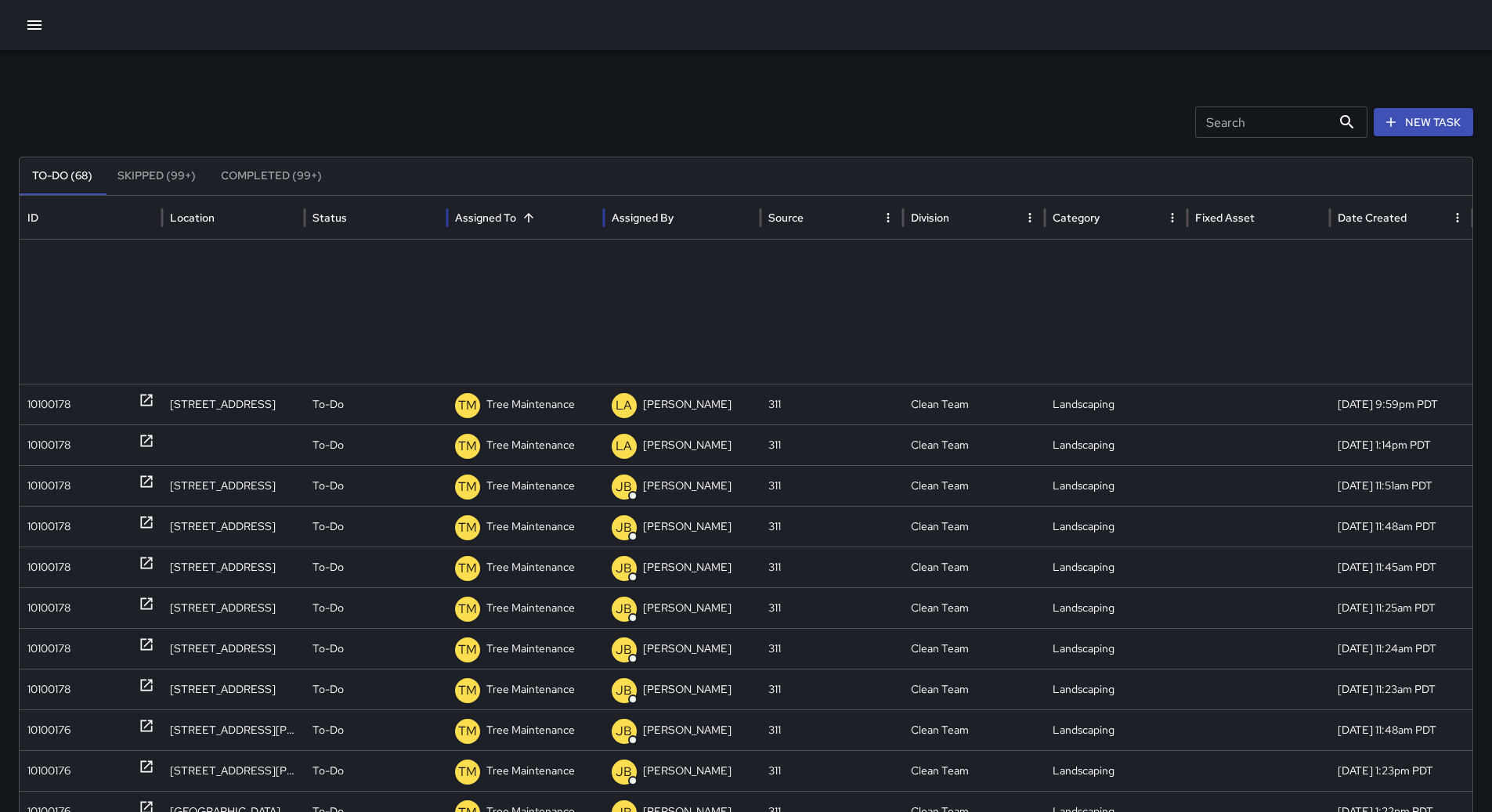
scroll to position [950, 0]
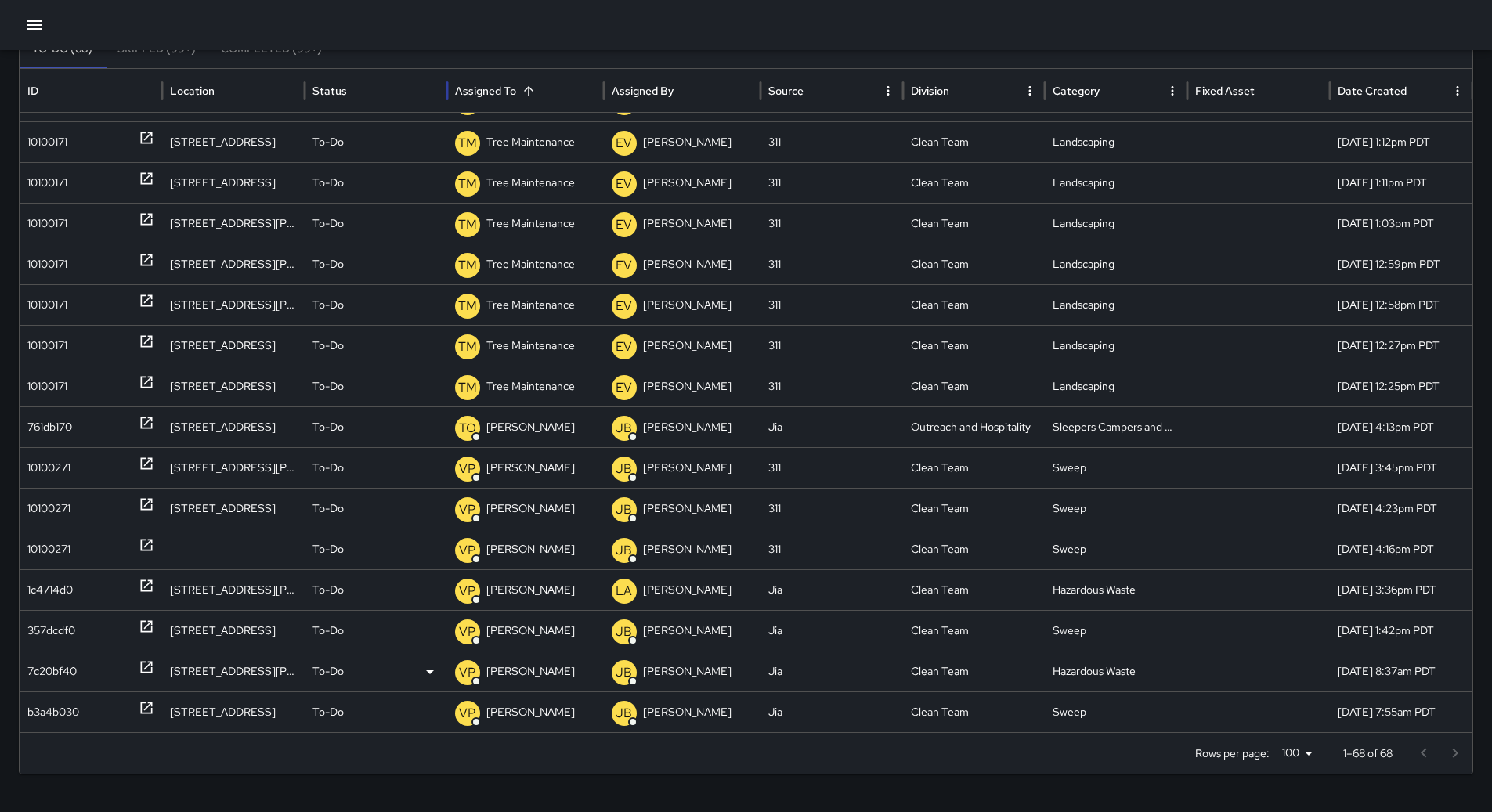
click at [59, 678] on div "7c20bf40" at bounding box center [52, 671] width 49 height 40
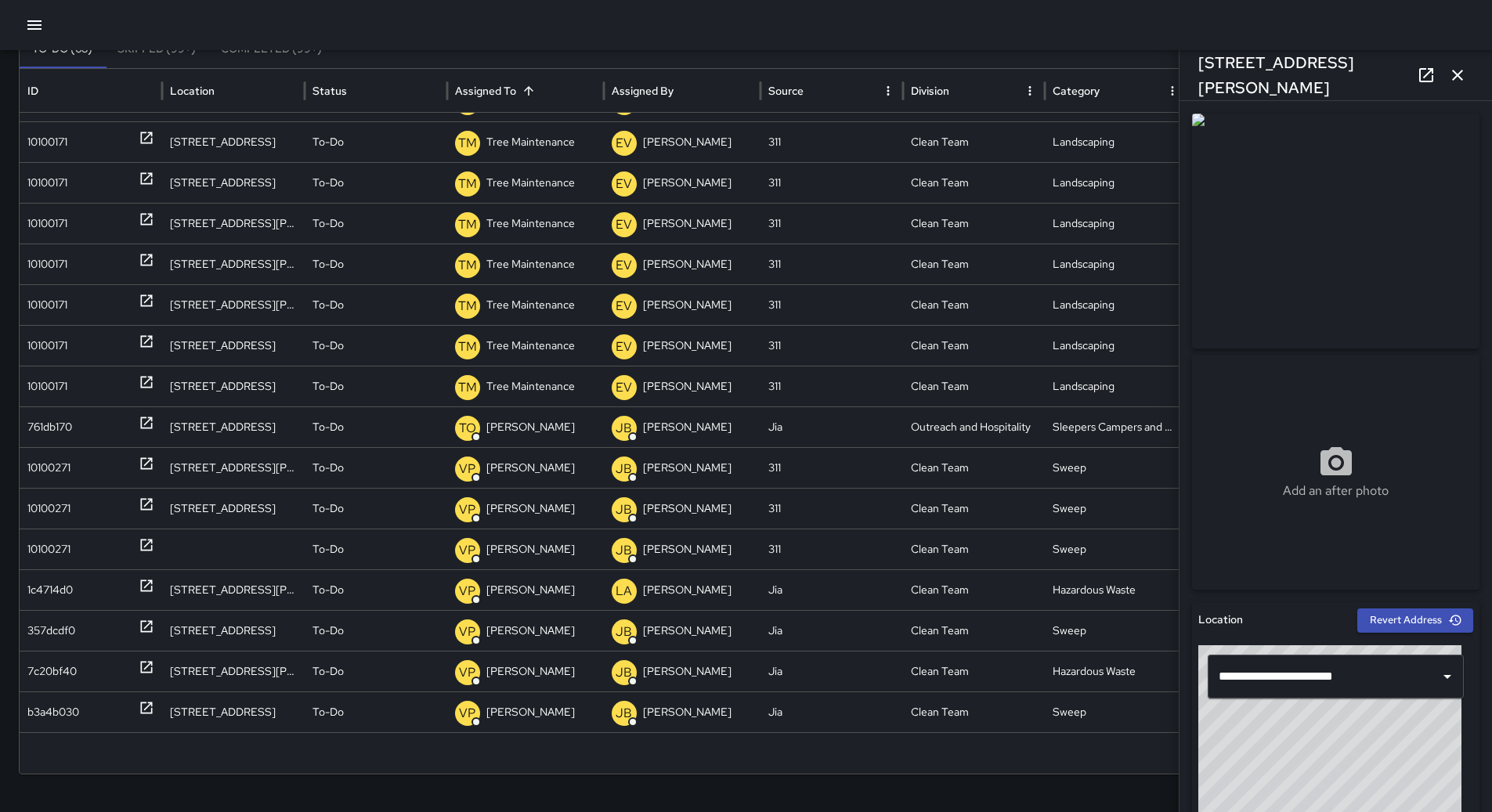
click at [38, 27] on icon "button" at bounding box center [34, 25] width 19 height 19
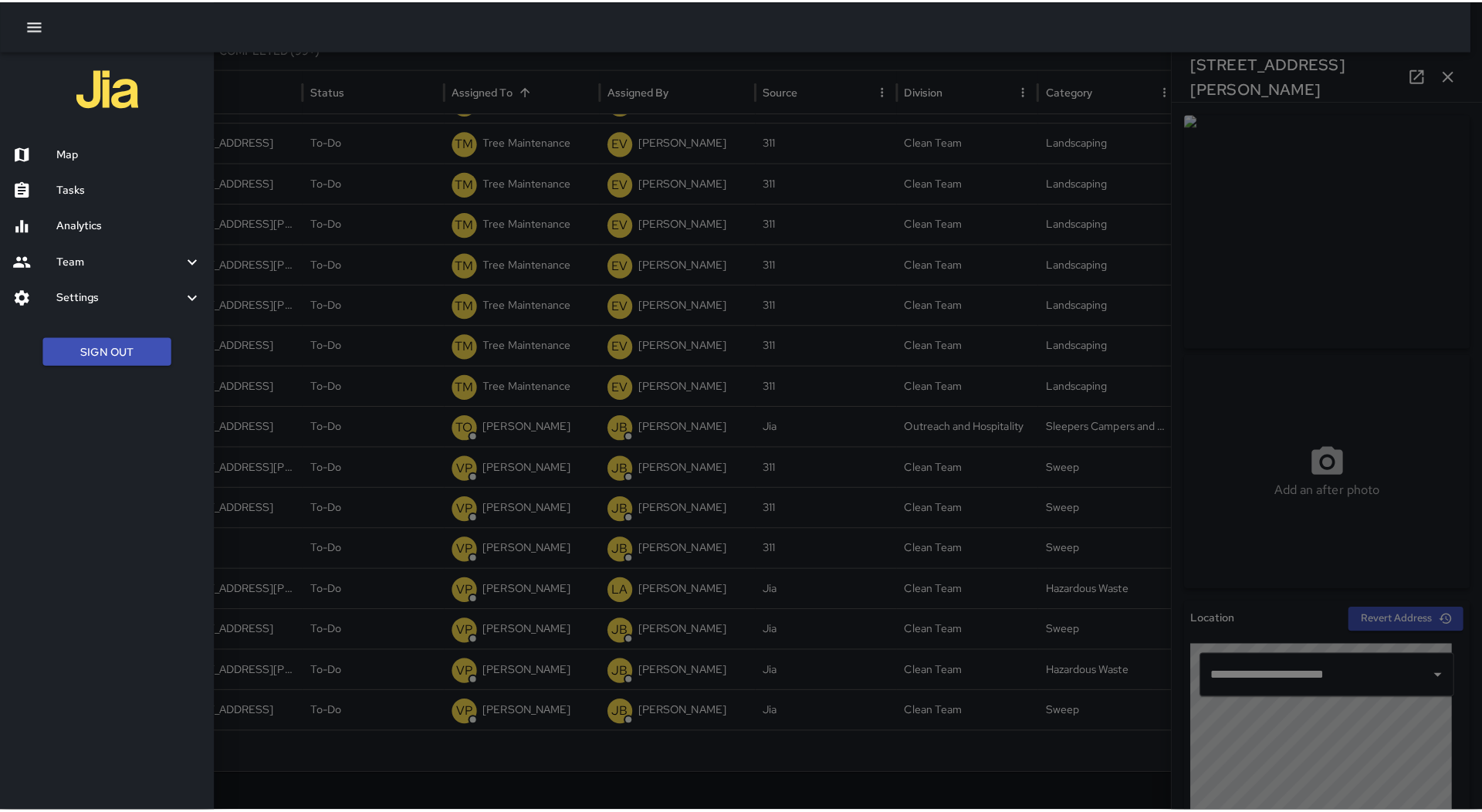
scroll to position [113, 0]
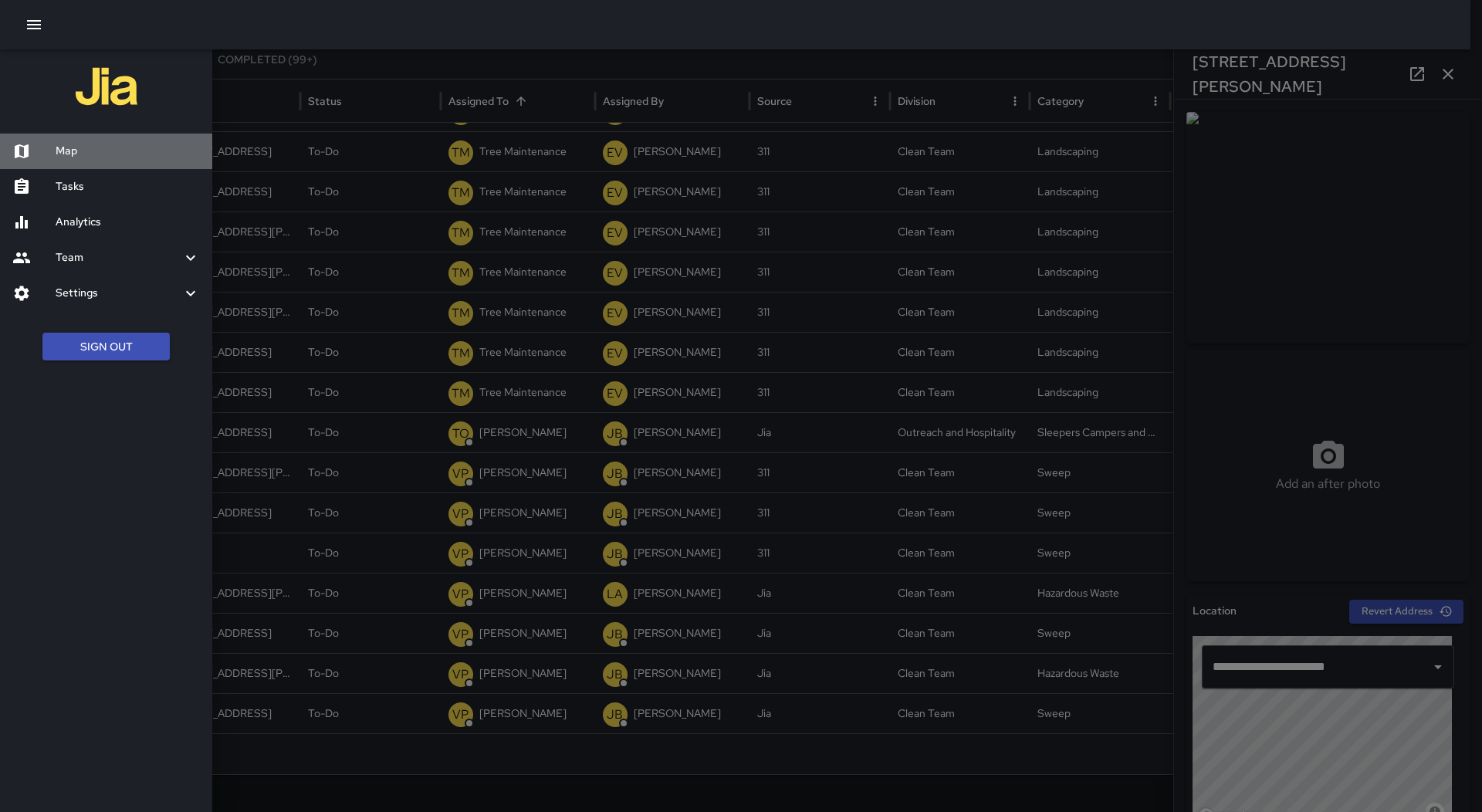
click at [64, 142] on div "Map" at bounding box center [106, 151] width 213 height 36
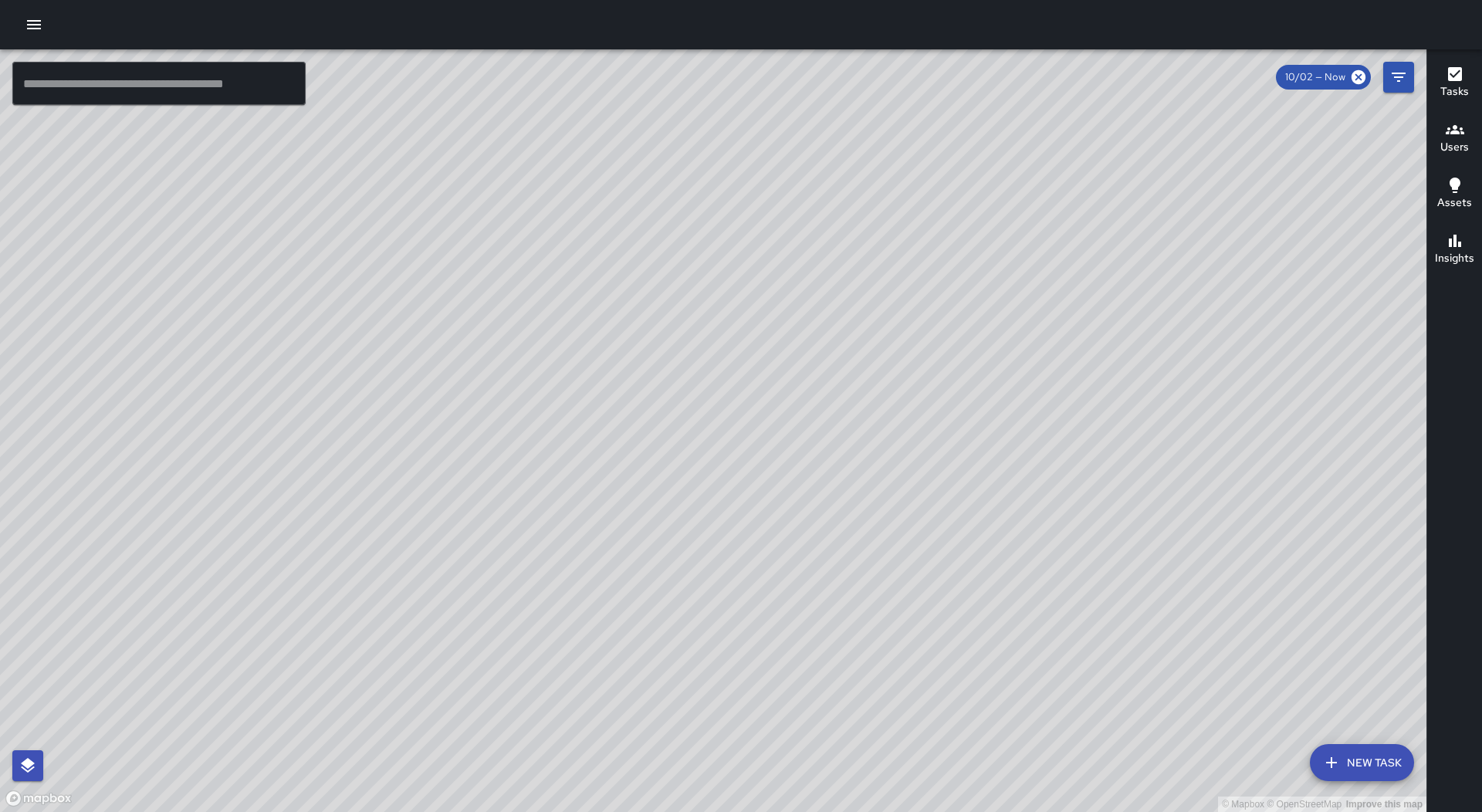
click at [31, 26] on icon "button" at bounding box center [34, 24] width 19 height 19
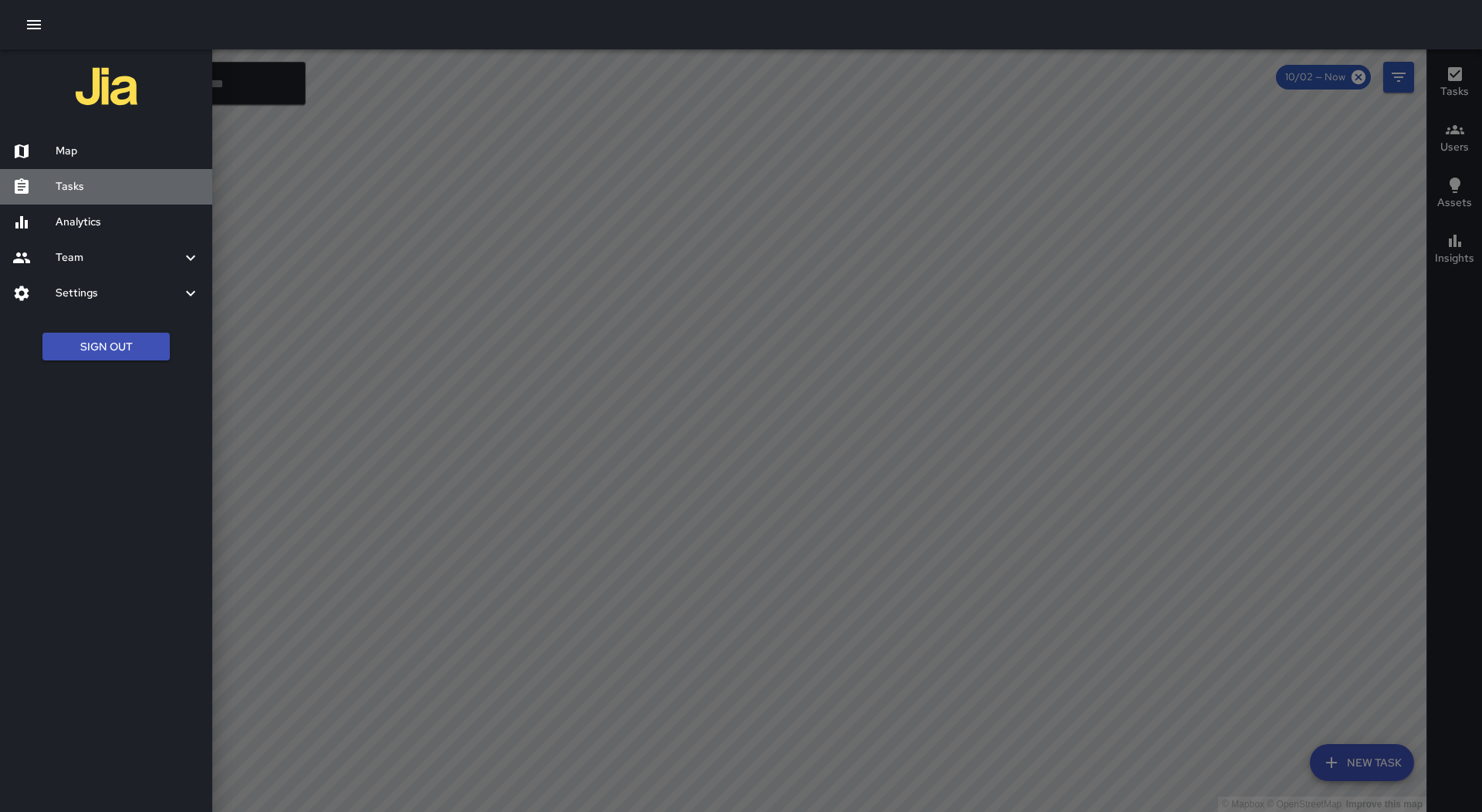
click at [99, 181] on h6 "Tasks" at bounding box center [128, 187] width 145 height 17
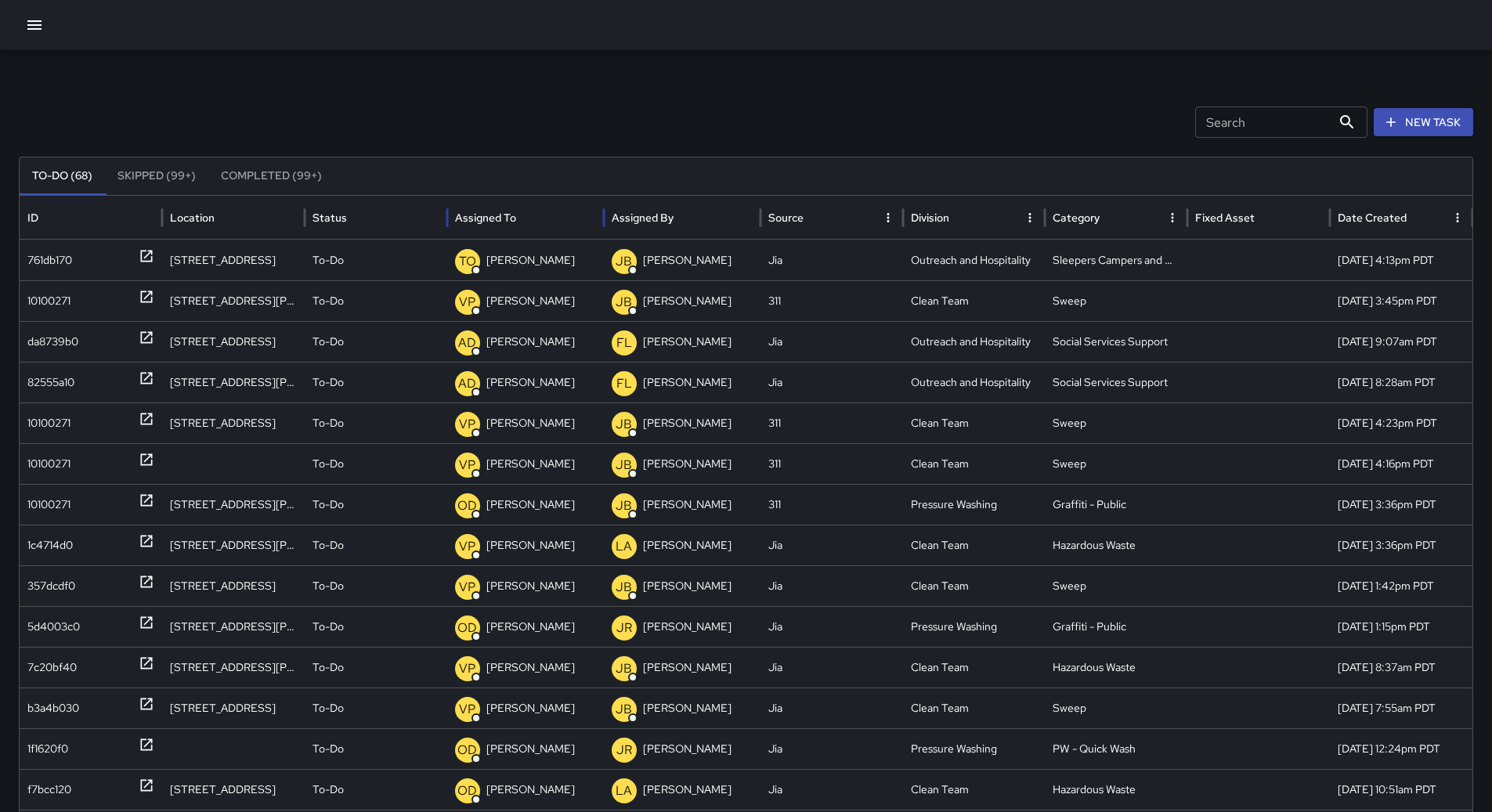
click at [551, 218] on div "Assigned To" at bounding box center [525, 217] width 141 height 43
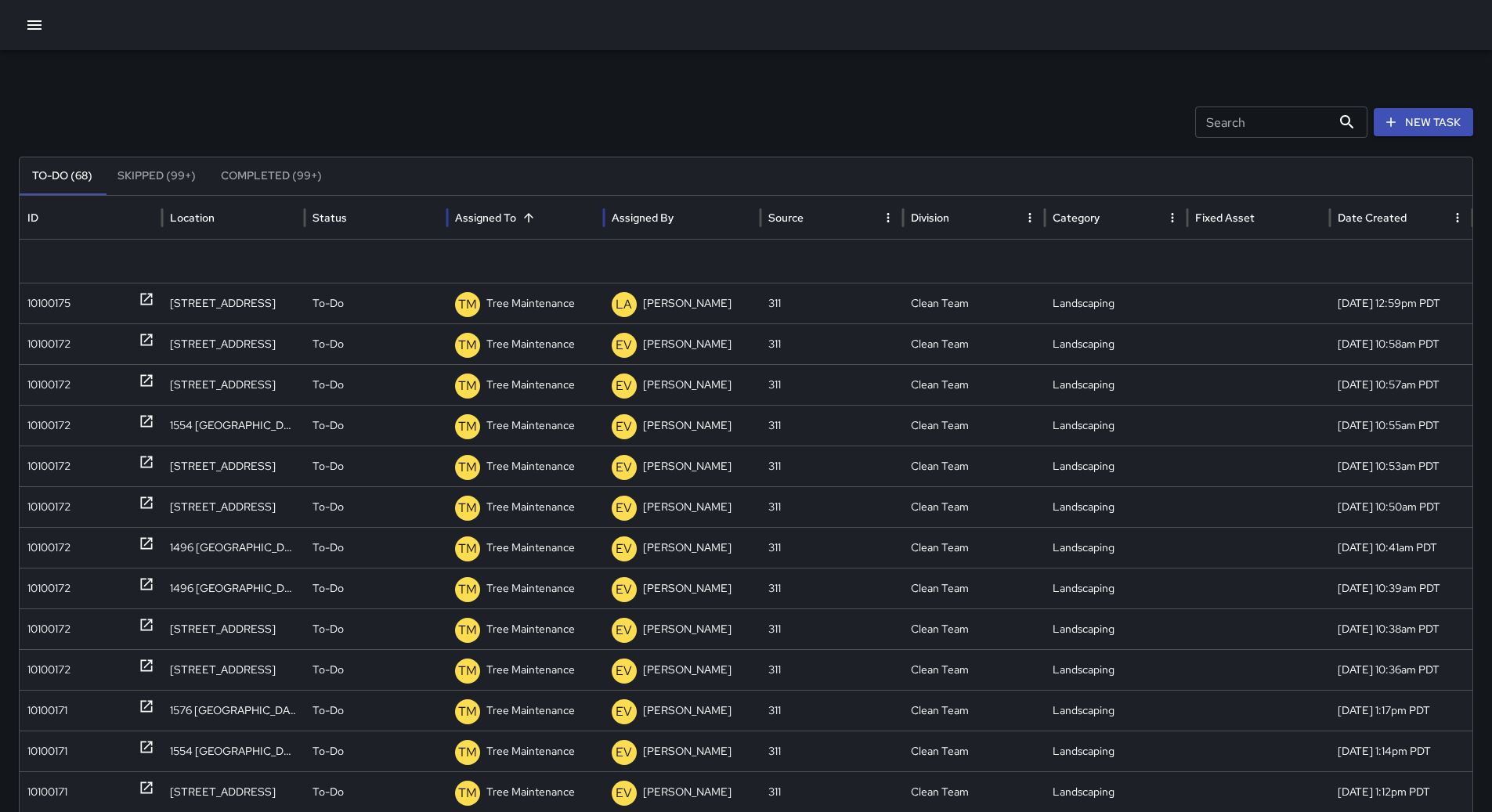
scroll to position [1722, 0]
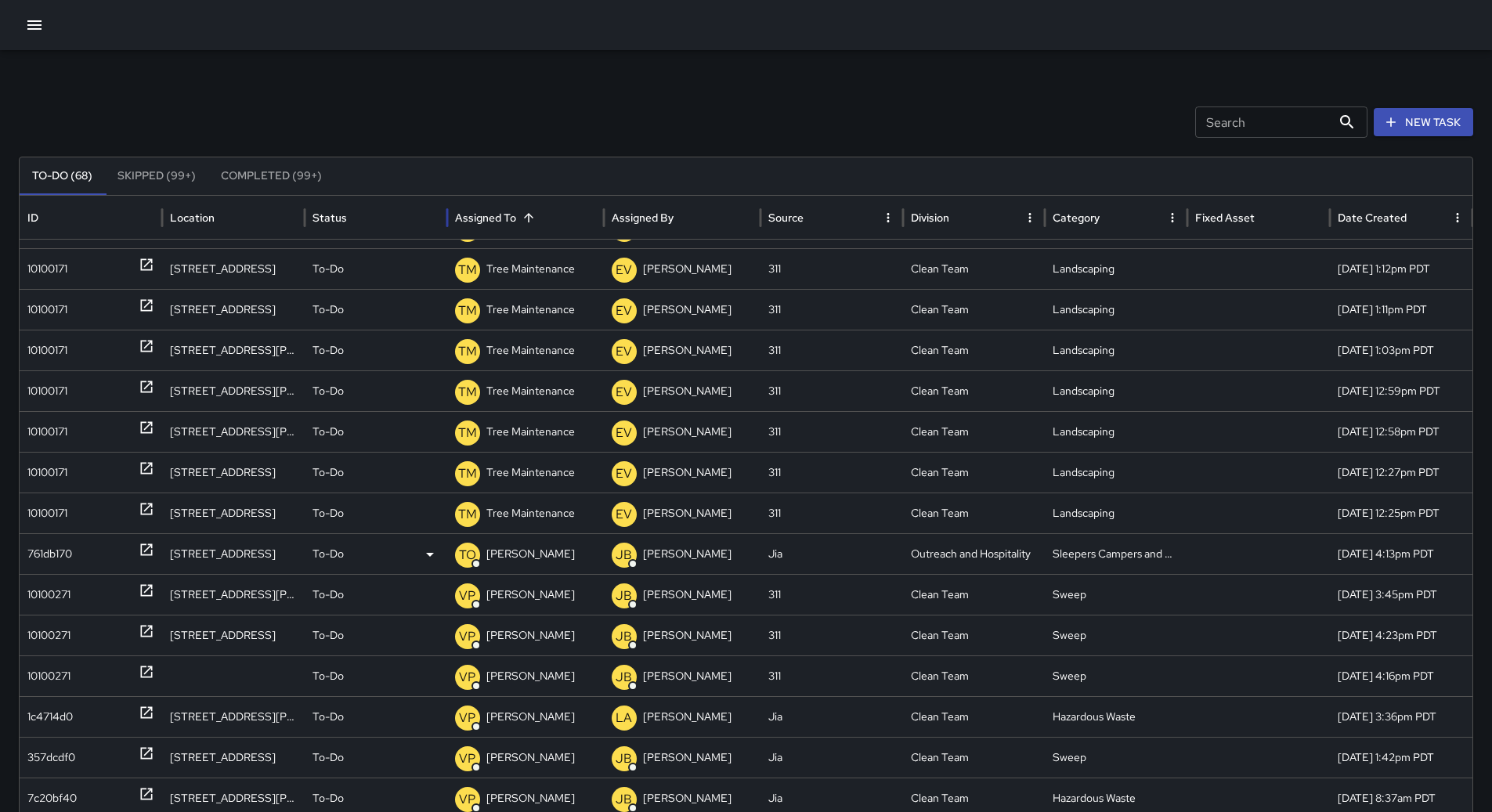
click at [81, 548] on div "761db170" at bounding box center [90, 553] width 127 height 40
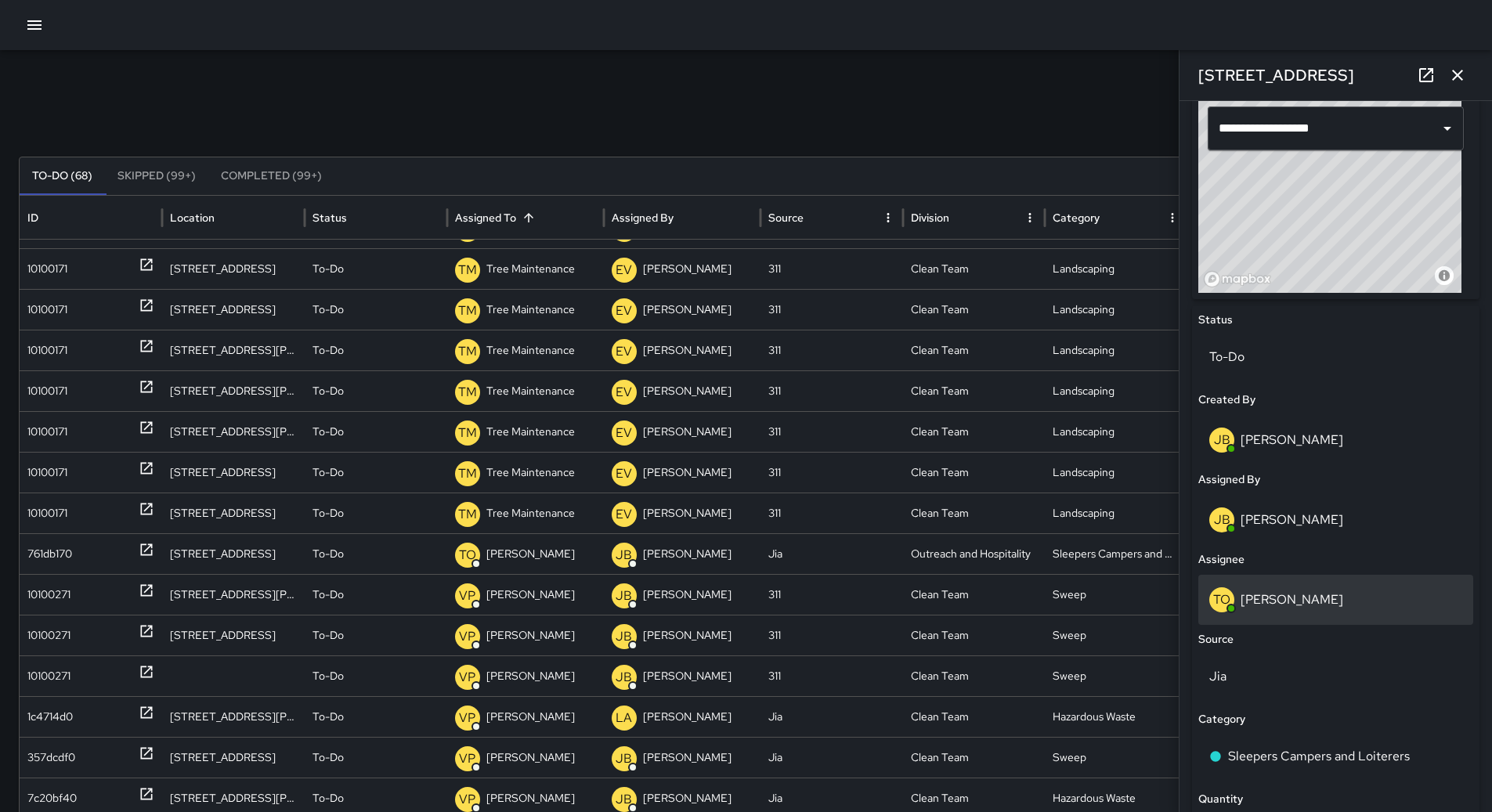
click at [1305, 603] on p "[PERSON_NAME]" at bounding box center [1291, 599] width 102 height 16
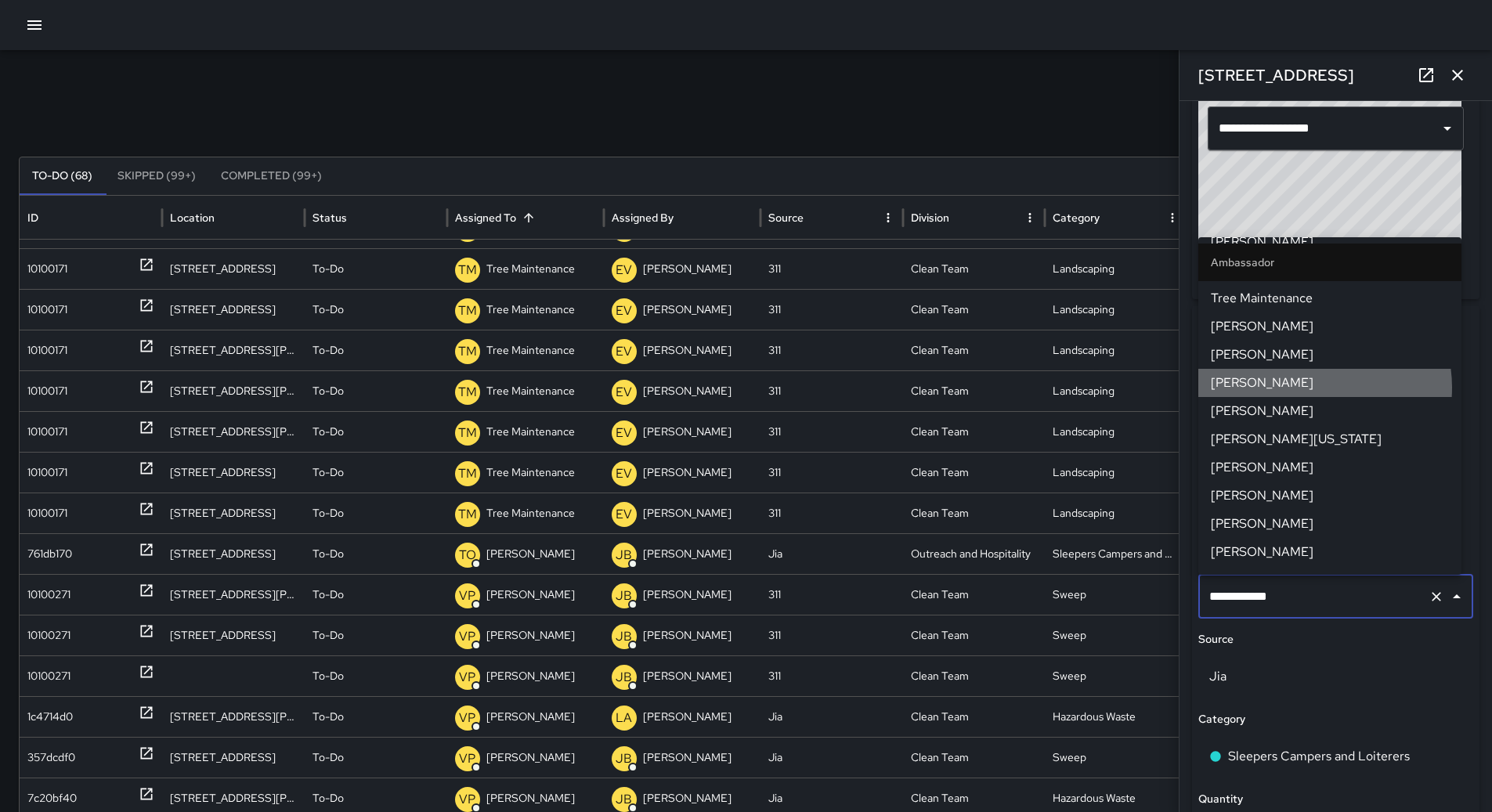
click at [1312, 382] on span "[PERSON_NAME]" at bounding box center [1330, 383] width 238 height 19
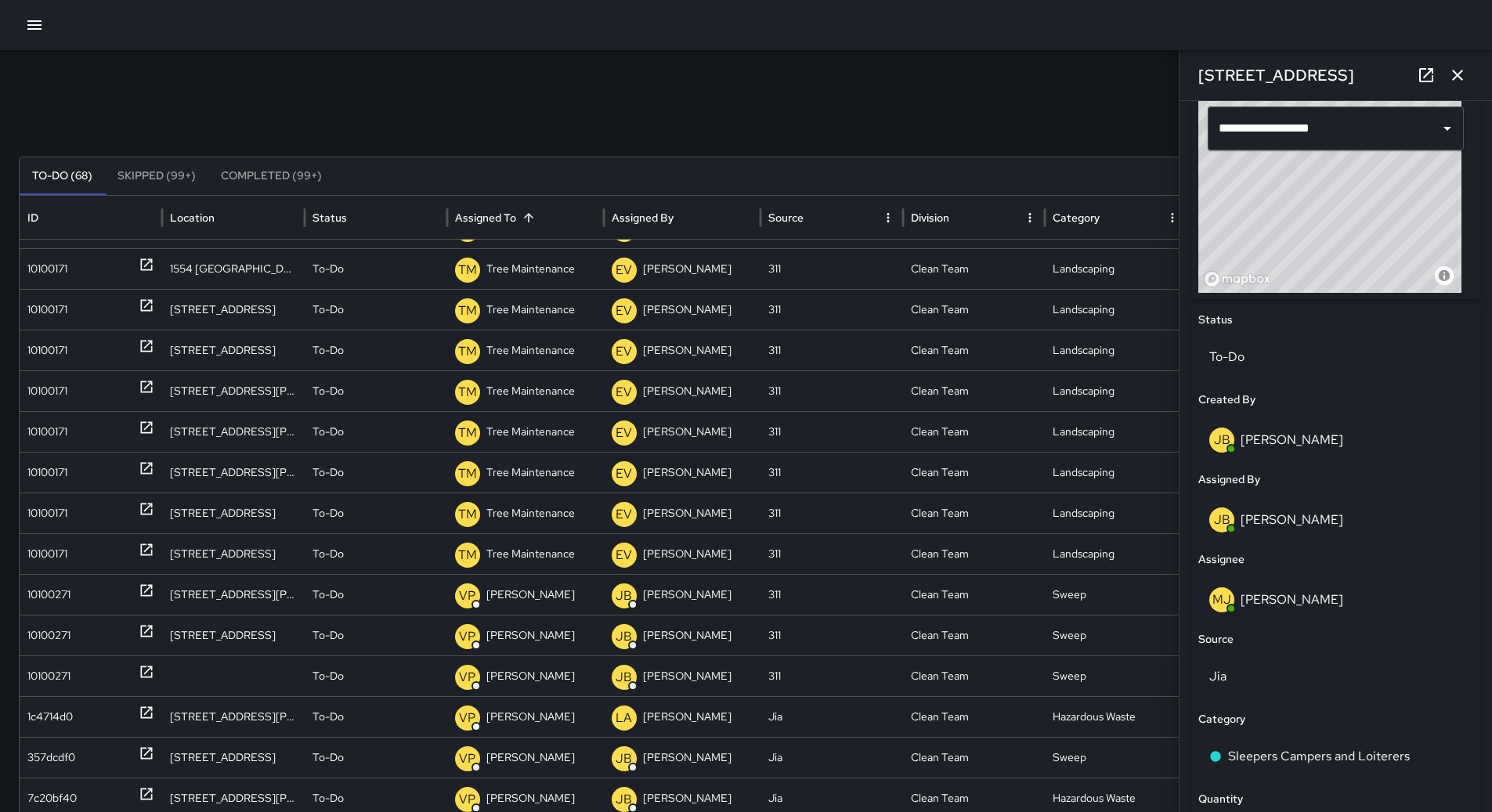
click at [34, 25] on icon "button" at bounding box center [34, 25] width 14 height 9
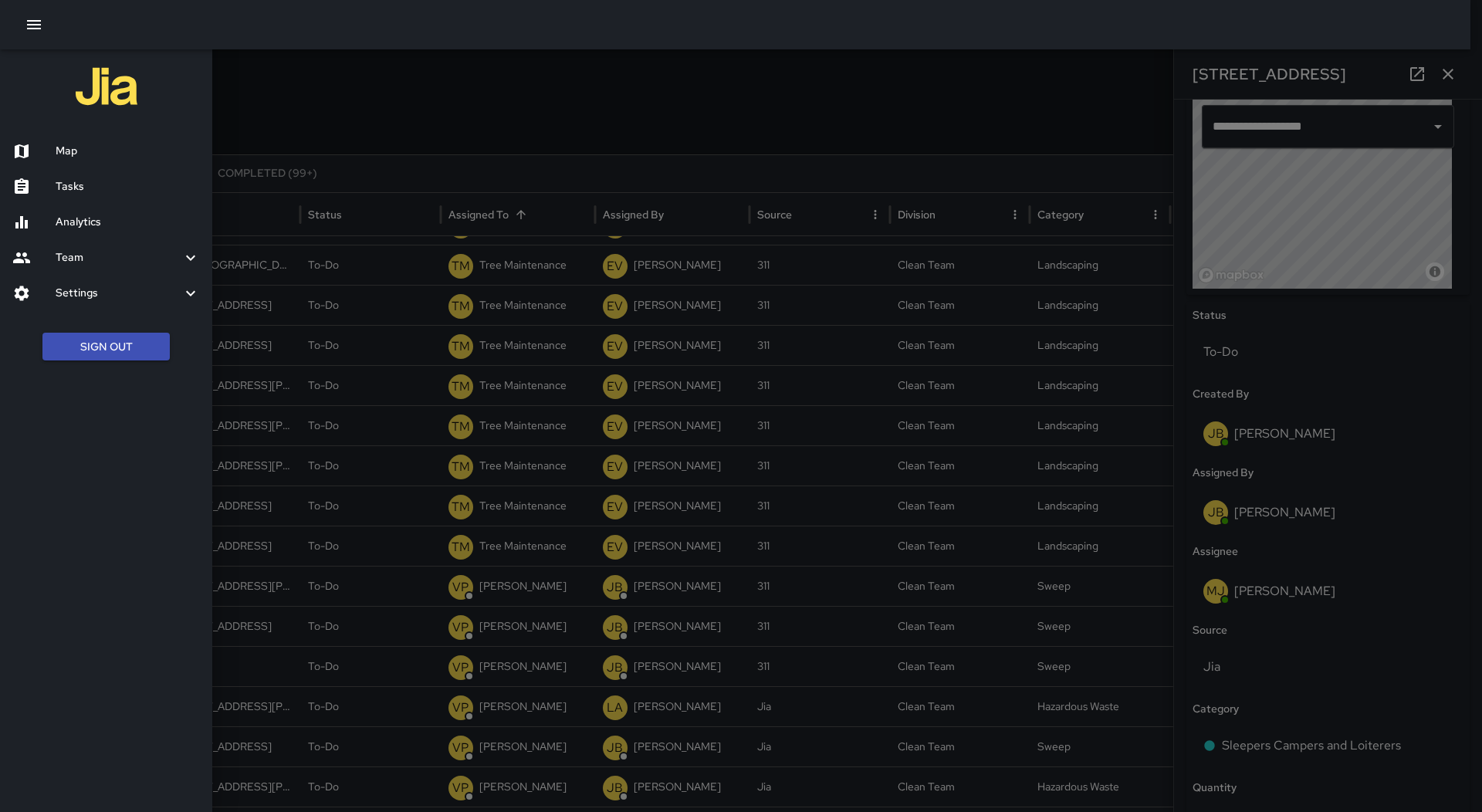
drag, startPoint x: 109, startPoint y: 156, endPoint x: 169, endPoint y: 167, distance: 61.0
click at [111, 158] on h6 "Map" at bounding box center [128, 151] width 145 height 17
